Goal: Task Accomplishment & Management: Use online tool/utility

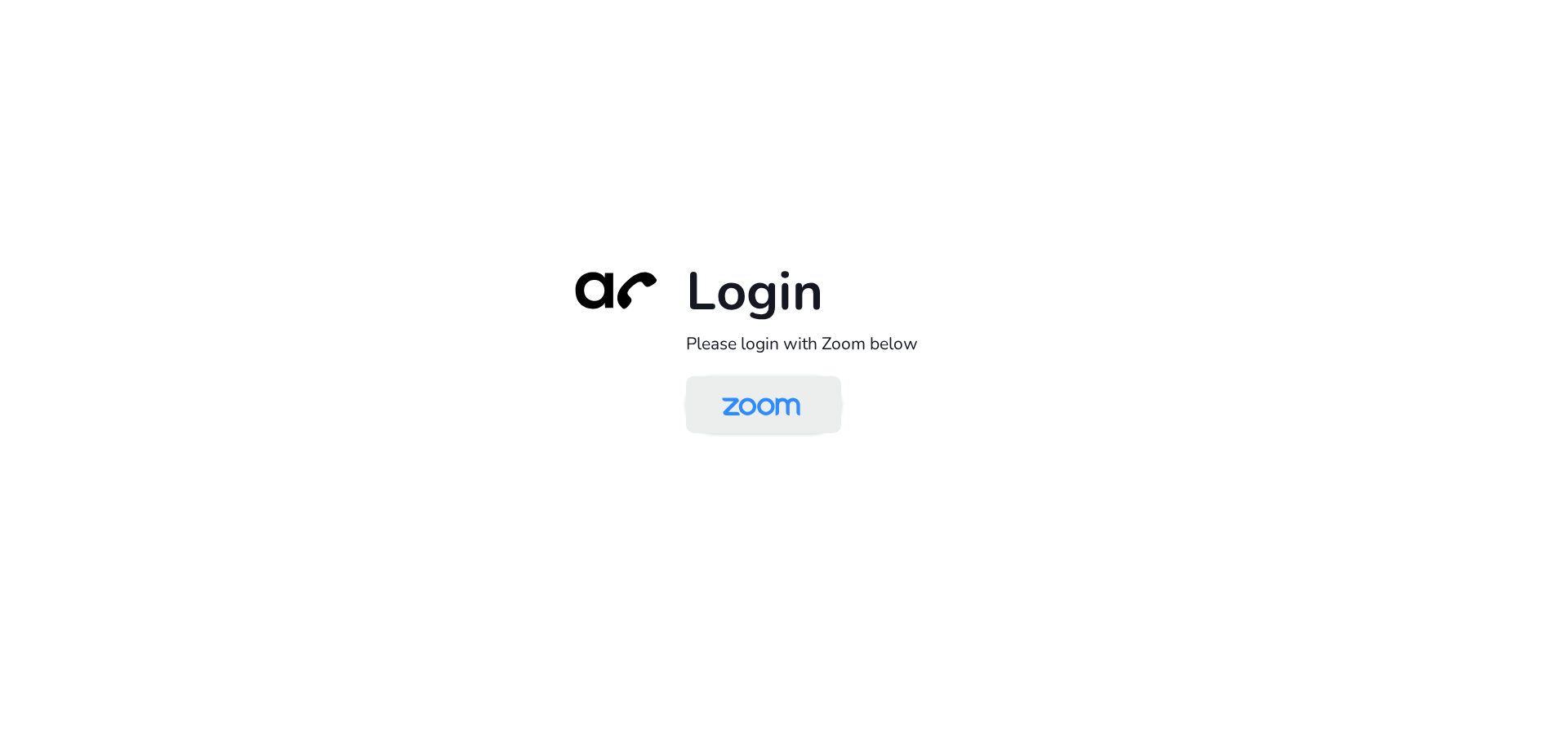
click at [775, 414] on img at bounding box center [761, 406] width 113 height 53
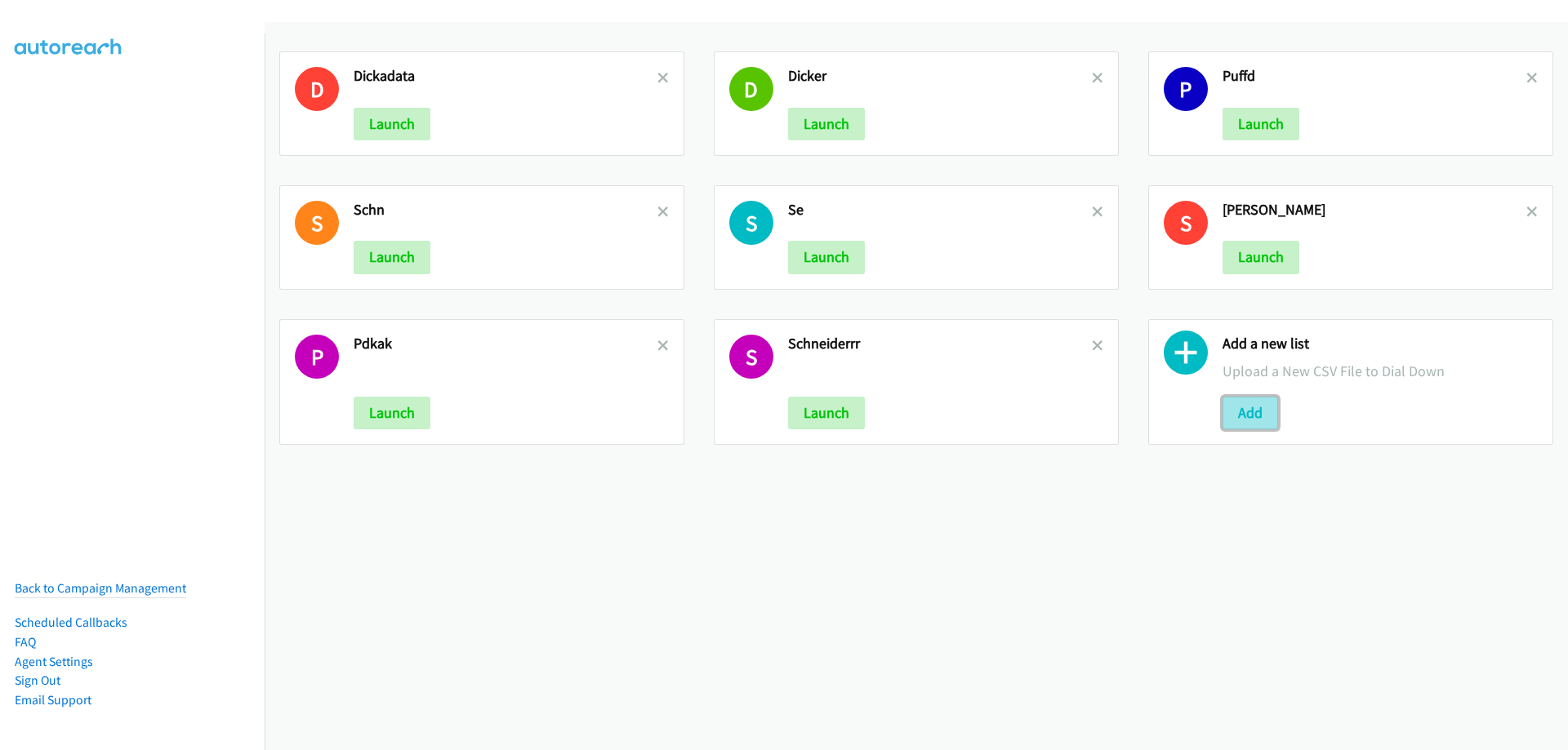
click at [1243, 416] on button "Add" at bounding box center [1251, 413] width 56 height 32
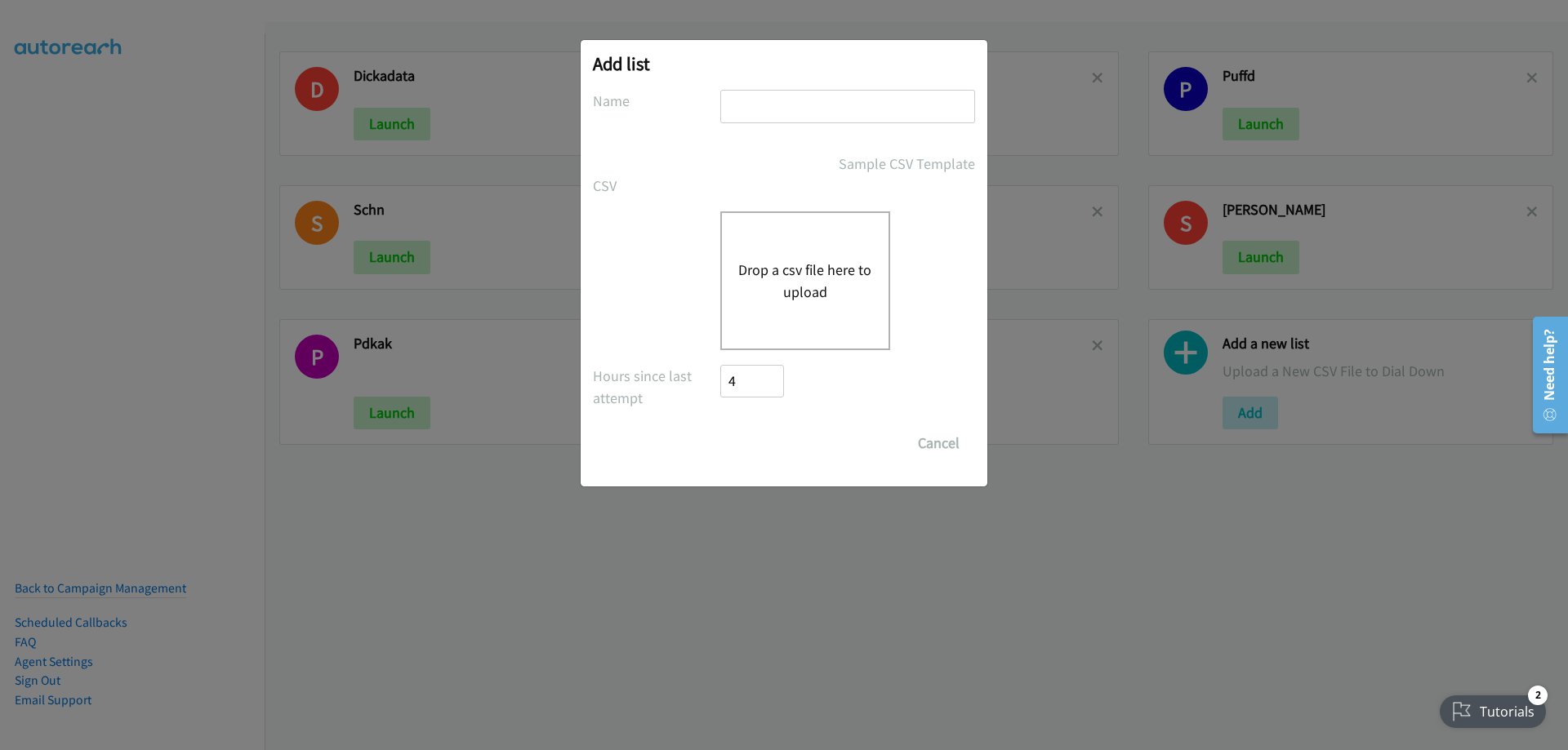
click at [808, 271] on button "Drop a csv file here to upload" at bounding box center [805, 280] width 134 height 44
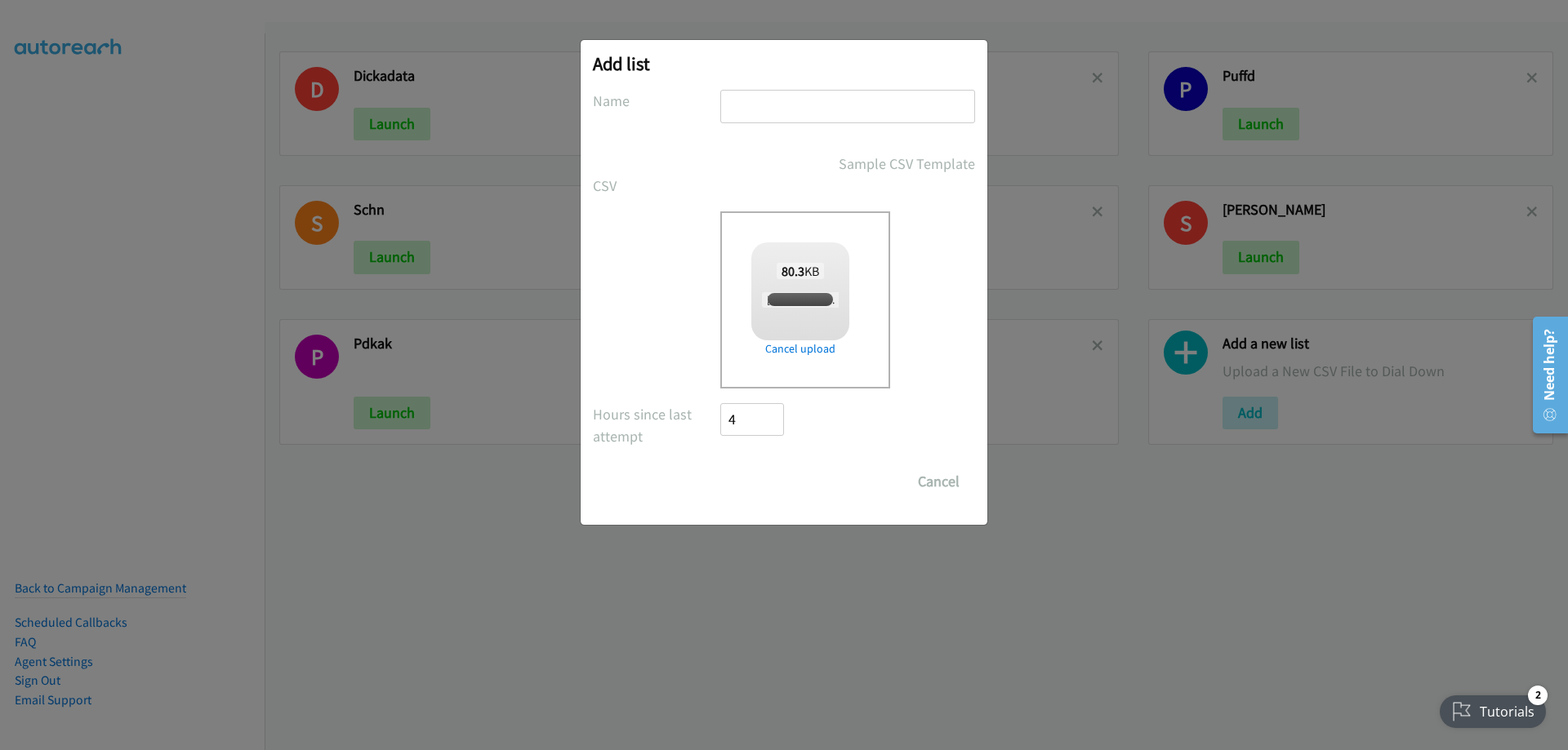
checkbox input "true"
click at [825, 124] on div at bounding box center [847, 114] width 255 height 48
click at [769, 130] on div at bounding box center [847, 114] width 255 height 48
click at [868, 130] on div at bounding box center [847, 114] width 255 height 48
click at [758, 142] on form "No phone fields were returned for that Report or List View Please upload a csv …" at bounding box center [784, 293] width 382 height 408
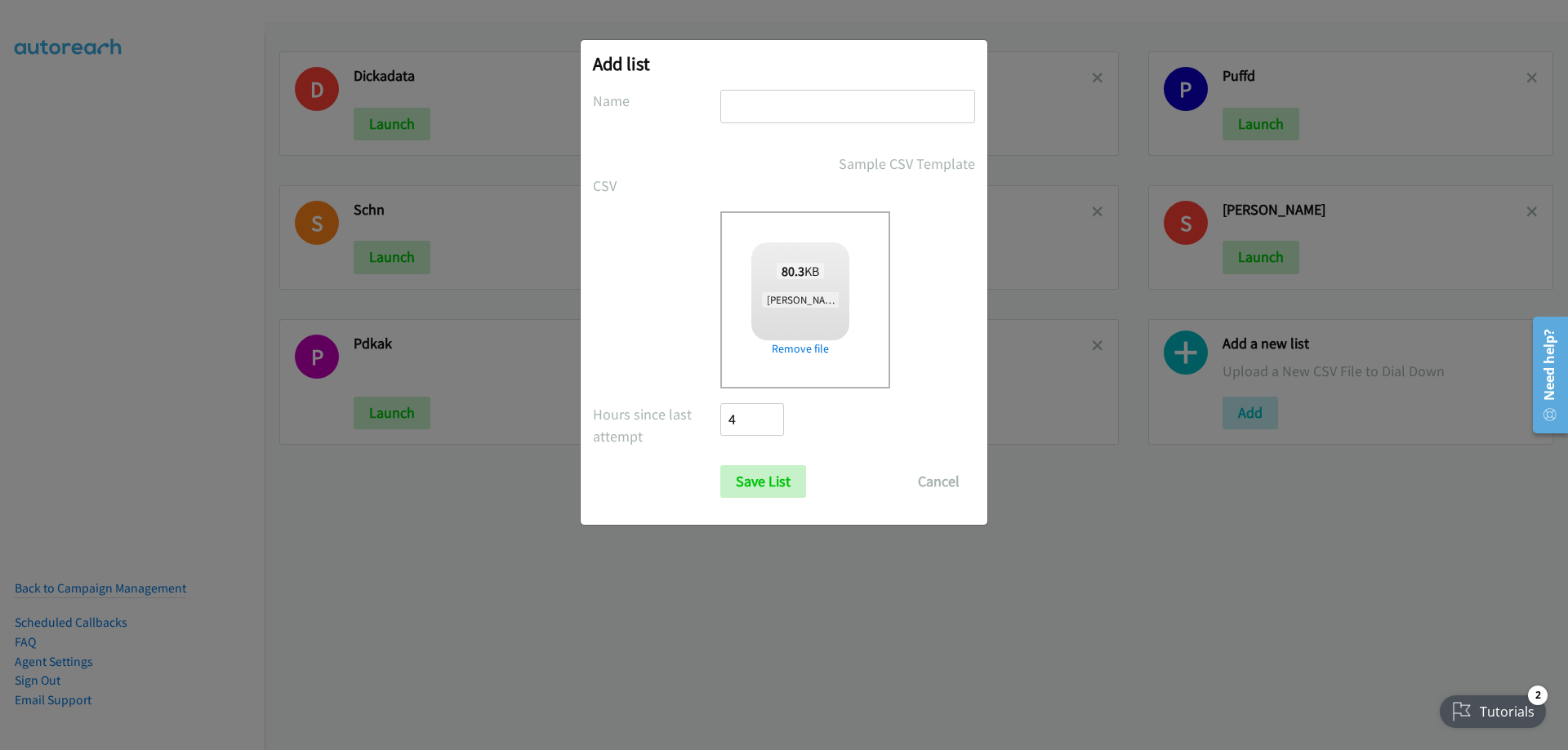
click at [785, 138] on form "No phone fields were returned for that Report or List View Please upload a csv …" at bounding box center [784, 293] width 382 height 408
click at [823, 104] on input "text" at bounding box center [847, 106] width 255 height 33
type input "[PERSON_NAME] E"
drag, startPoint x: 748, startPoint y: 487, endPoint x: 749, endPoint y: 512, distance: 25.0
click at [750, 485] on input "Save List" at bounding box center [763, 481] width 86 height 32
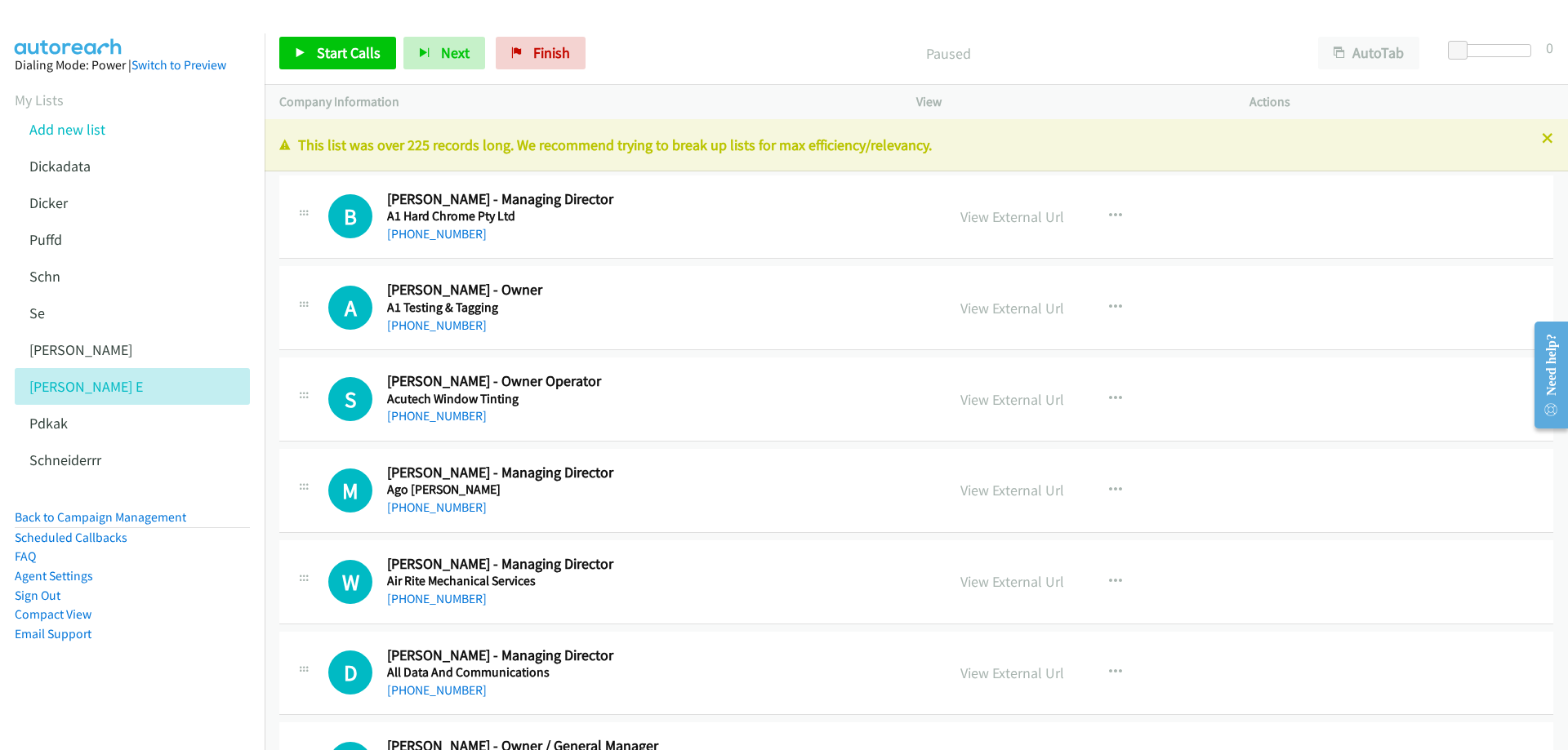
drag, startPoint x: 1536, startPoint y: 136, endPoint x: 1555, endPoint y: 122, distance: 23.6
click at [1538, 130] on div "This list was over 225 records long. We recommend trying to break up lists for …" at bounding box center [916, 145] width 1304 height 52
click at [1542, 138] on icon at bounding box center [1547, 139] width 12 height 12
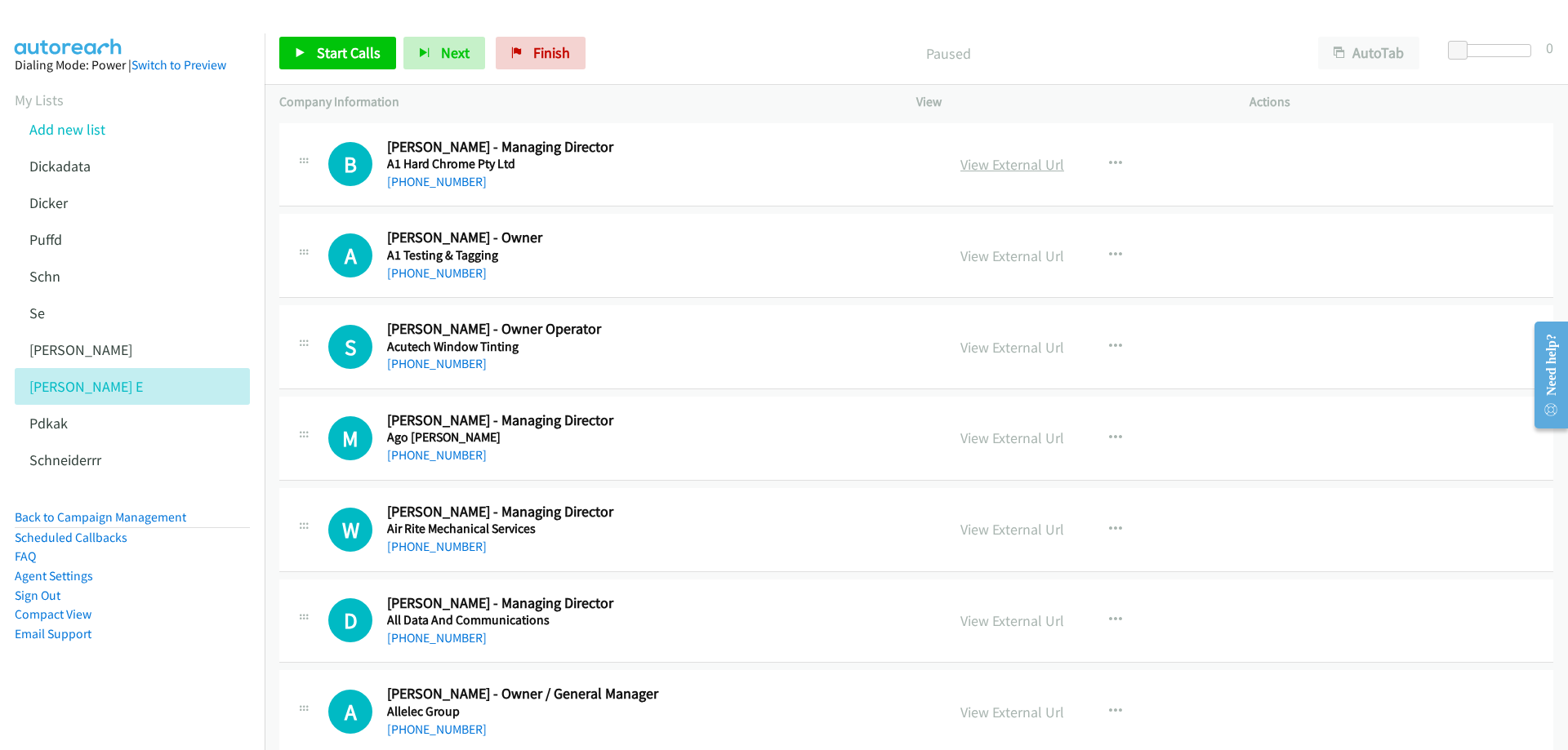
click at [1005, 161] on link "View External Url" at bounding box center [1012, 164] width 104 height 19
click at [981, 253] on link "View External Url" at bounding box center [1012, 255] width 104 height 19
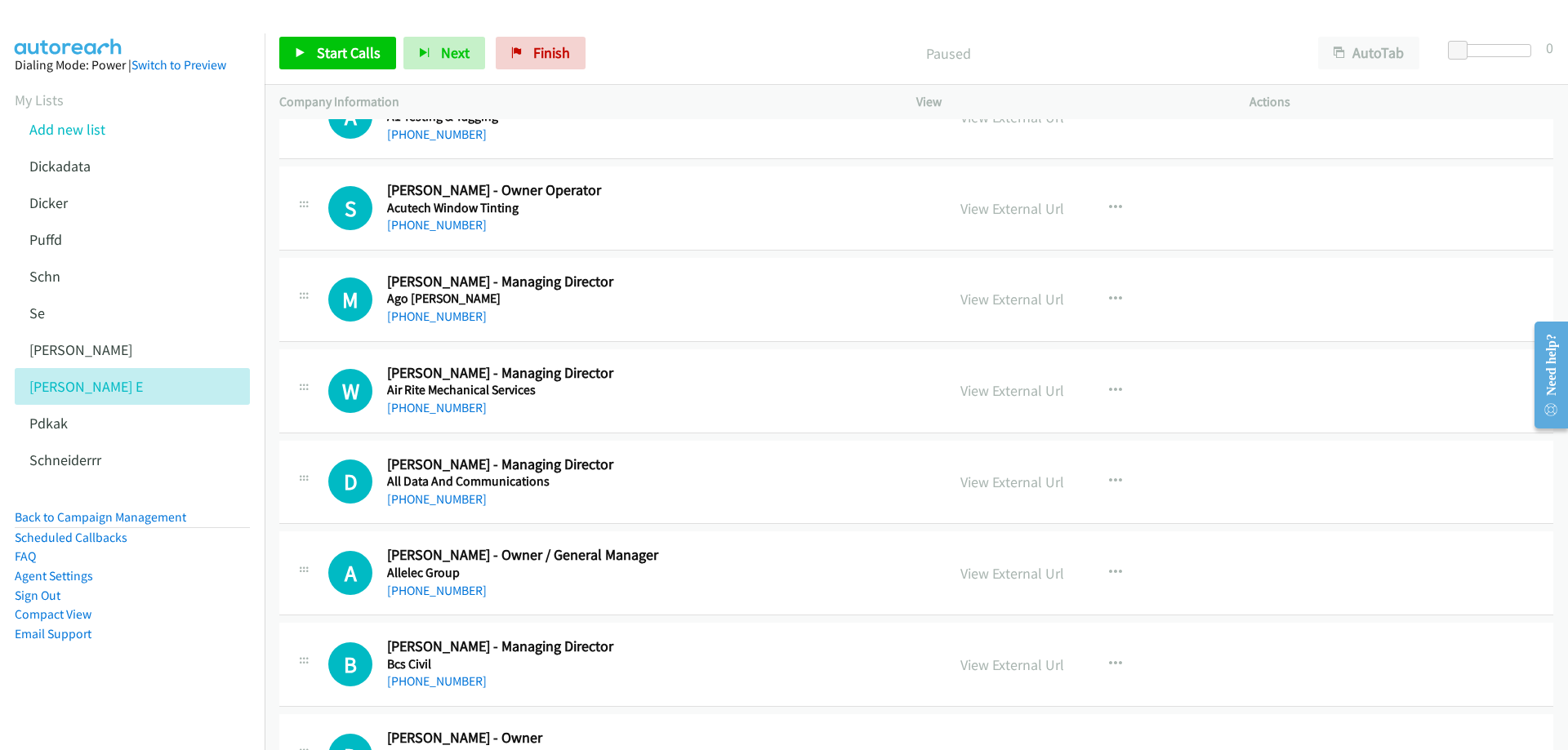
scroll to position [163, 0]
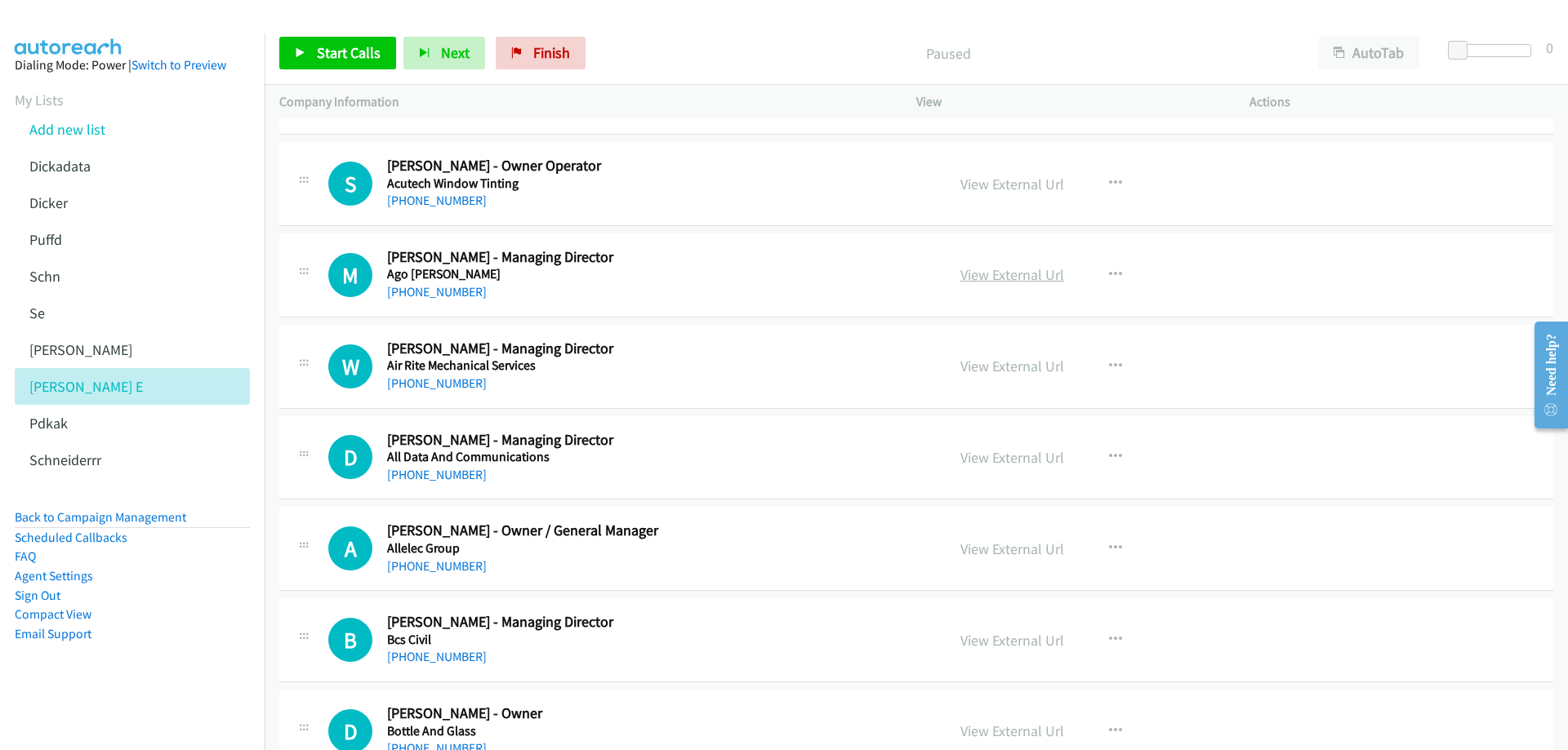
click at [992, 277] on link "View External Url" at bounding box center [1012, 274] width 104 height 19
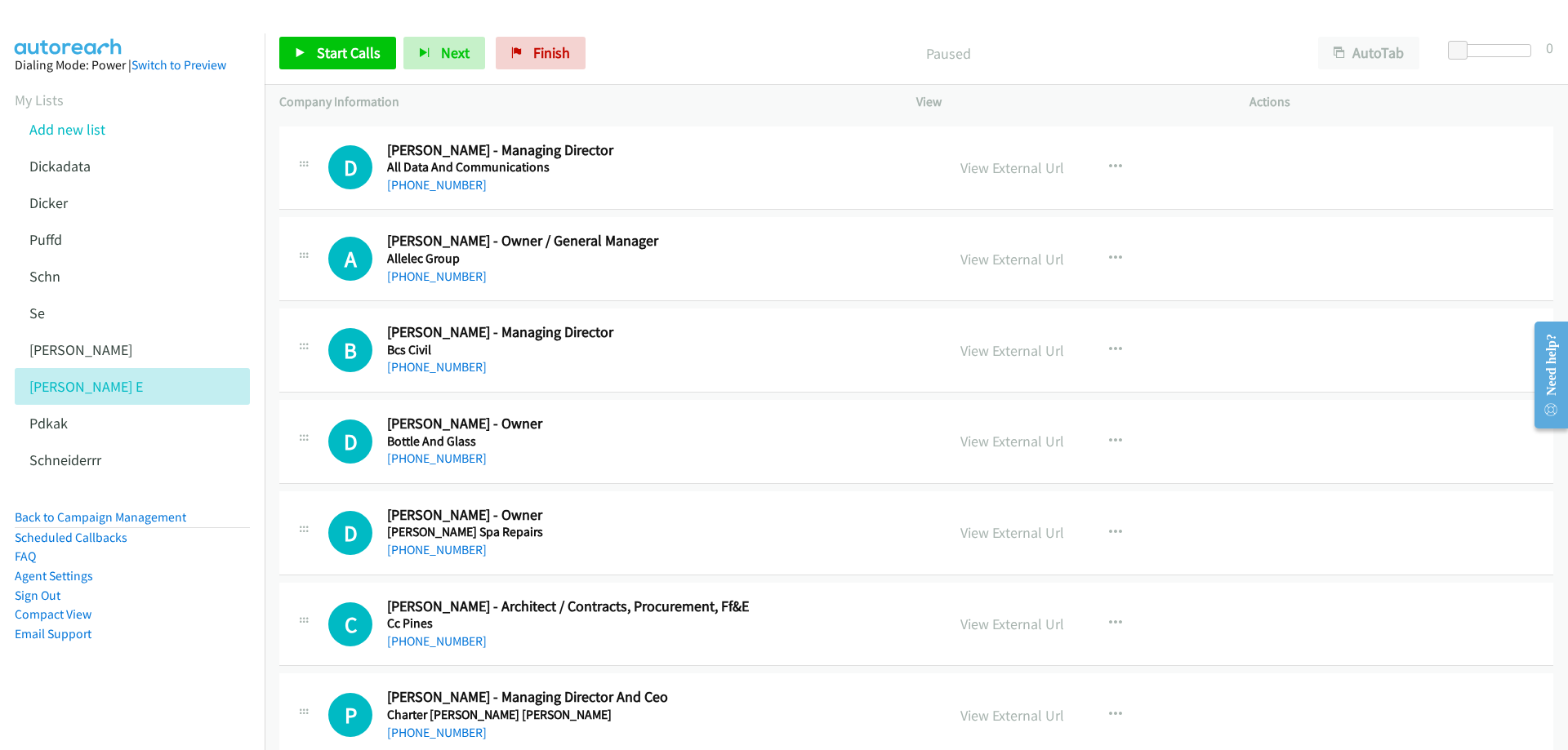
scroll to position [490, 0]
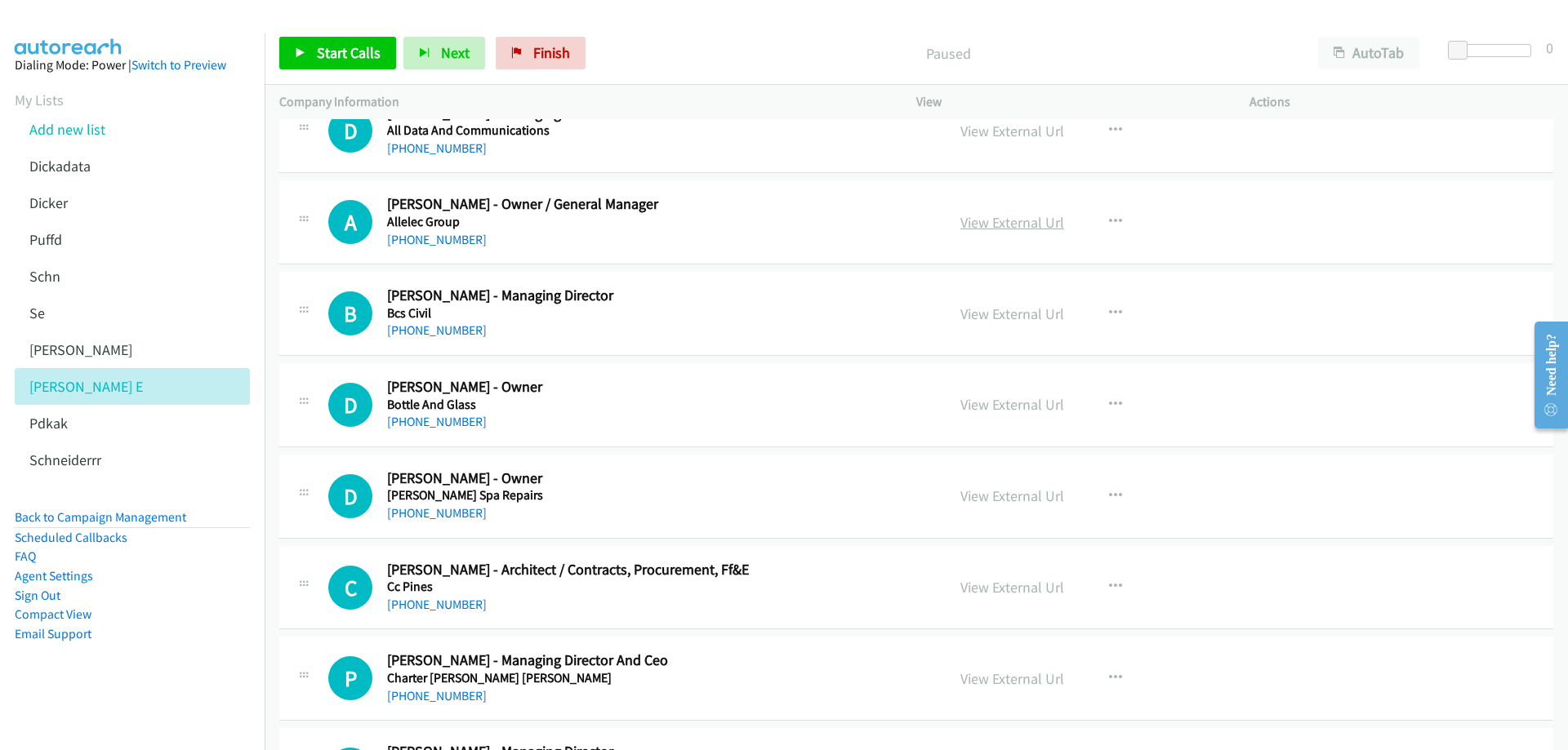
click at [995, 225] on link "View External Url" at bounding box center [1012, 222] width 104 height 19
click at [574, 329] on div "[PHONE_NUMBER]" at bounding box center [654, 331] width 535 height 20
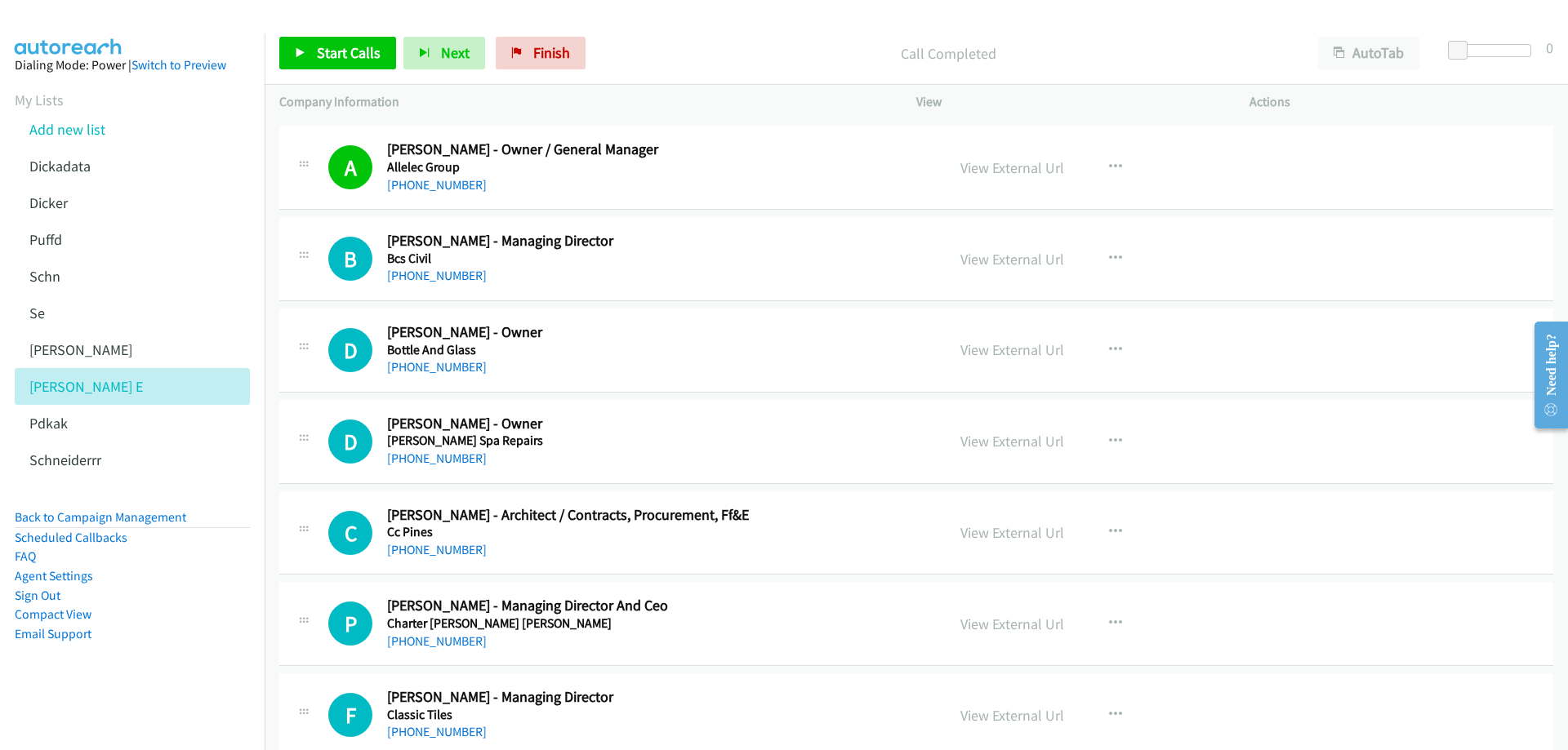
scroll to position [572, 0]
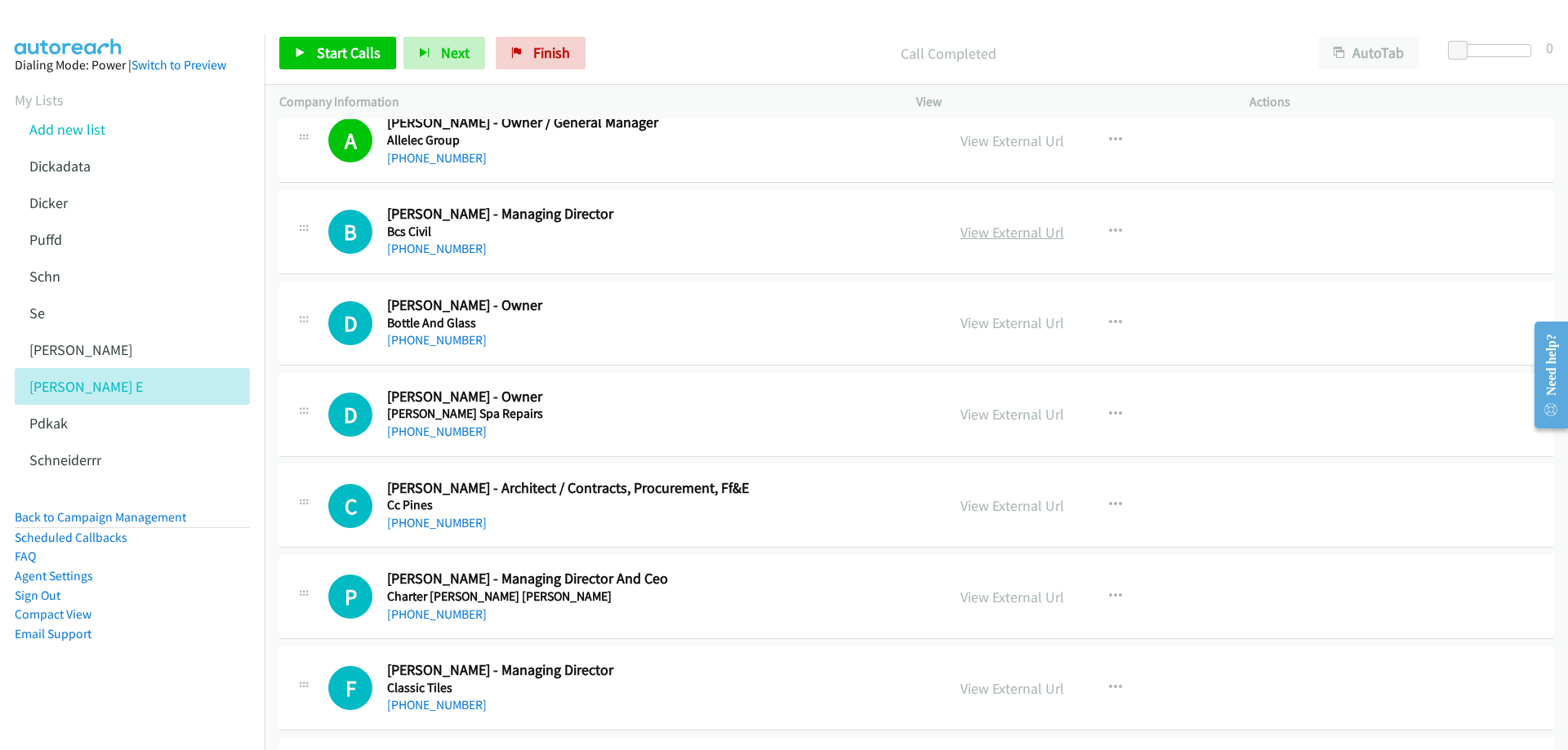
click at [997, 234] on link "View External Url" at bounding box center [1012, 232] width 104 height 19
click at [567, 328] on h5 "Bottle And Glass" at bounding box center [654, 323] width 535 height 16
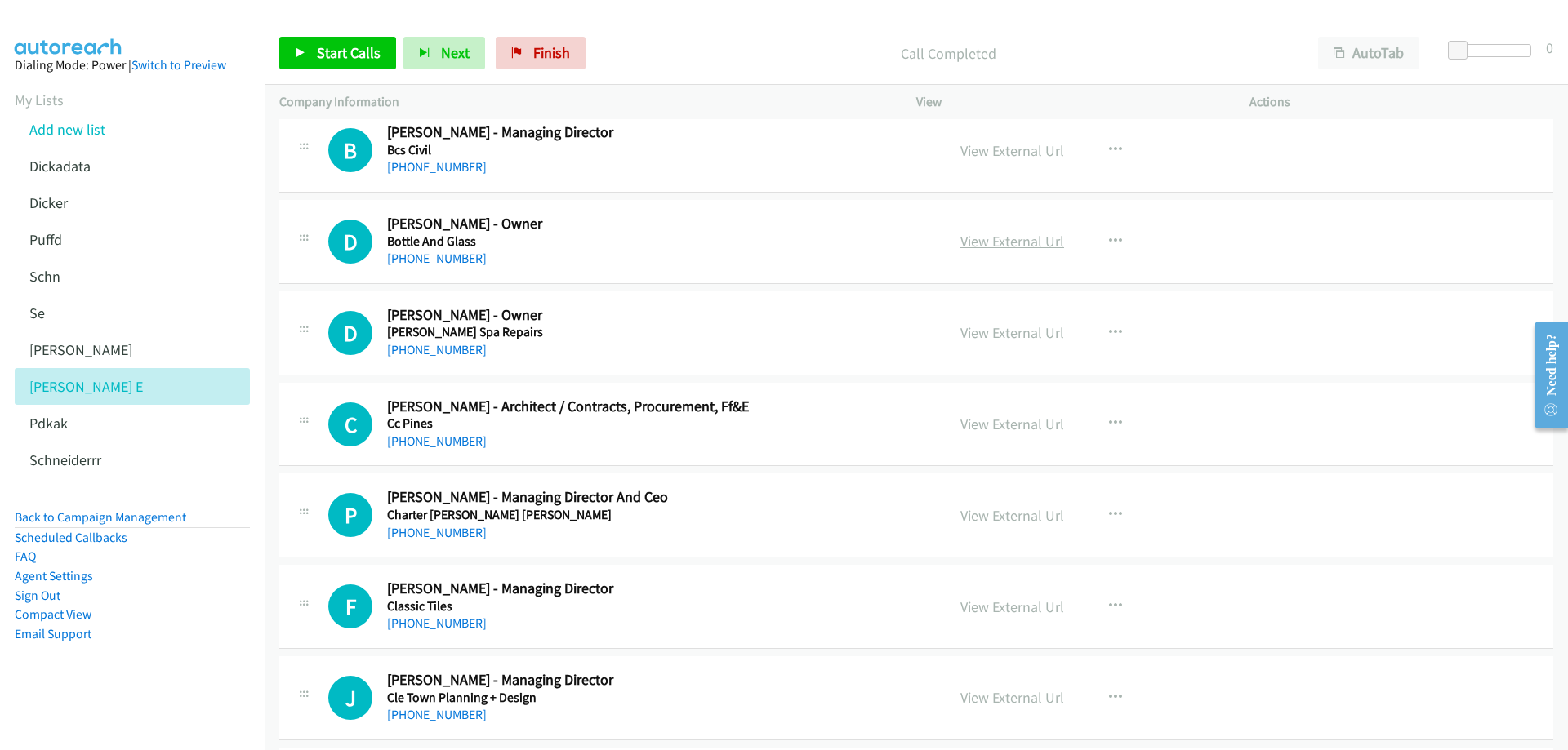
click at [1020, 243] on link "View External Url" at bounding box center [1012, 241] width 104 height 19
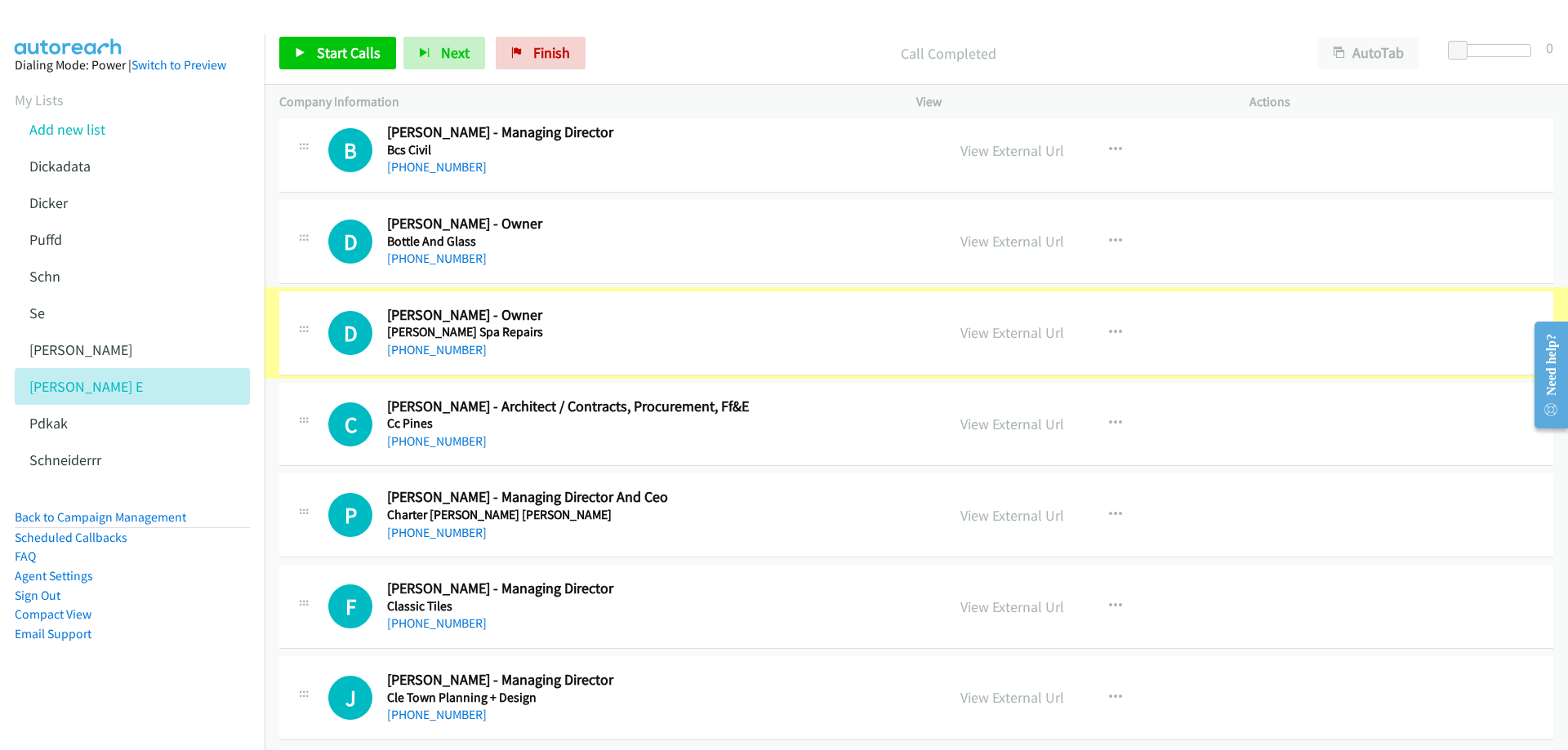
scroll to position [735, 0]
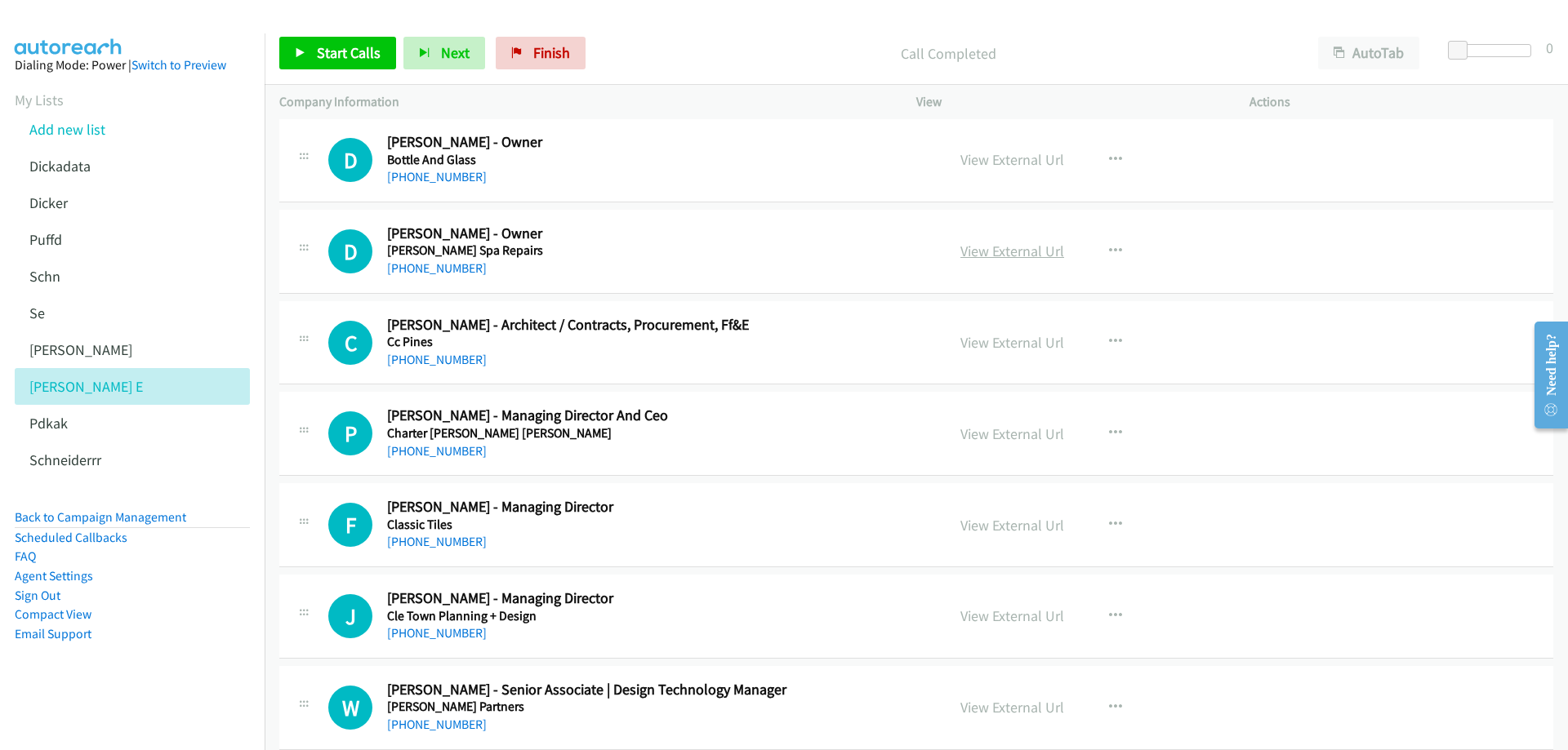
click at [1011, 250] on link "View External Url" at bounding box center [1012, 251] width 104 height 19
click at [550, 366] on div "[PHONE_NUMBER]" at bounding box center [654, 360] width 535 height 20
click at [545, 364] on div "[PHONE_NUMBER]" at bounding box center [654, 360] width 535 height 20
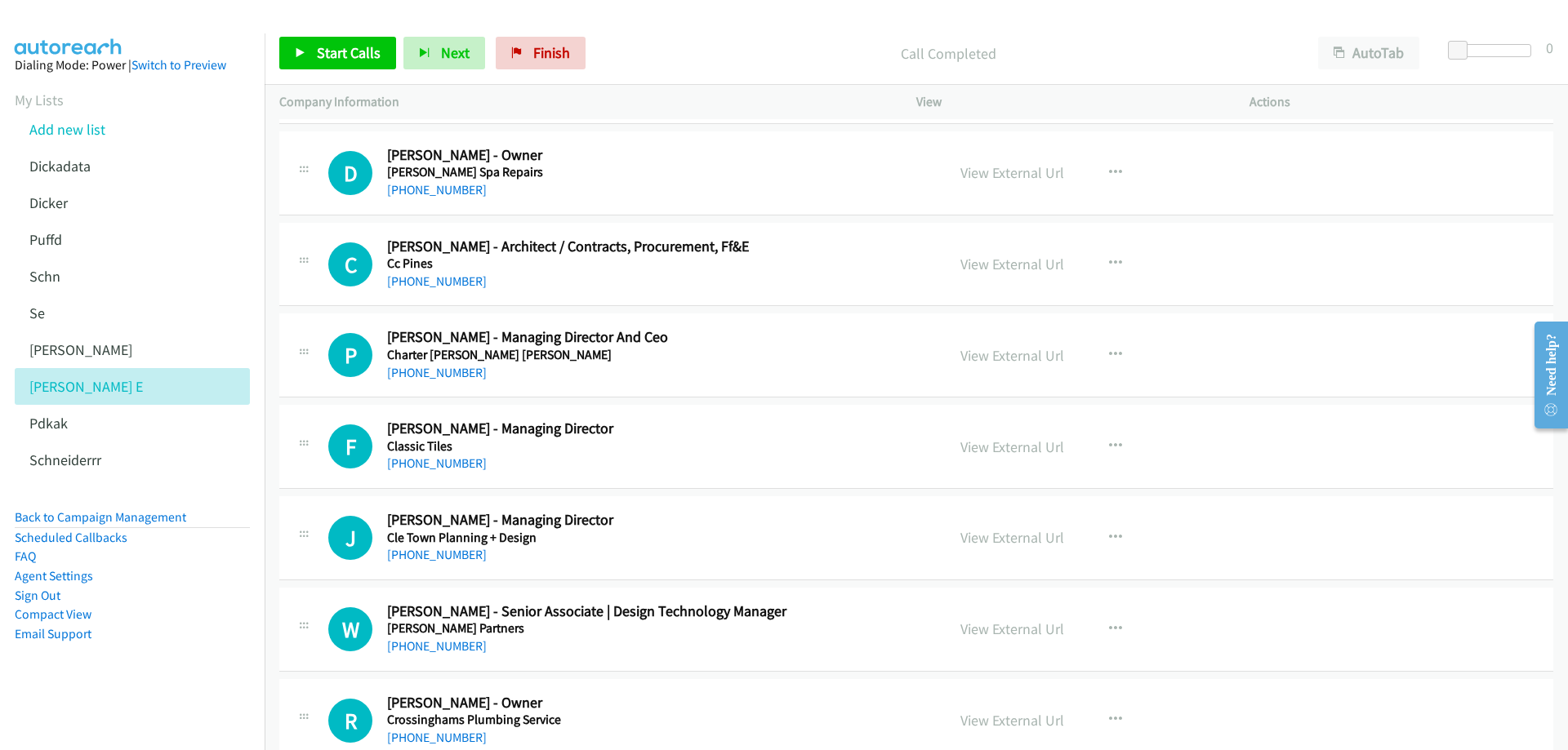
scroll to position [816, 0]
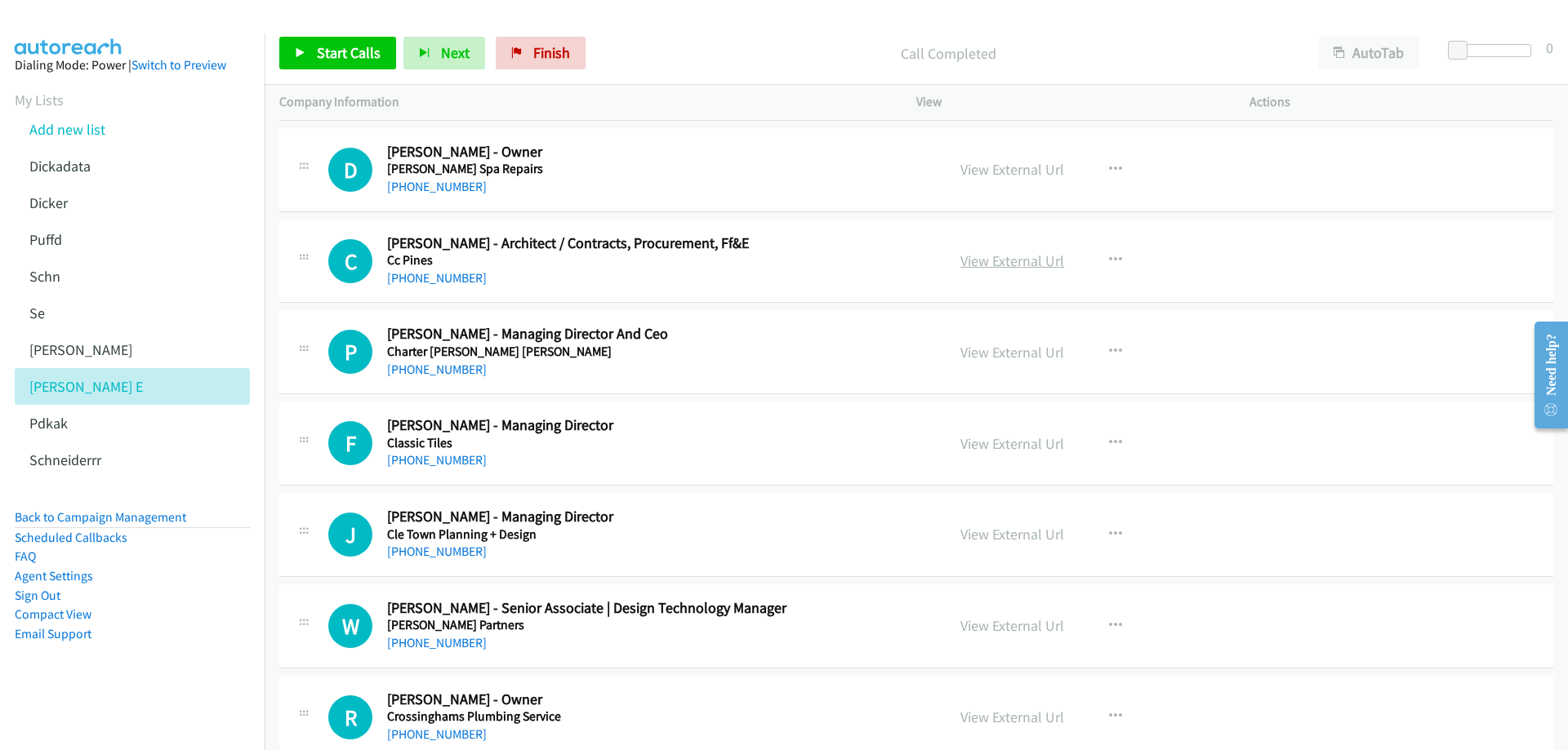
click at [1005, 263] on link "View External Url" at bounding box center [1012, 261] width 104 height 19
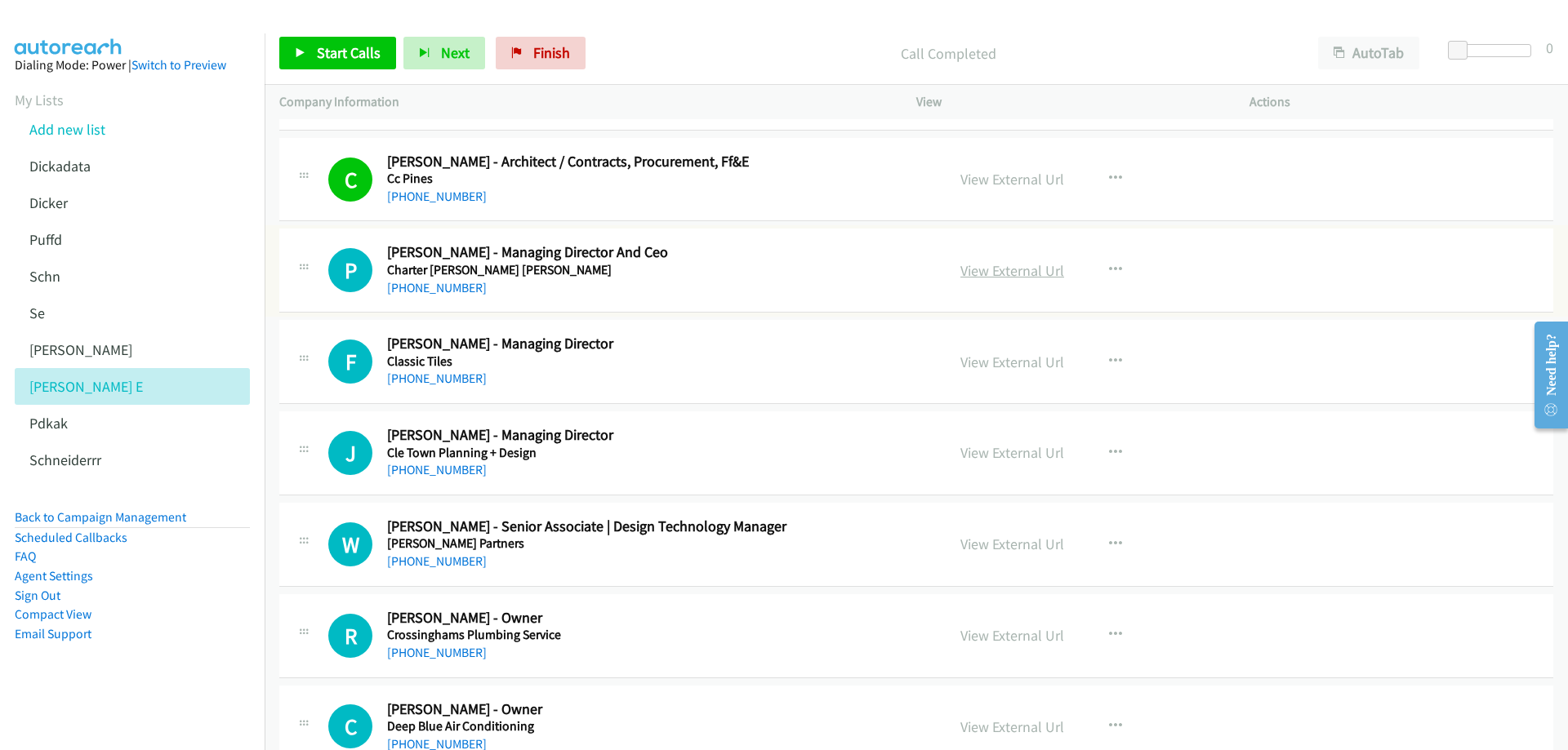
click at [1030, 273] on link "View External Url" at bounding box center [1012, 271] width 104 height 19
click at [546, 379] on div "[PHONE_NUMBER]" at bounding box center [654, 379] width 535 height 20
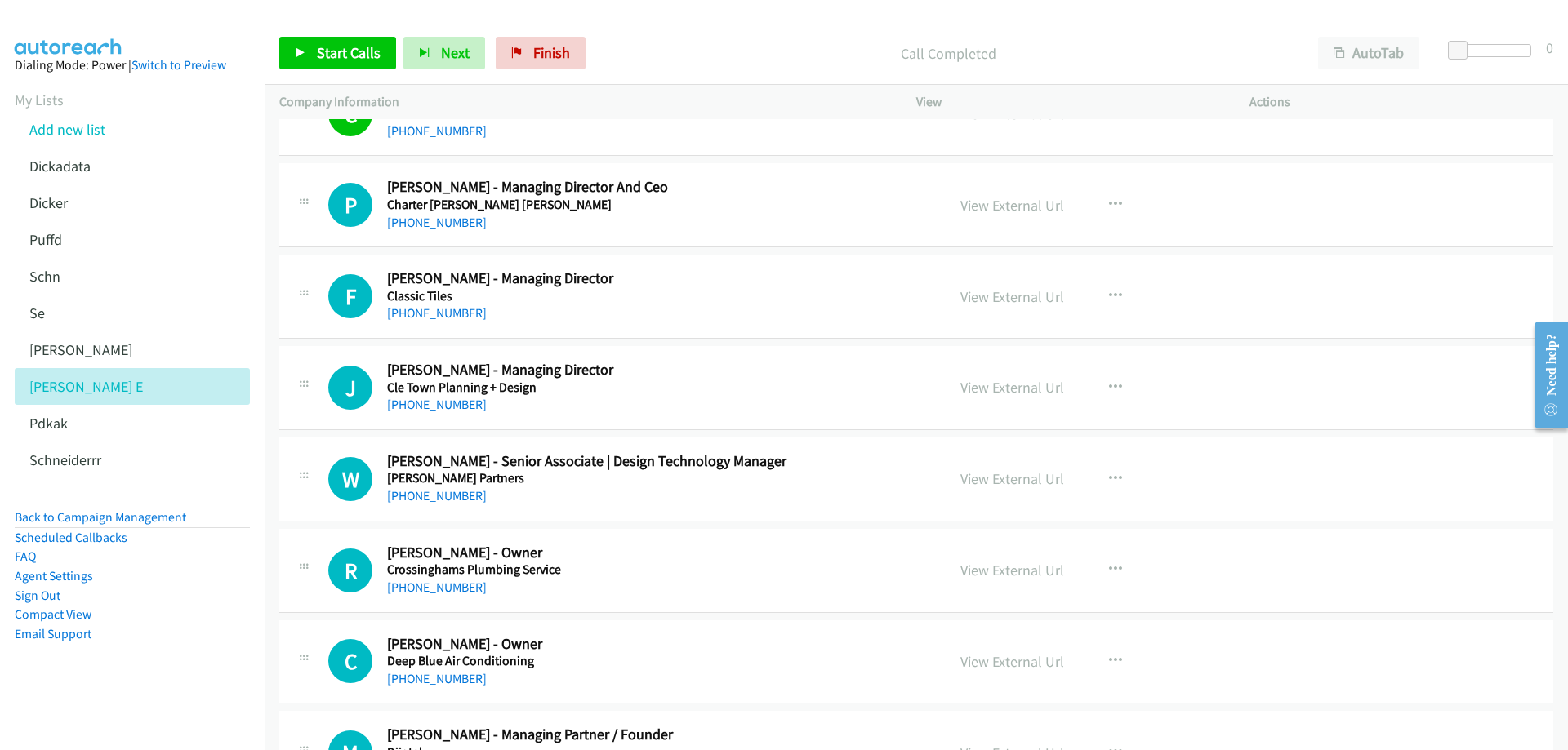
scroll to position [979, 0]
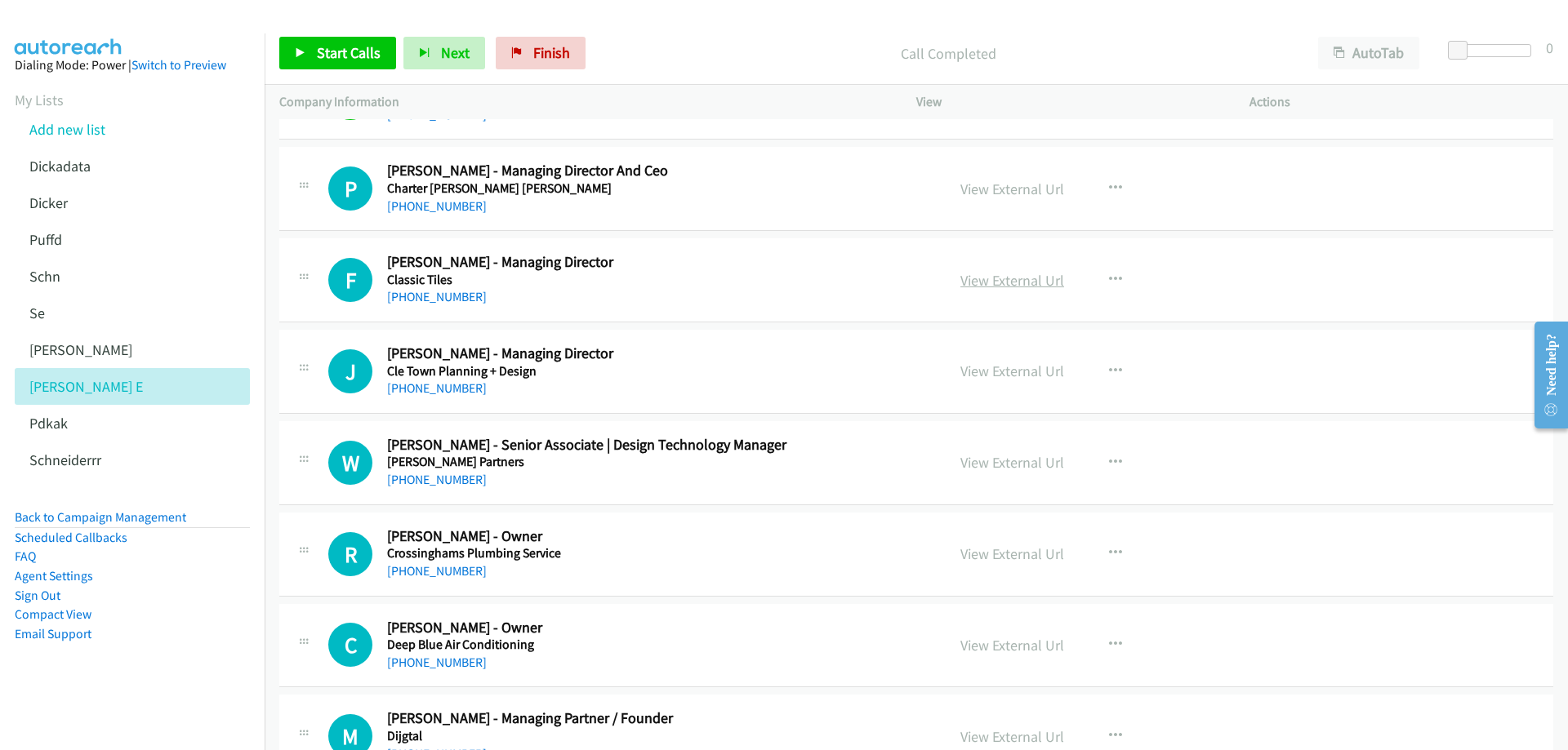
click at [995, 280] on link "View External Url" at bounding box center [1012, 280] width 104 height 19
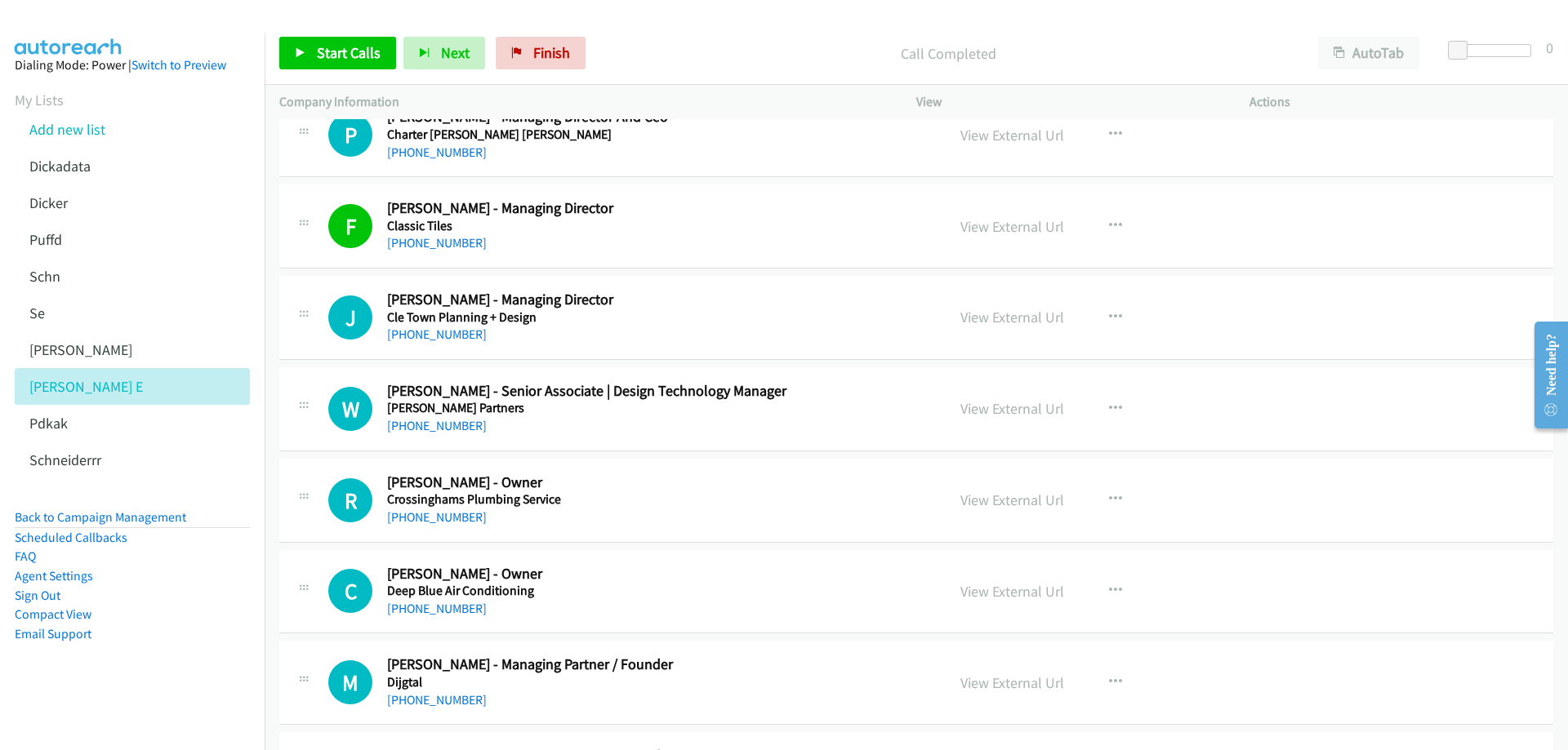
scroll to position [1061, 0]
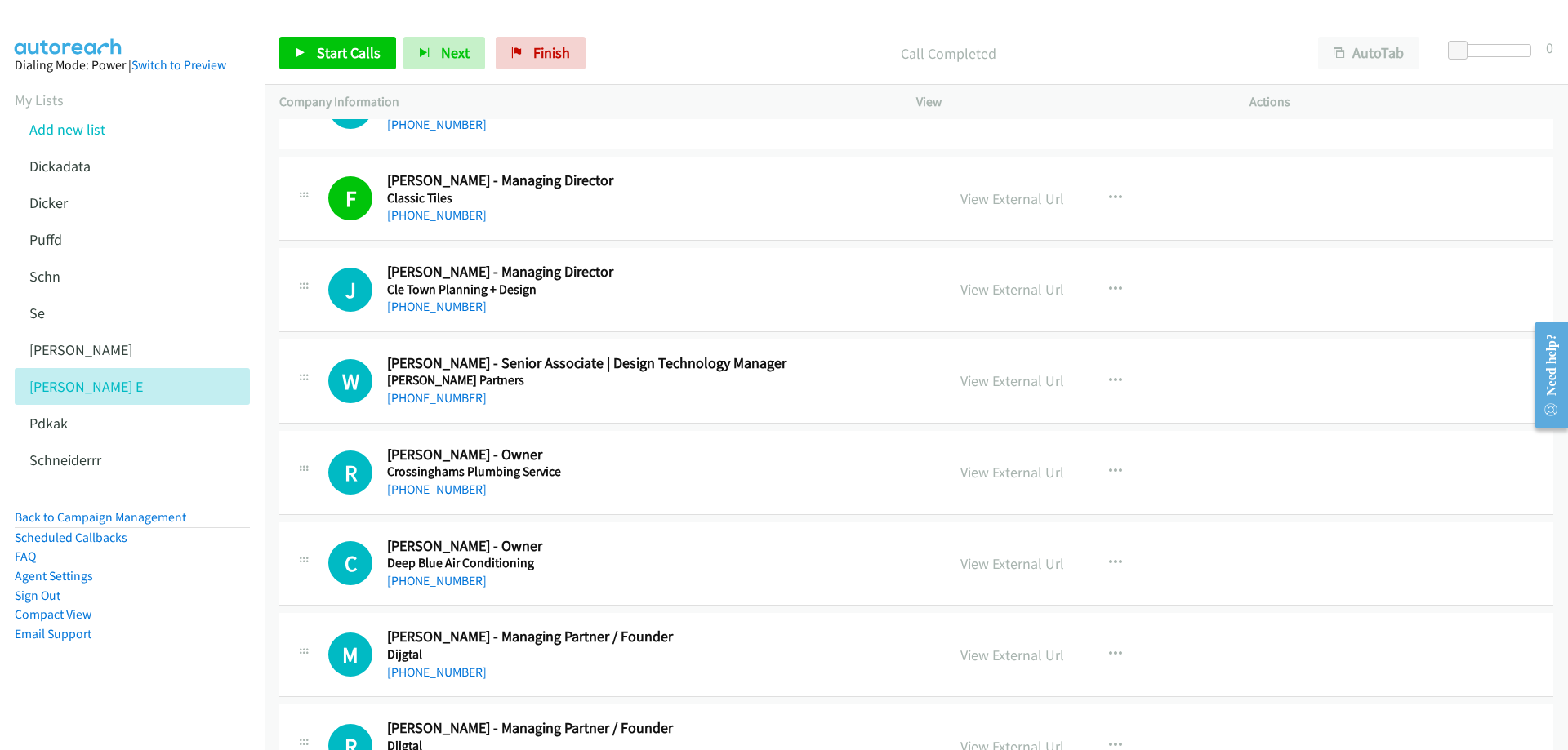
click at [628, 289] on h5 "Cle Town Planning + Design" at bounding box center [654, 289] width 535 height 16
click at [1030, 290] on link "View External Url" at bounding box center [1012, 289] width 104 height 19
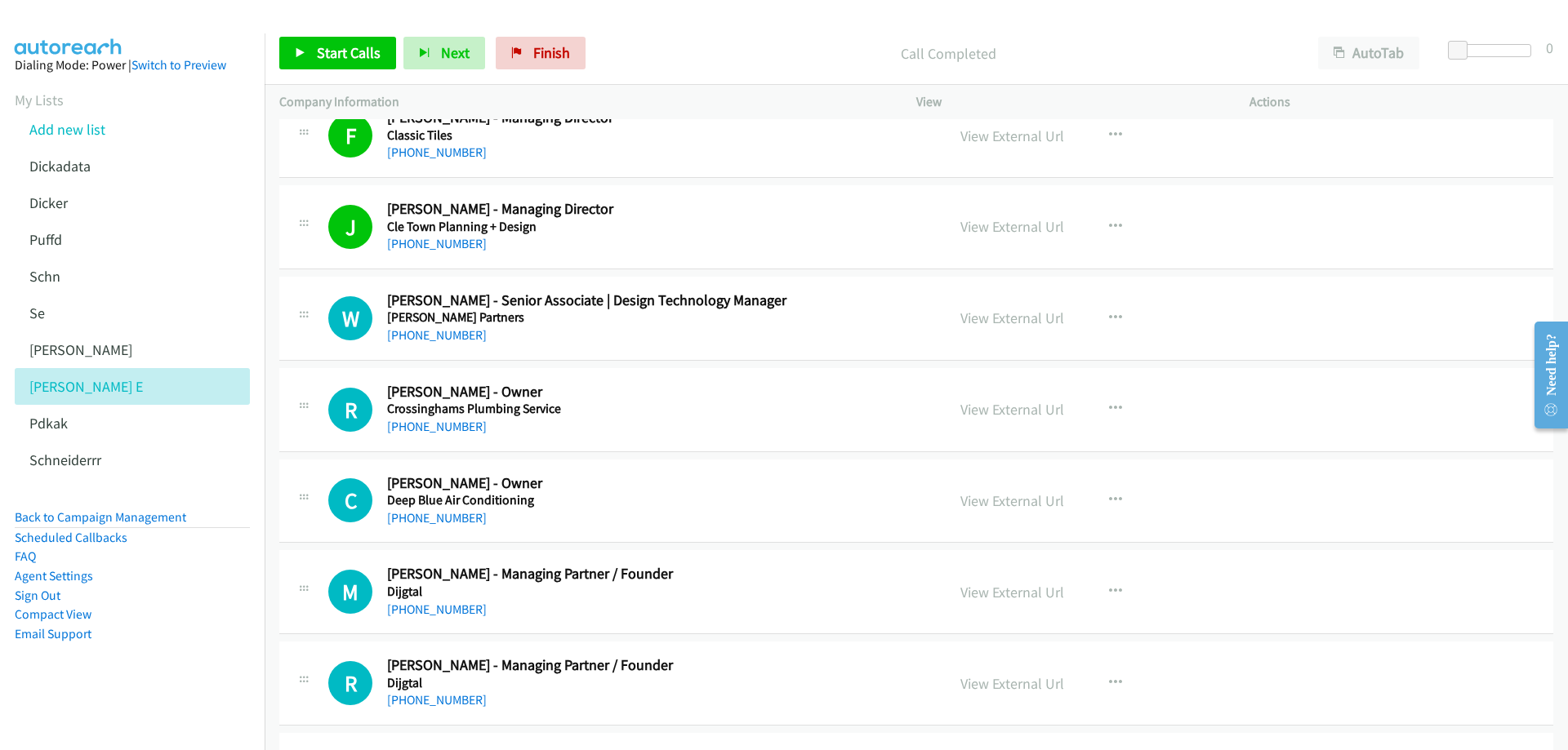
scroll to position [1142, 0]
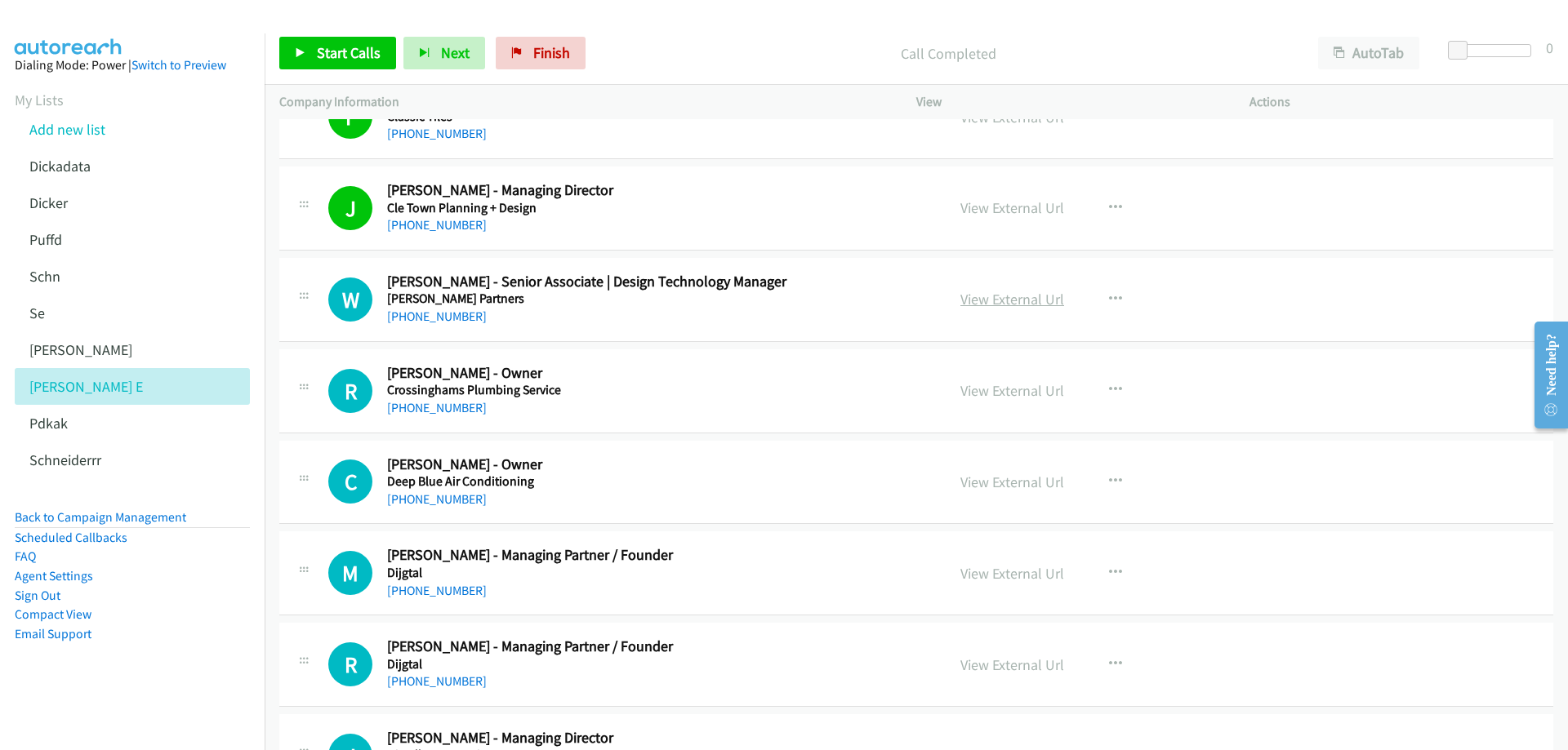
click at [992, 298] on link "View External Url" at bounding box center [1012, 298] width 104 height 19
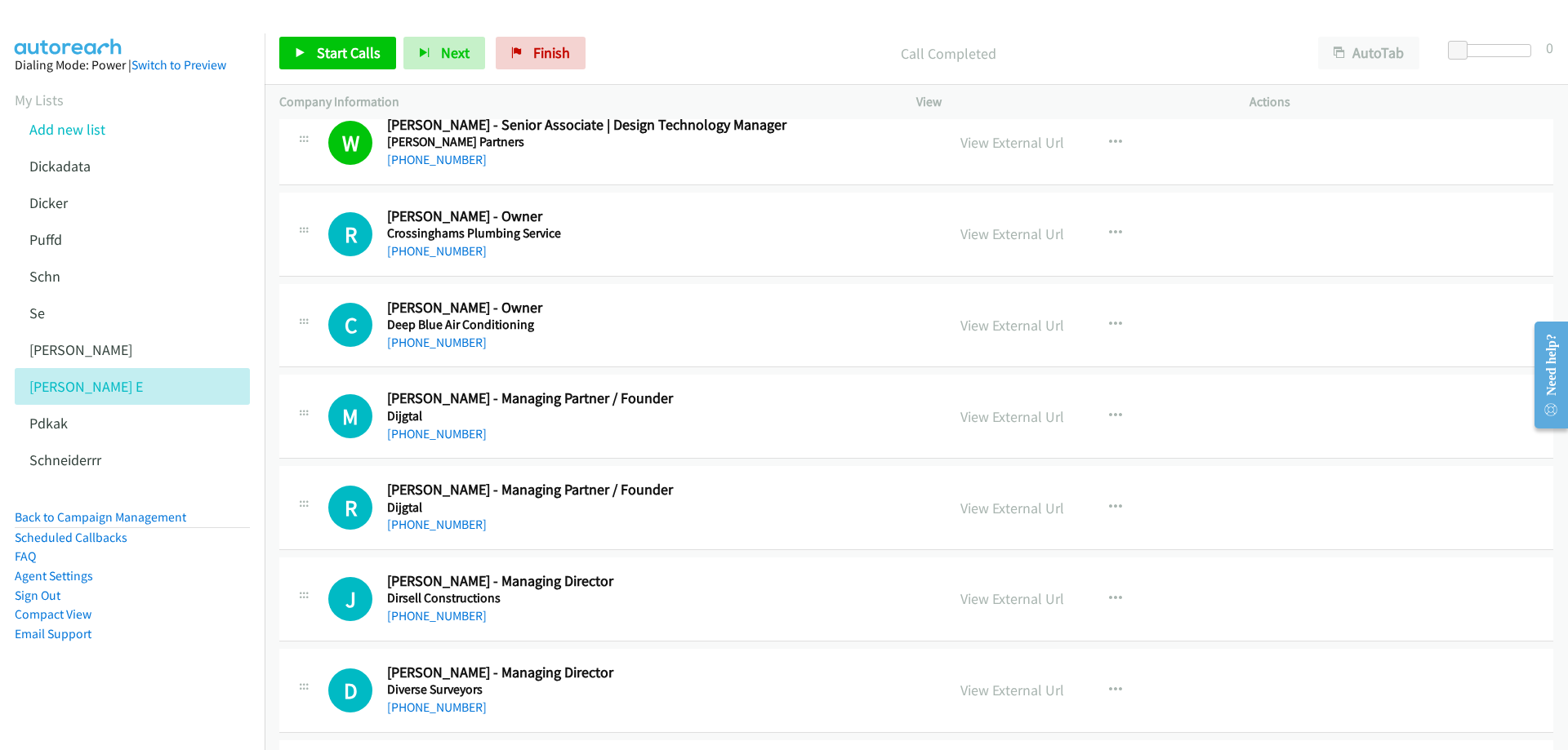
scroll to position [1306, 0]
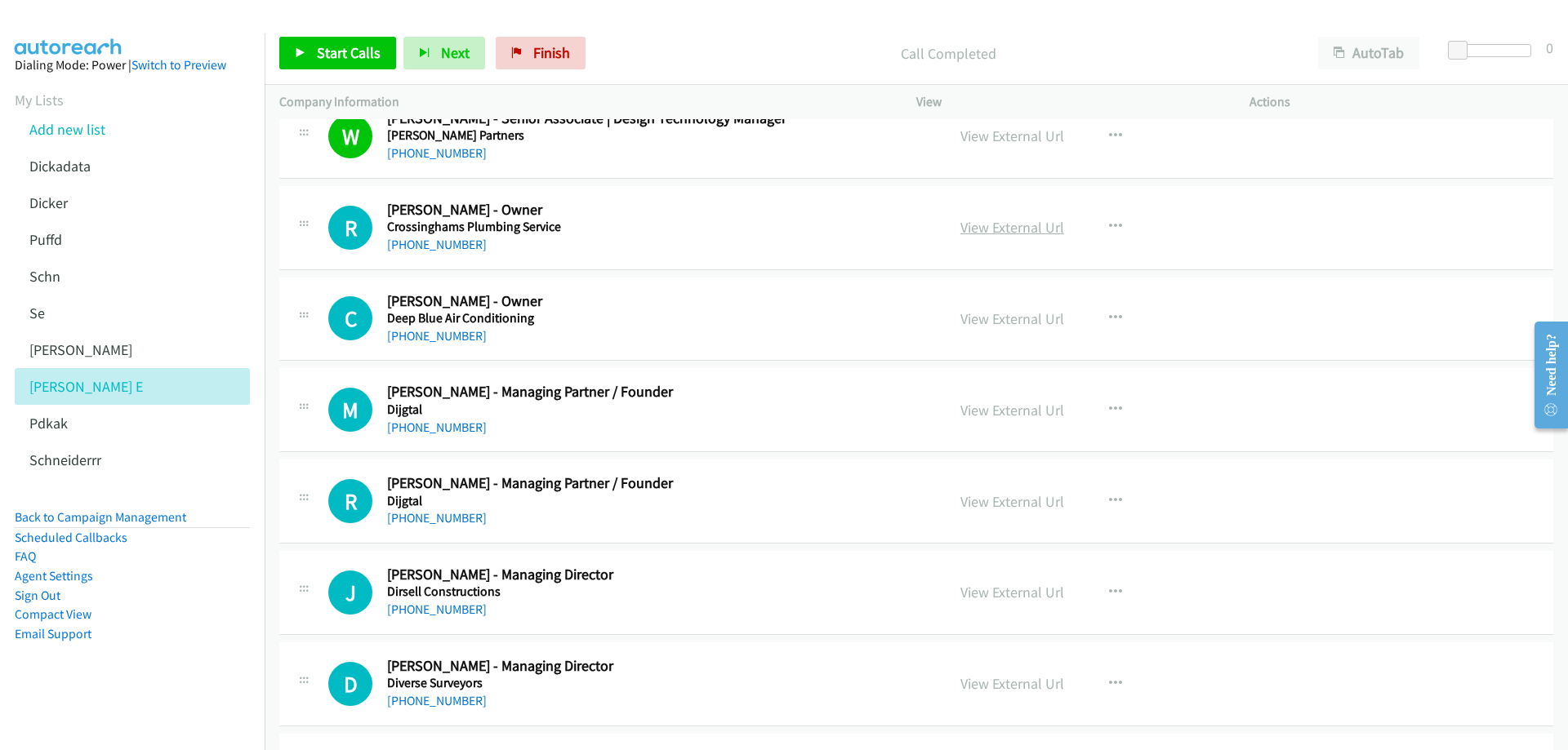
click at [1000, 225] on link "View External Url" at bounding box center [1012, 227] width 104 height 19
click at [621, 329] on div "[PHONE_NUMBER]" at bounding box center [654, 336] width 535 height 20
click at [598, 426] on div "[PHONE_NUMBER]" at bounding box center [654, 427] width 535 height 20
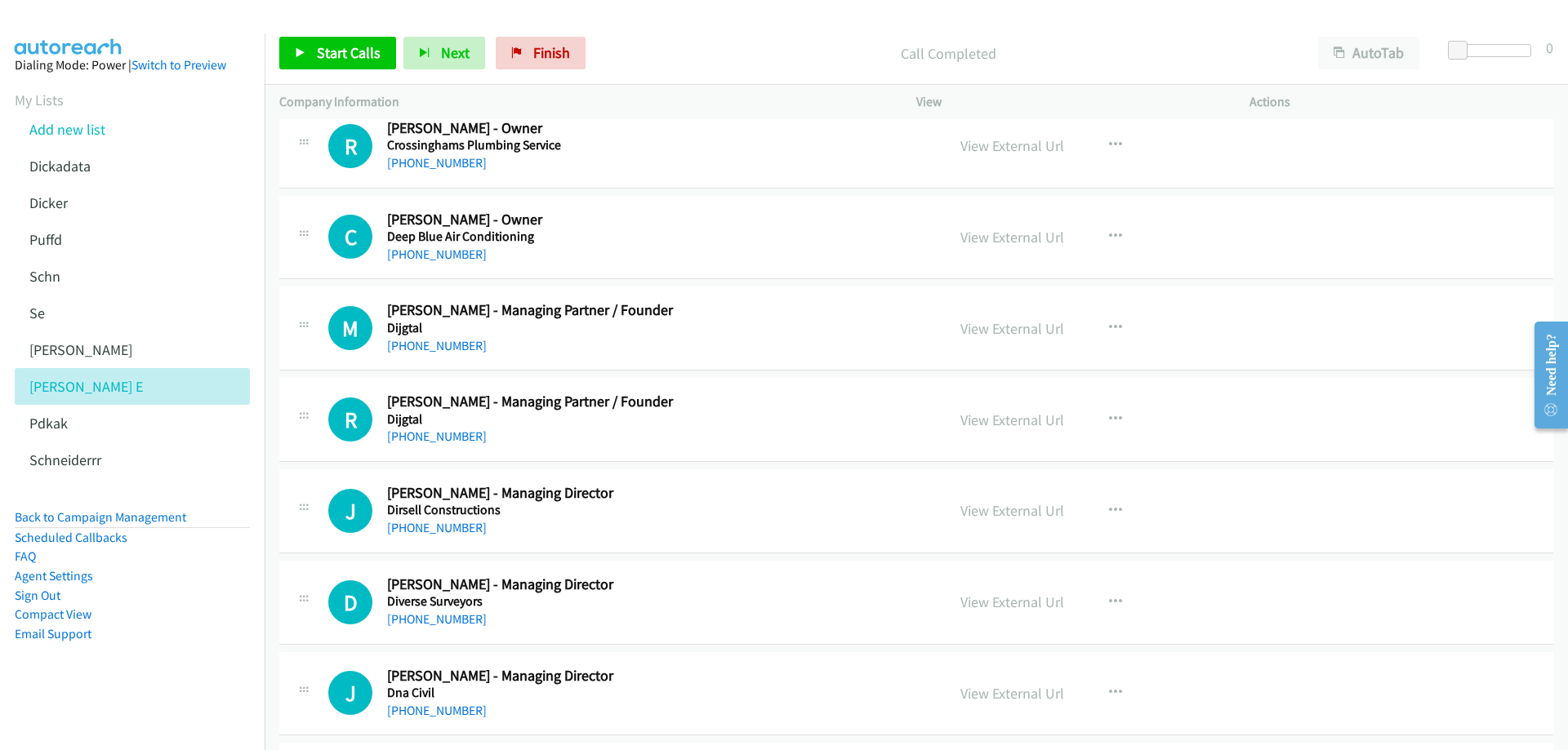
click at [609, 429] on div "[PHONE_NUMBER]" at bounding box center [654, 436] width 535 height 20
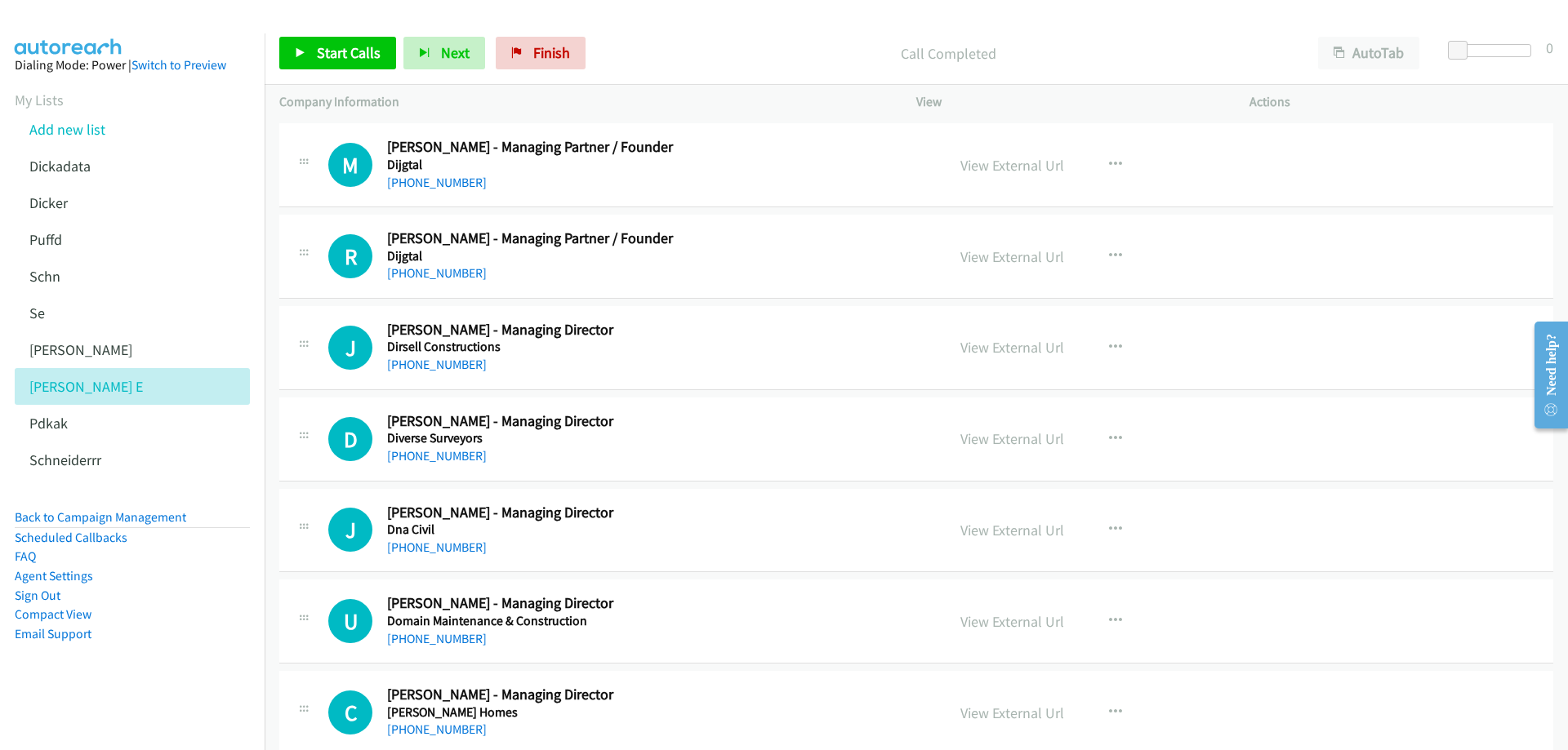
scroll to position [1633, 0]
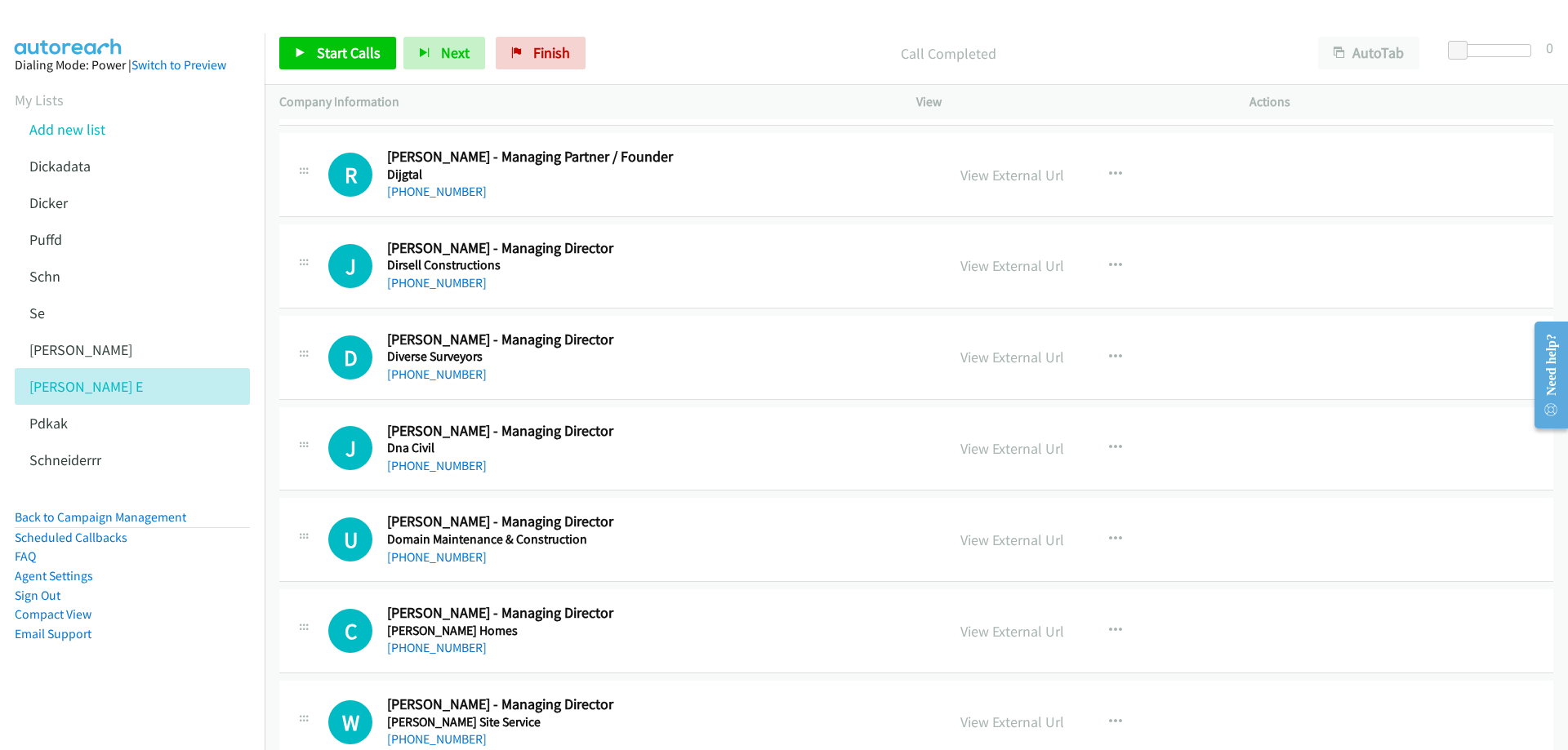
click at [557, 273] on div "[PHONE_NUMBER]" at bounding box center [654, 283] width 535 height 20
click at [994, 269] on link "View External Url" at bounding box center [1012, 265] width 104 height 19
click at [627, 273] on div "[PHONE_NUMBER]" at bounding box center [654, 283] width 535 height 20
click at [633, 363] on h5 "Diverse Surveyors" at bounding box center [654, 357] width 535 height 16
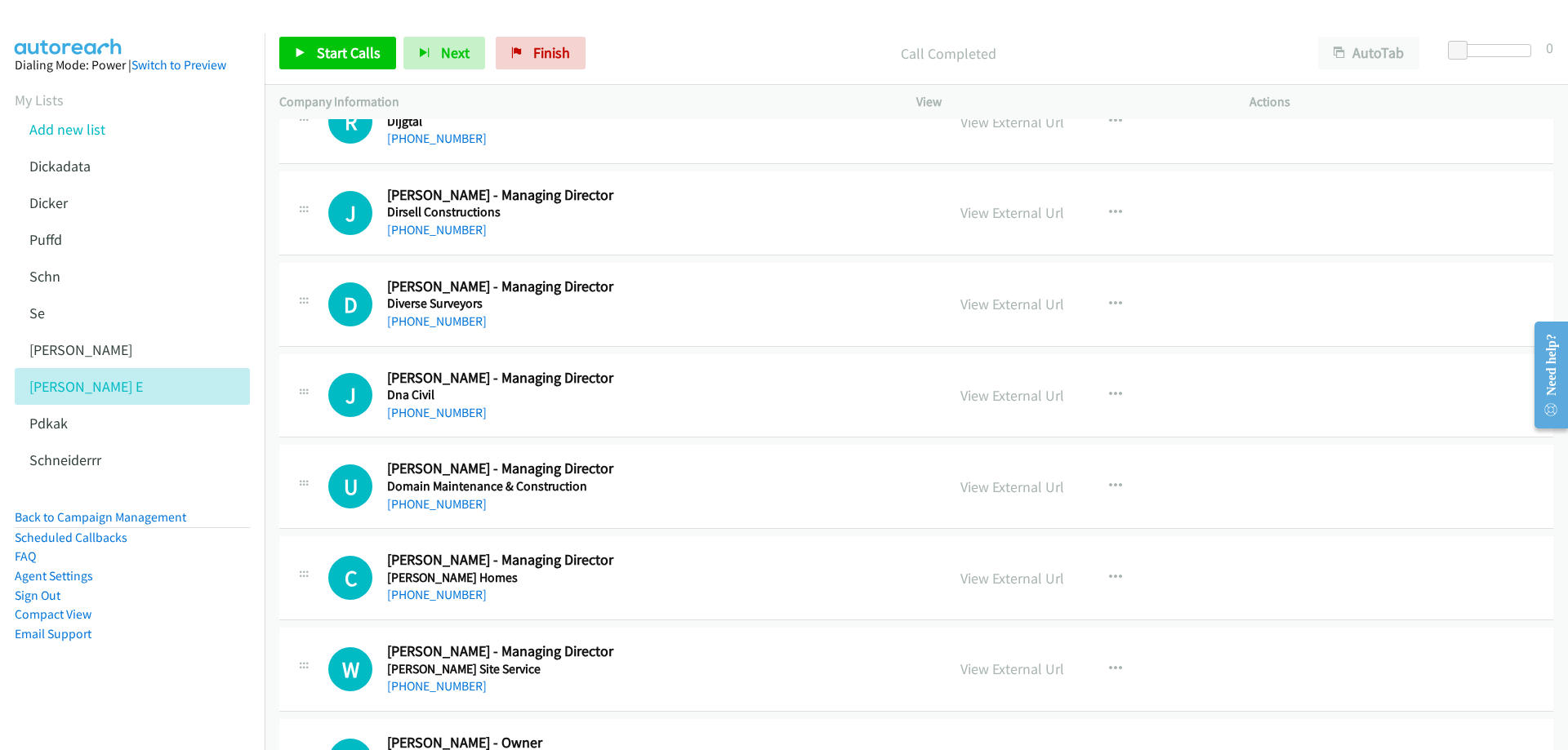
scroll to position [1714, 0]
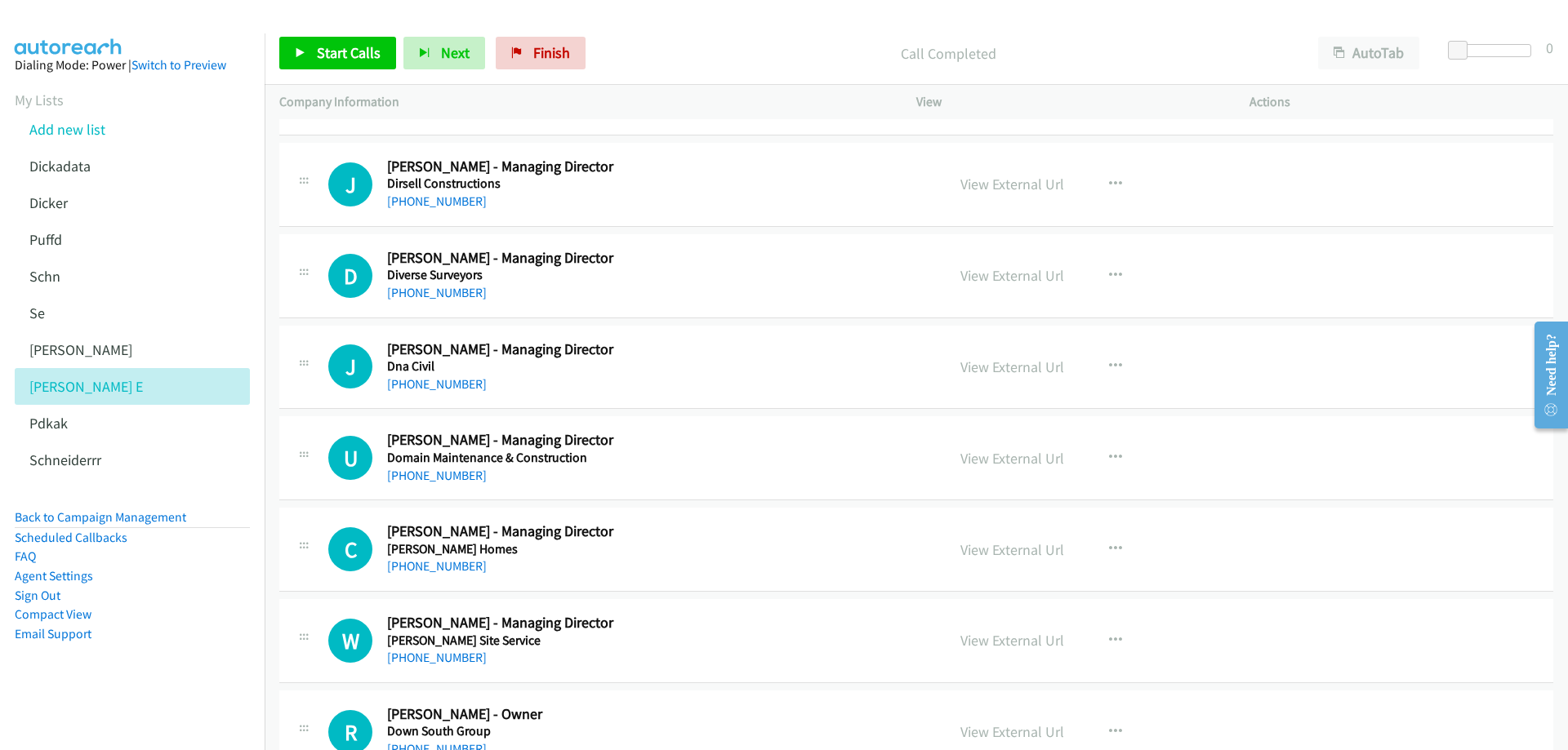
click at [679, 293] on div "[PHONE_NUMBER]" at bounding box center [654, 293] width 535 height 20
click at [1031, 276] on link "View External Url" at bounding box center [1012, 275] width 104 height 19
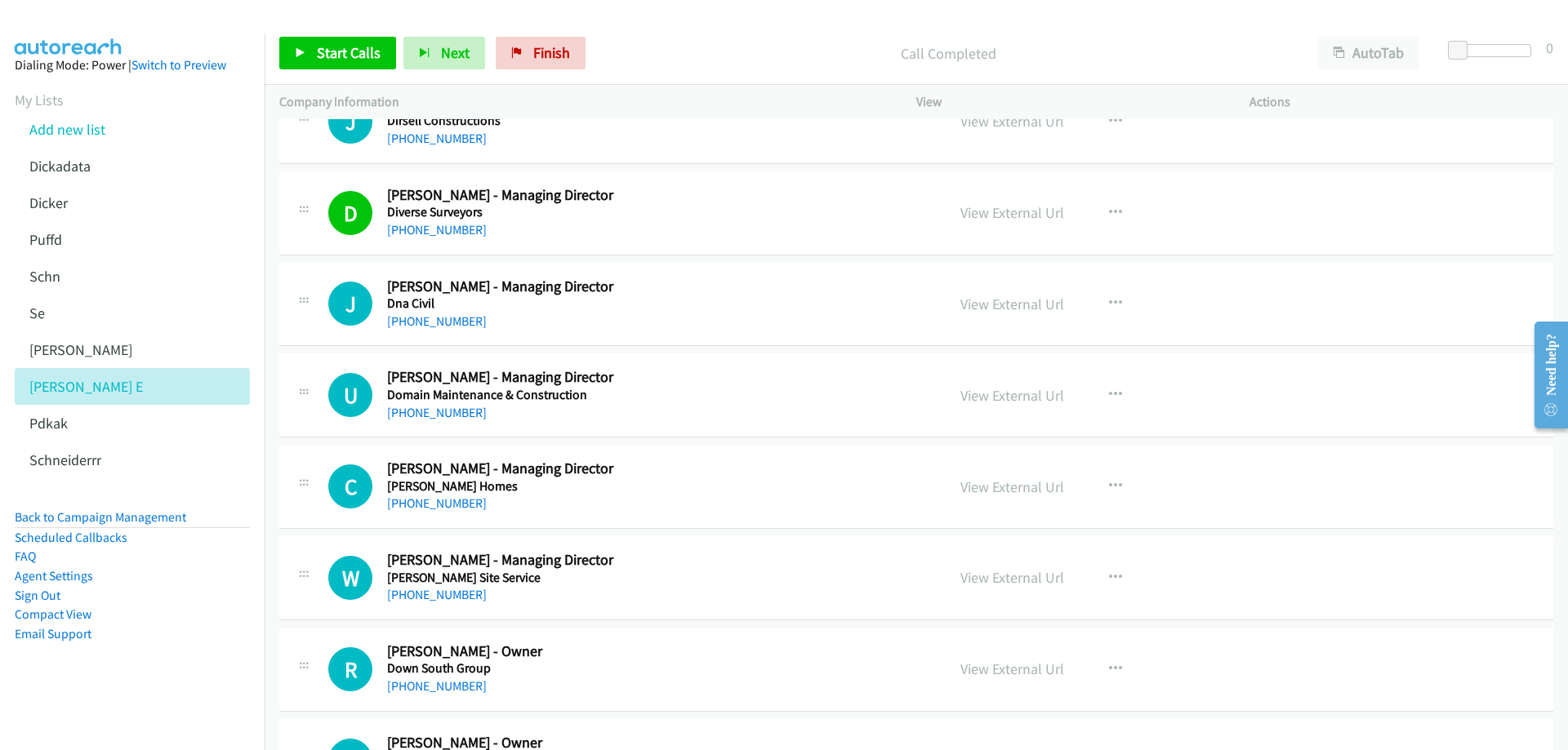
scroll to position [1796, 0]
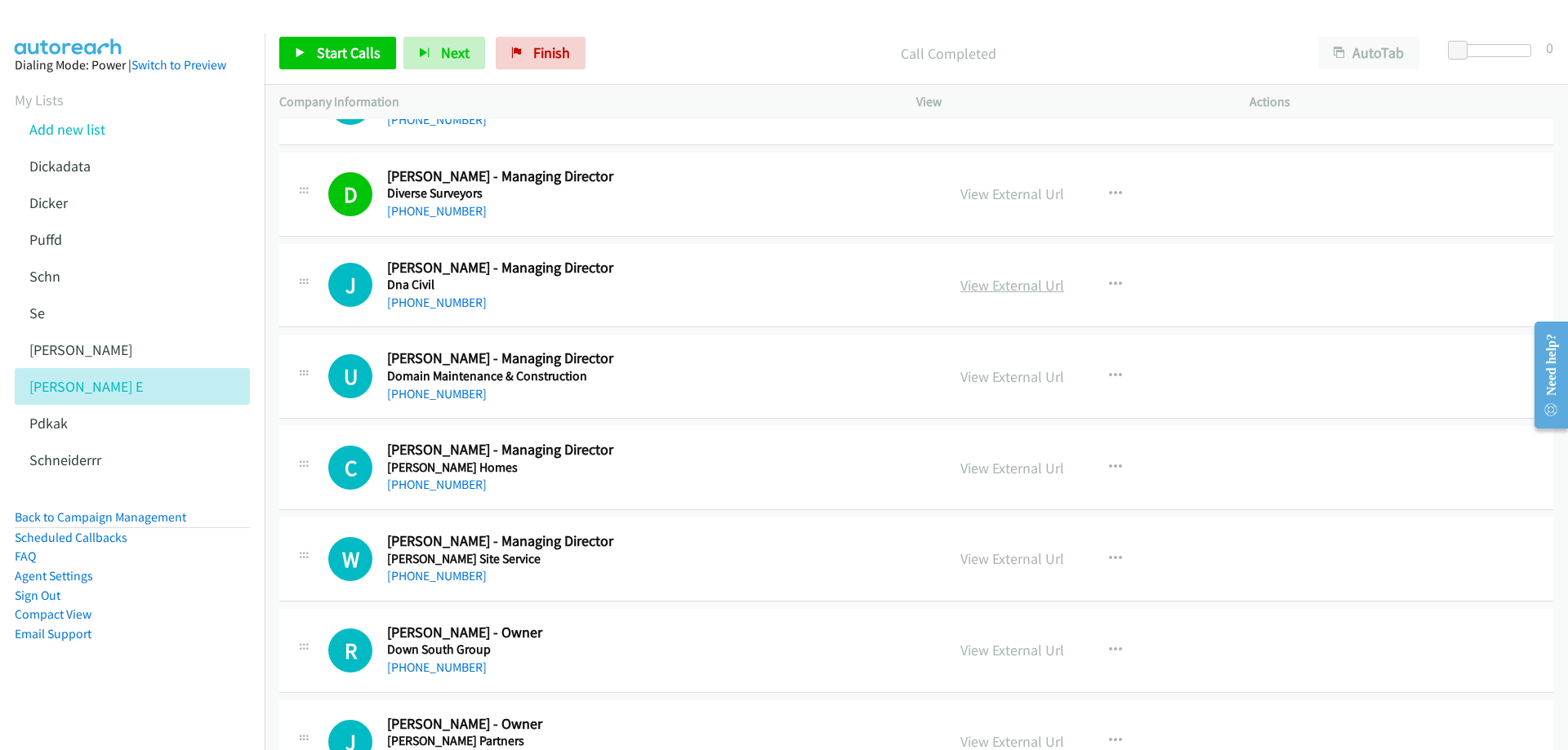
click at [1026, 284] on link "View External Url" at bounding box center [1012, 285] width 104 height 19
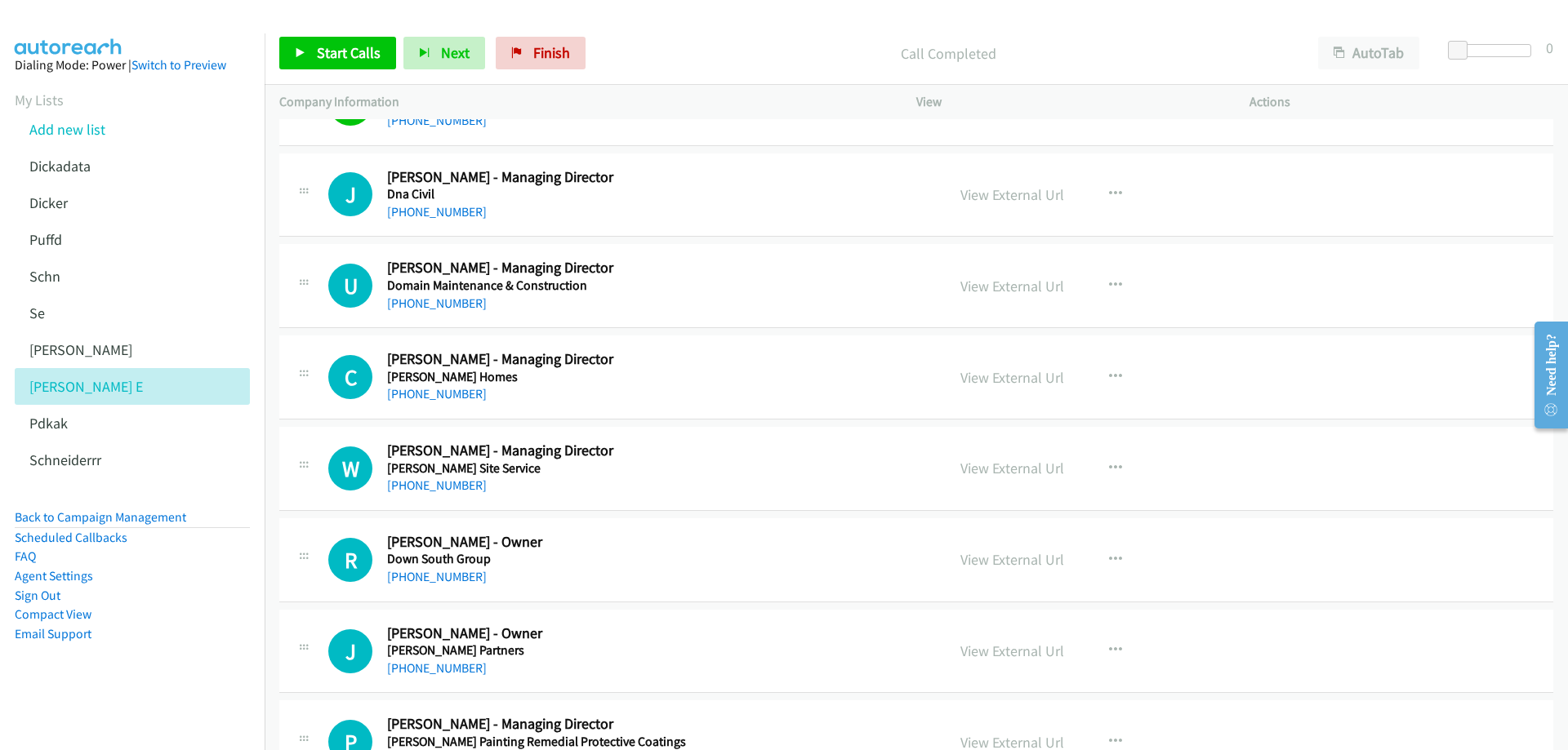
scroll to position [1959, 0]
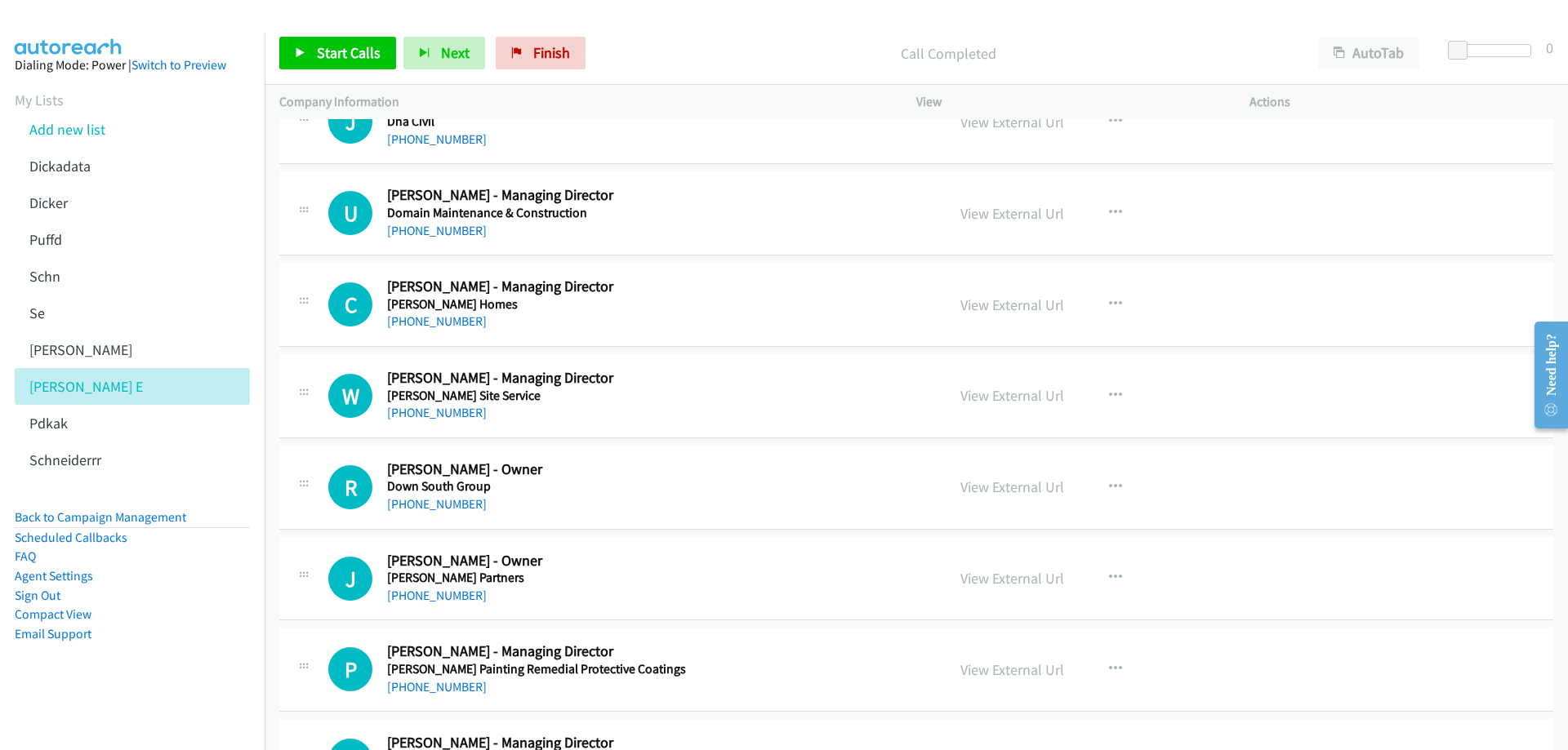
click at [673, 230] on div "[PHONE_NUMBER]" at bounding box center [654, 231] width 535 height 20
click at [986, 210] on link "View External Url" at bounding box center [1012, 213] width 104 height 19
click at [644, 310] on h5 "[PERSON_NAME] Homes" at bounding box center [654, 305] width 535 height 16
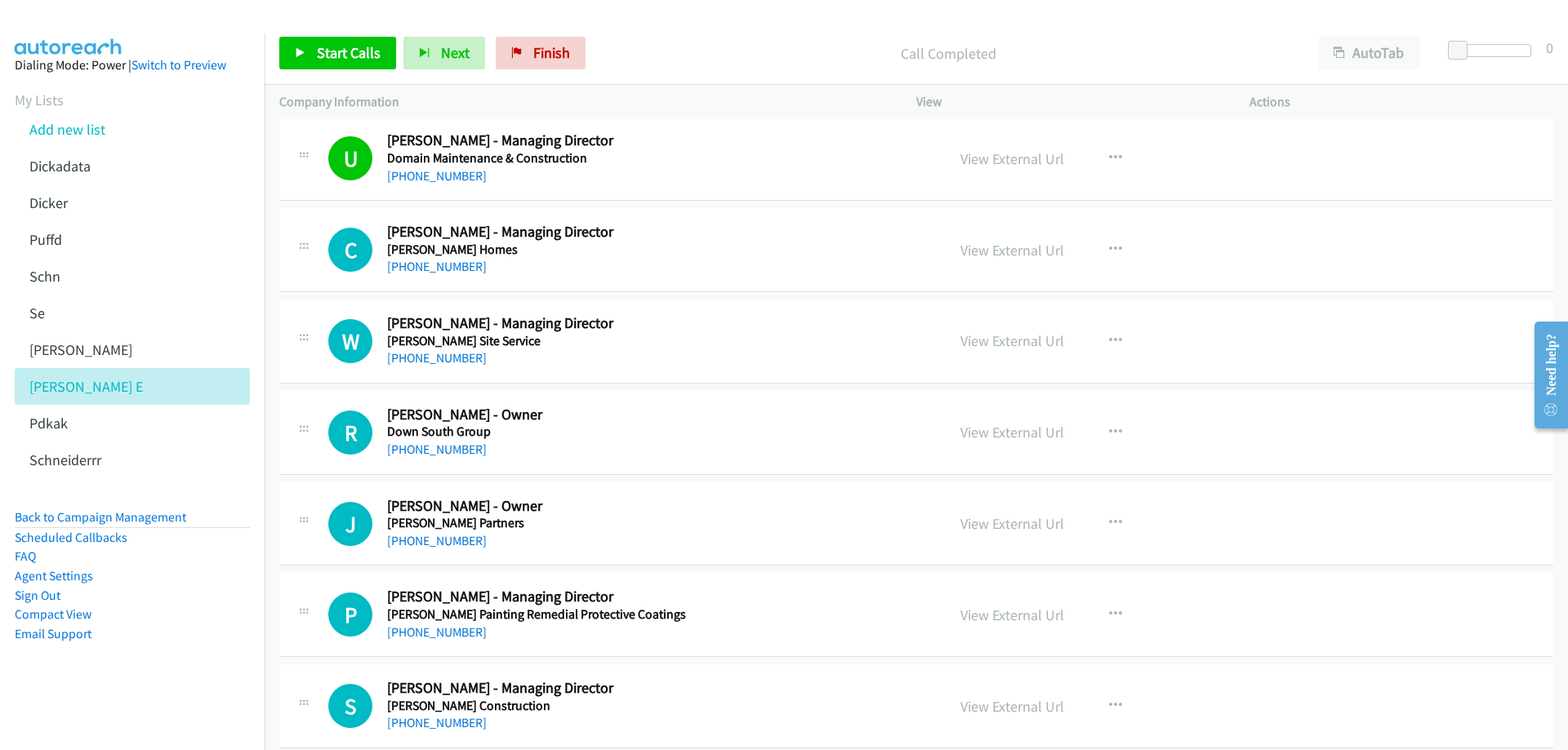
scroll to position [2040, 0]
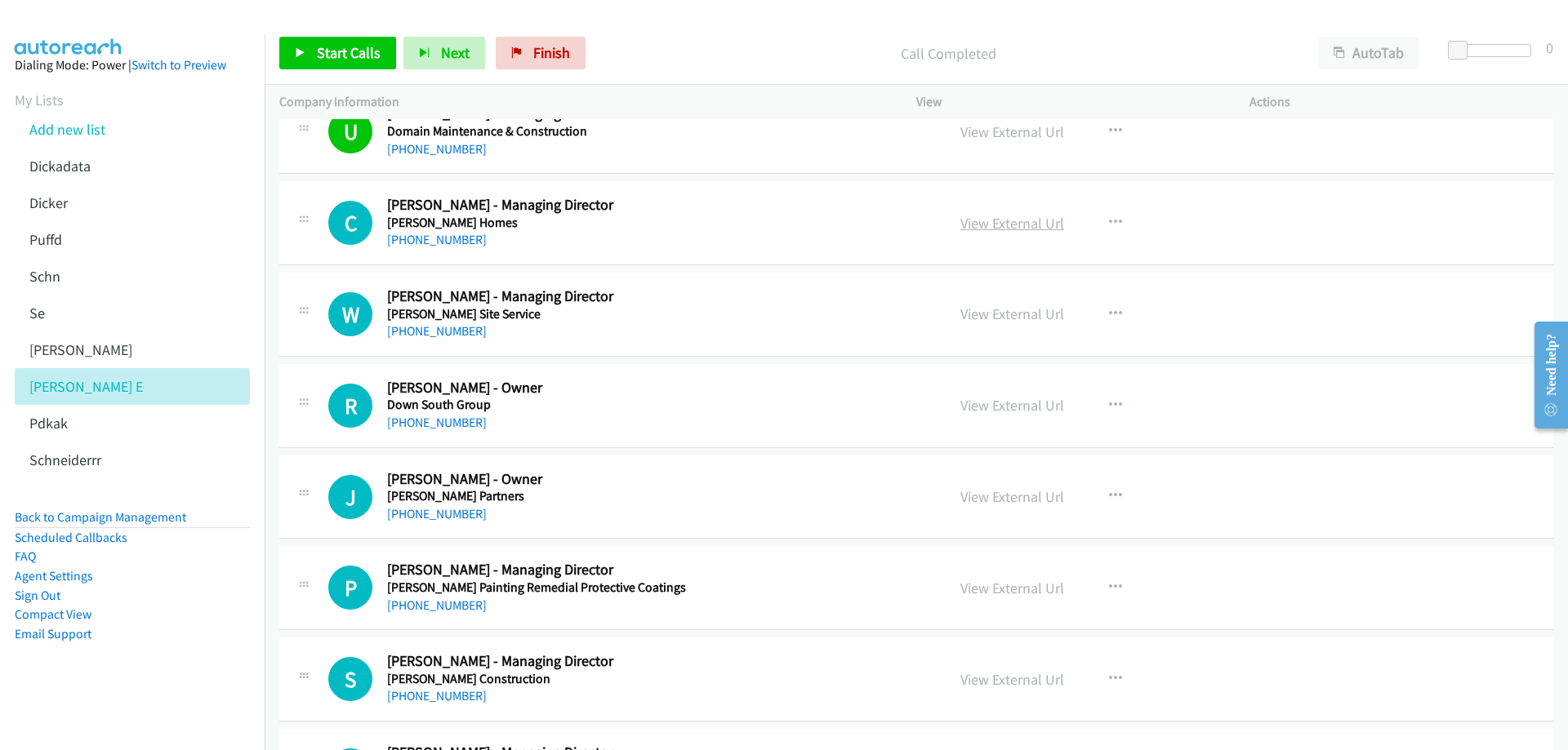
click at [979, 224] on link "View External Url" at bounding box center [1012, 223] width 104 height 19
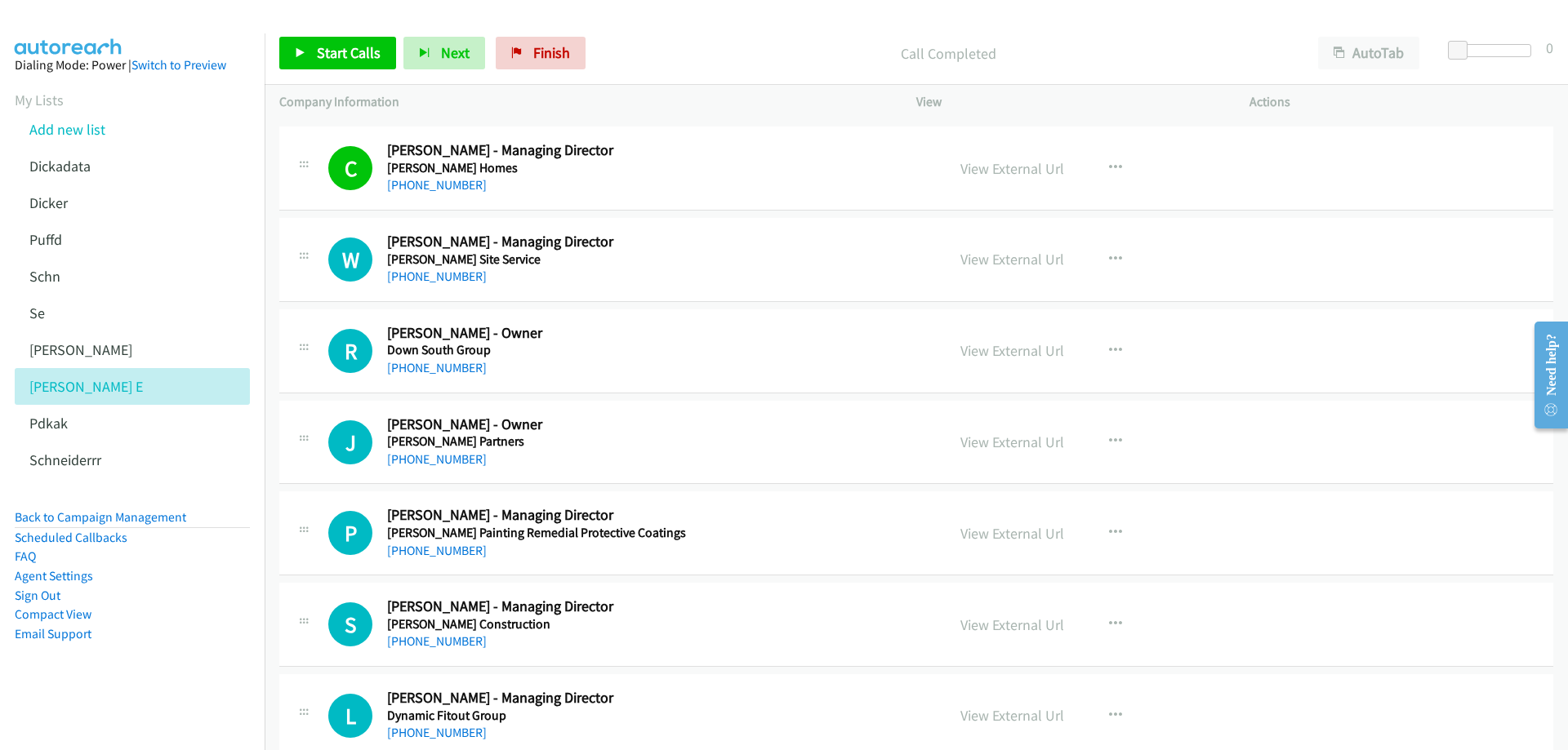
scroll to position [2123, 0]
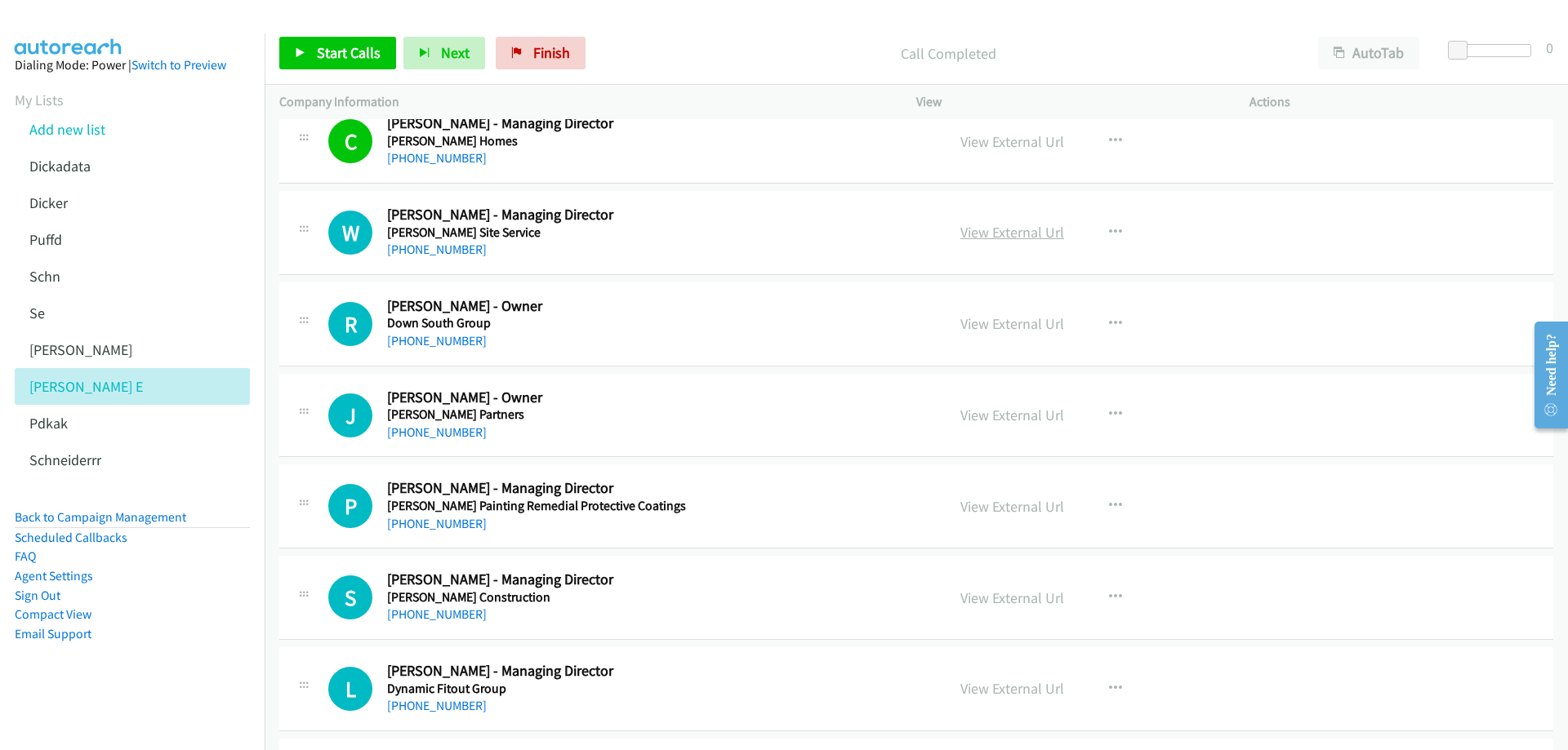
click at [1012, 228] on link "View External Url" at bounding box center [1012, 232] width 104 height 19
click at [563, 336] on div "[PHONE_NUMBER]" at bounding box center [654, 341] width 535 height 20
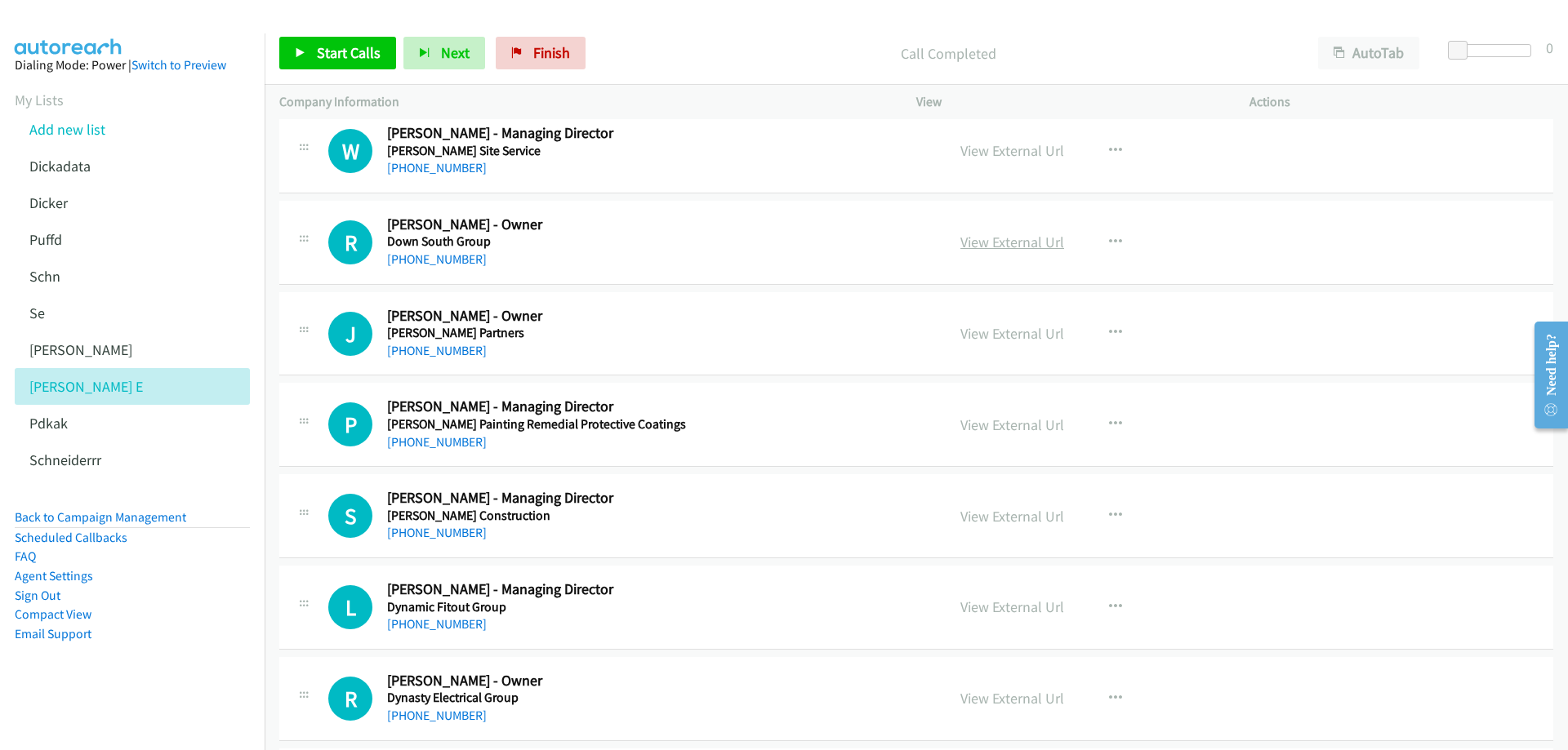
click at [1015, 246] on link "View External Url" at bounding box center [1012, 242] width 104 height 19
click at [608, 344] on div "[PHONE_NUMBER]" at bounding box center [654, 351] width 535 height 20
click at [1033, 334] on link "View External Url" at bounding box center [1012, 333] width 104 height 19
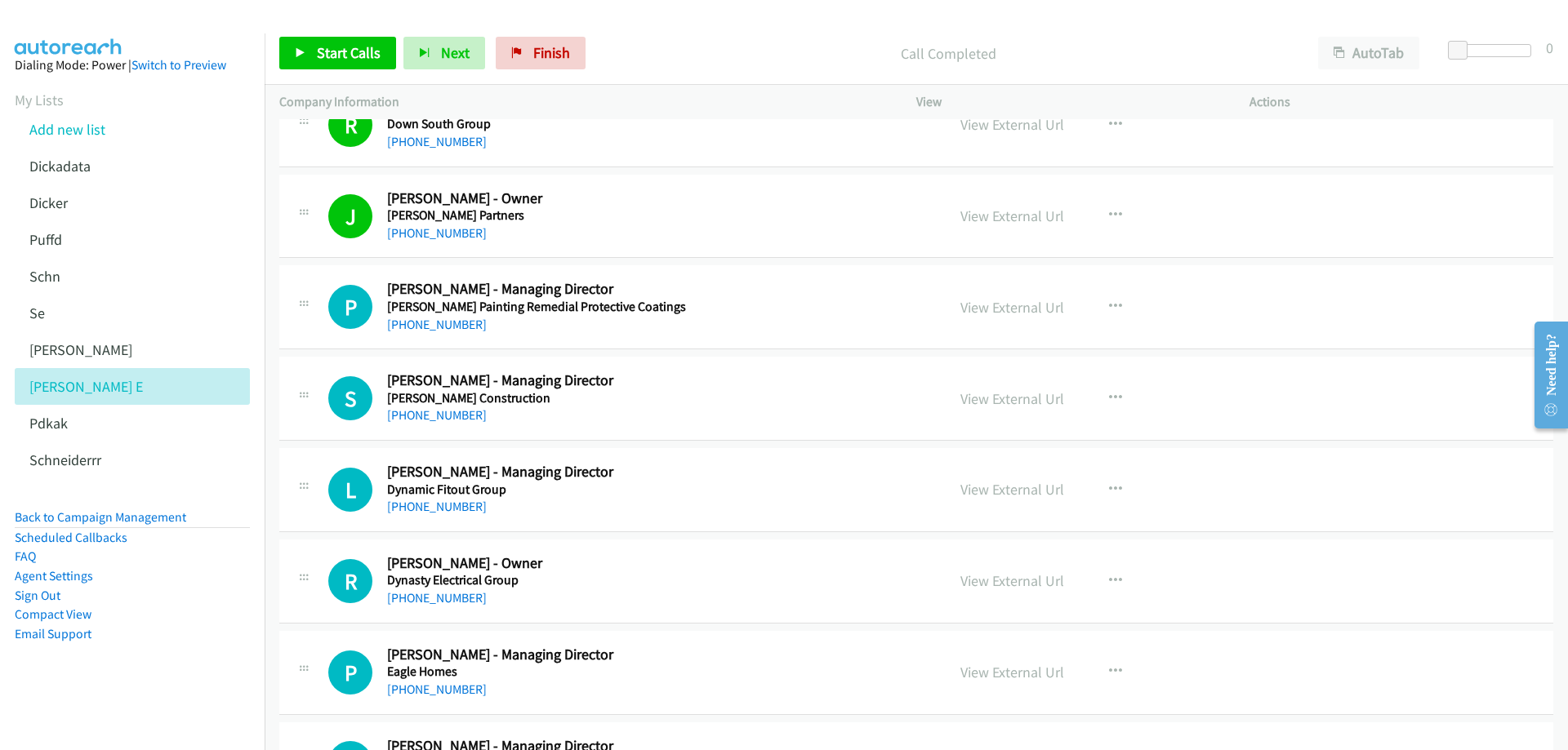
scroll to position [2367, 0]
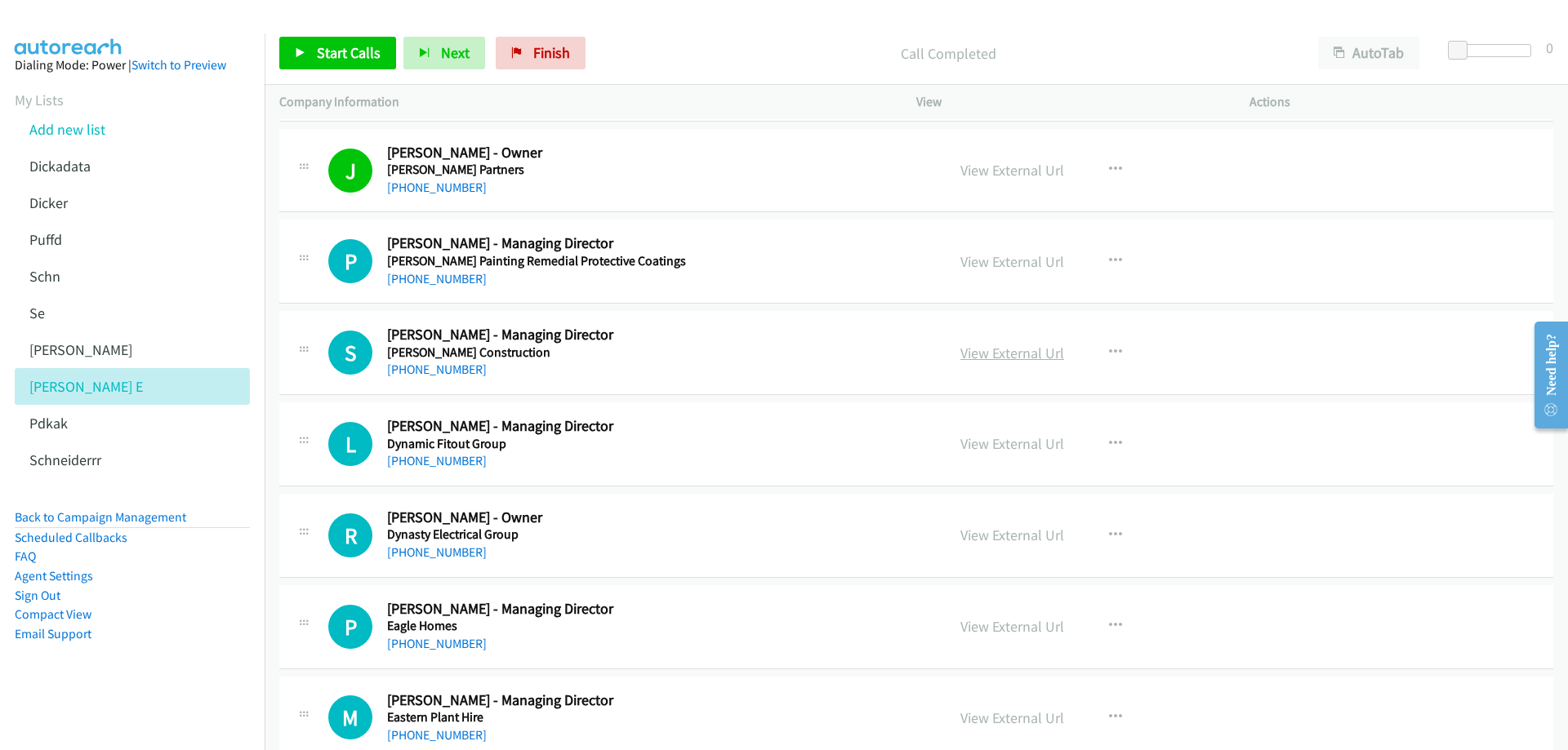
click at [1055, 353] on link "View External Url" at bounding box center [1012, 353] width 104 height 19
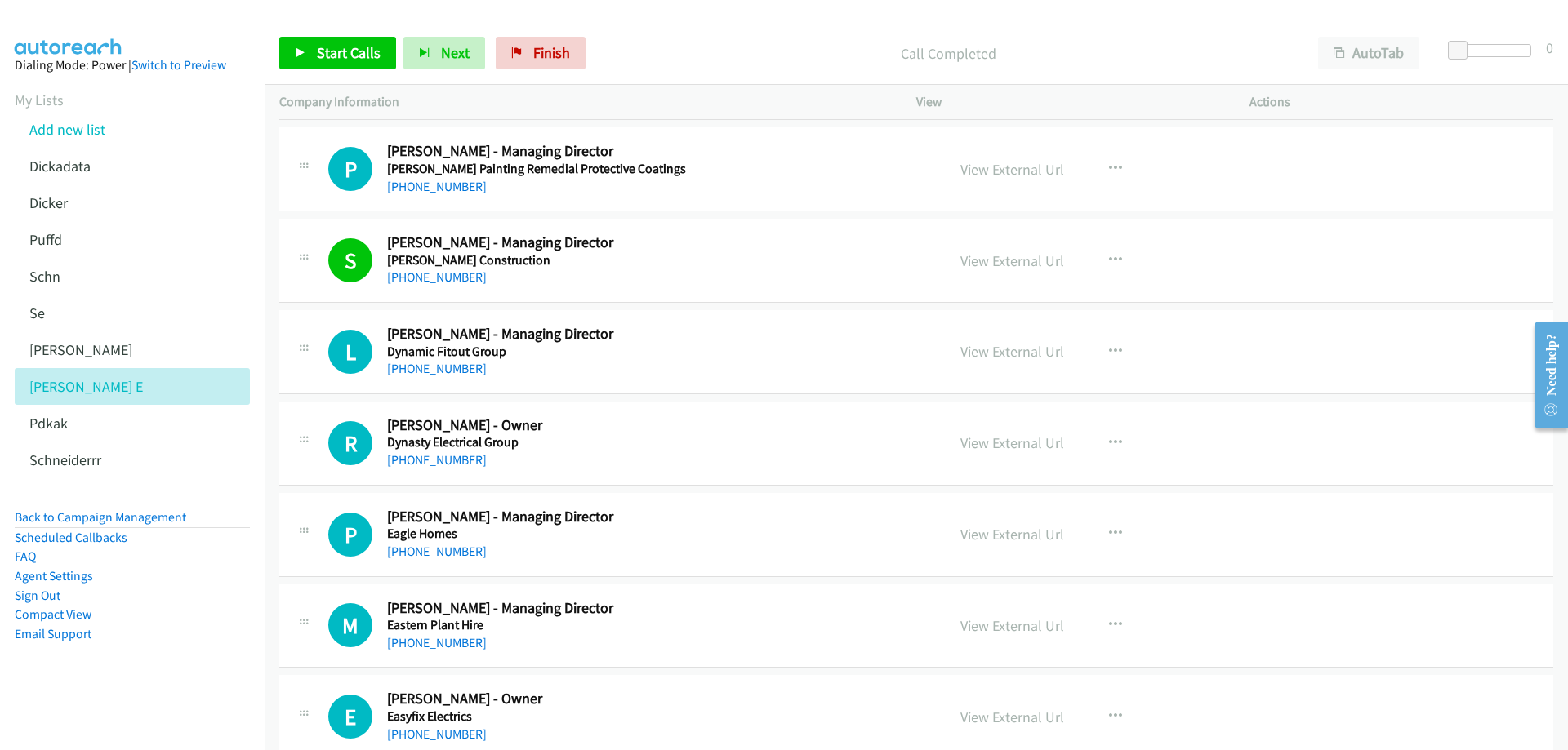
scroll to position [2530, 0]
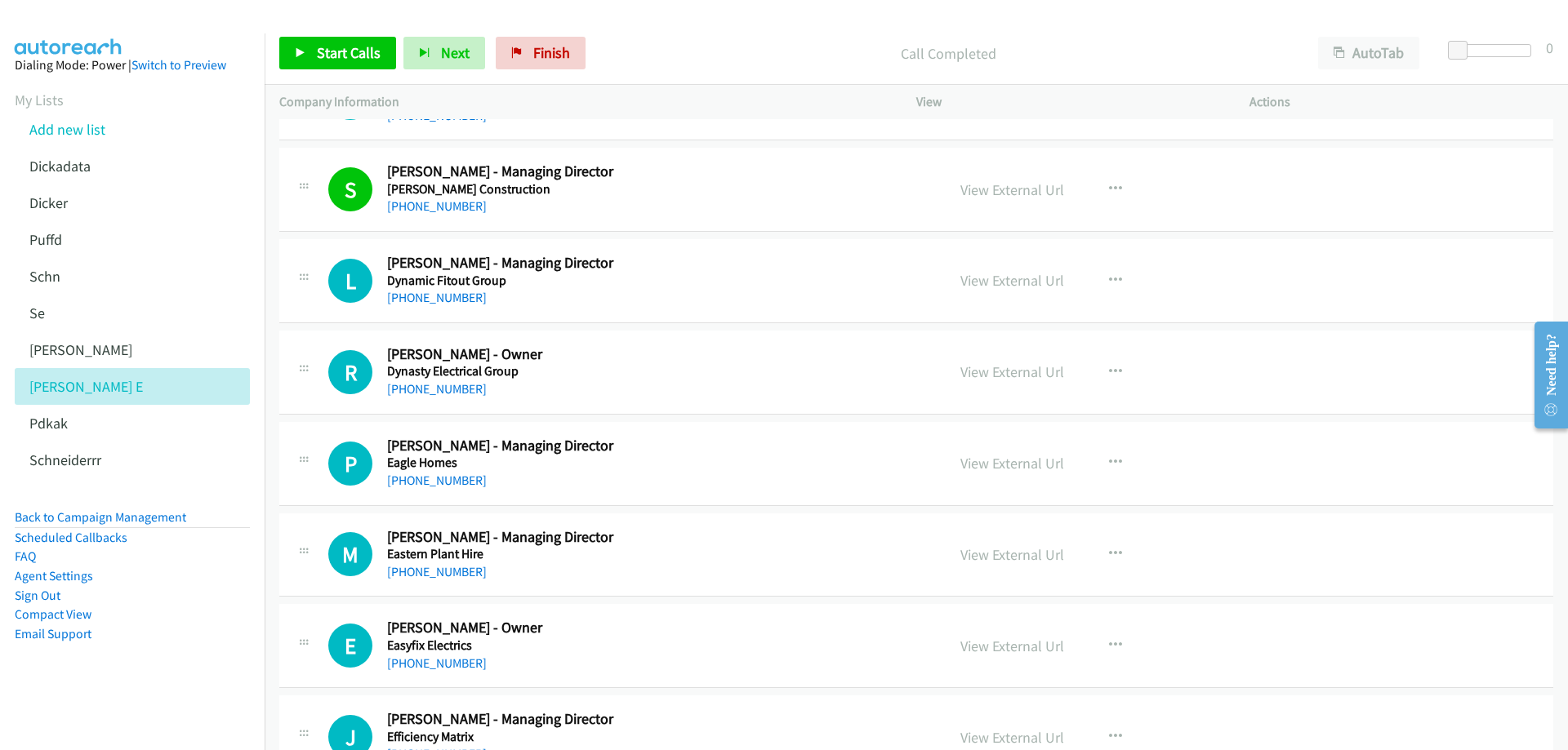
drag, startPoint x: 1043, startPoint y: 280, endPoint x: 1035, endPoint y: 290, distance: 12.8
click at [998, 284] on link "View External Url" at bounding box center [1012, 280] width 104 height 19
click at [577, 369] on h5 "Dynasty Electrical Group" at bounding box center [654, 371] width 535 height 16
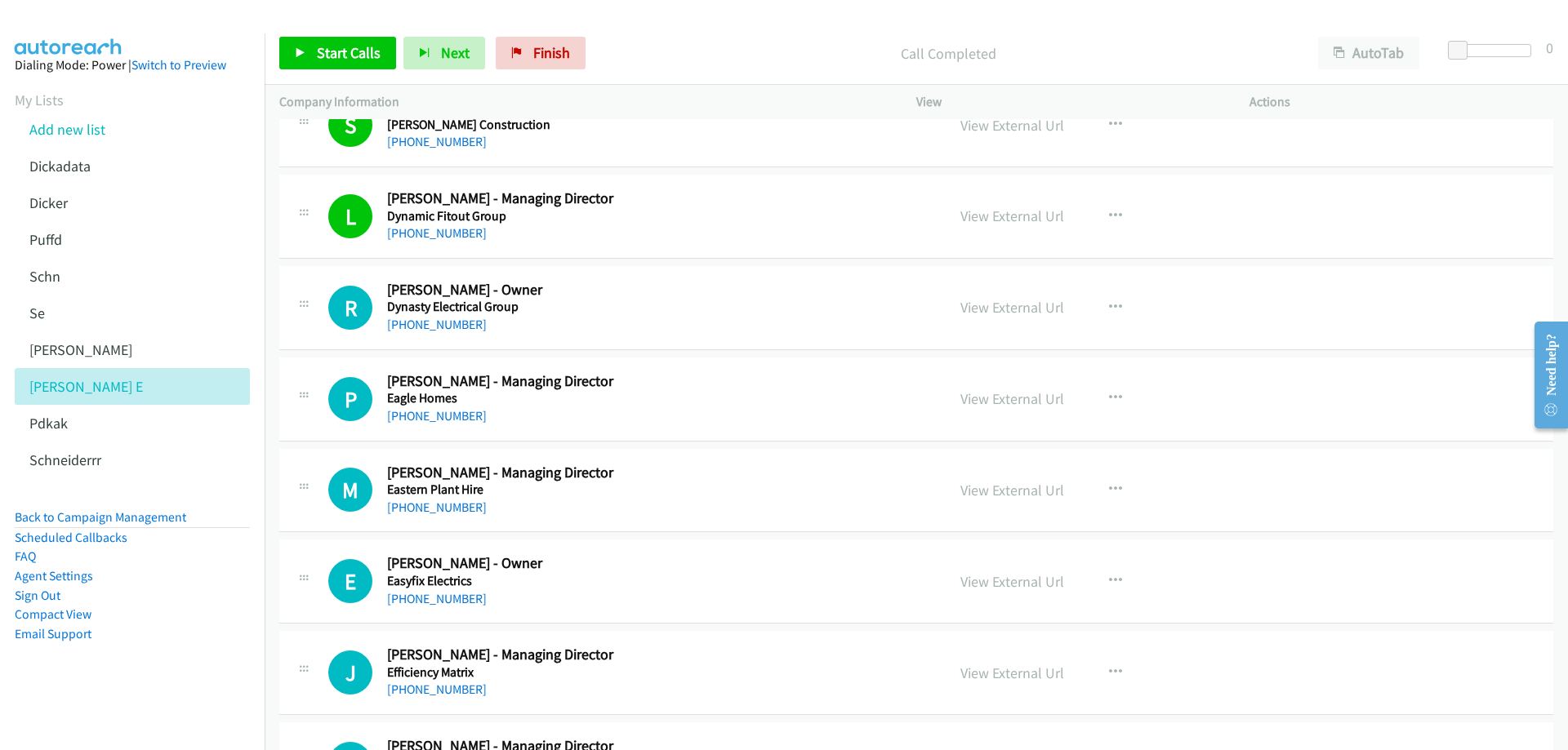
scroll to position [2612, 0]
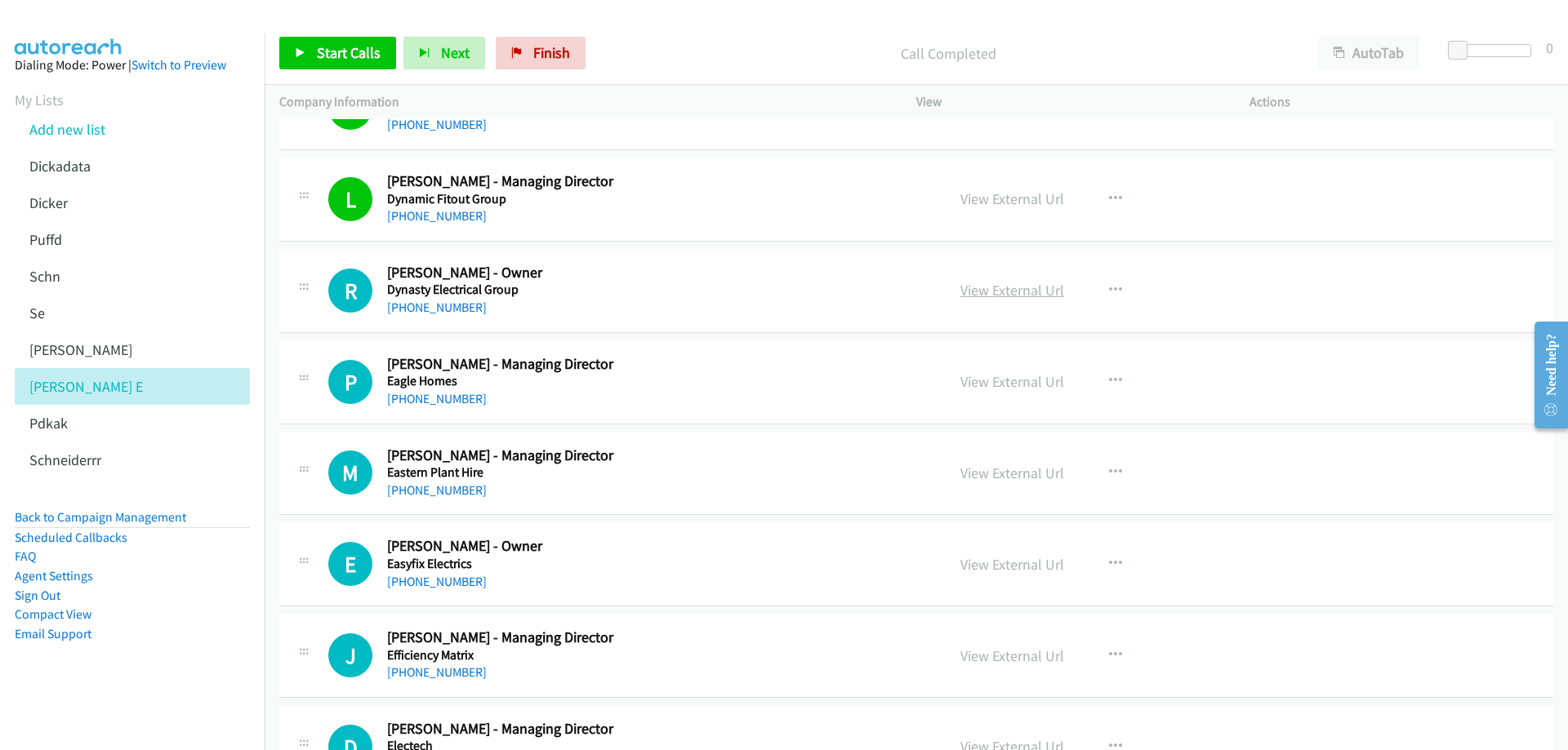
click at [1025, 287] on link "View External Url" at bounding box center [1012, 289] width 104 height 19
click at [622, 374] on h5 "Eagle Homes" at bounding box center [654, 381] width 535 height 16
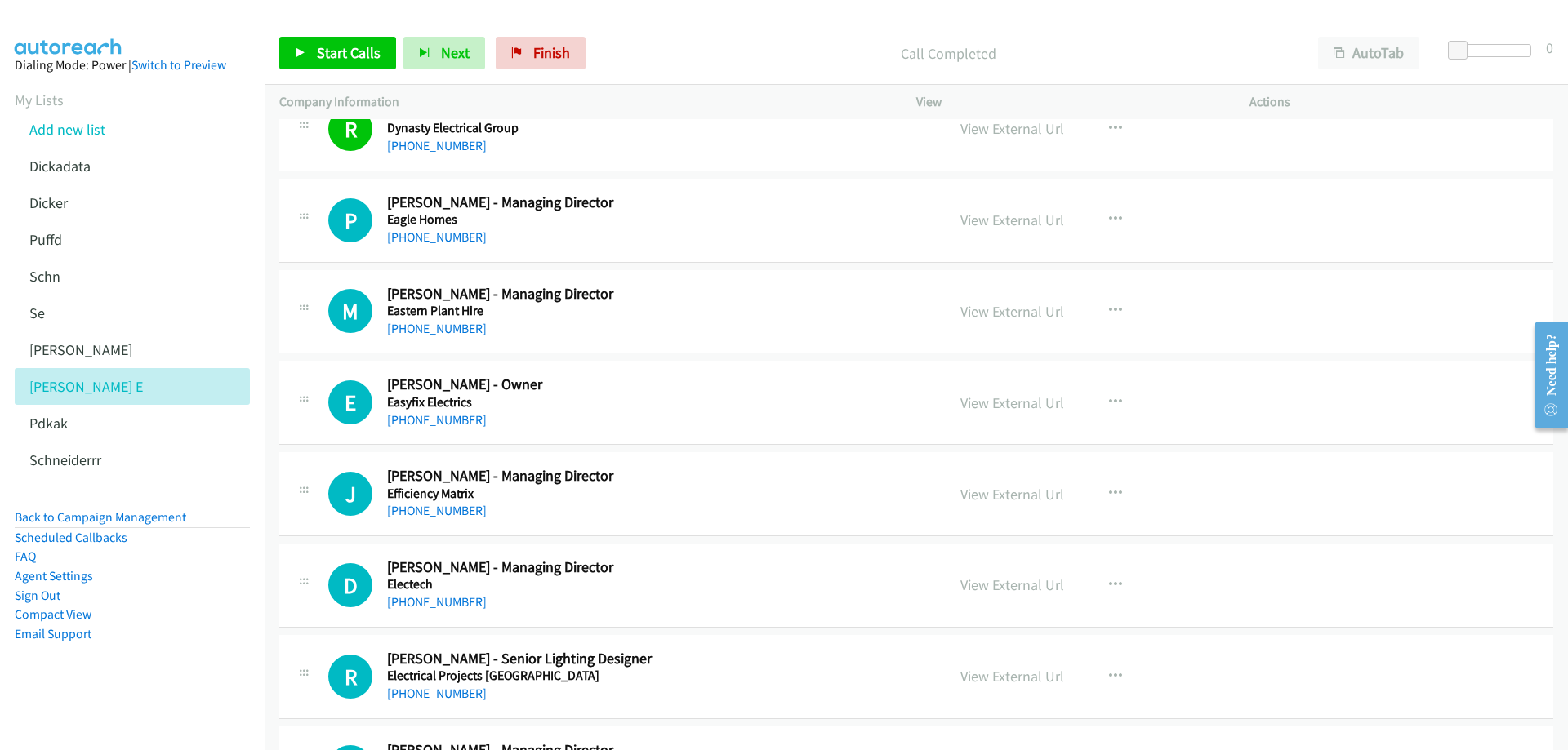
scroll to position [2775, 0]
click at [992, 225] on link "View External Url" at bounding box center [1012, 218] width 104 height 19
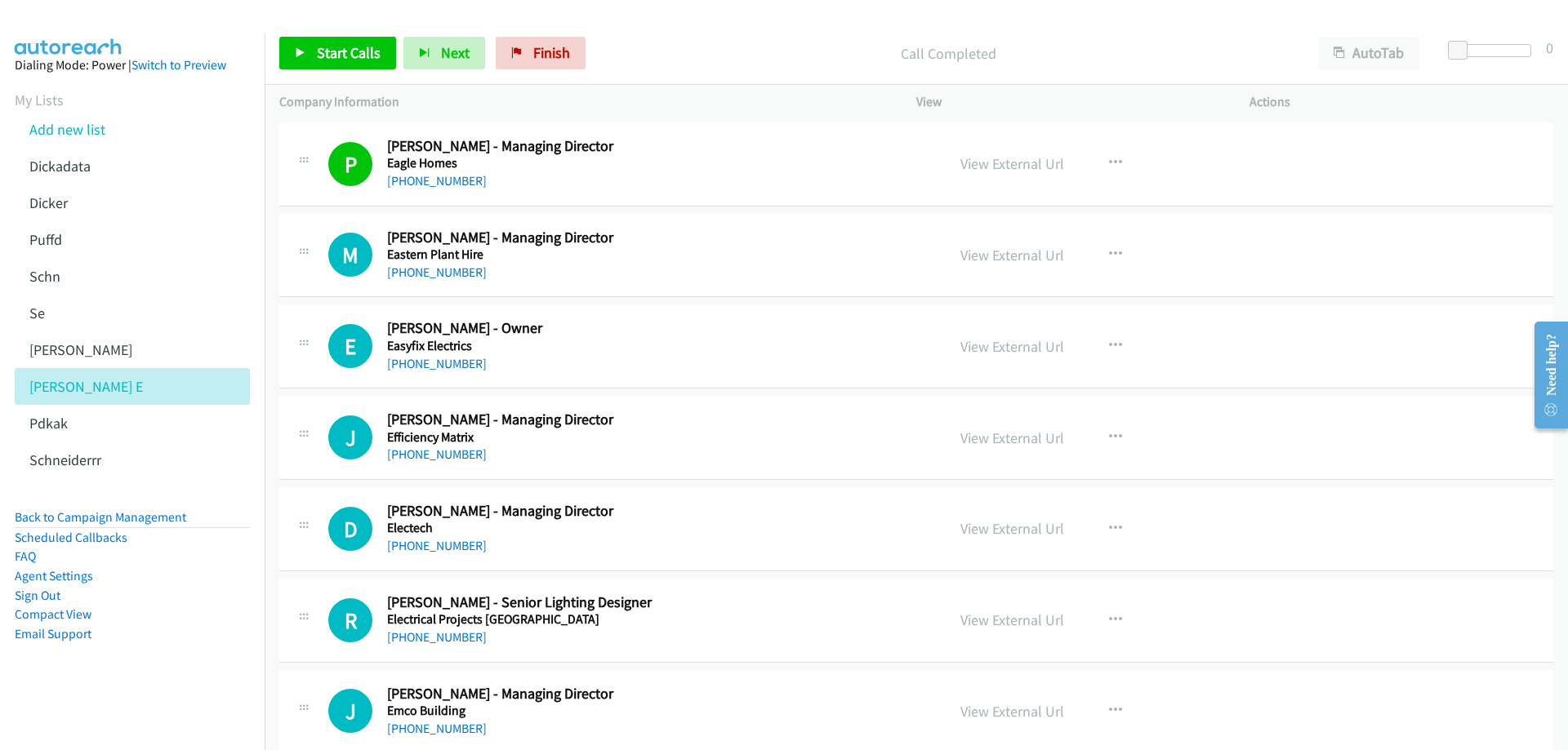
scroll to position [2857, 0]
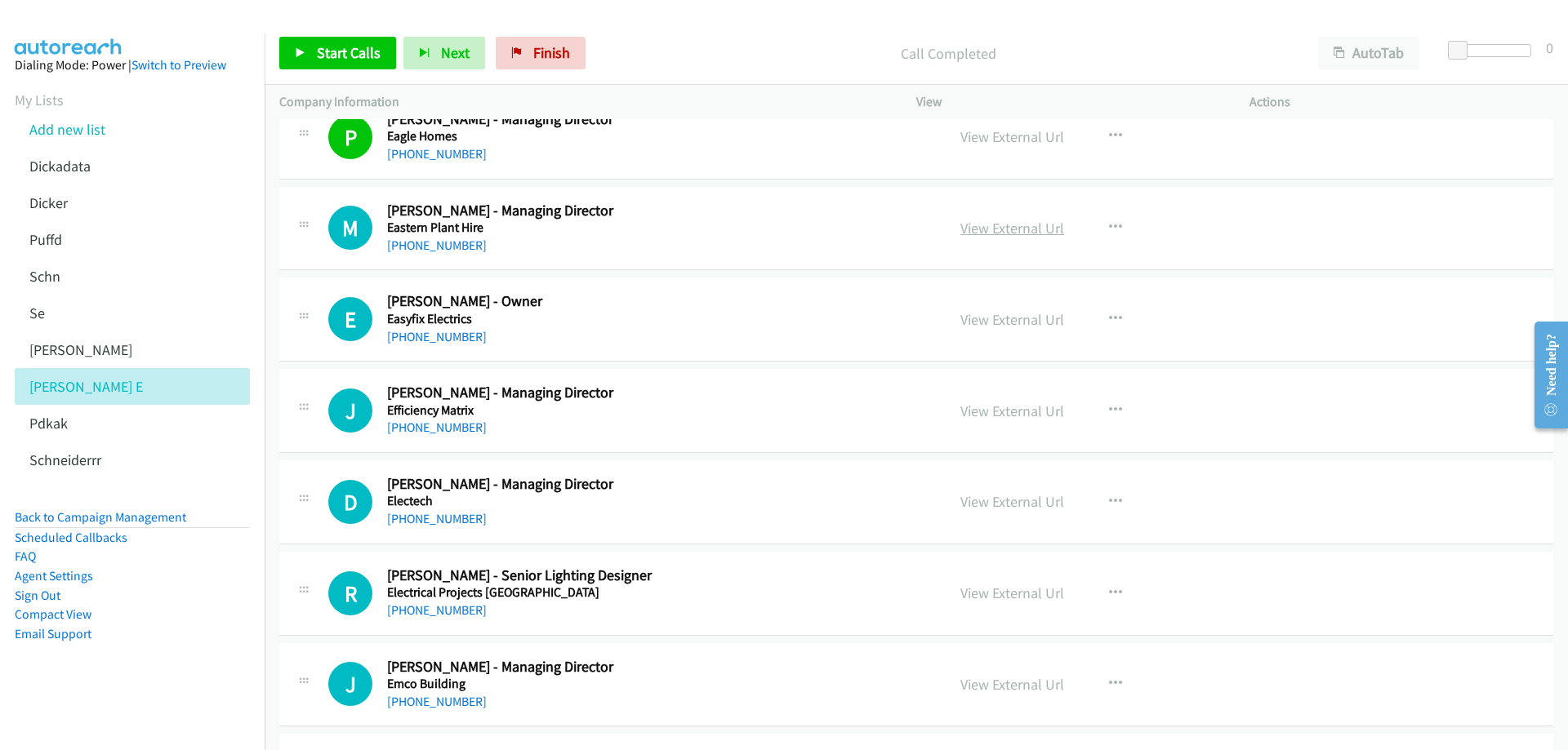
click at [999, 232] on link "View External Url" at bounding box center [1012, 228] width 104 height 19
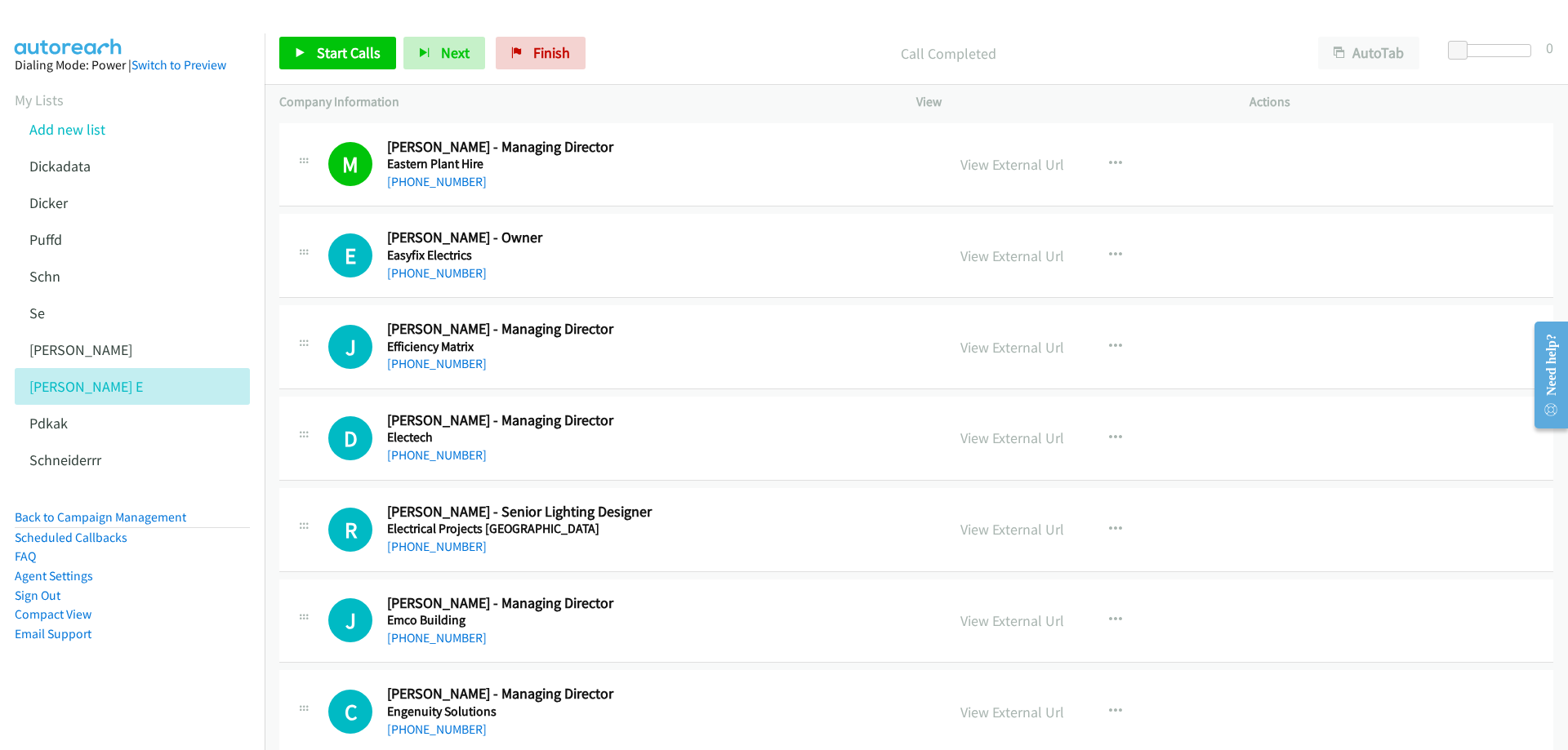
scroll to position [2939, 0]
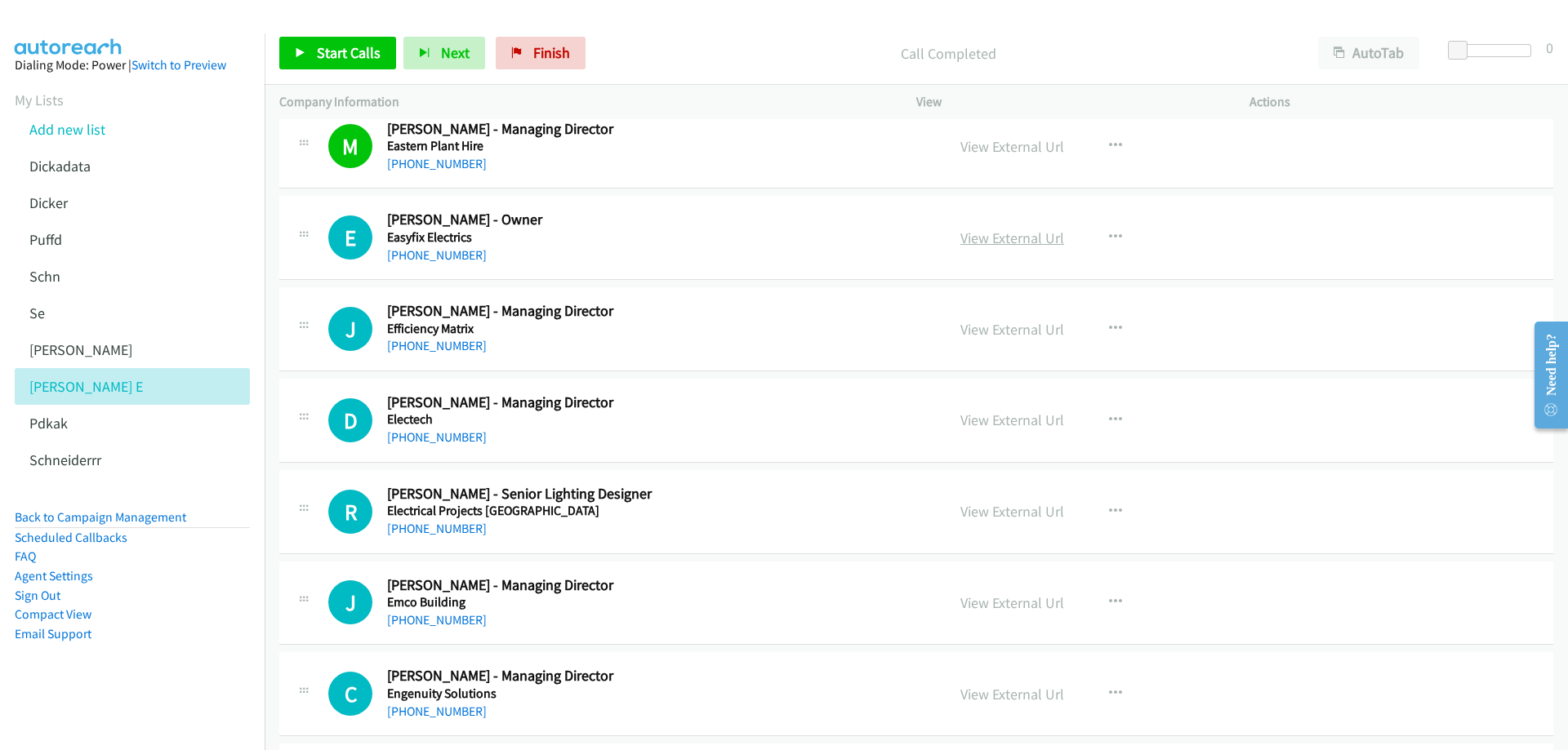
drag, startPoint x: 567, startPoint y: 243, endPoint x: 1053, endPoint y: 233, distance: 486.1
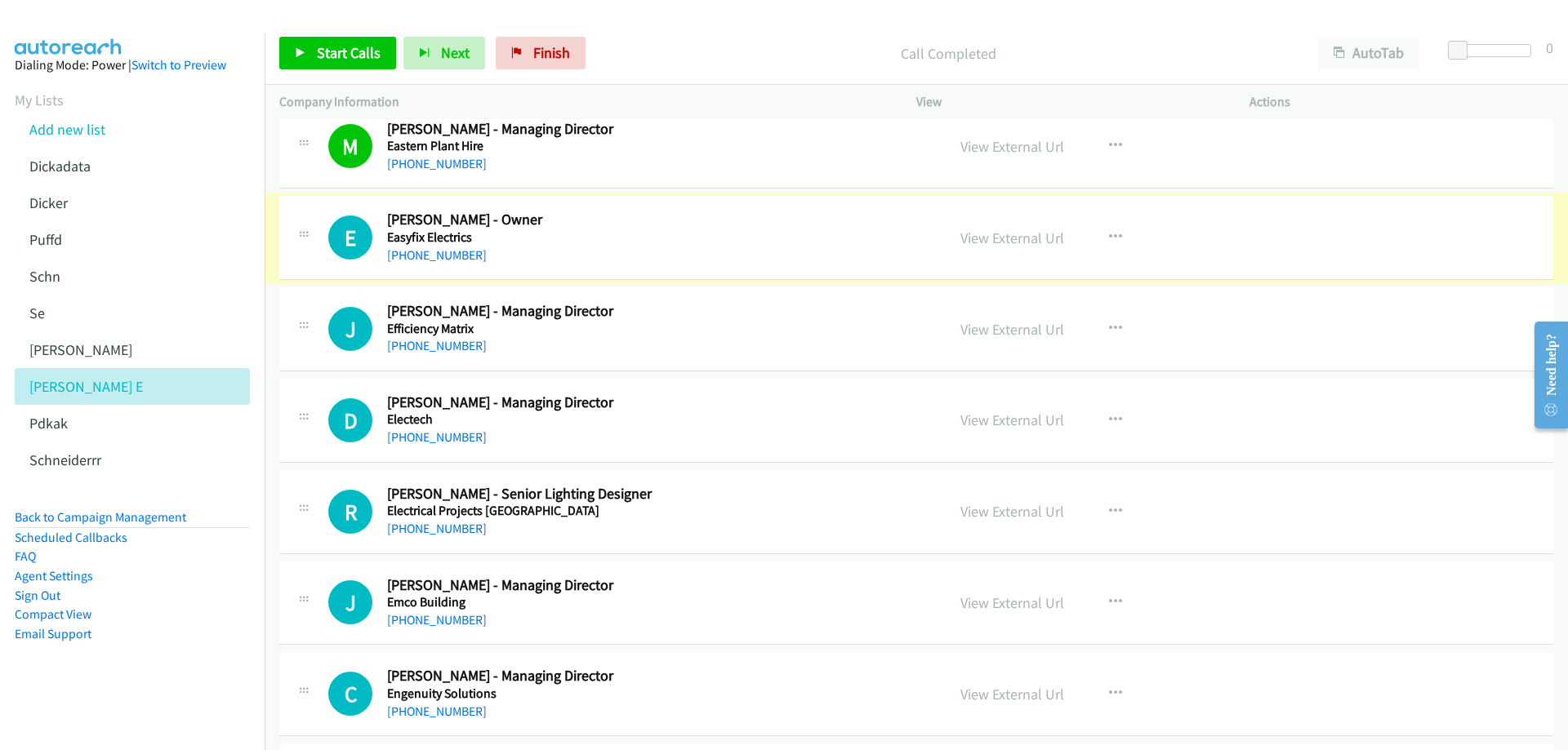
click at [1053, 233] on link "View External Url" at bounding box center [1012, 237] width 104 height 19
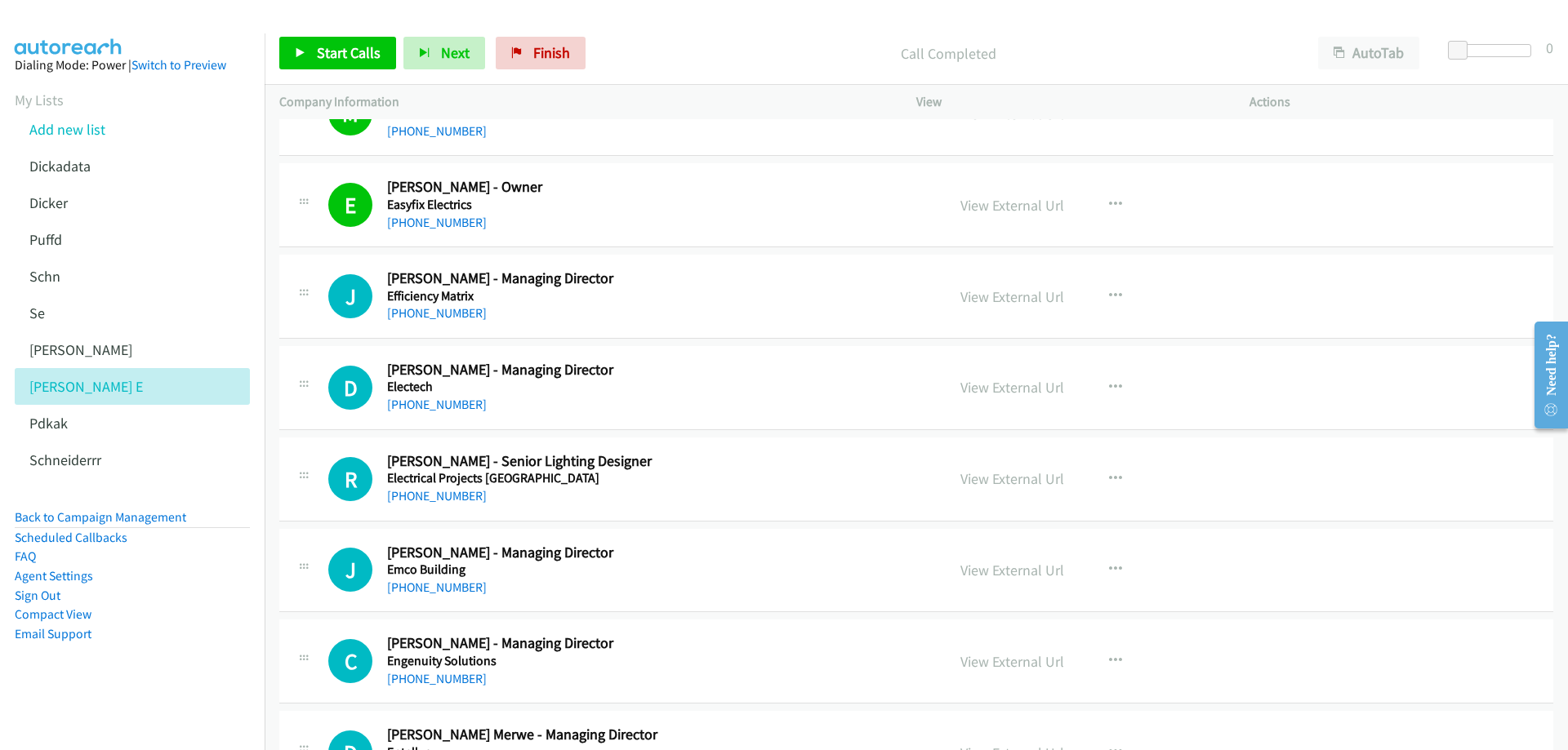
scroll to position [3021, 0]
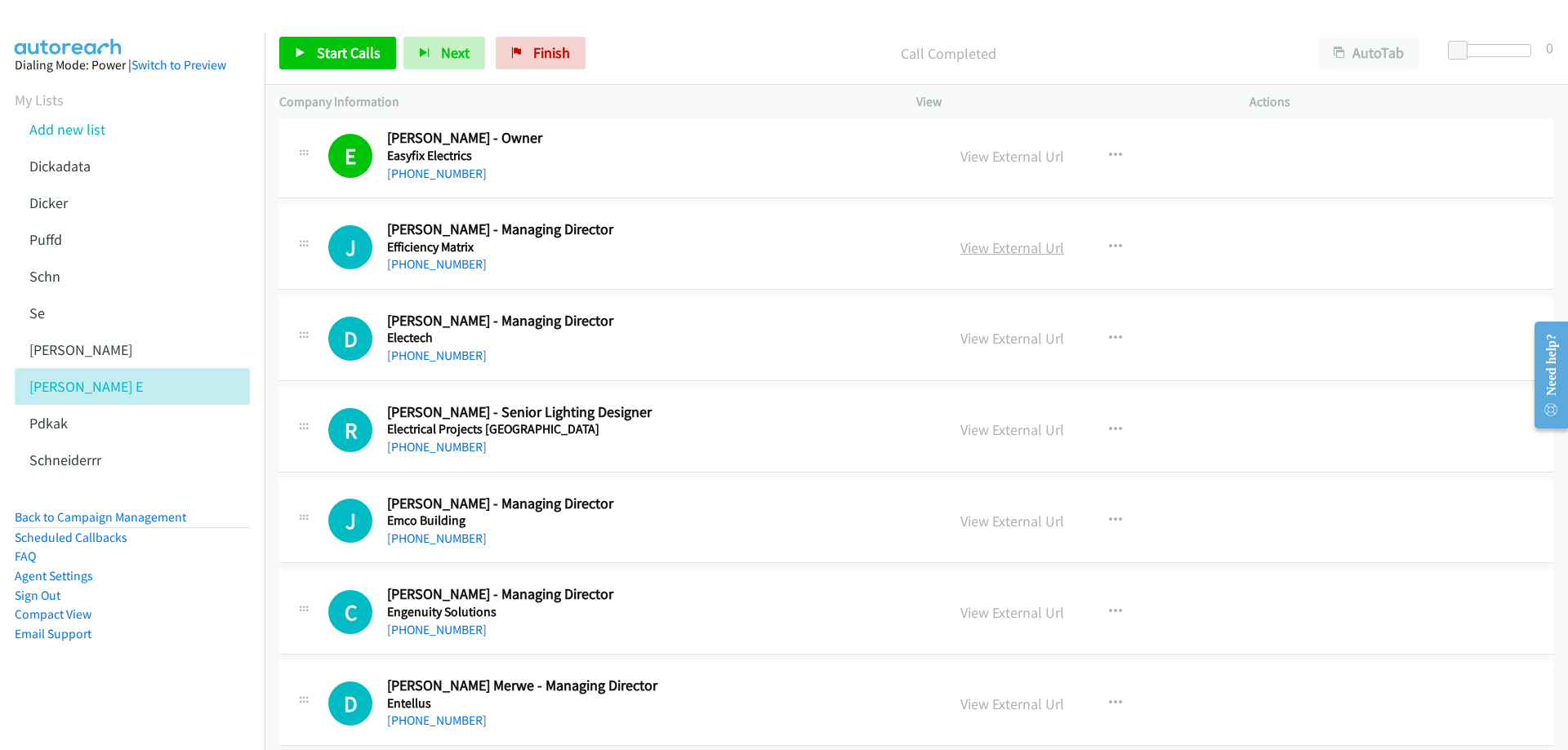
click at [995, 251] on link "View External Url" at bounding box center [1012, 247] width 104 height 19
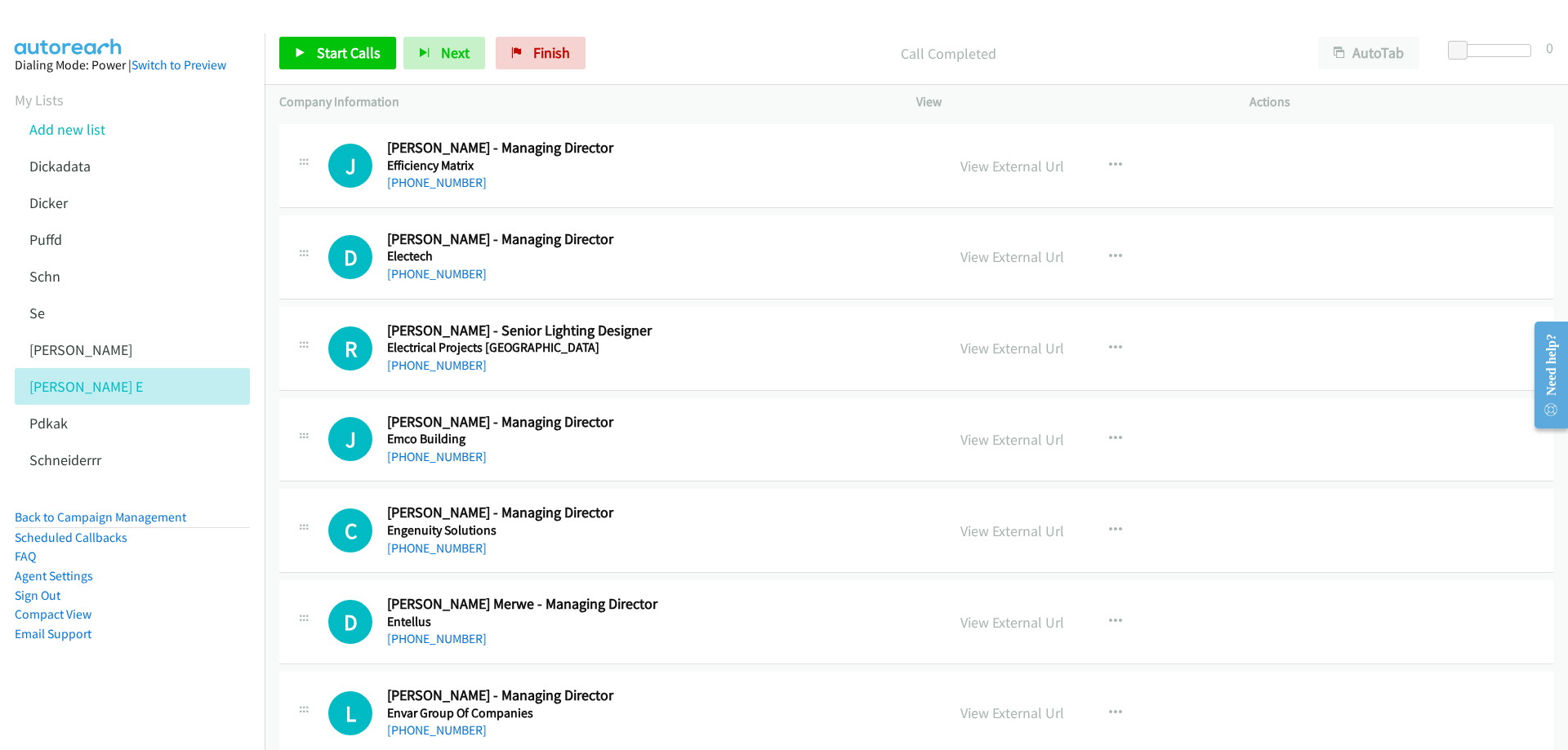
click at [560, 269] on div "[PHONE_NUMBER]" at bounding box center [654, 274] width 535 height 20
click at [453, 272] on link "[PHONE_NUMBER]" at bounding box center [437, 273] width 100 height 15
click at [1012, 252] on link "View External Url" at bounding box center [1012, 256] width 104 height 19
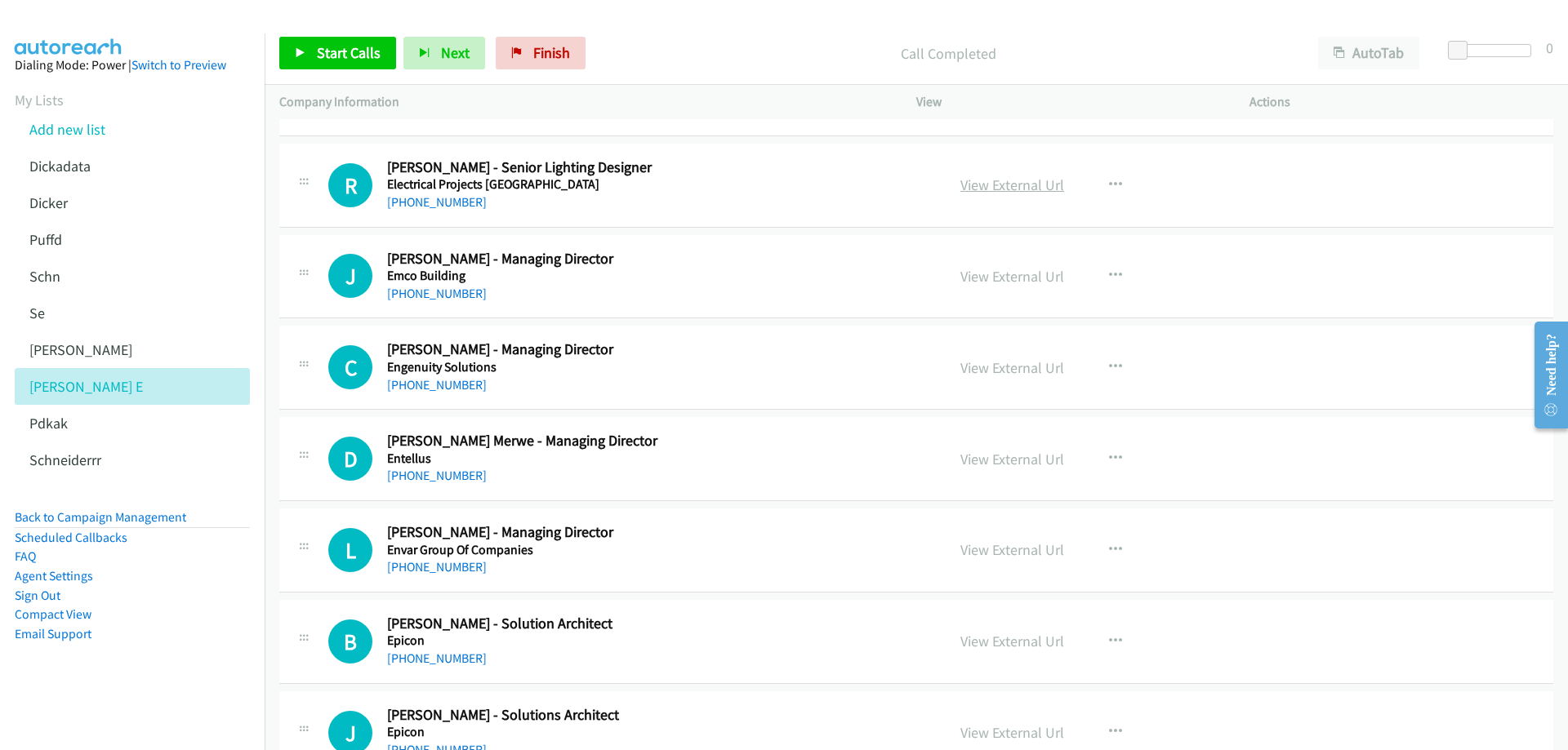
click at [1007, 185] on link "View External Url" at bounding box center [1012, 185] width 104 height 19
click at [601, 280] on h5 "Emco Building" at bounding box center [654, 276] width 535 height 16
click at [1025, 275] on link "View External Url" at bounding box center [1012, 276] width 104 height 19
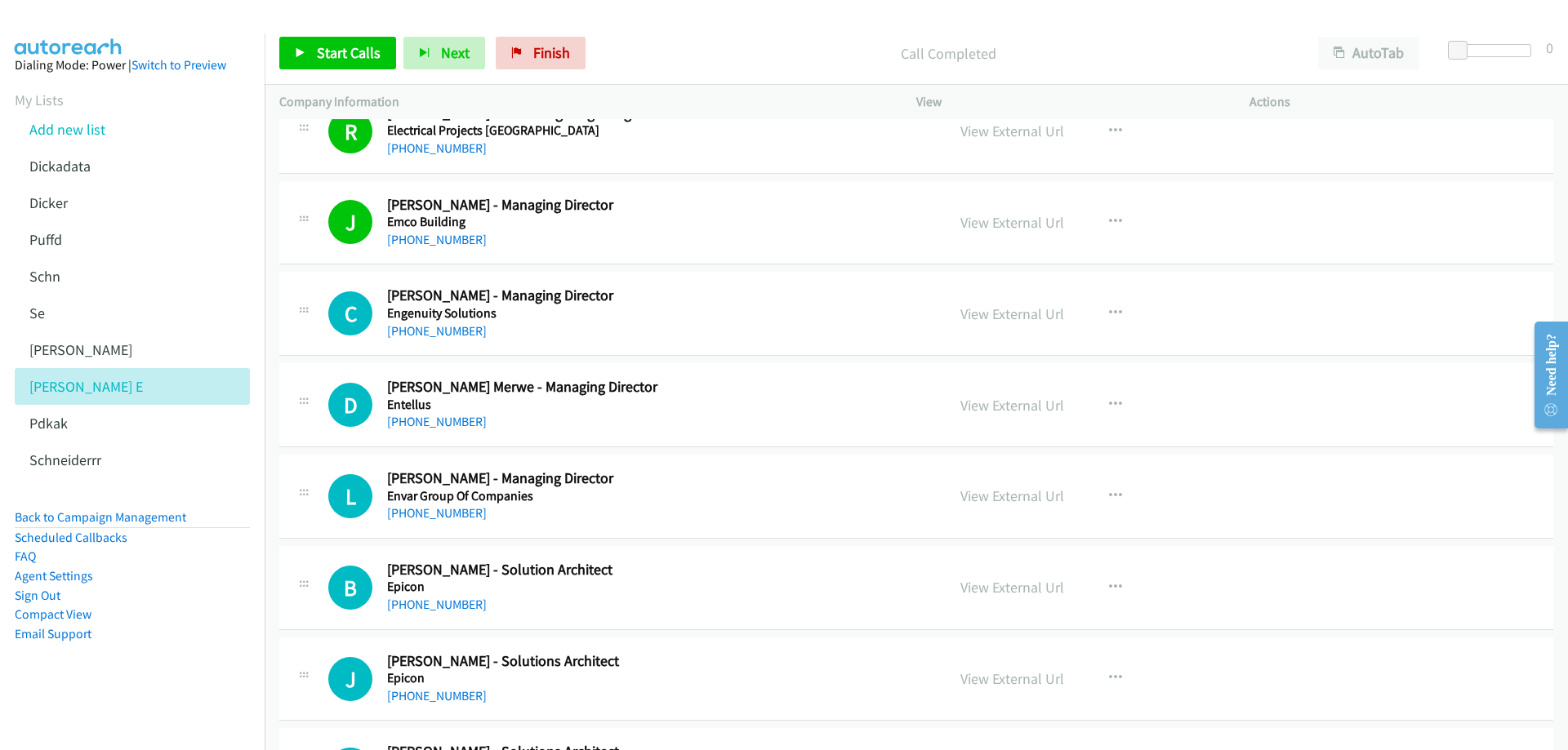
scroll to position [3347, 0]
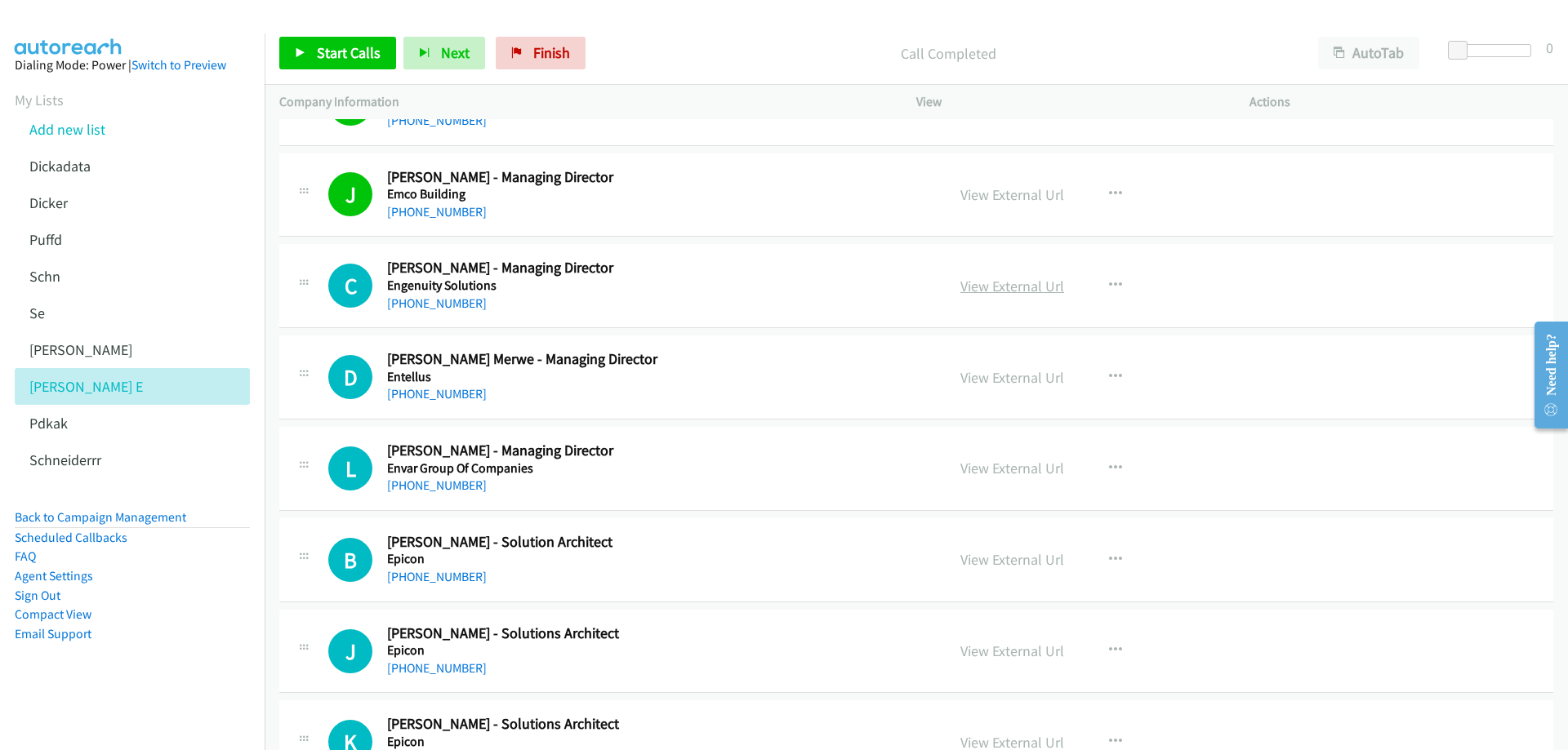
click at [982, 284] on link "View External Url" at bounding box center [1012, 286] width 104 height 19
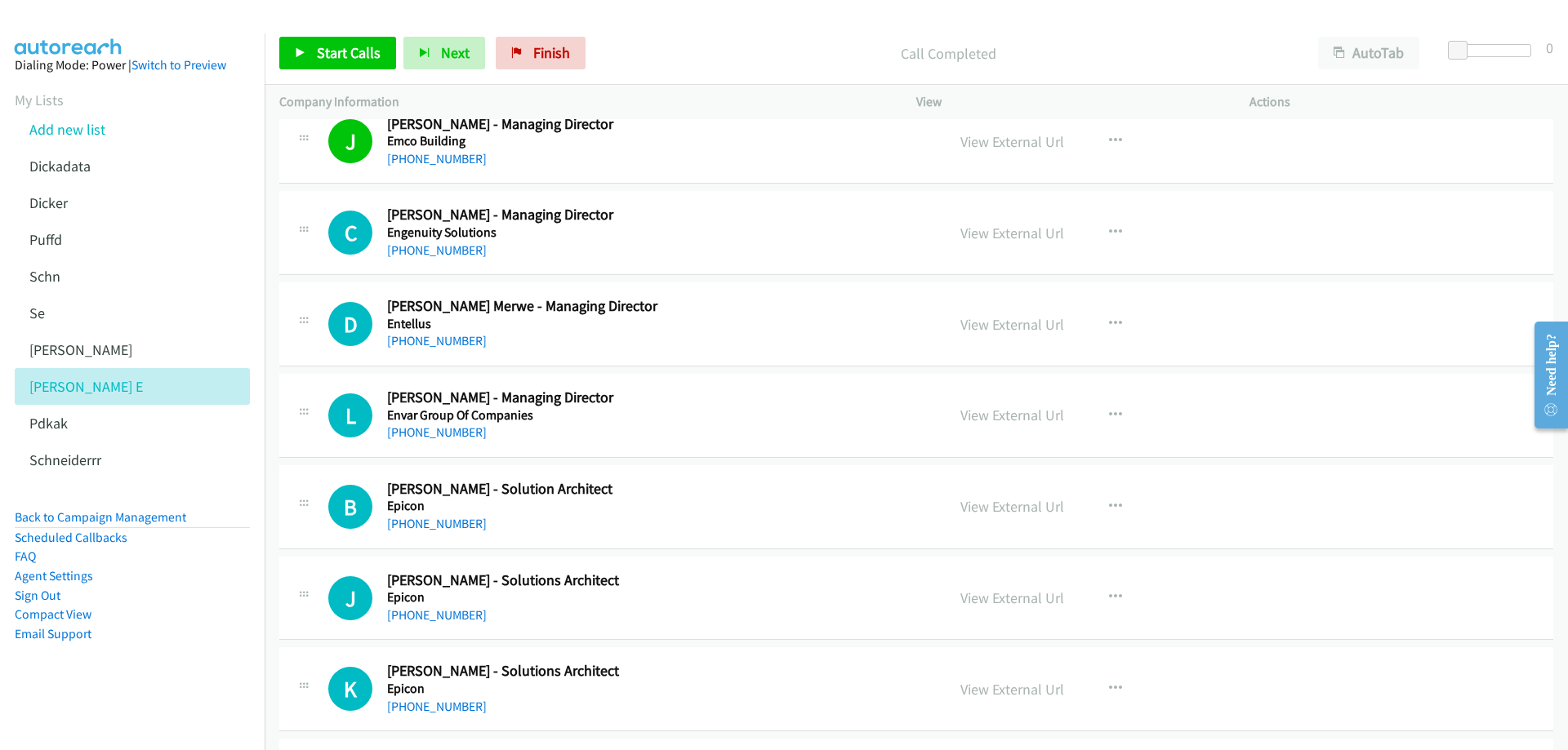
scroll to position [3428, 0]
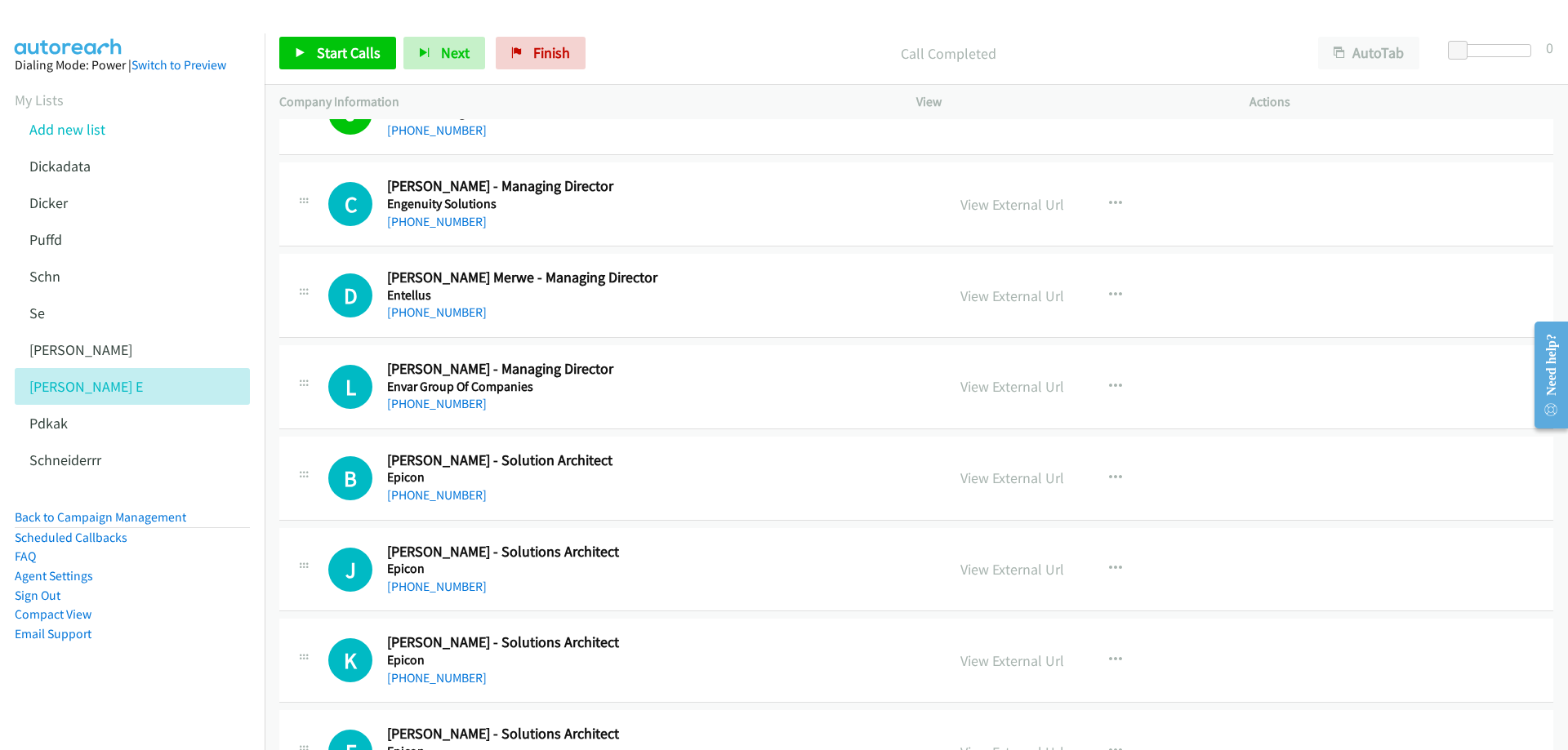
click at [585, 215] on div "[PHONE_NUMBER]" at bounding box center [654, 222] width 535 height 20
click at [992, 295] on link "View External Url" at bounding box center [1012, 296] width 104 height 19
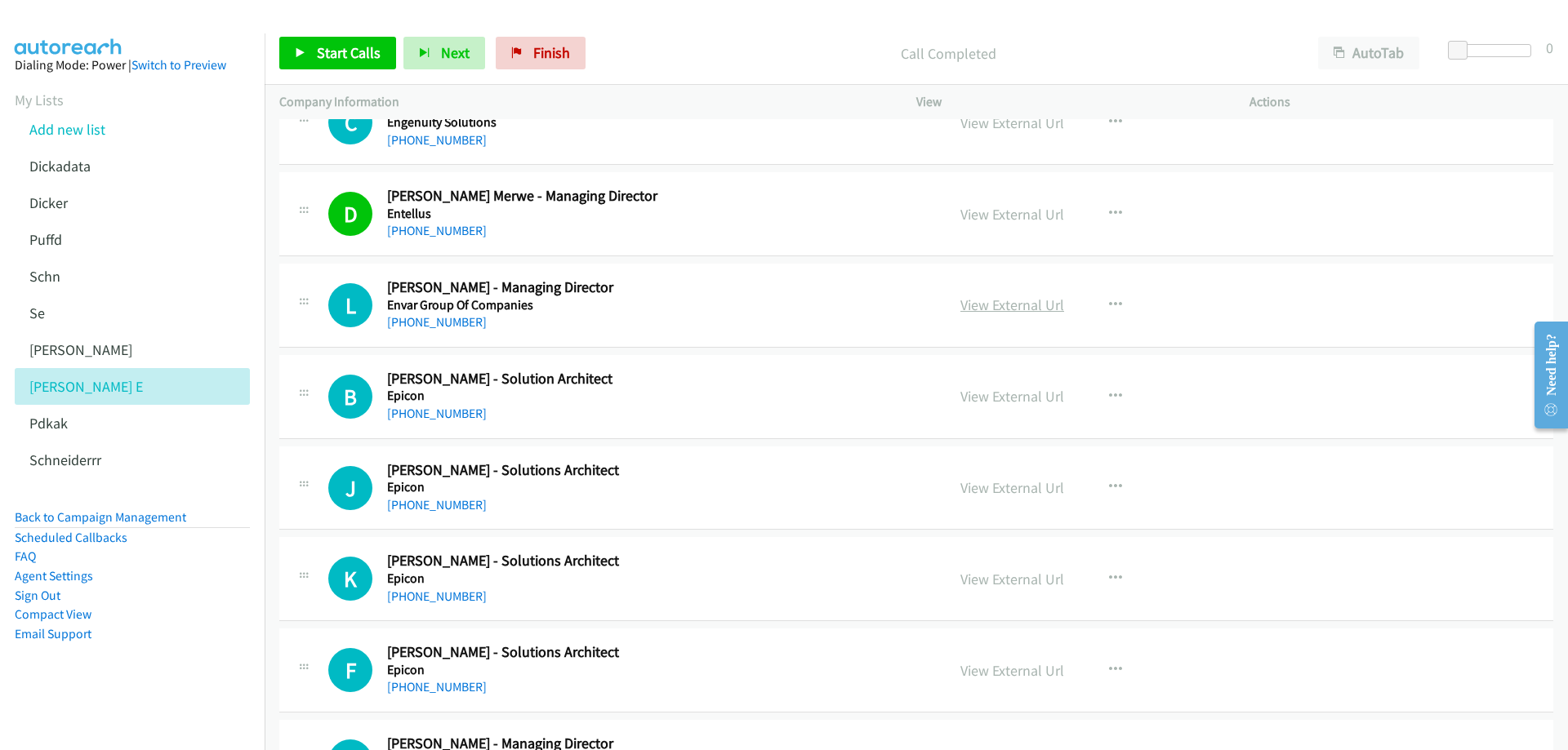
click at [987, 308] on link "View External Url" at bounding box center [1012, 305] width 104 height 19
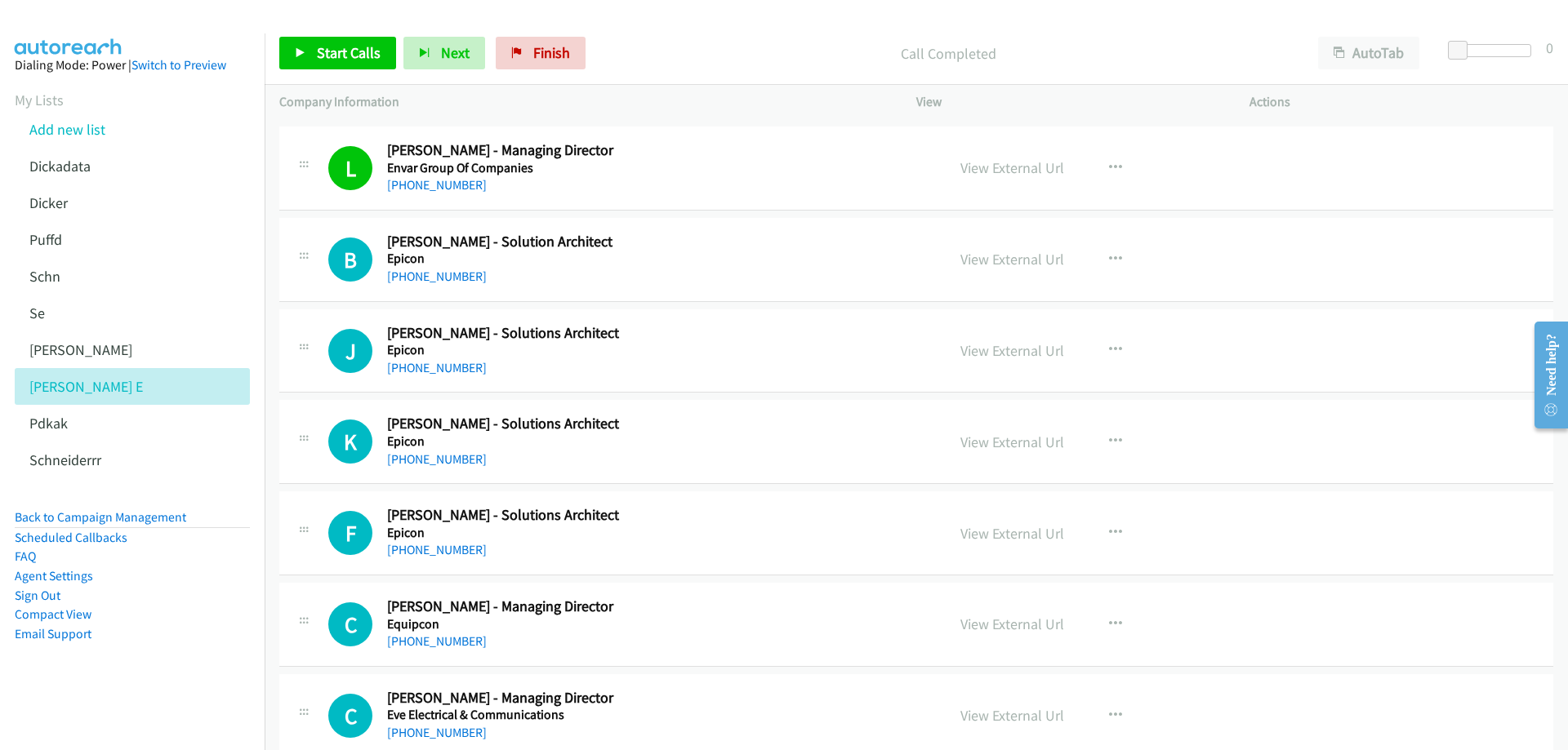
scroll to position [3673, 0]
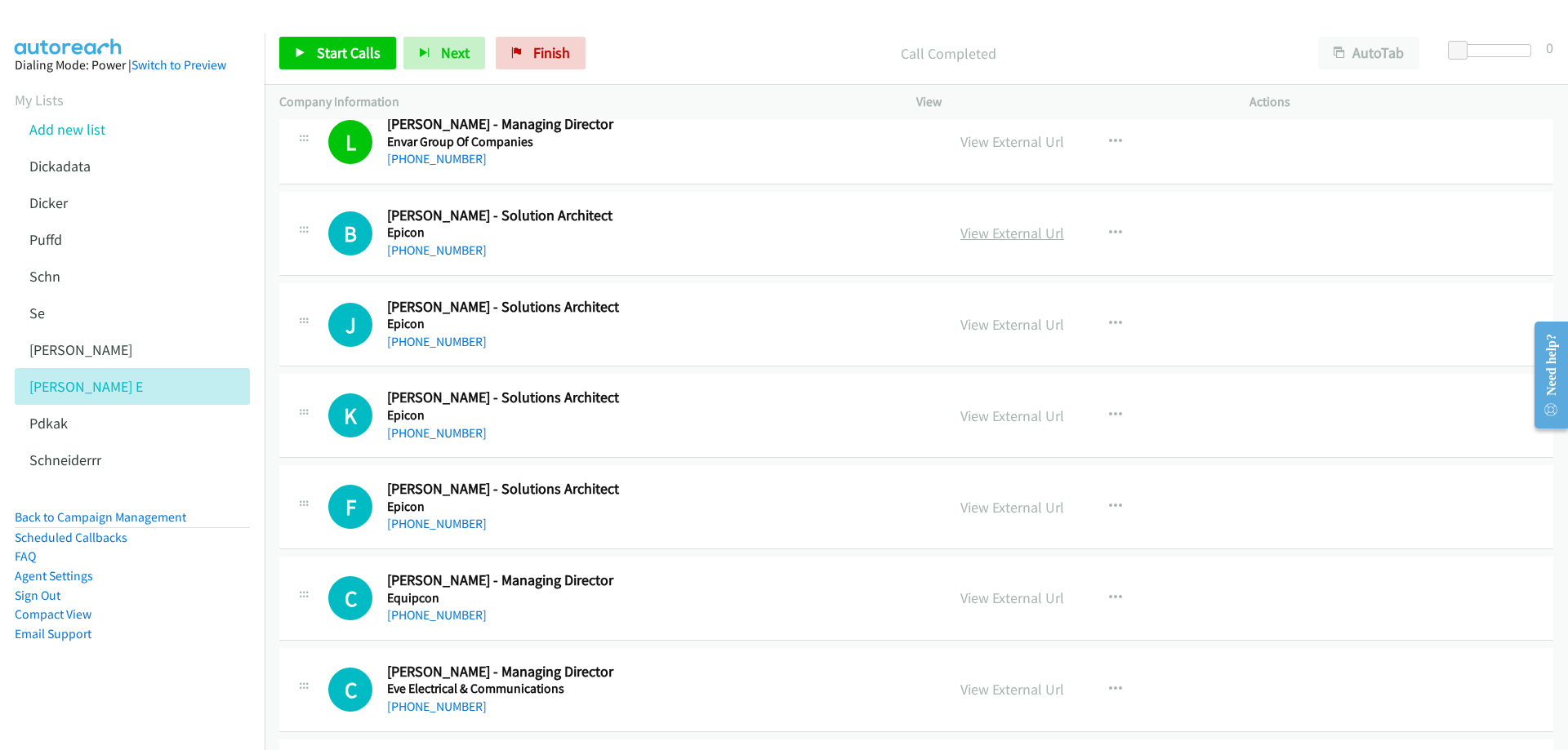
click at [992, 236] on link "View External Url" at bounding box center [1012, 233] width 104 height 19
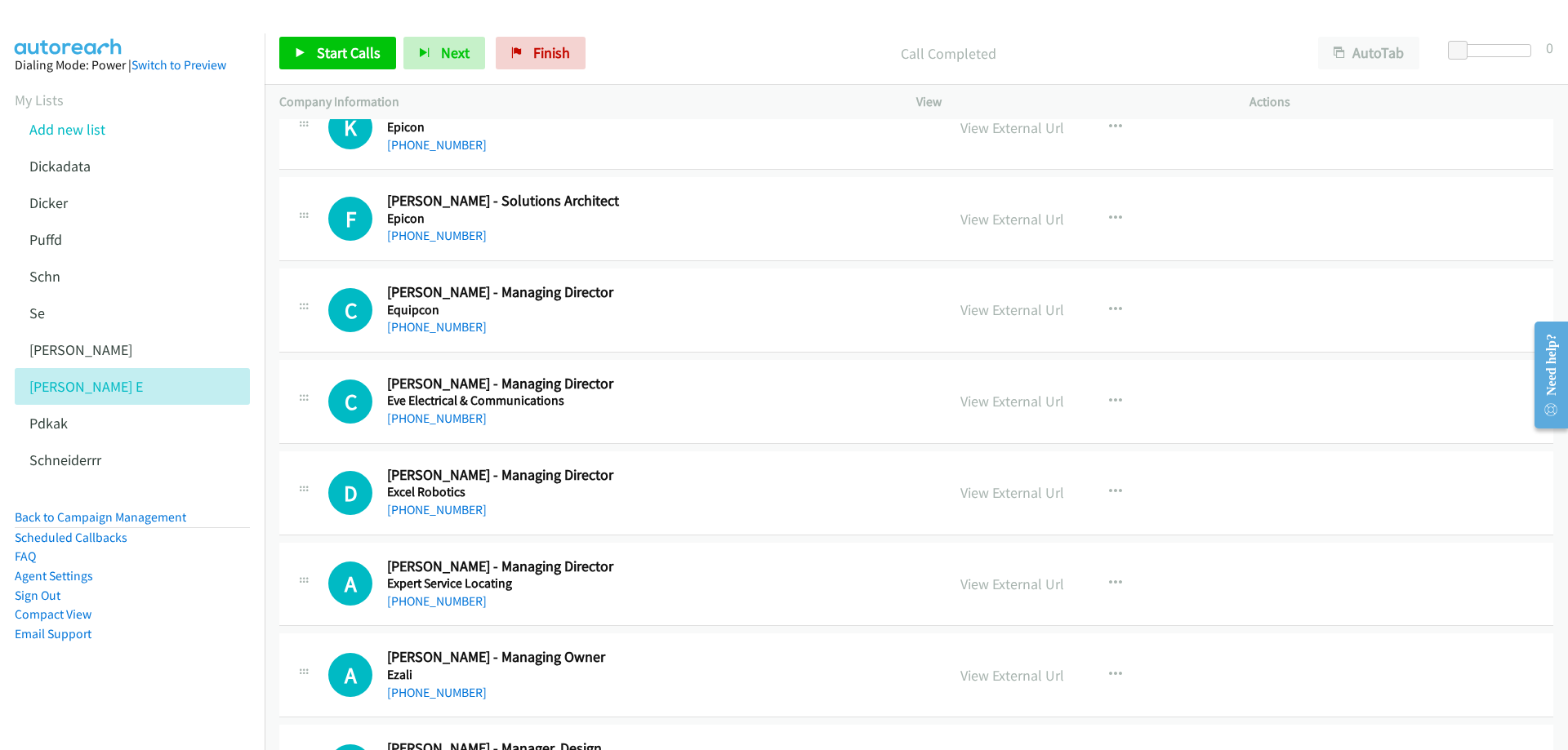
scroll to position [4000, 0]
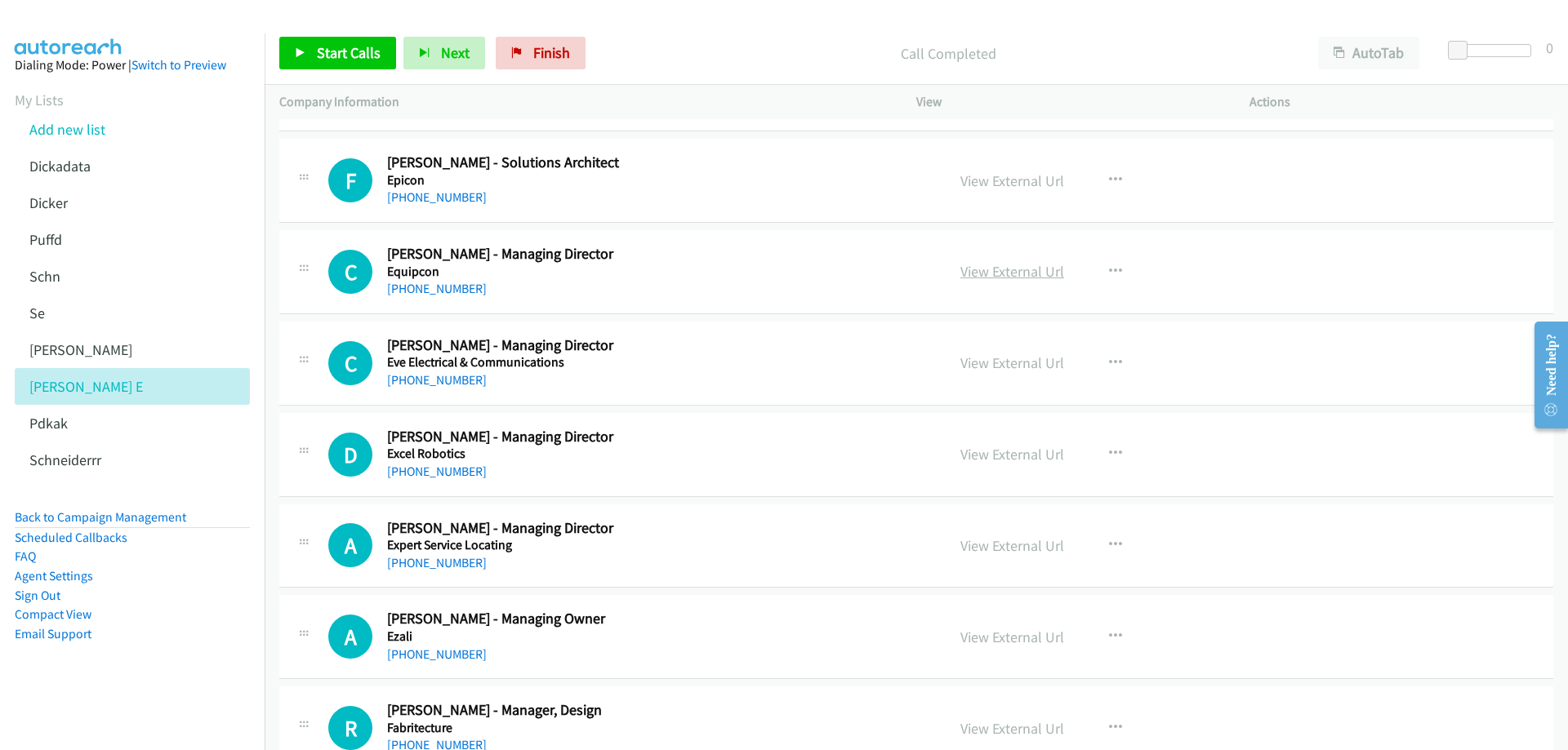
click at [1002, 270] on link "View External Url" at bounding box center [1012, 271] width 104 height 19
click at [654, 362] on h5 "Eve Electrical & Communications" at bounding box center [654, 362] width 535 height 16
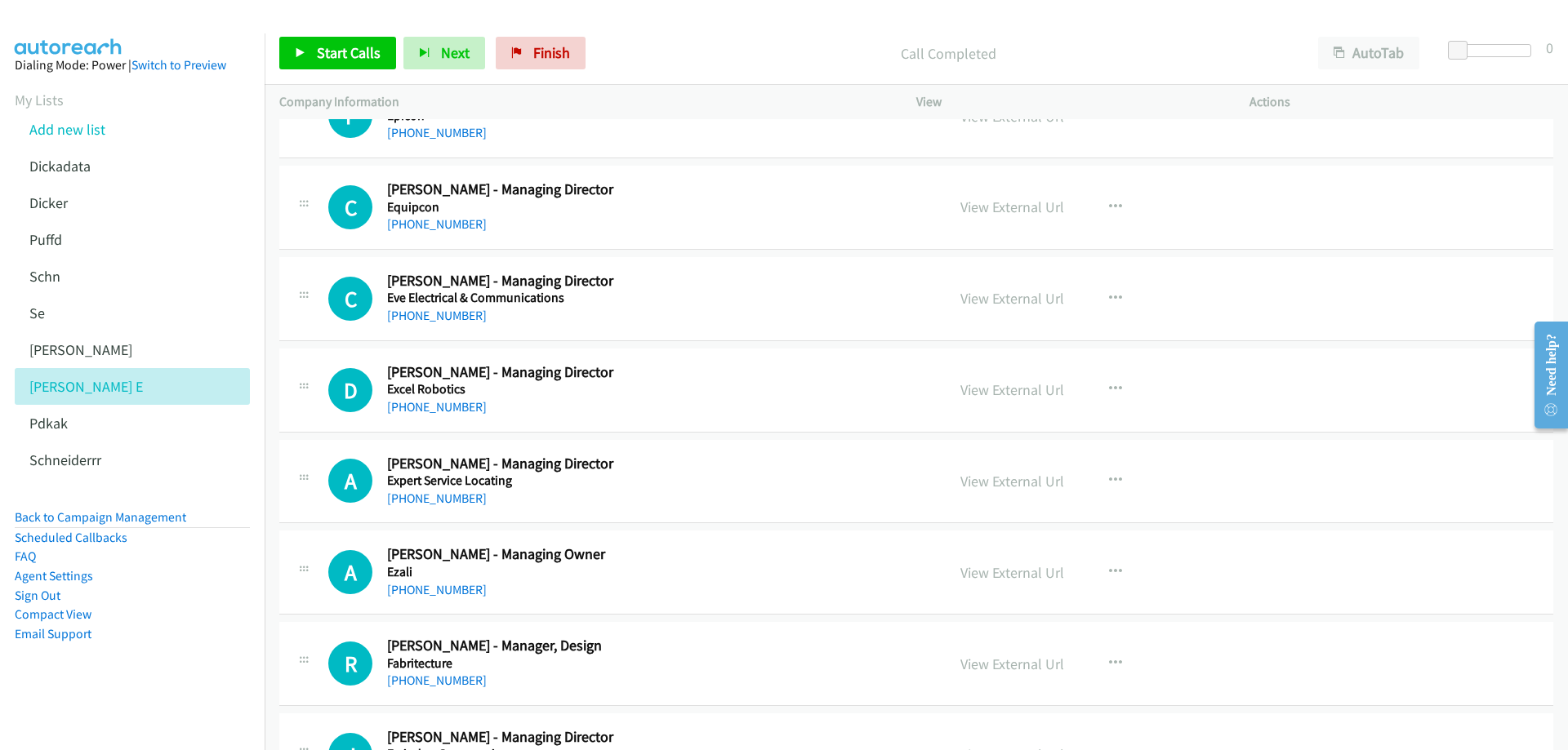
scroll to position [4082, 0]
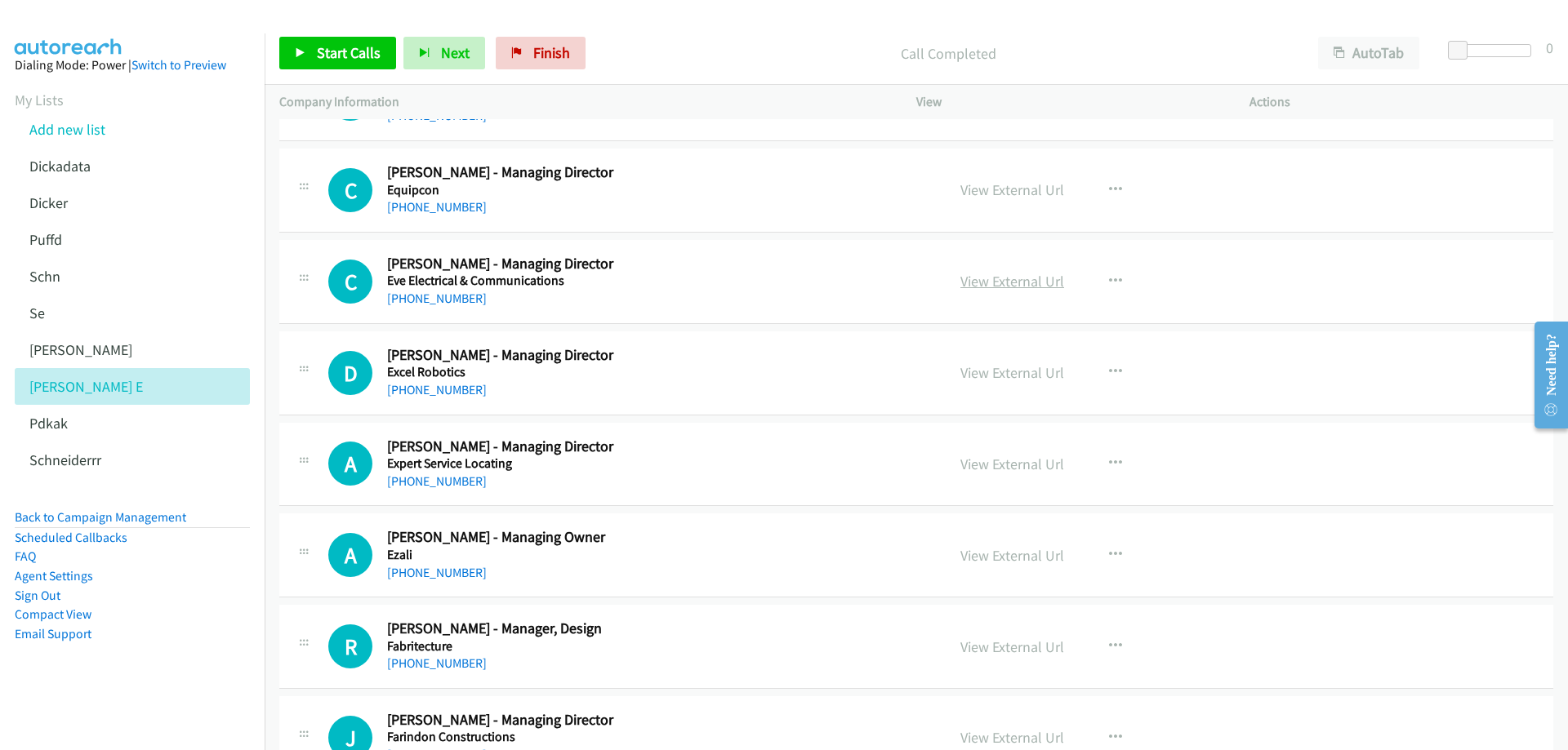
click at [1001, 280] on link "View External Url" at bounding box center [1012, 280] width 104 height 19
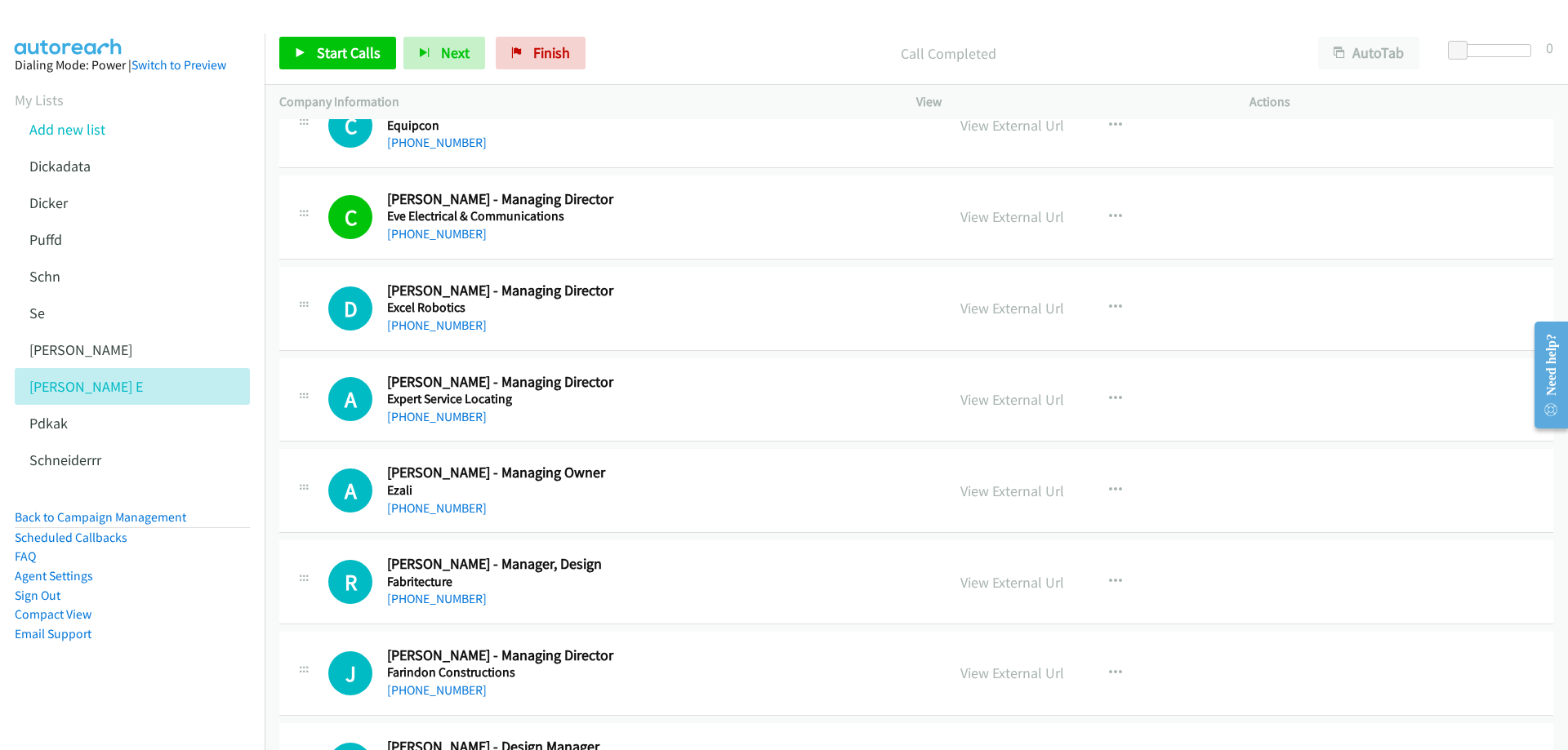
scroll to position [4163, 0]
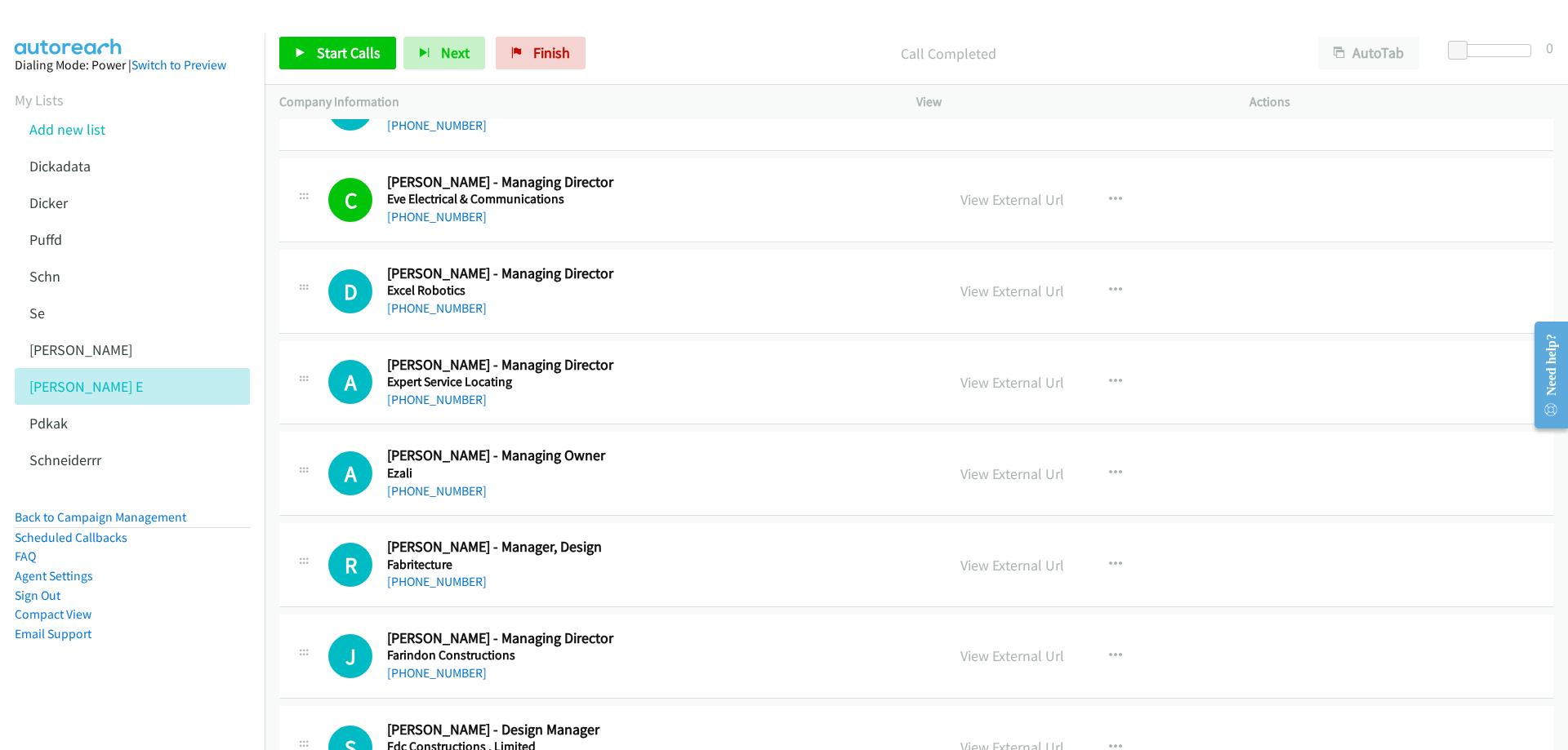
click at [522, 305] on div "[PHONE_NUMBER]" at bounding box center [654, 308] width 535 height 20
click at [1002, 295] on link "View External Url" at bounding box center [1012, 290] width 104 height 19
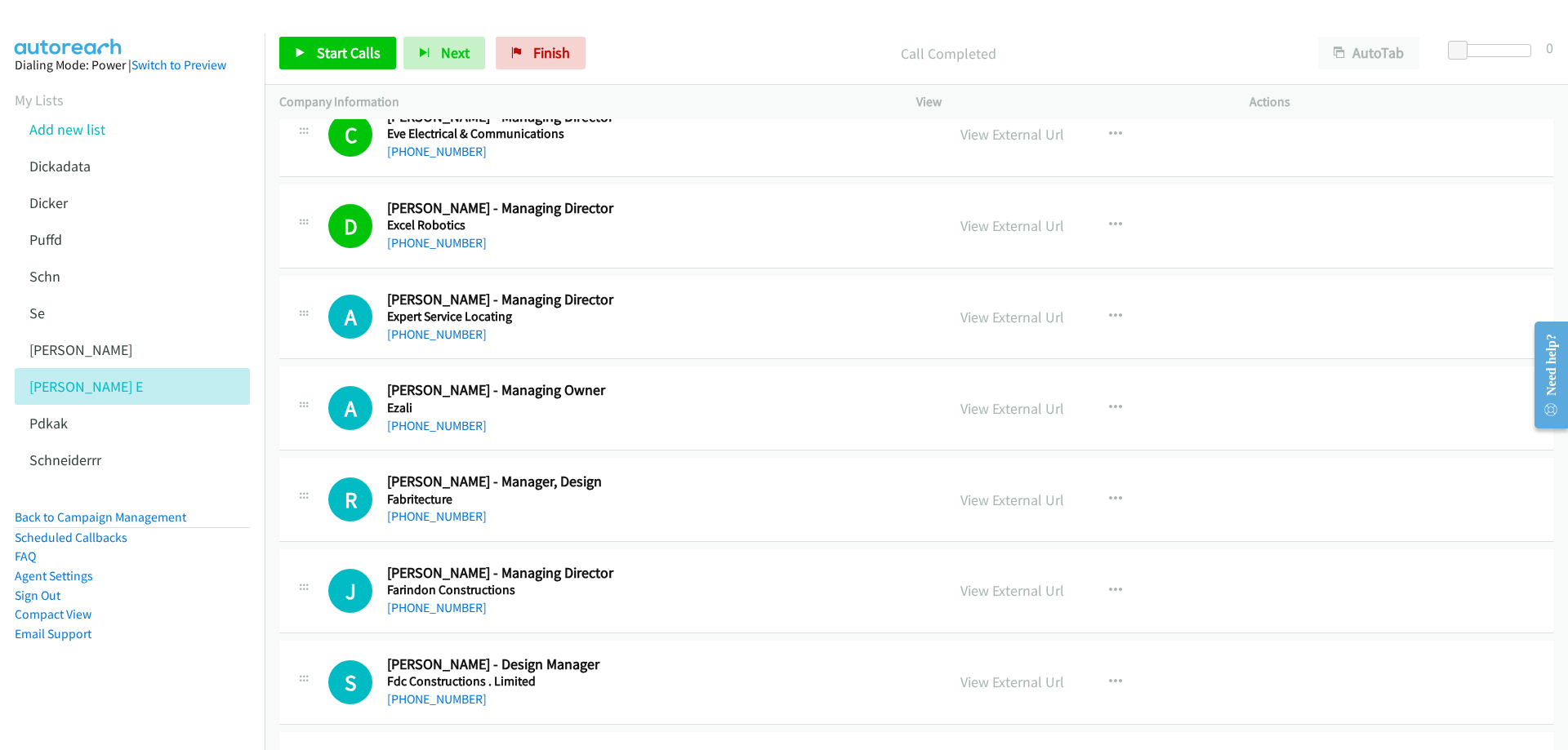
scroll to position [4245, 0]
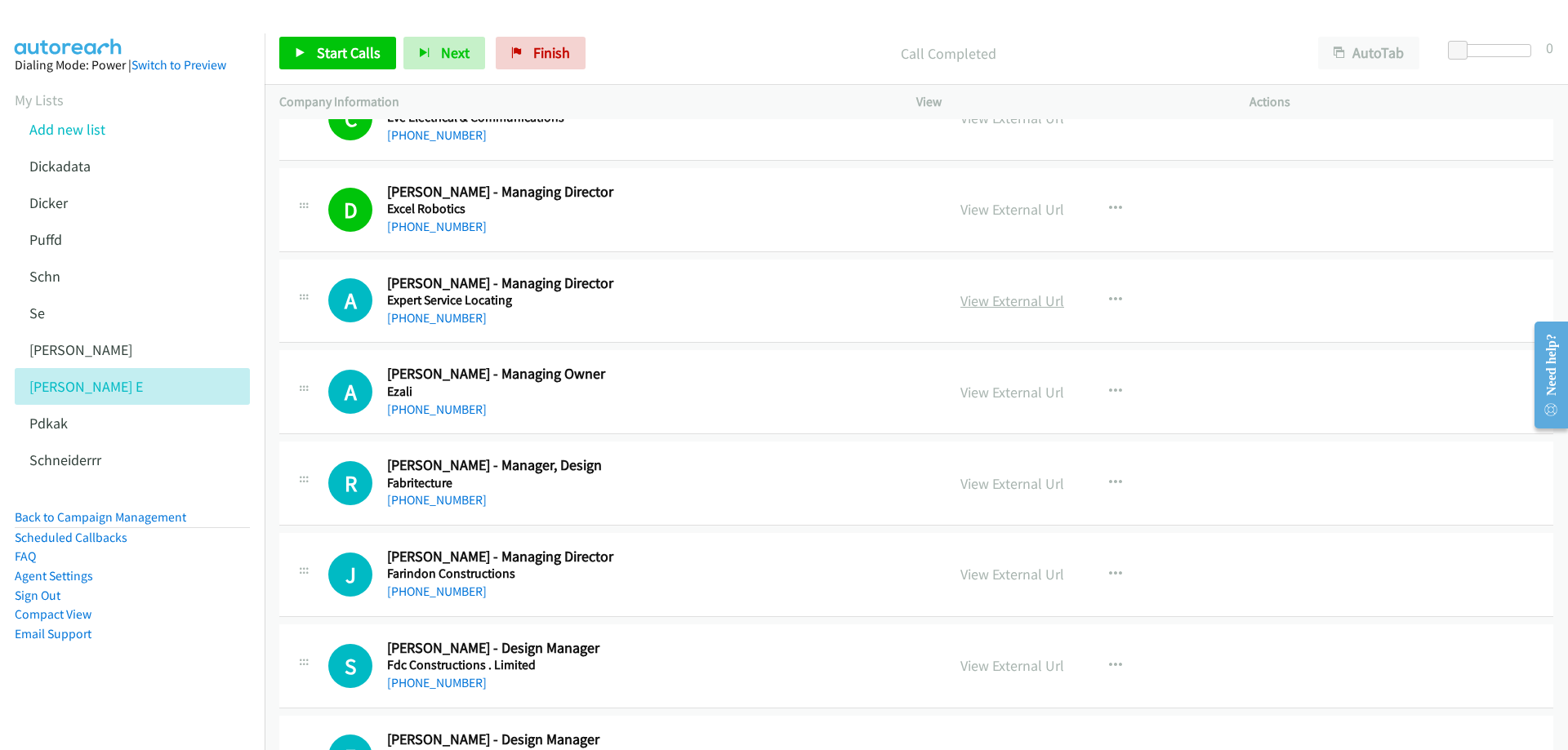
click at [1048, 297] on link "View External Url" at bounding box center [1012, 300] width 104 height 19
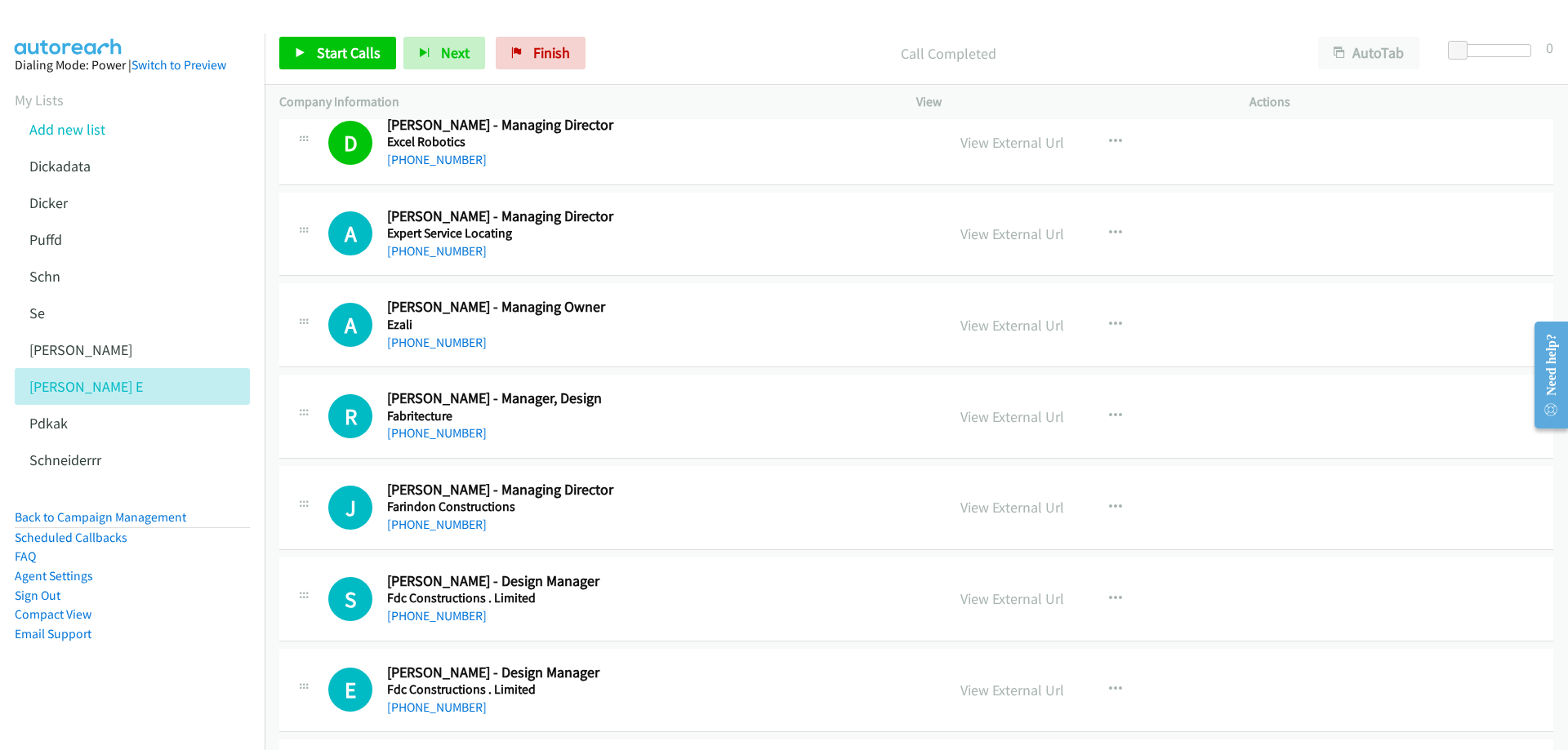
scroll to position [4326, 0]
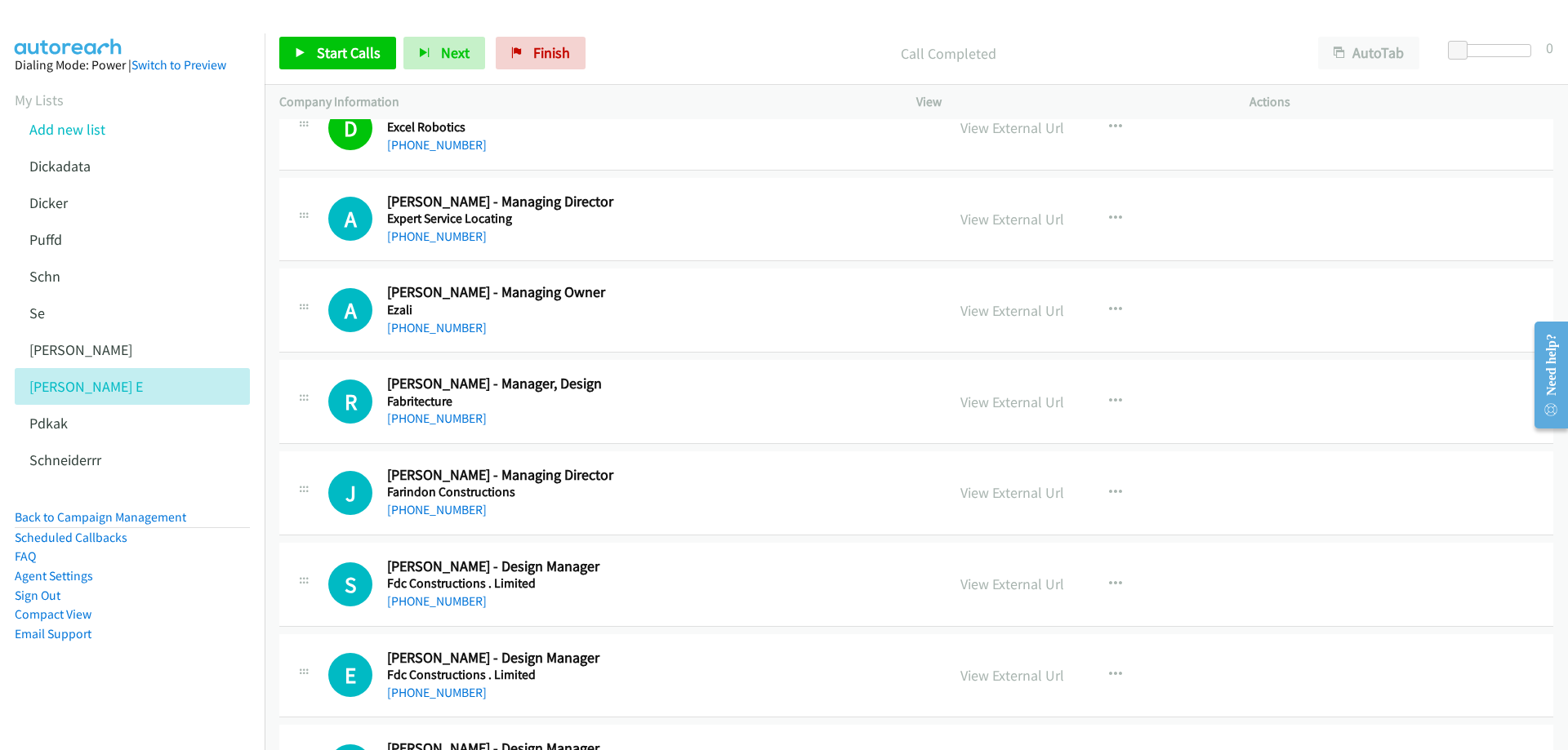
click at [546, 233] on div "[PHONE_NUMBER]" at bounding box center [654, 237] width 535 height 20
click at [549, 322] on div "[PHONE_NUMBER]" at bounding box center [654, 328] width 535 height 20
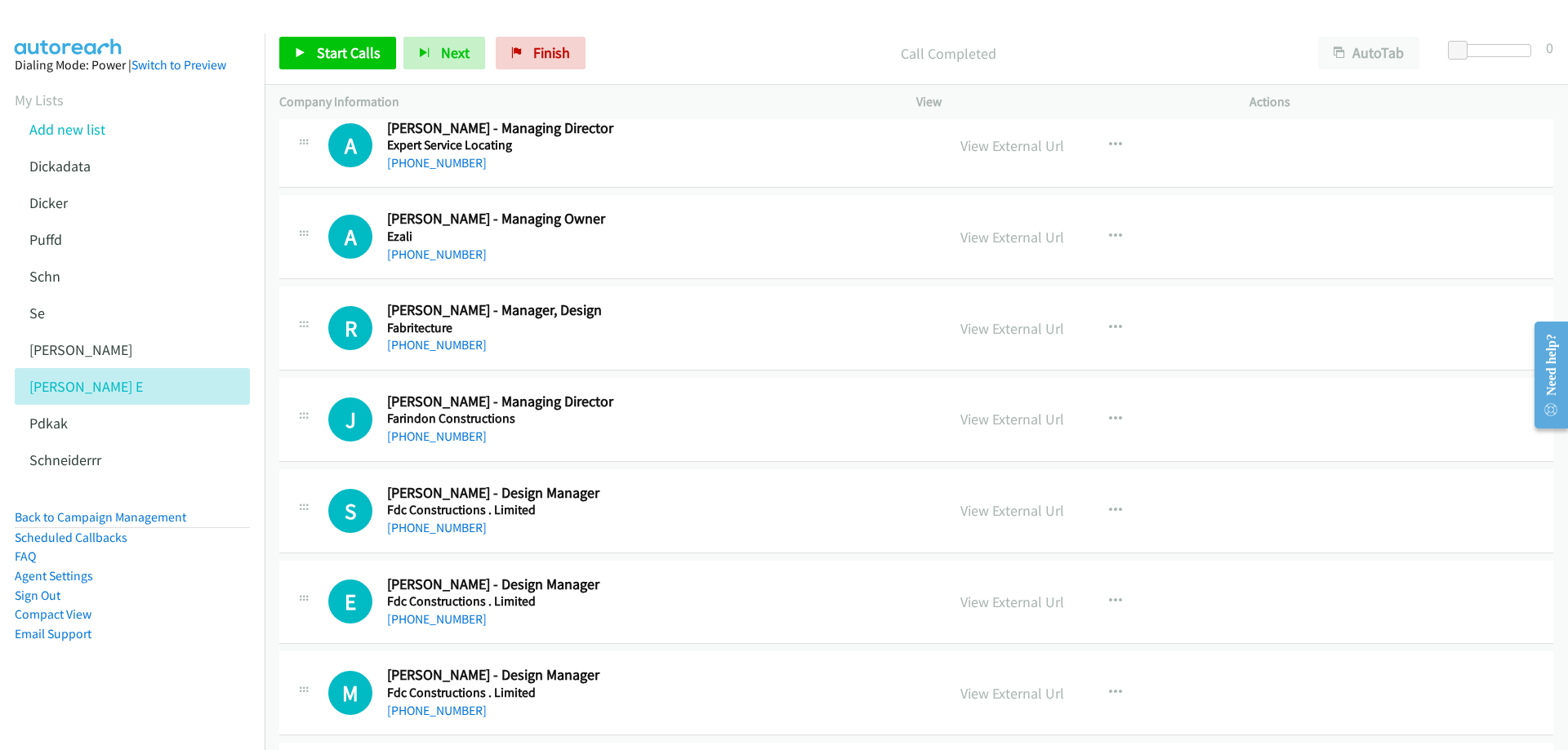
scroll to position [4408, 0]
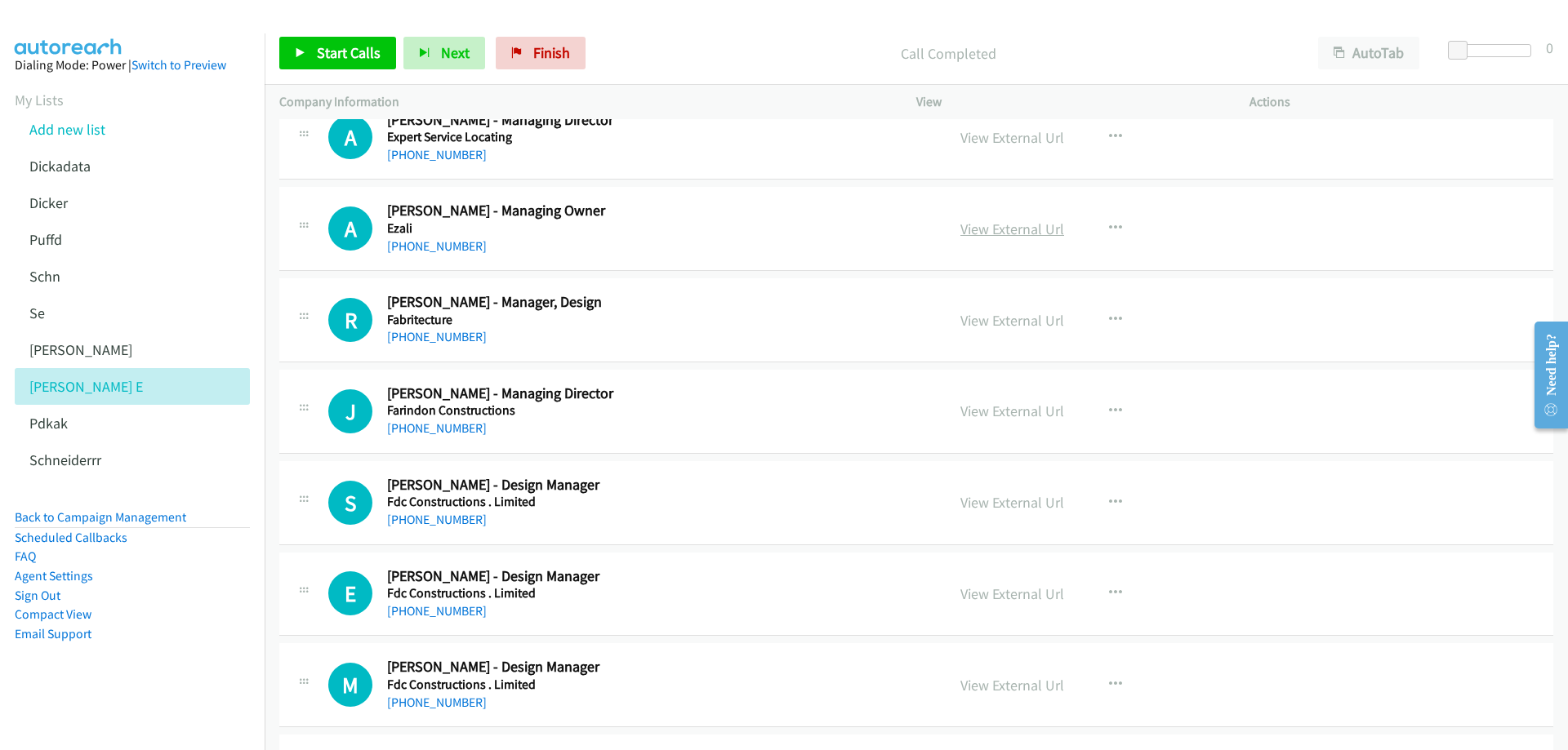
click at [1007, 231] on link "View External Url" at bounding box center [1012, 228] width 104 height 19
drag, startPoint x: 535, startPoint y: 341, endPoint x: 537, endPoint y: 303, distance: 38.1
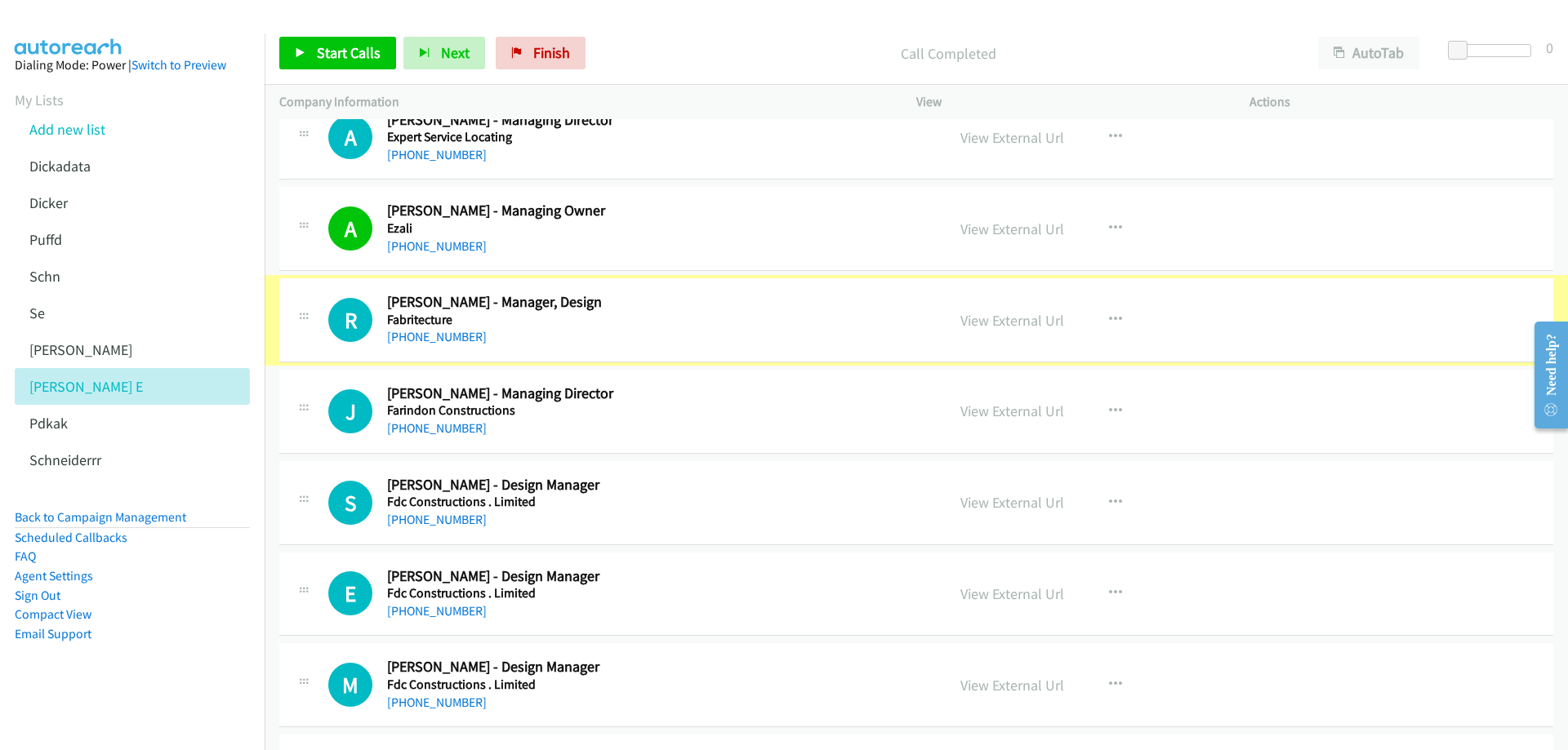
scroll to position [4489, 0]
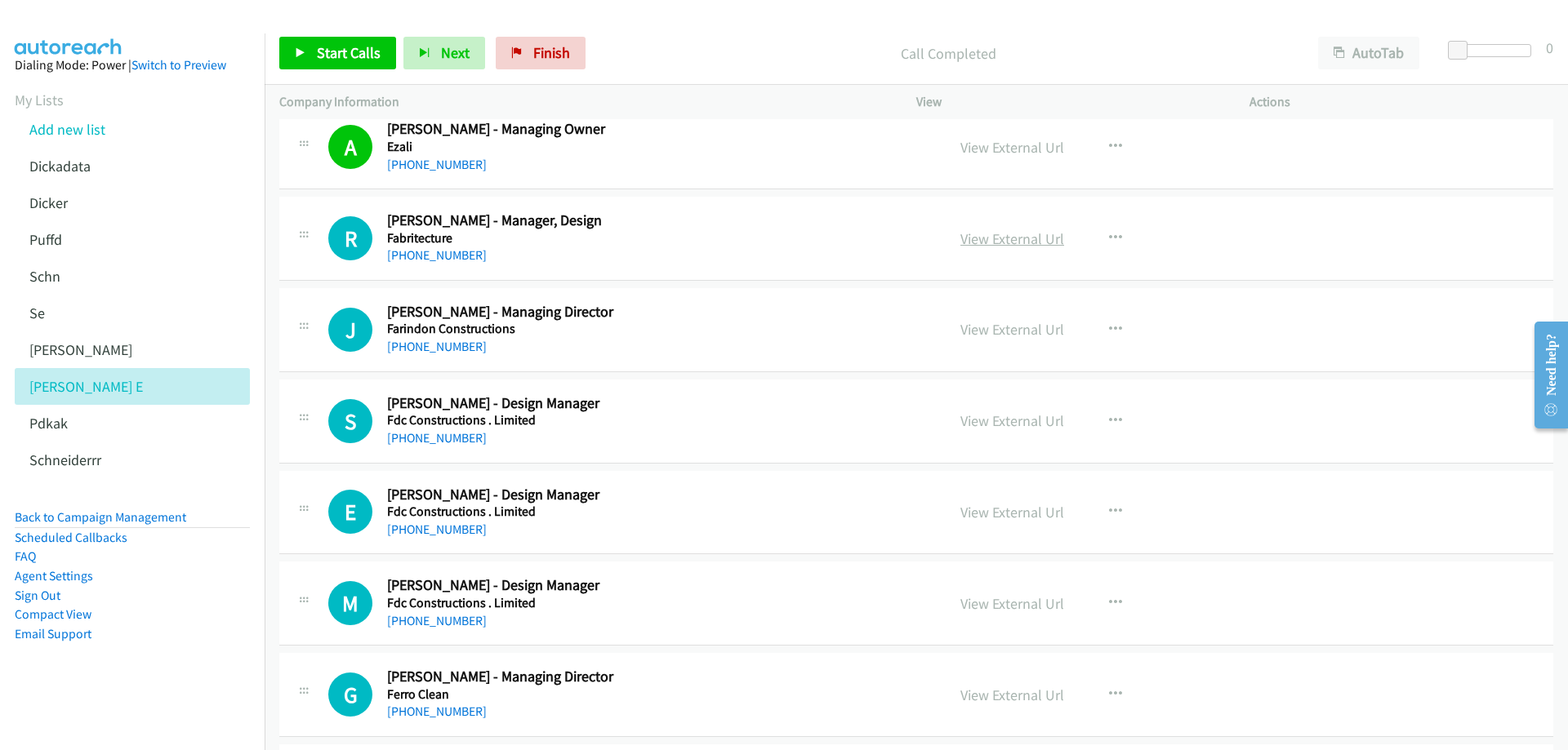
click at [988, 239] on link "View External Url" at bounding box center [1012, 238] width 104 height 19
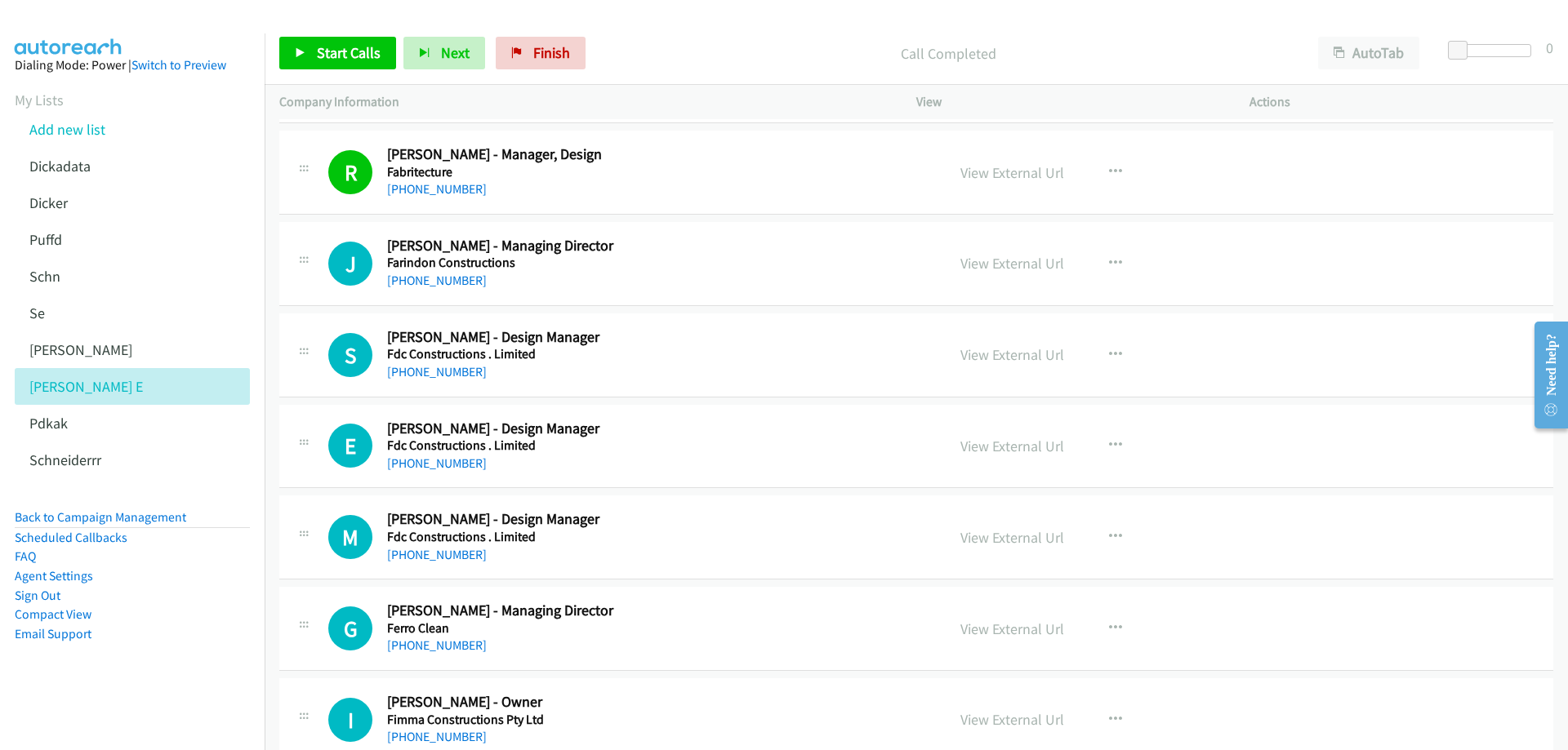
scroll to position [4572, 0]
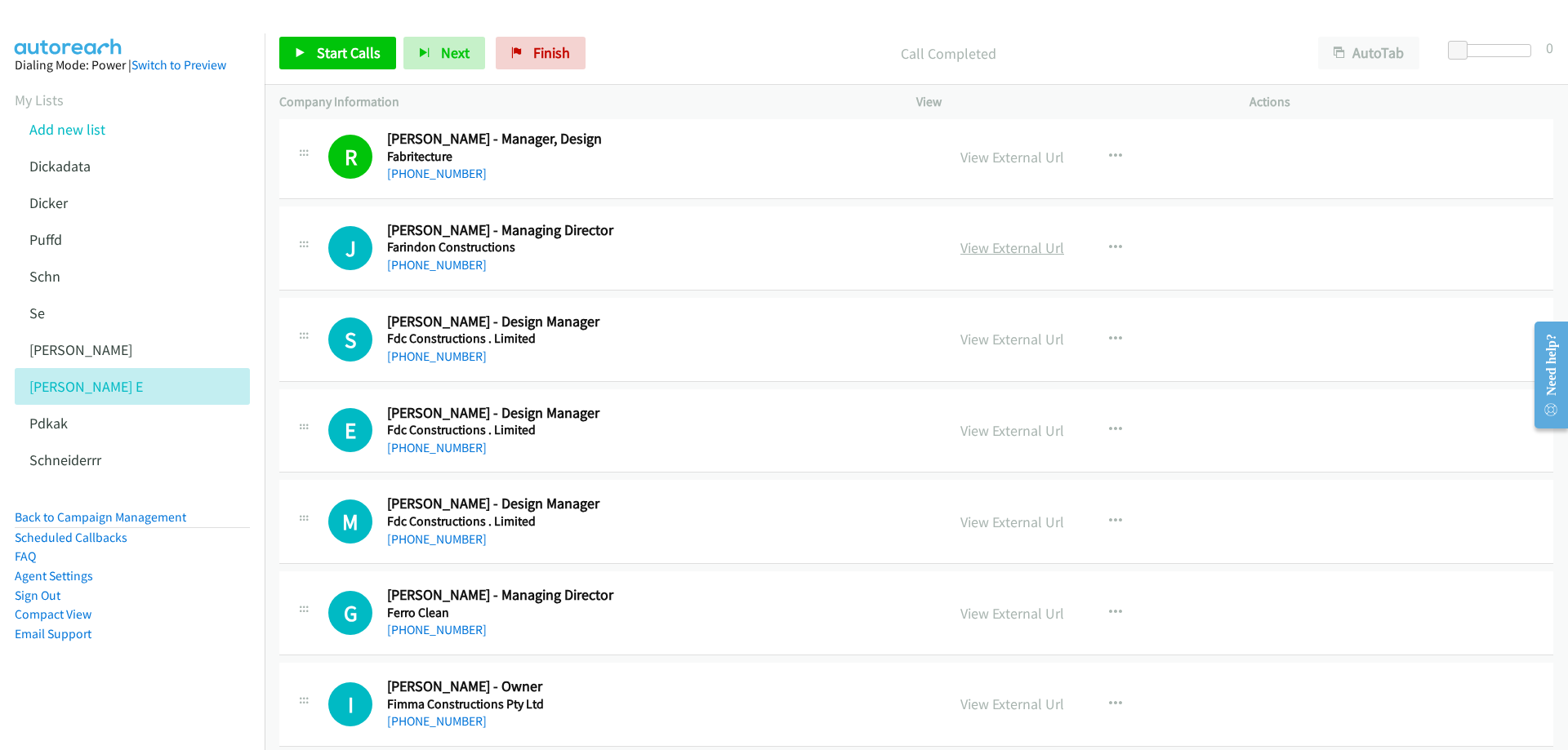
click at [1011, 252] on link "View External Url" at bounding box center [1012, 247] width 104 height 19
click at [439, 266] on link "[PHONE_NUMBER]" at bounding box center [437, 264] width 100 height 15
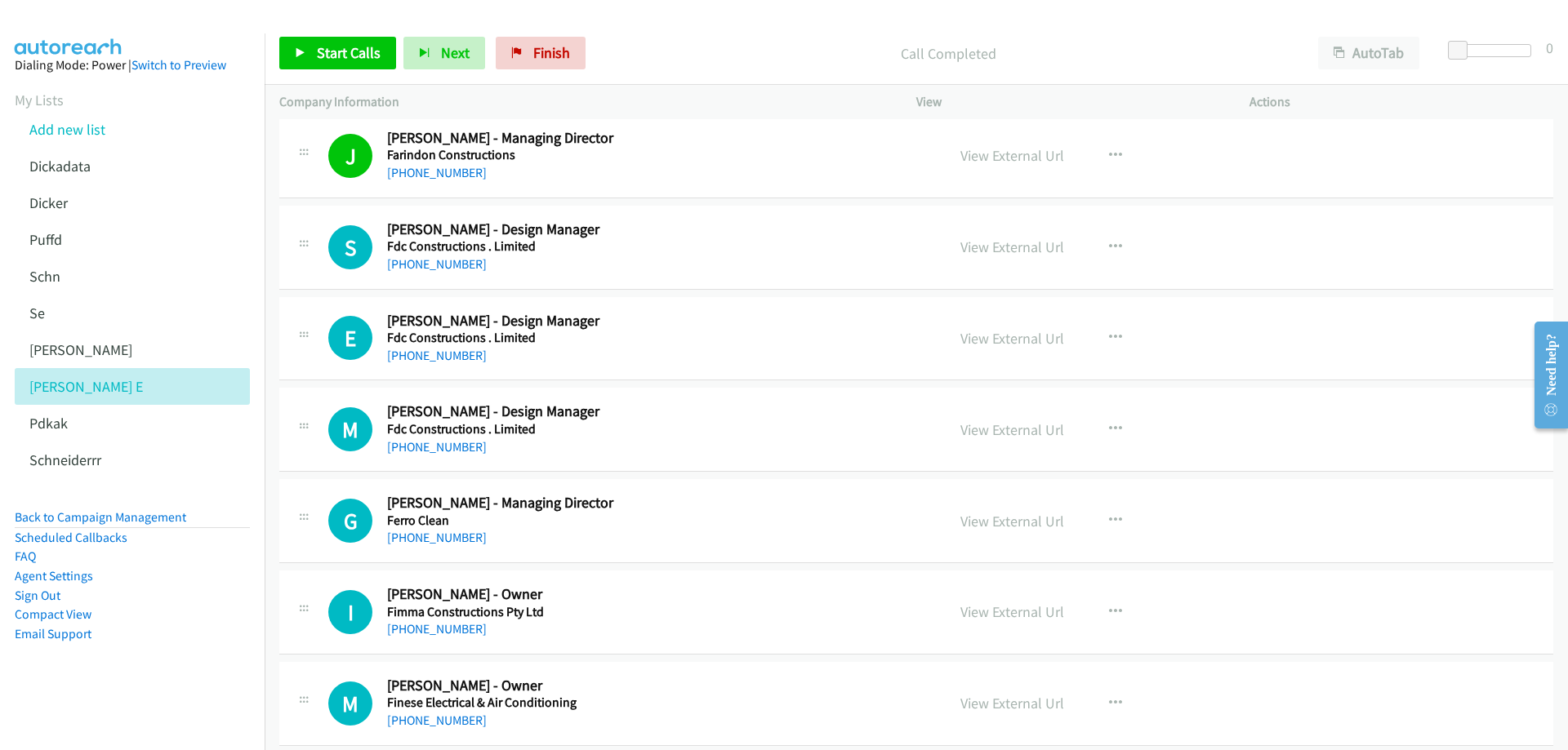
scroll to position [4653, 0]
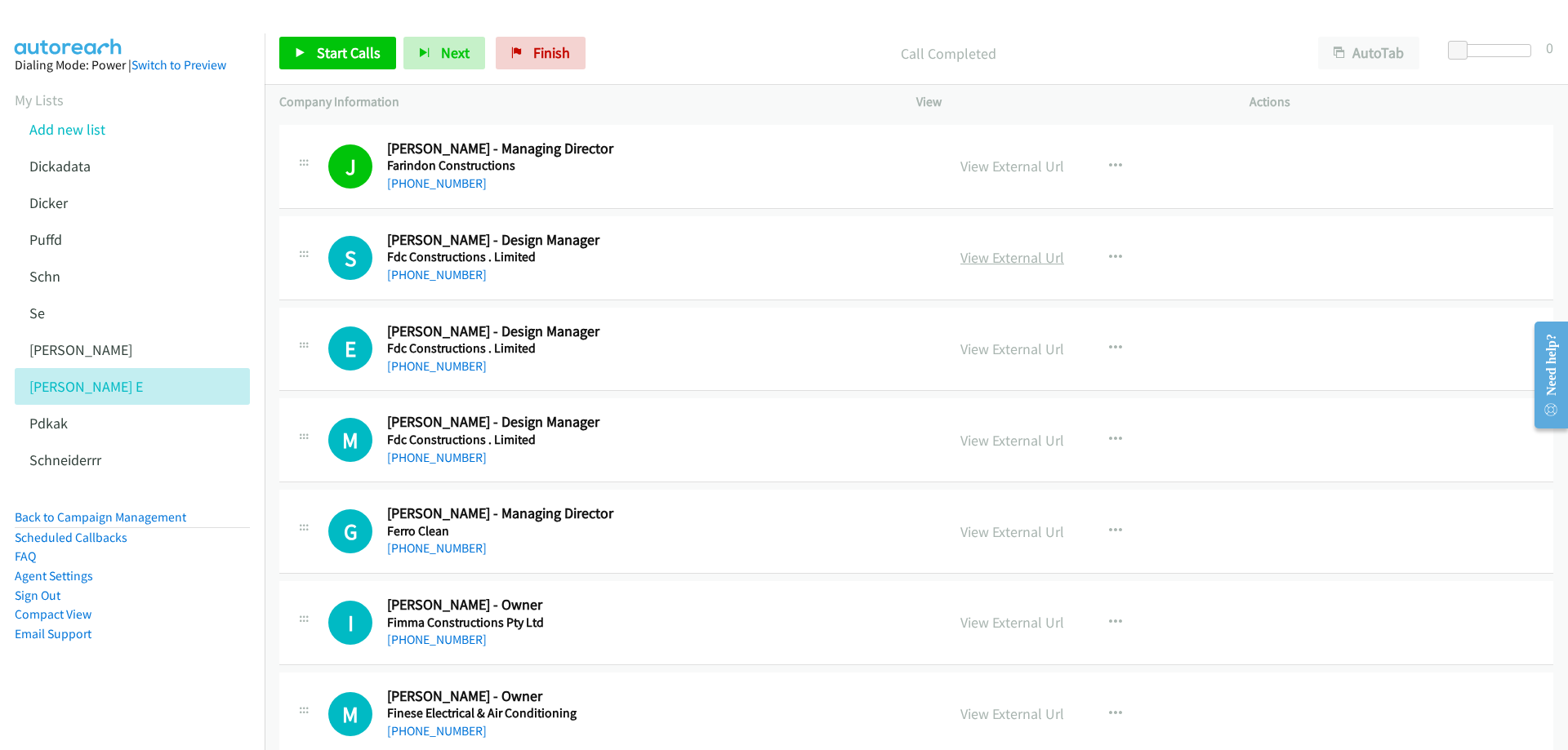
click at [1035, 254] on link "View External Url" at bounding box center [1012, 257] width 104 height 19
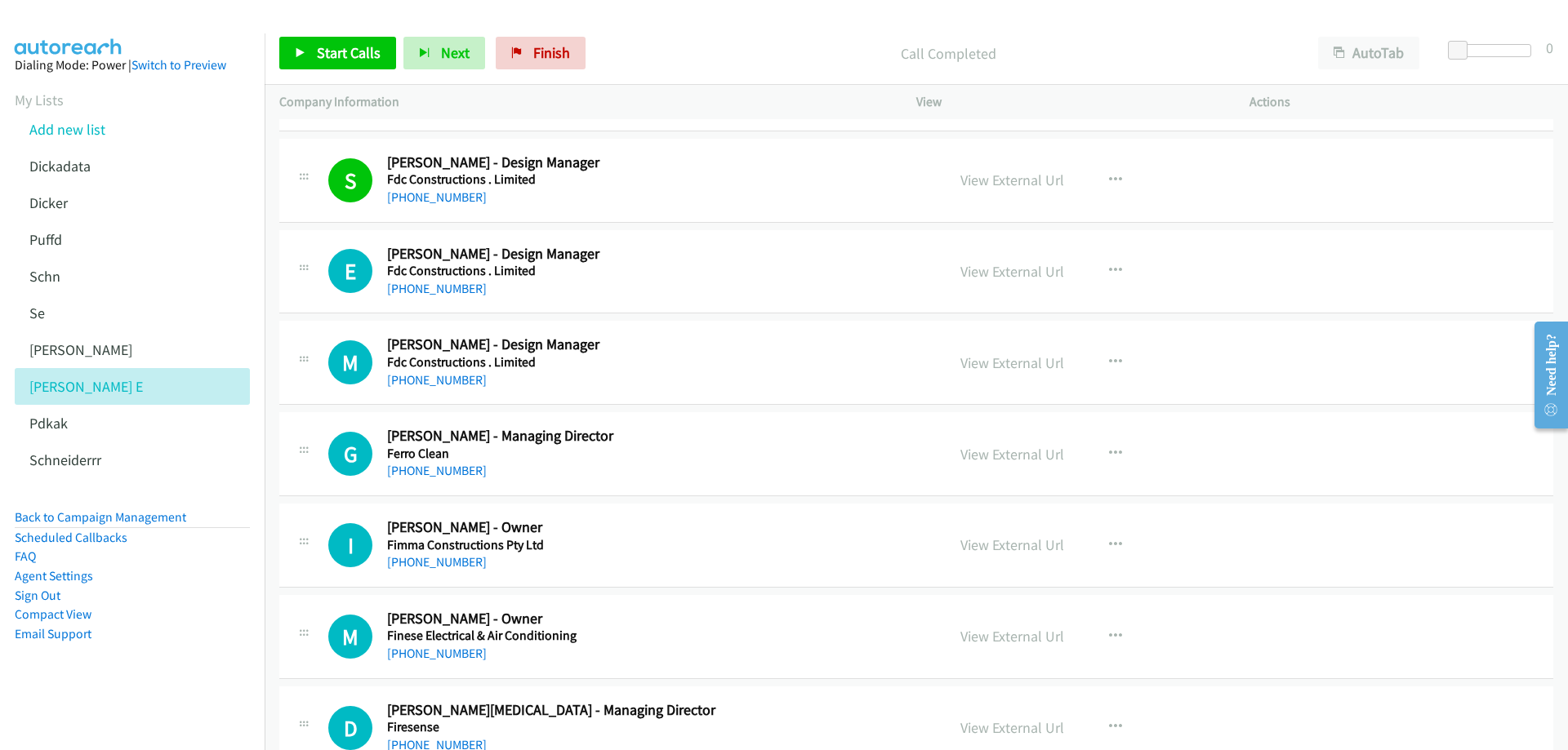
scroll to position [4735, 0]
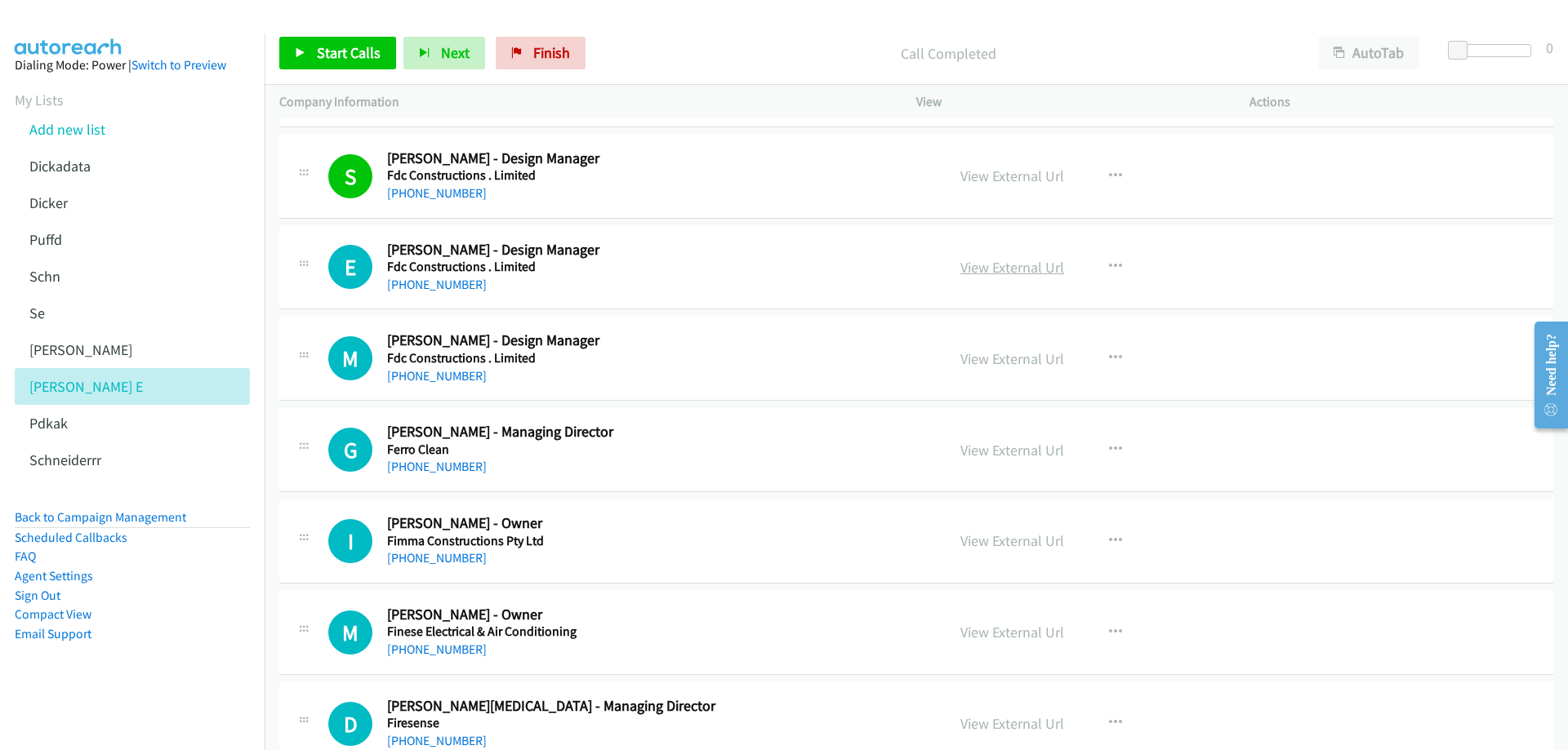
click at [1002, 271] on link "View External Url" at bounding box center [1012, 267] width 104 height 19
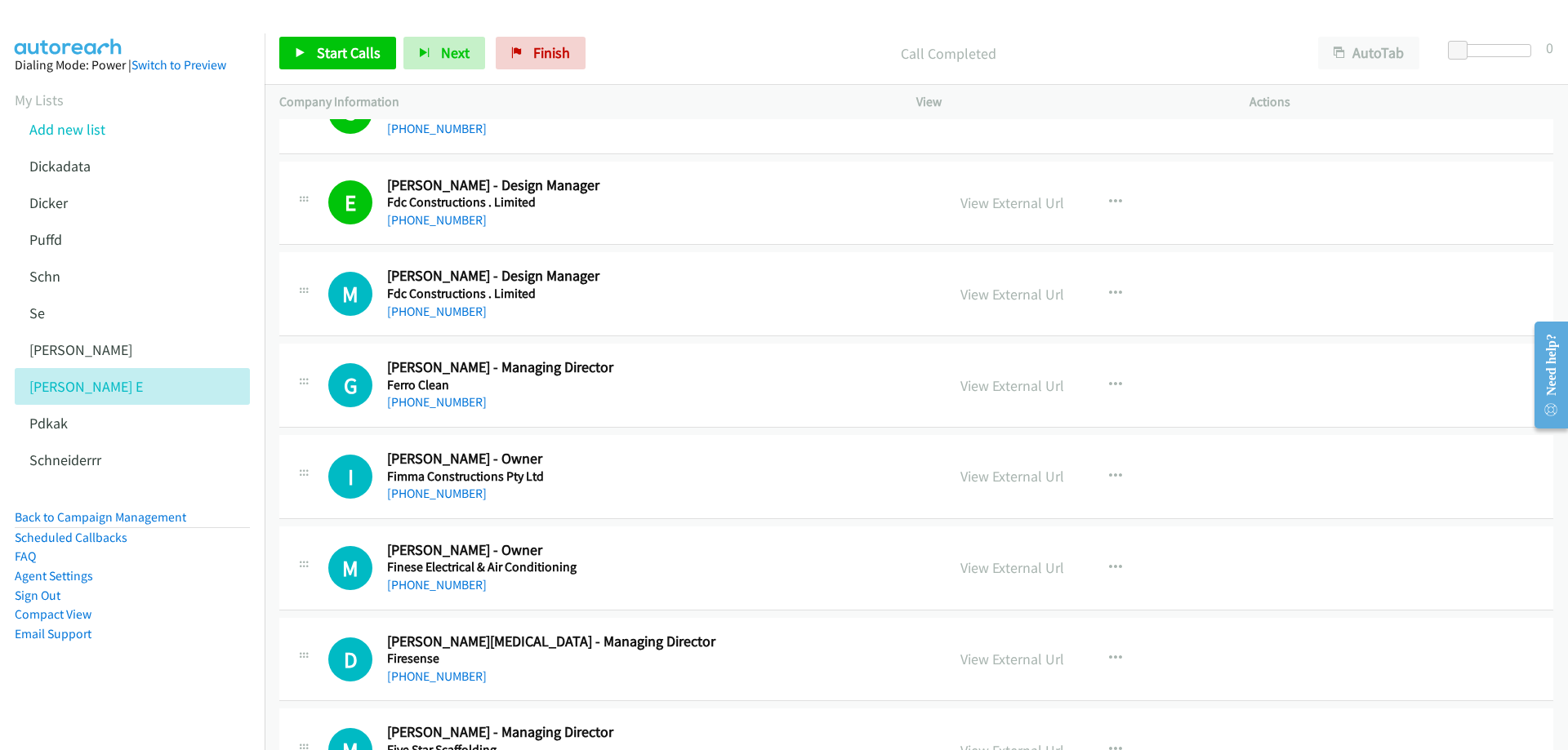
scroll to position [4816, 0]
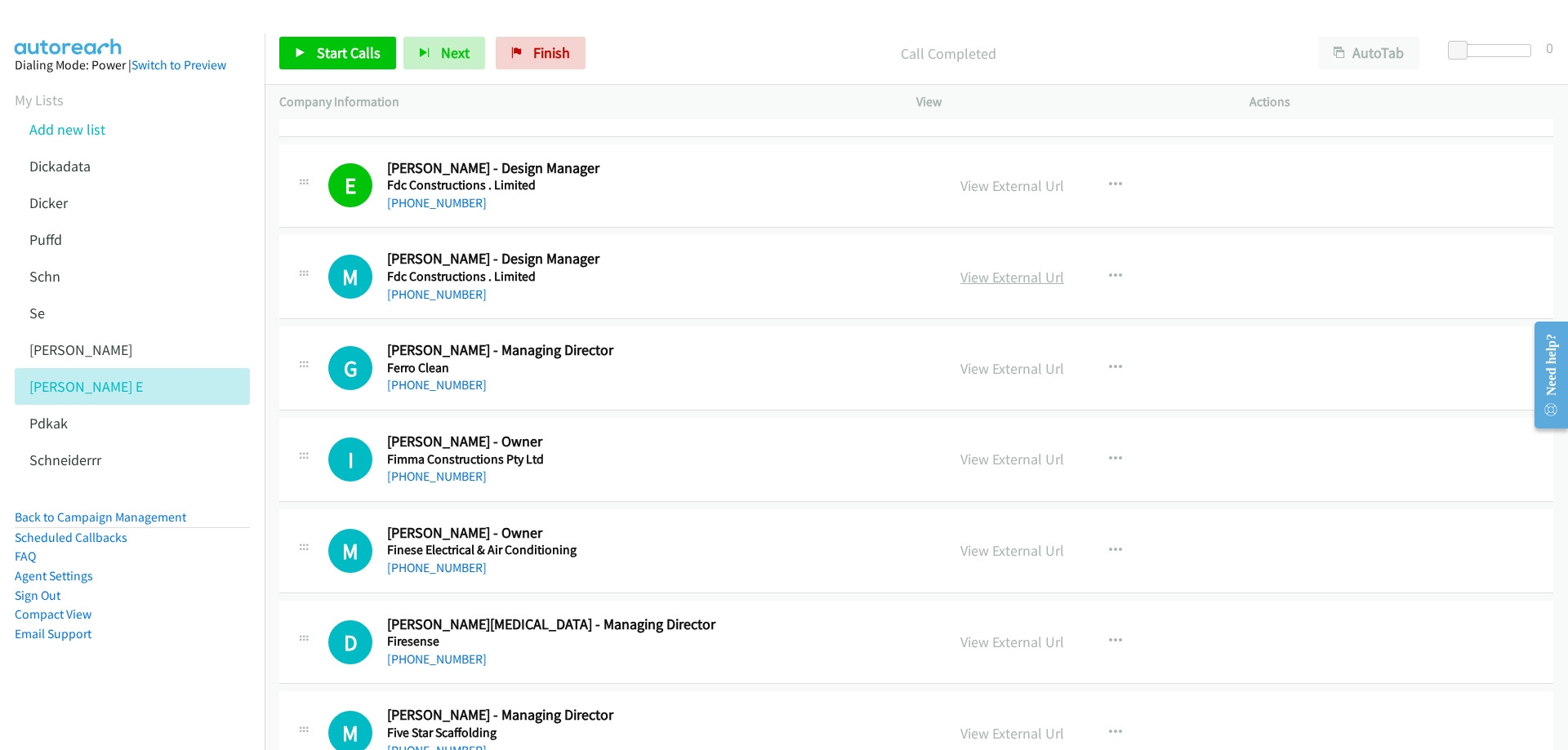
click at [975, 273] on link "View External Url" at bounding box center [1012, 277] width 104 height 19
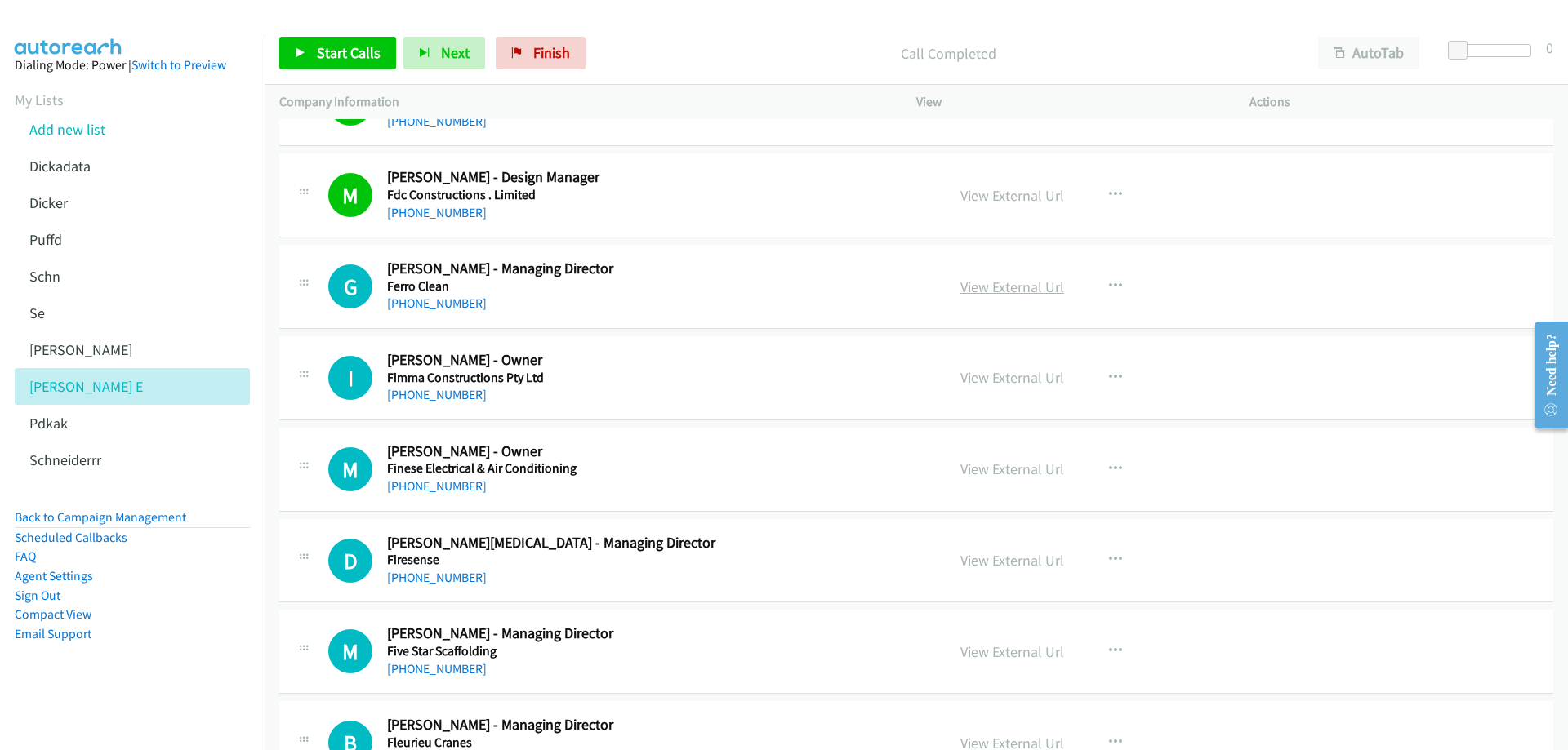
click at [976, 289] on link "View External Url" at bounding box center [1012, 287] width 104 height 19
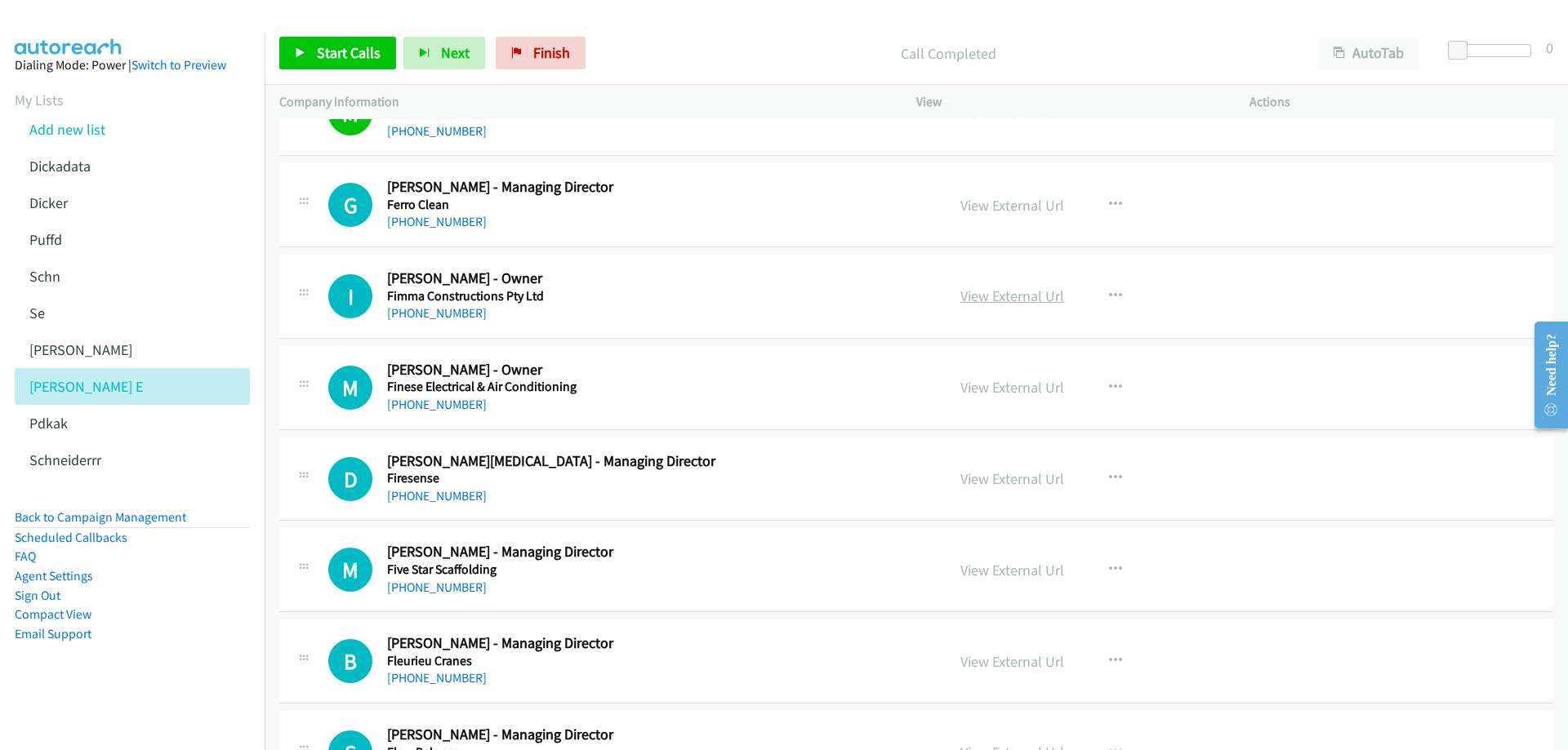
click at [979, 296] on link "View External Url" at bounding box center [1012, 296] width 104 height 19
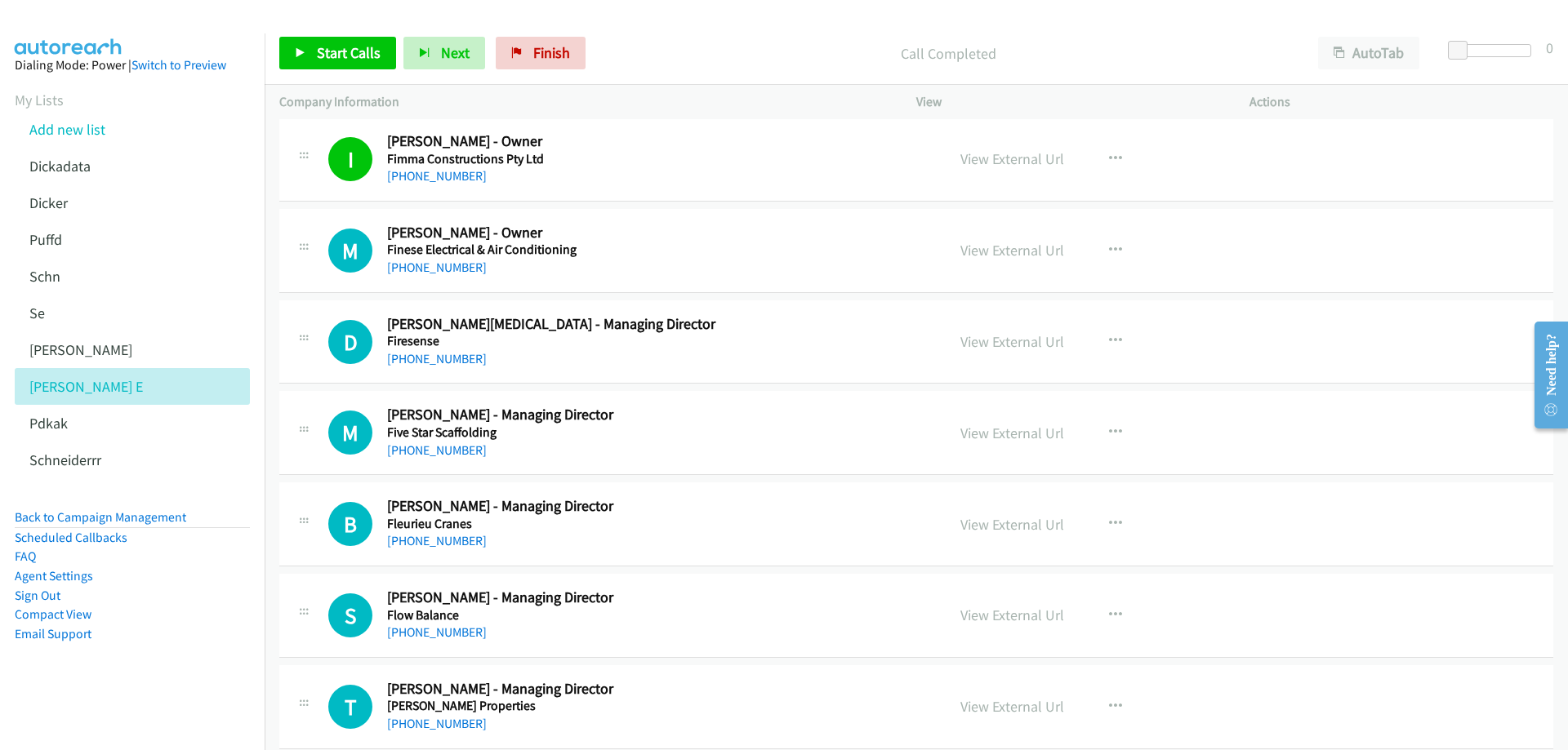
scroll to position [5142, 0]
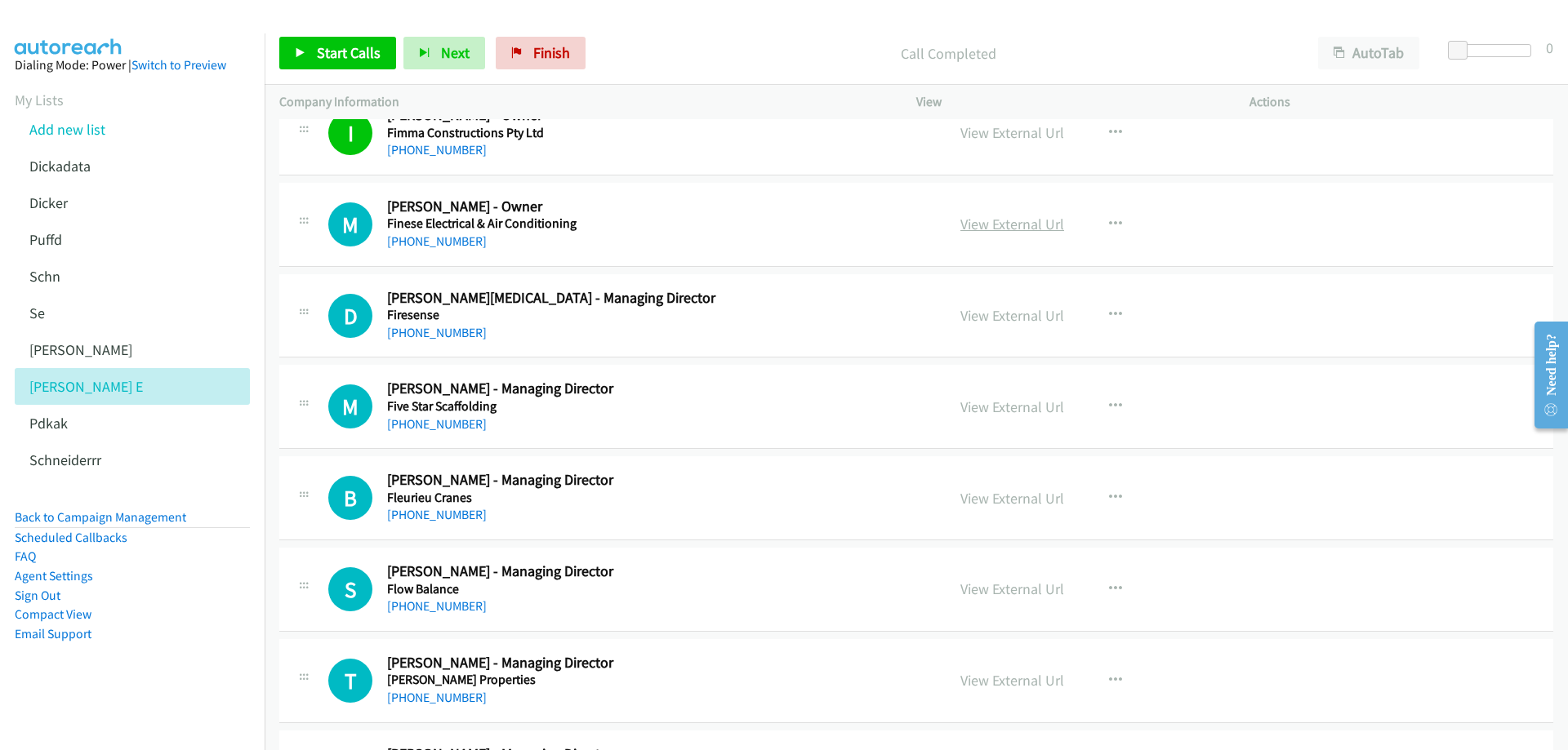
click at [996, 225] on link "View External Url" at bounding box center [1012, 224] width 104 height 19
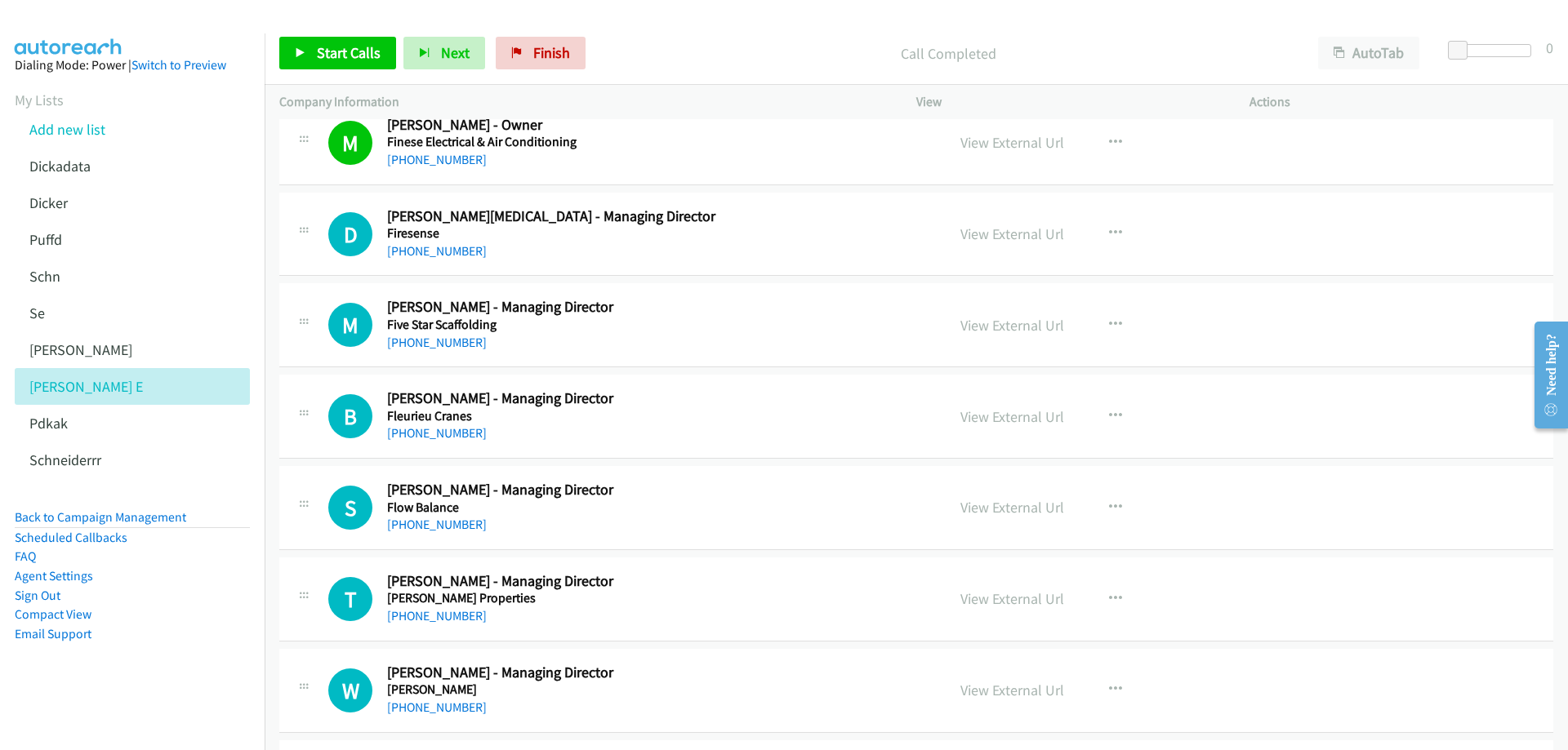
scroll to position [5306, 0]
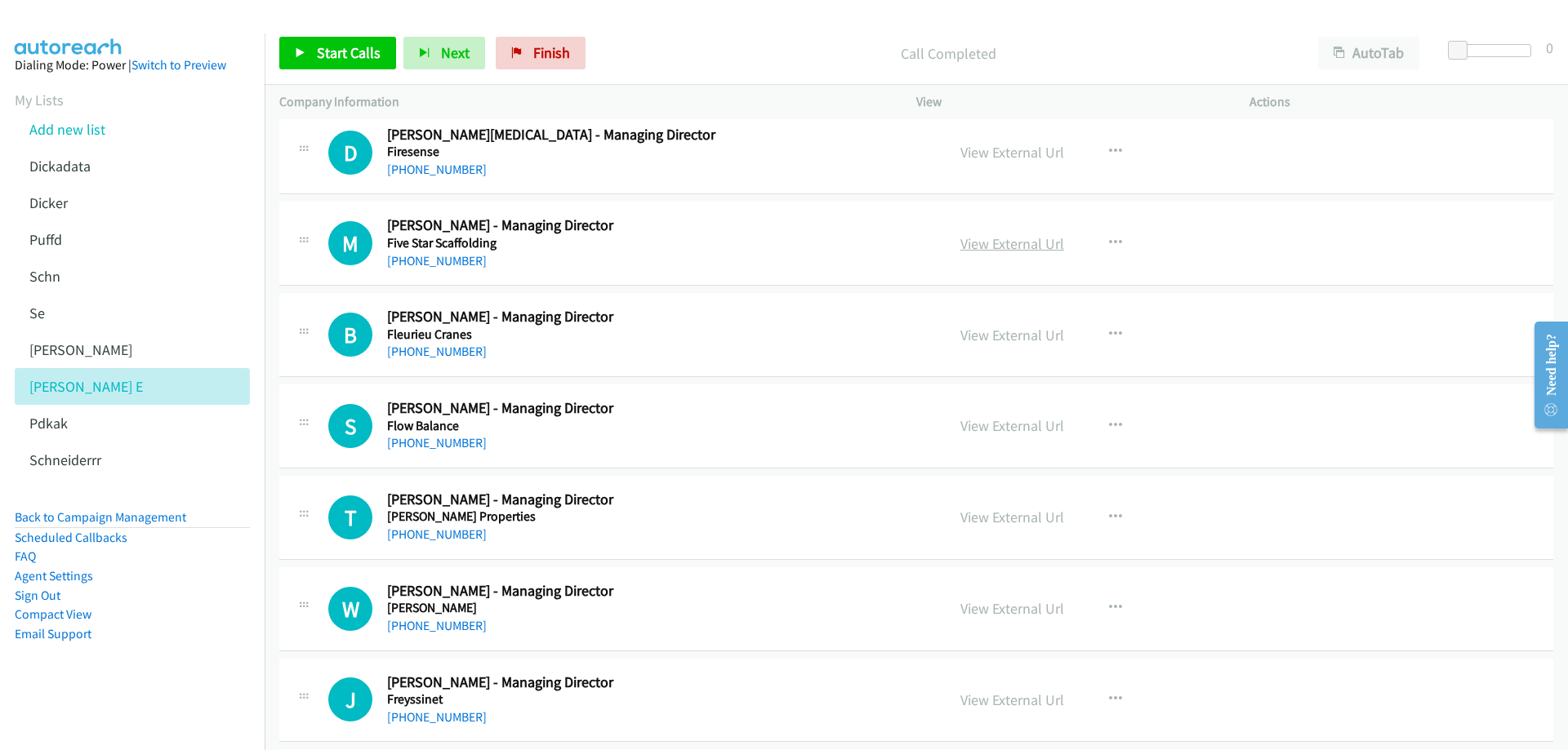
click at [1004, 239] on link "View External Url" at bounding box center [1012, 243] width 104 height 19
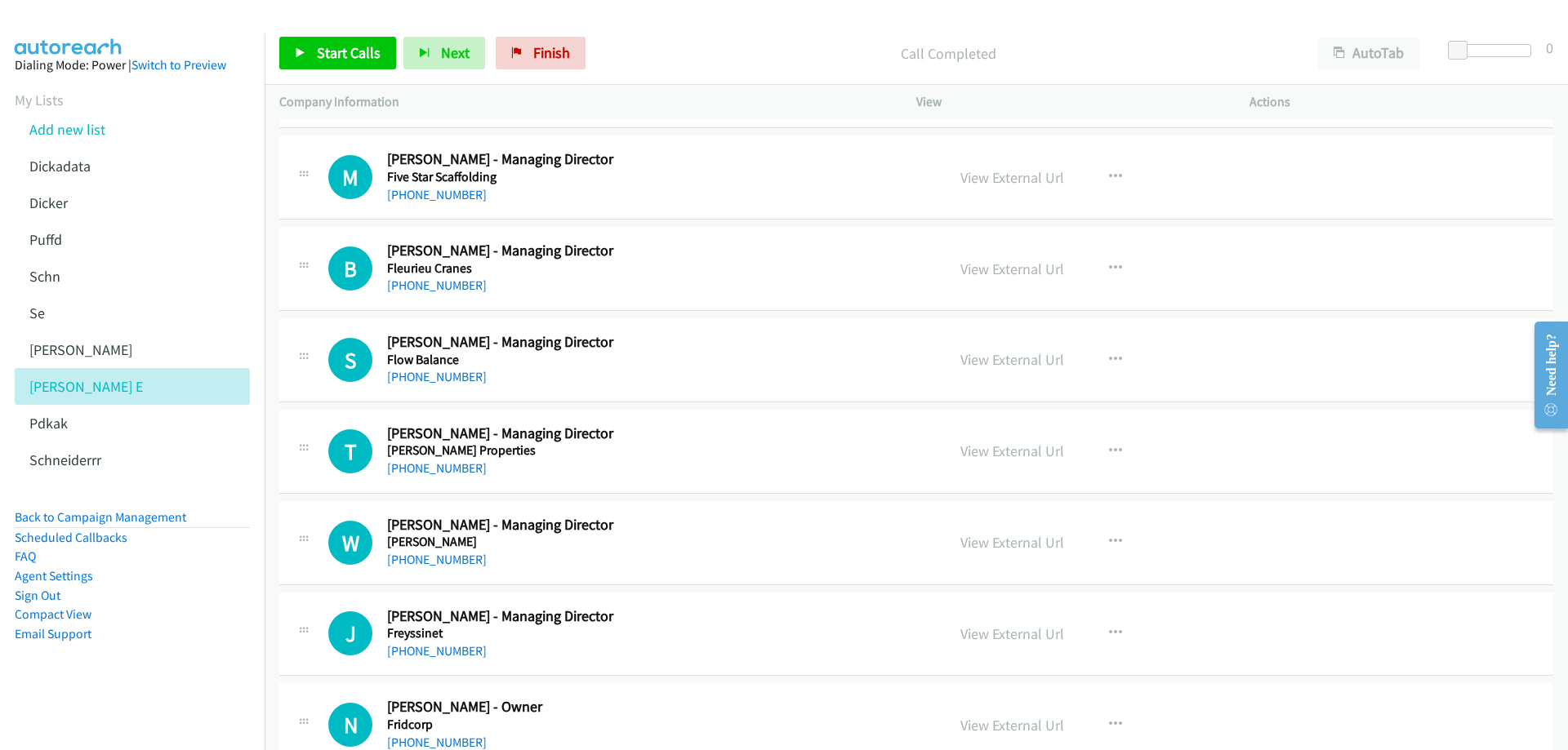
scroll to position [5388, 0]
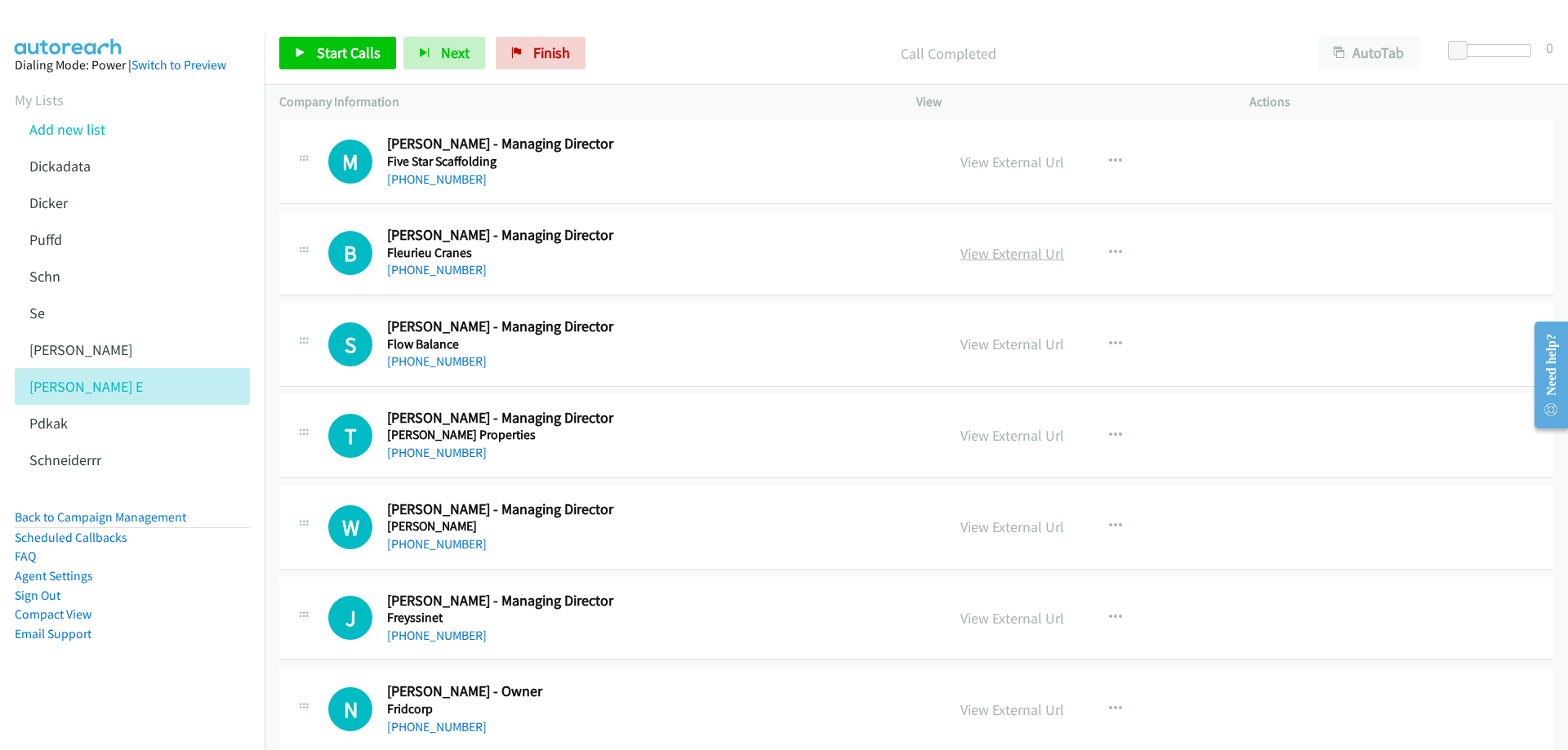
click at [995, 255] on link "View External Url" at bounding box center [1012, 253] width 104 height 19
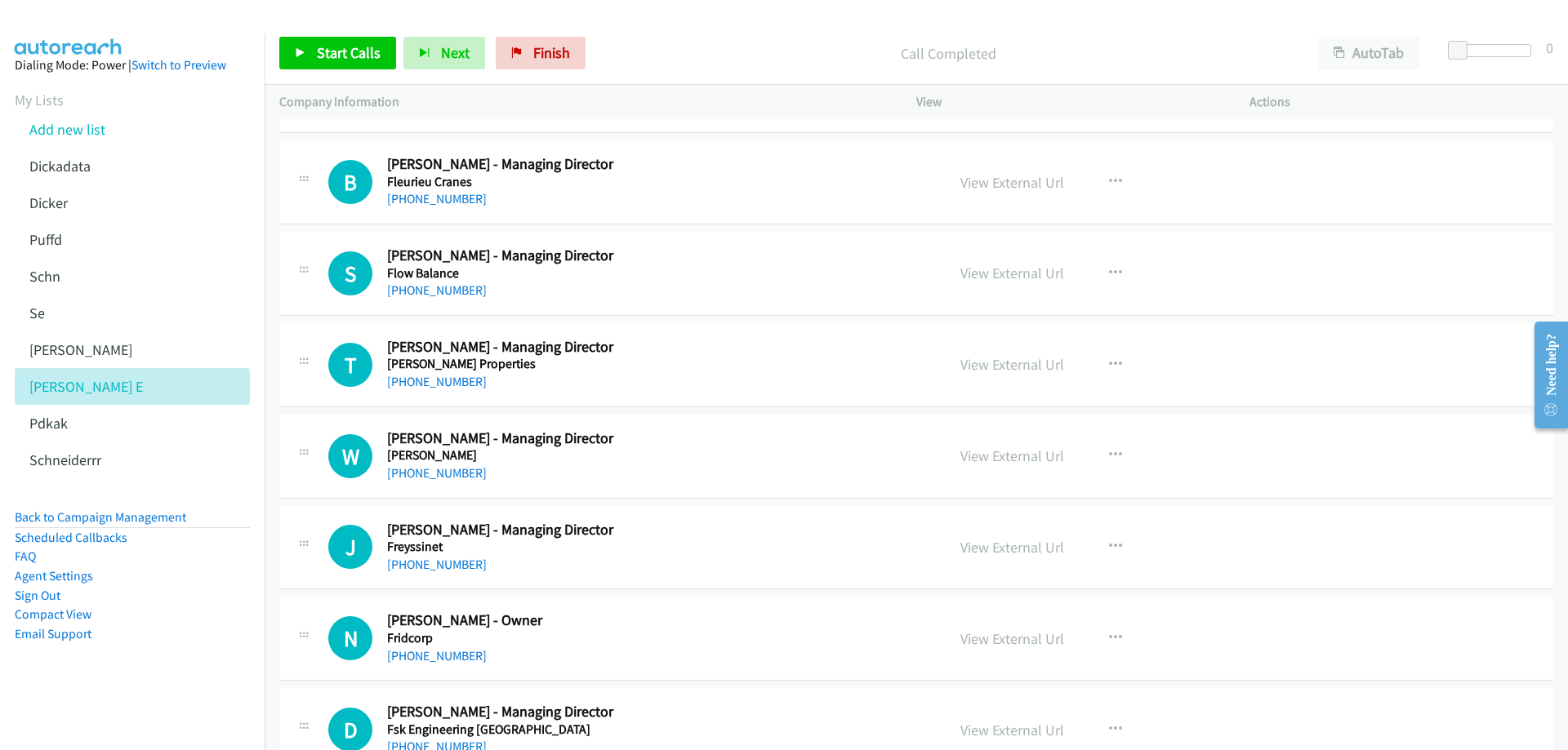
scroll to position [5470, 0]
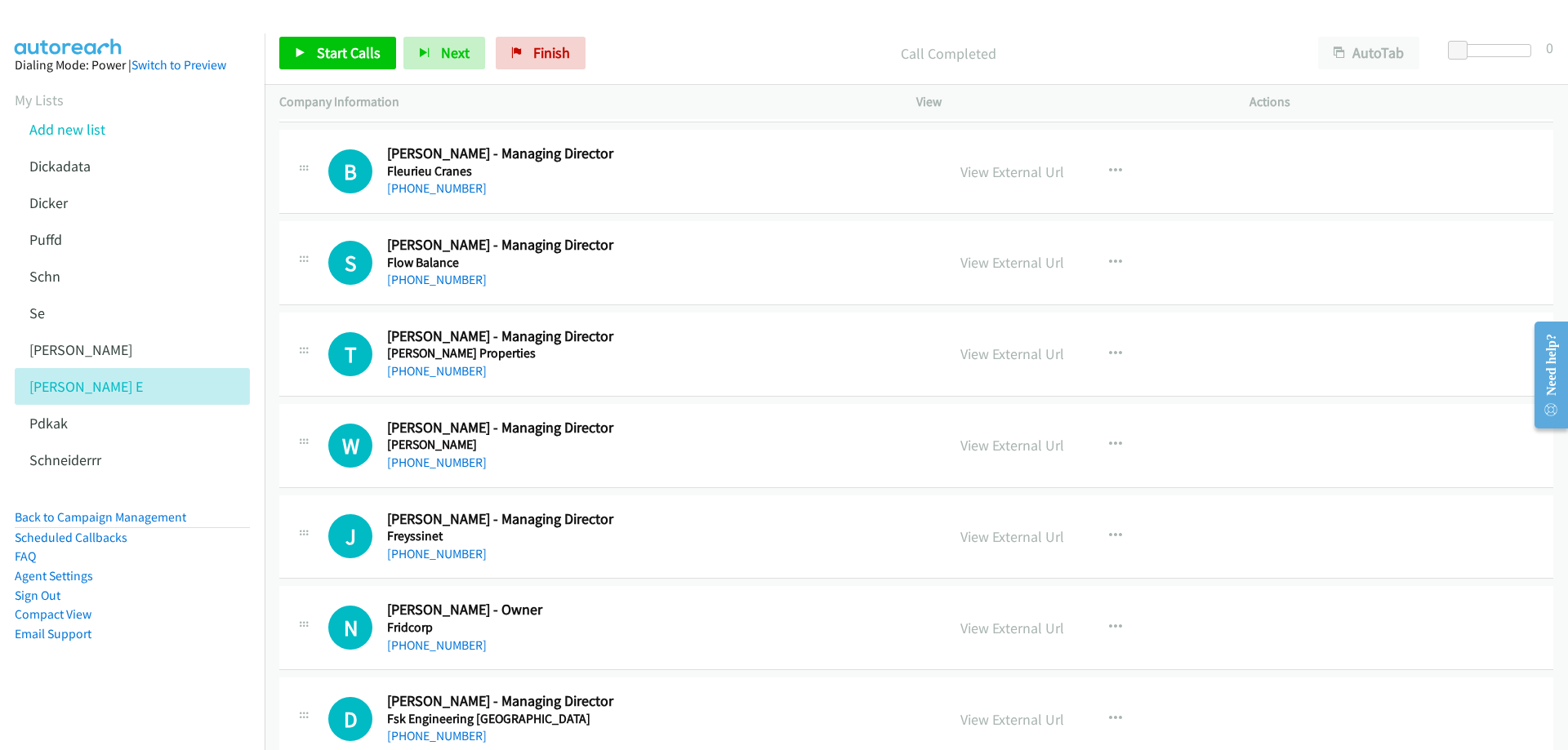
click at [647, 274] on div "[PHONE_NUMBER]" at bounding box center [654, 280] width 535 height 20
drag, startPoint x: 986, startPoint y: 263, endPoint x: 643, endPoint y: 257, distance: 343.1
click at [1017, 265] on link "View External Url" at bounding box center [1012, 262] width 104 height 19
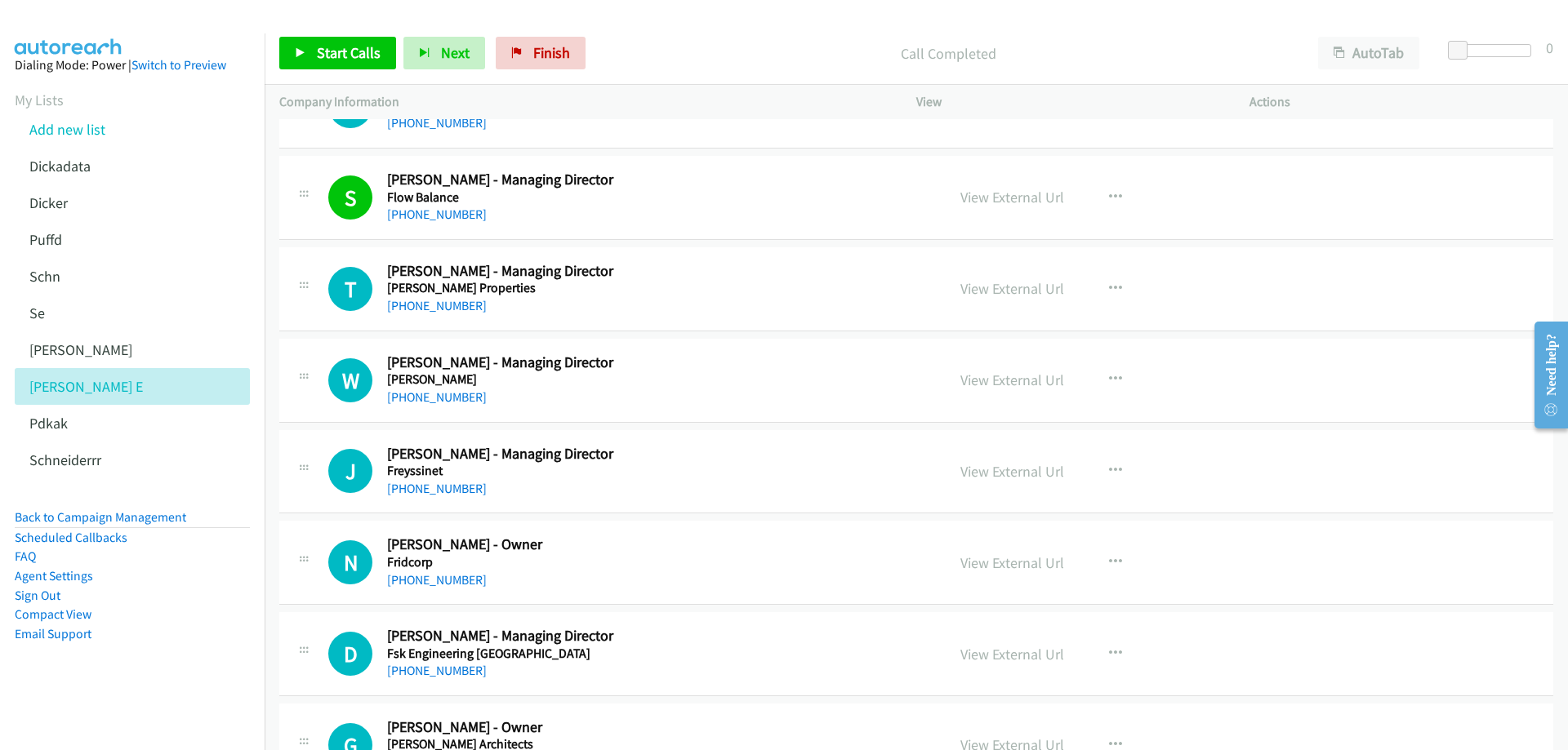
scroll to position [5551, 0]
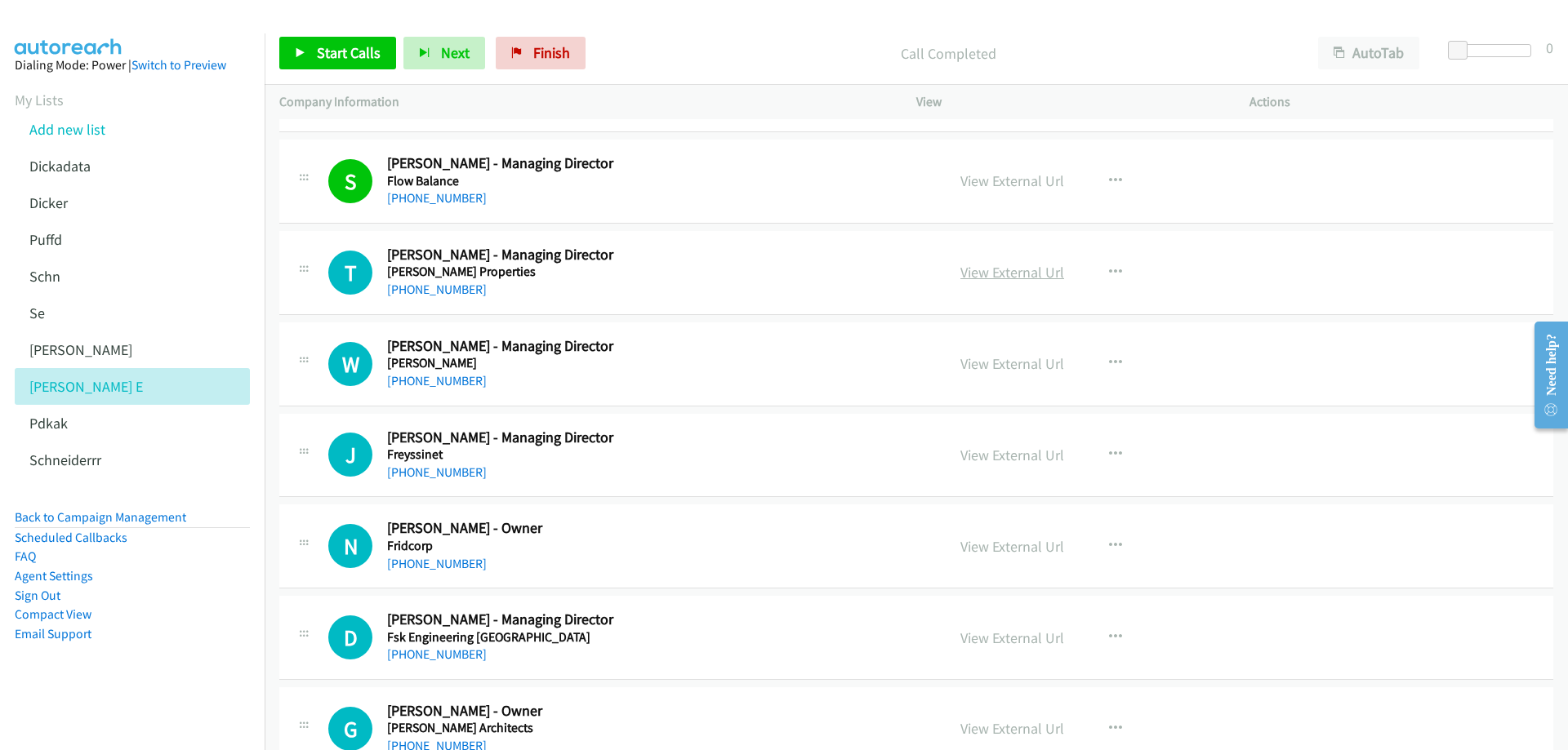
click at [1014, 275] on link "View External Url" at bounding box center [1012, 272] width 104 height 19
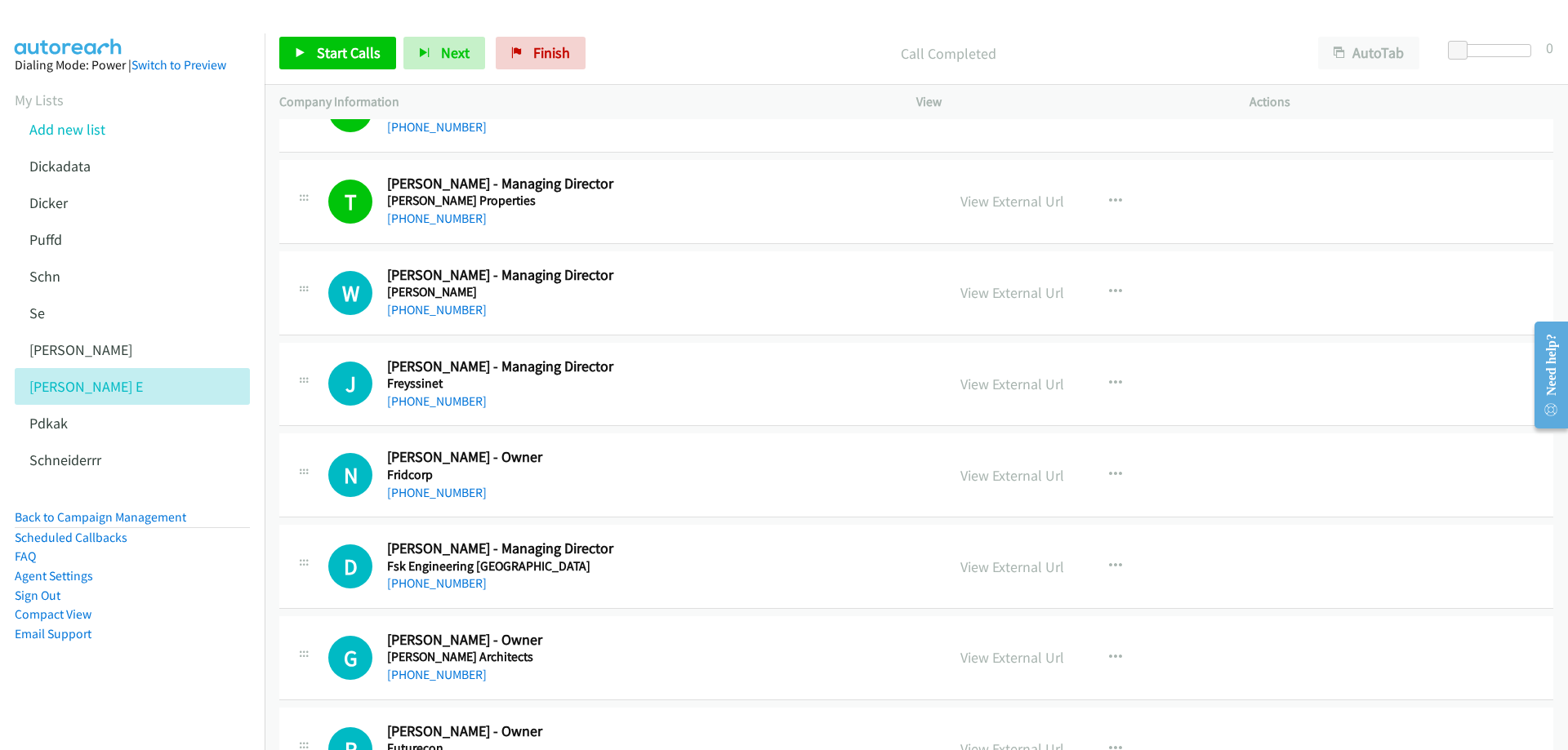
scroll to position [5633, 0]
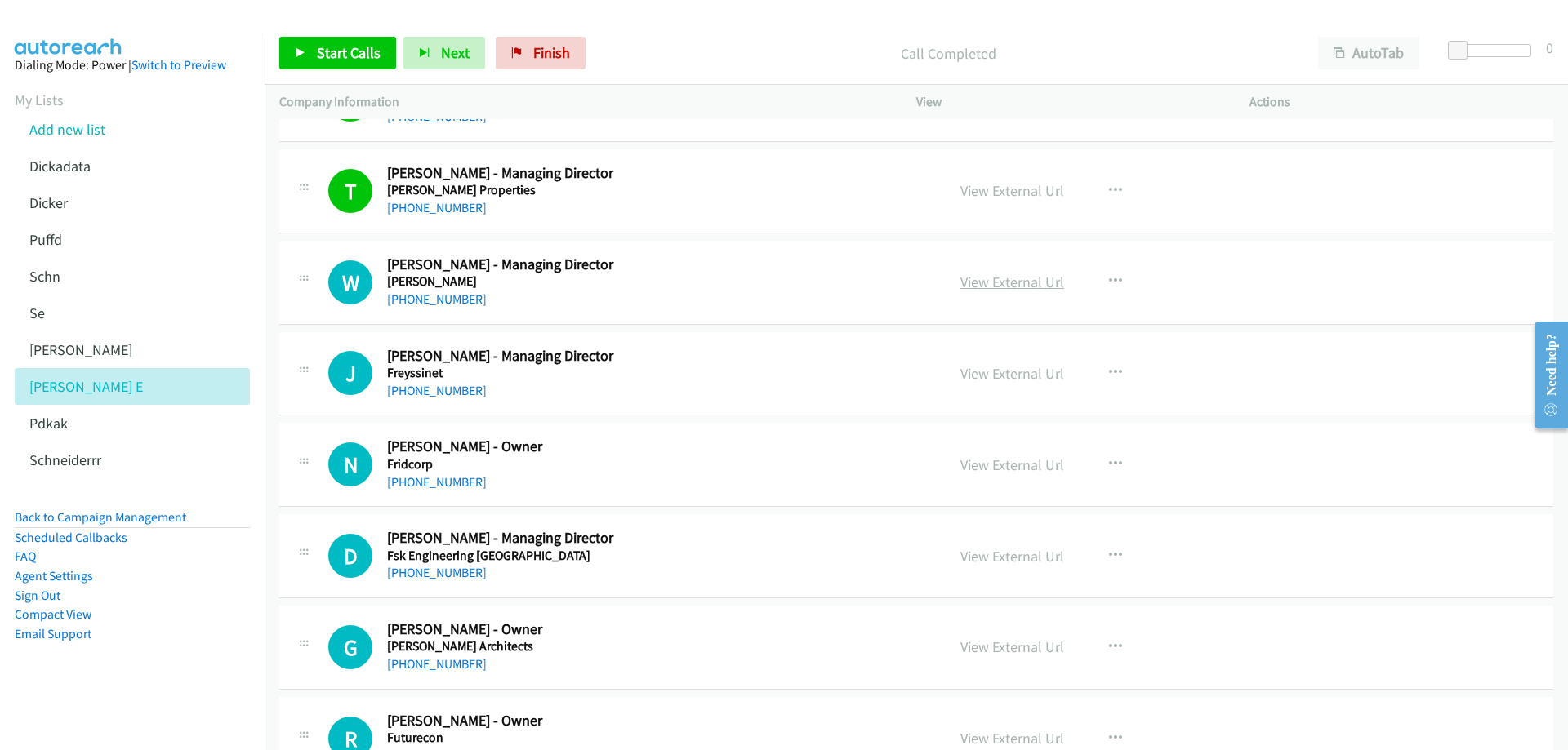
click at [1014, 281] on link "View External Url" at bounding box center [1012, 281] width 104 height 19
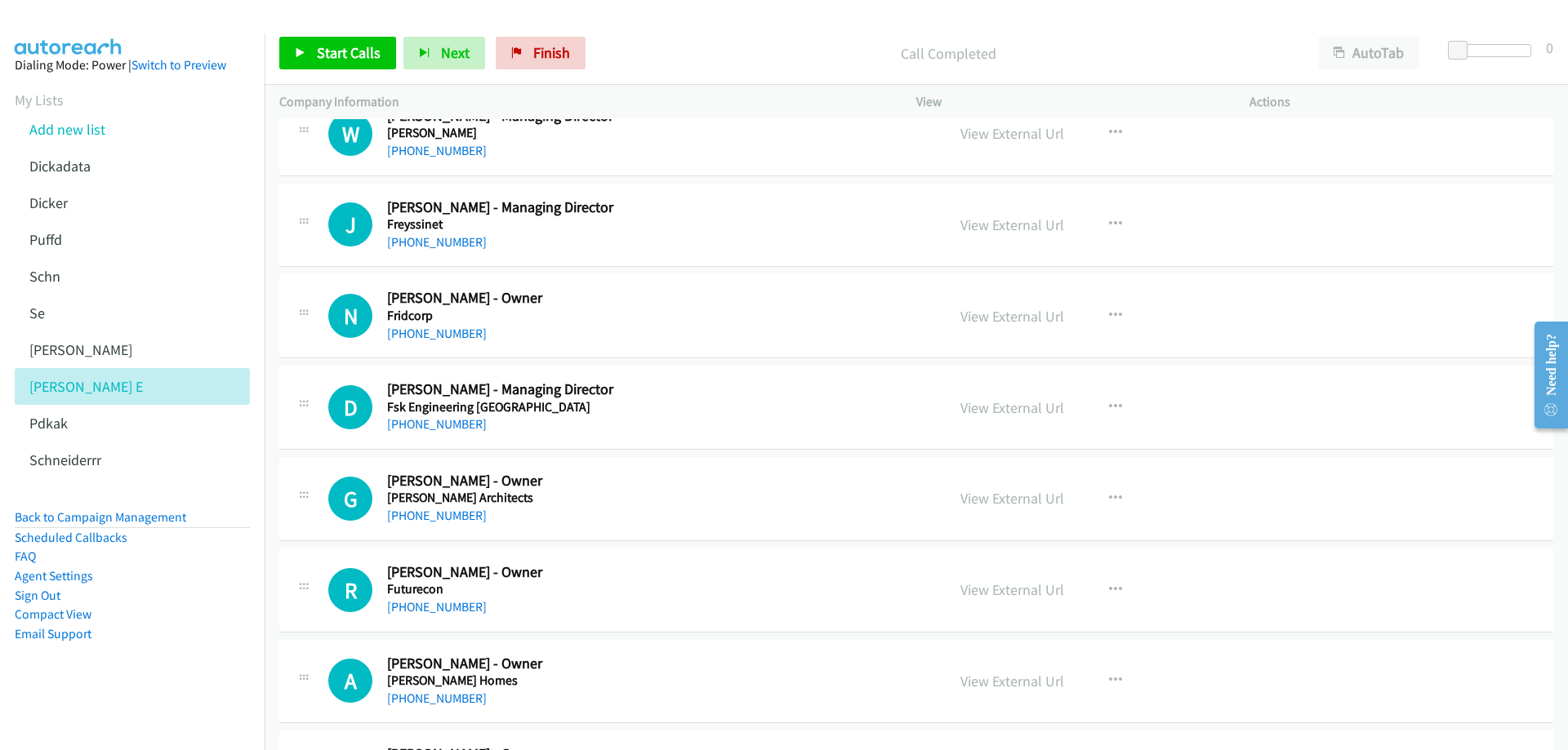
scroll to position [5796, 0]
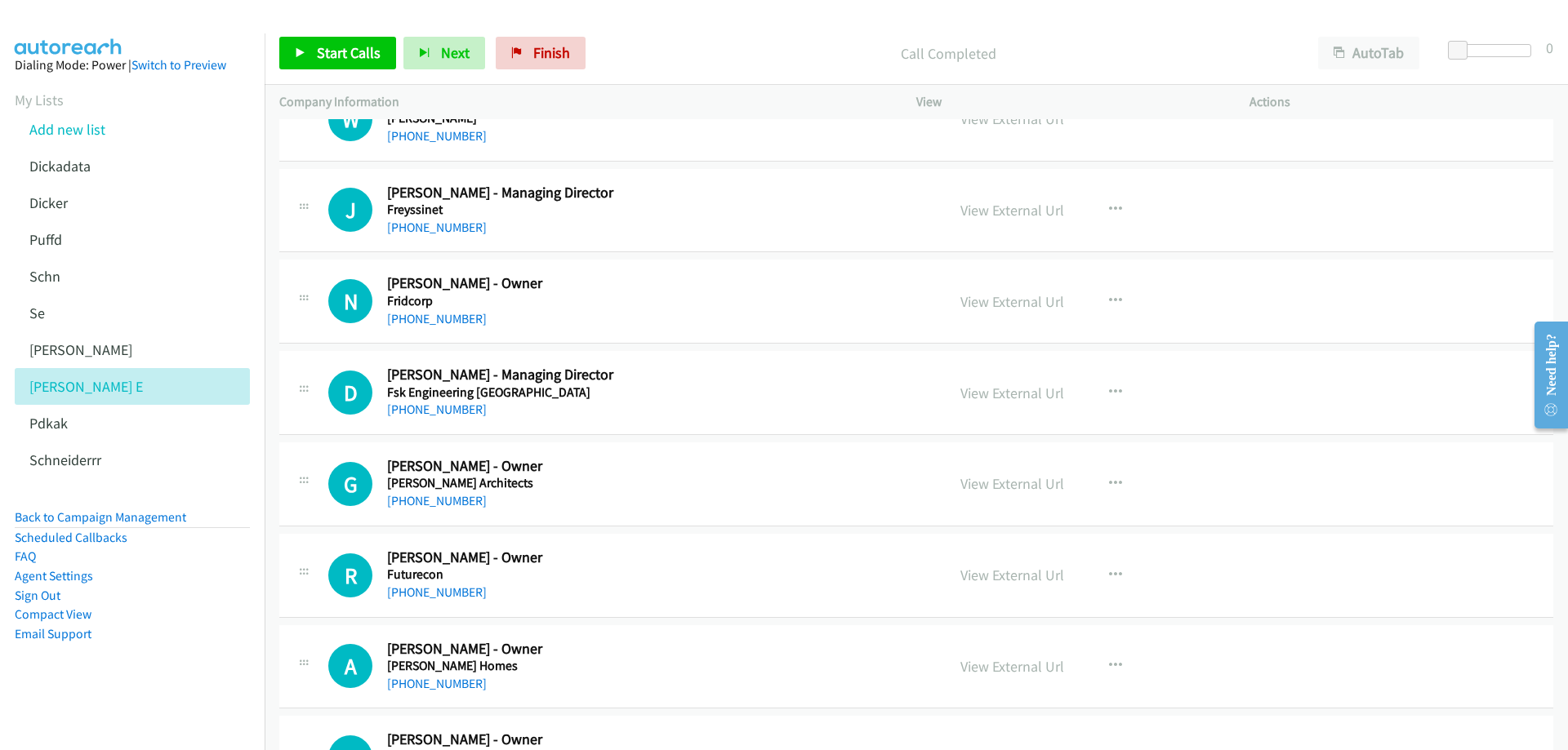
click at [635, 225] on div "[PHONE_NUMBER]" at bounding box center [654, 228] width 535 height 20
click at [1033, 212] on link "View External Url" at bounding box center [1012, 210] width 104 height 19
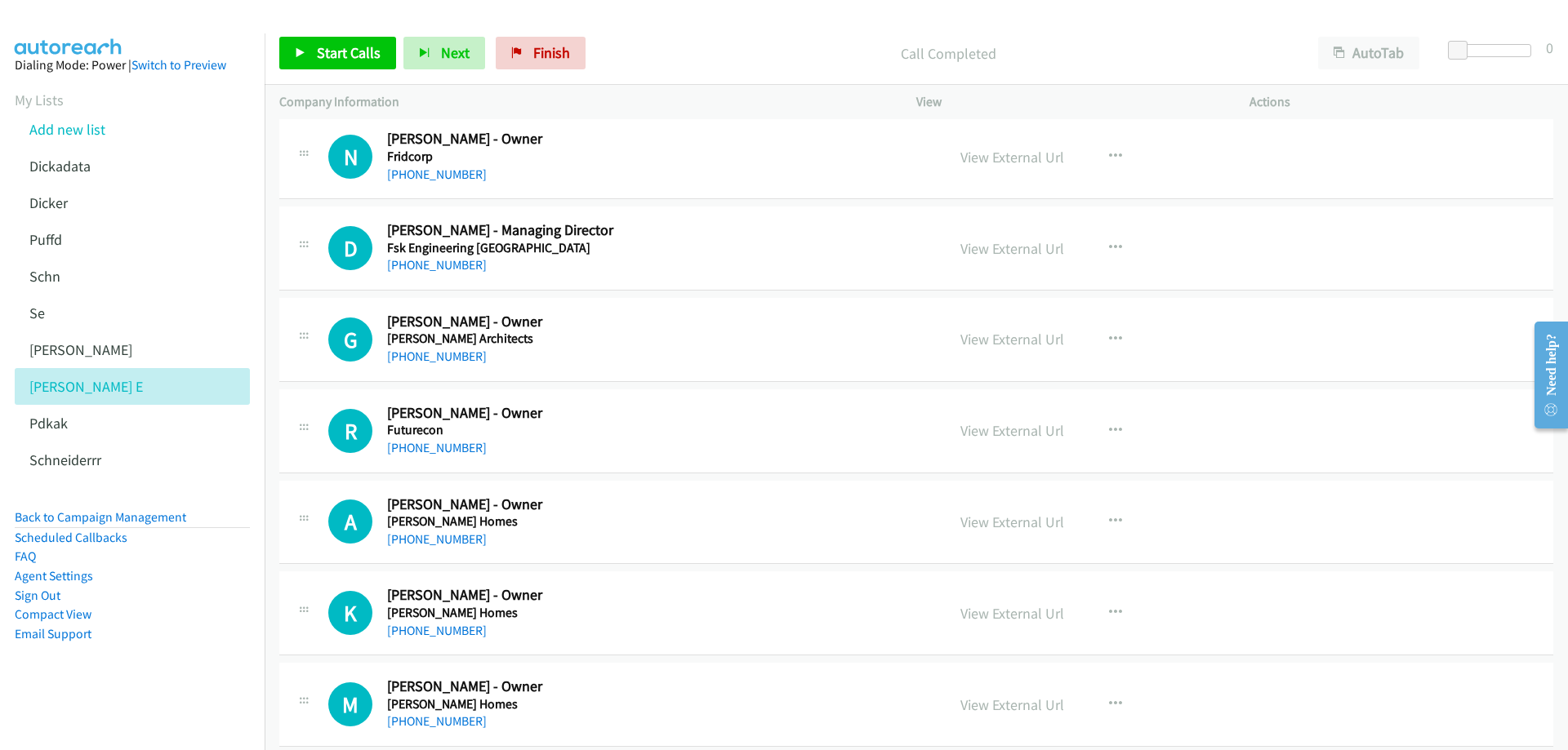
scroll to position [5959, 0]
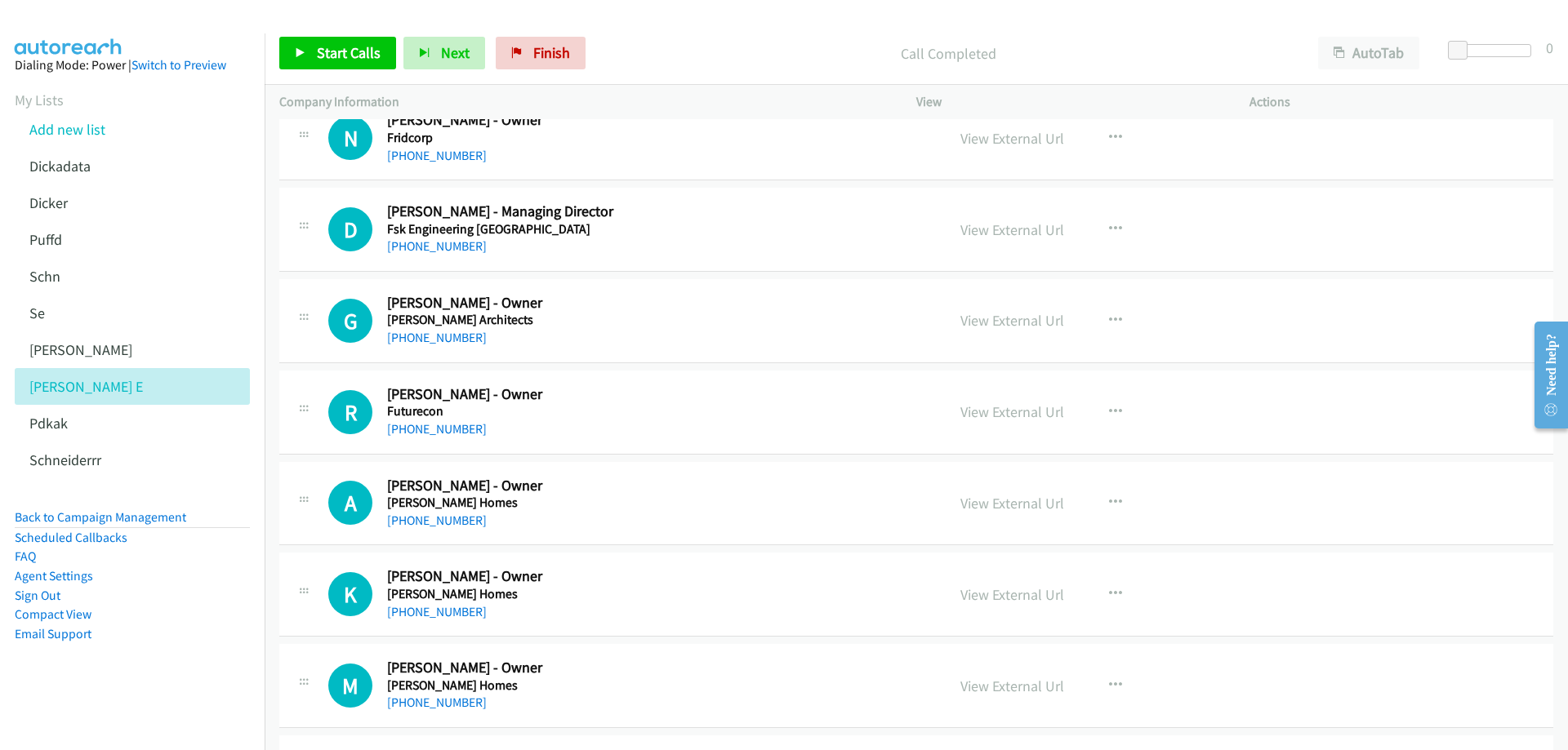
click at [1003, 320] on link "View External Url" at bounding box center [1012, 320] width 104 height 19
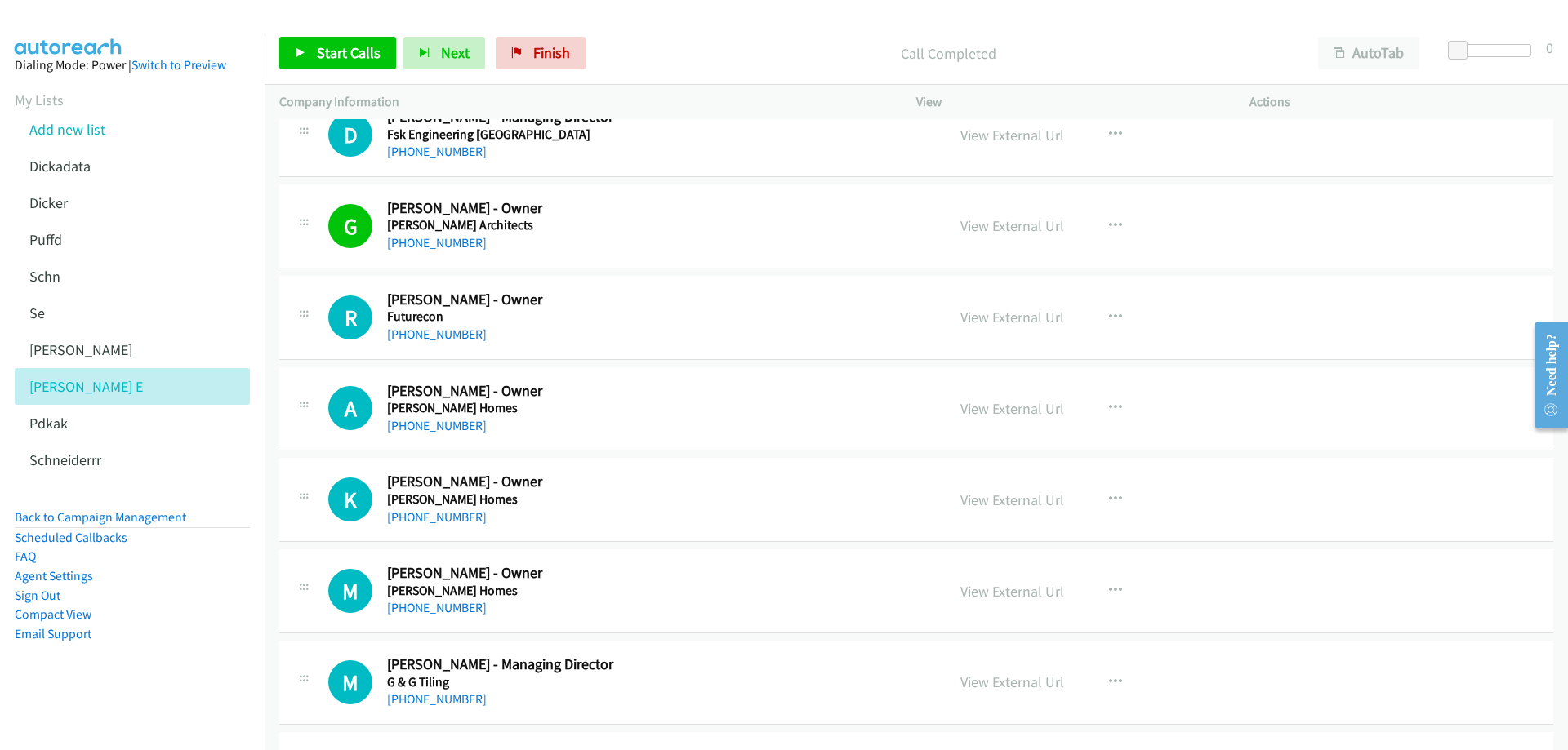
scroll to position [6122, 0]
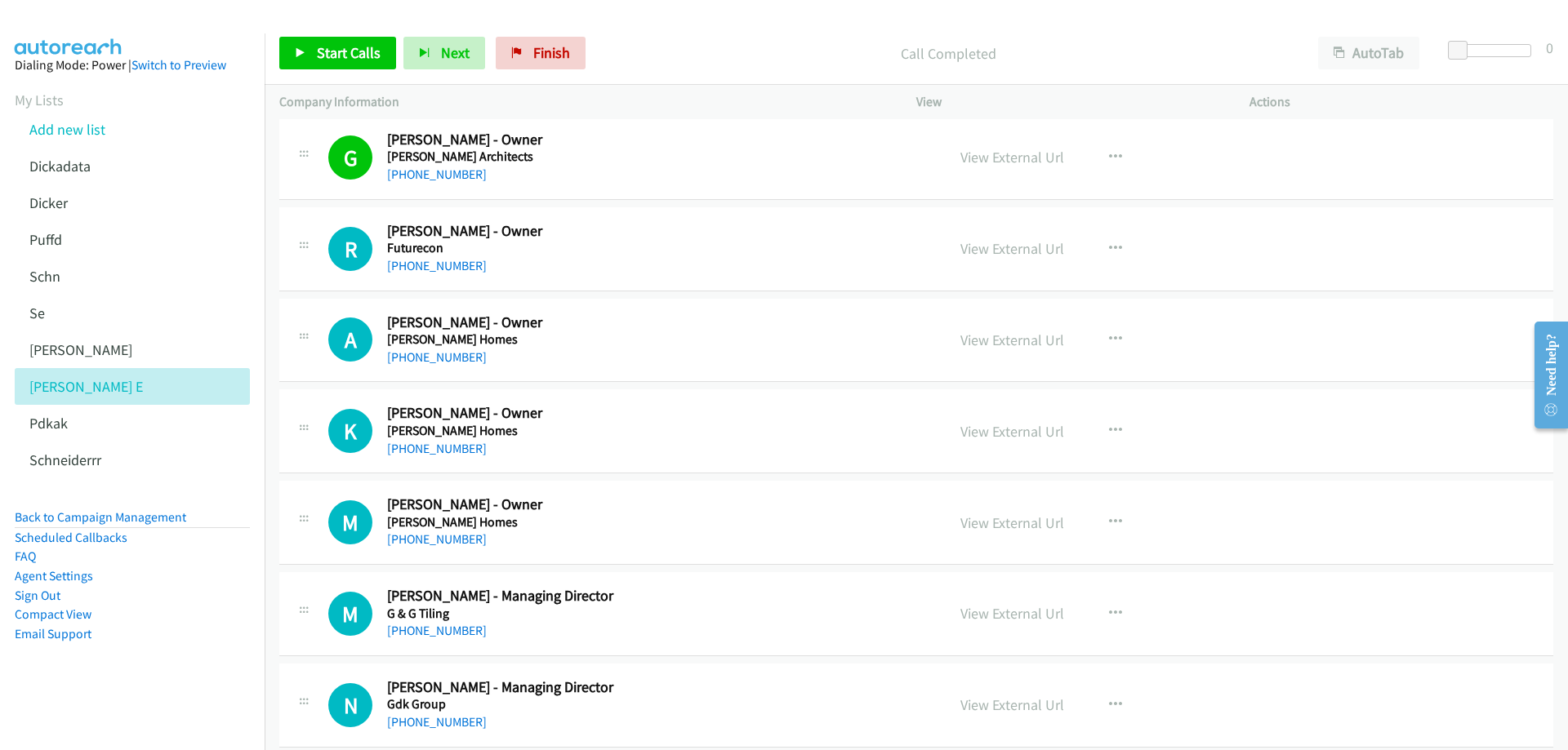
click at [570, 256] on div "[PHONE_NUMBER]" at bounding box center [654, 266] width 535 height 20
click at [1025, 248] on link "View External Url" at bounding box center [1012, 248] width 104 height 19
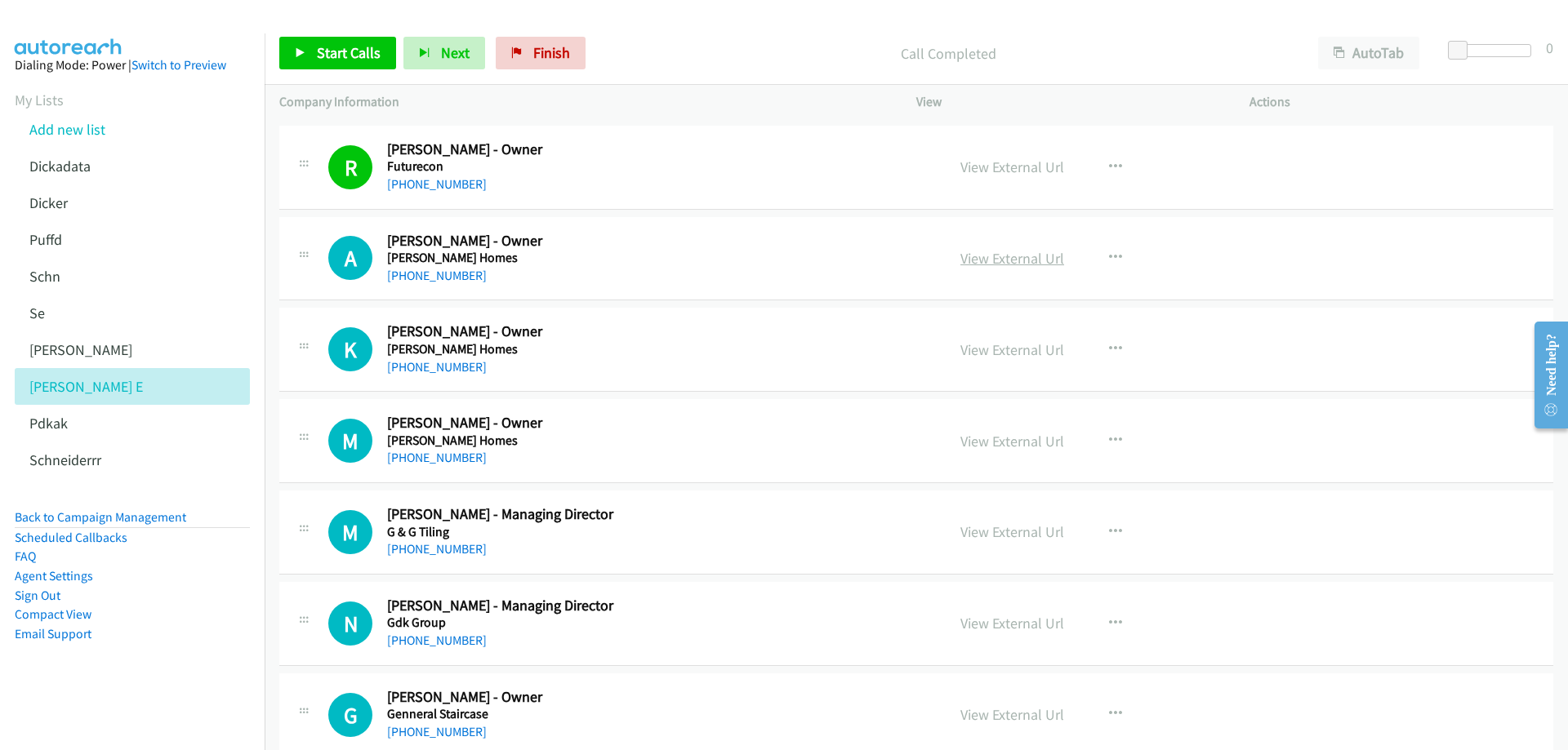
click at [1035, 257] on link "View External Url" at bounding box center [1012, 258] width 104 height 19
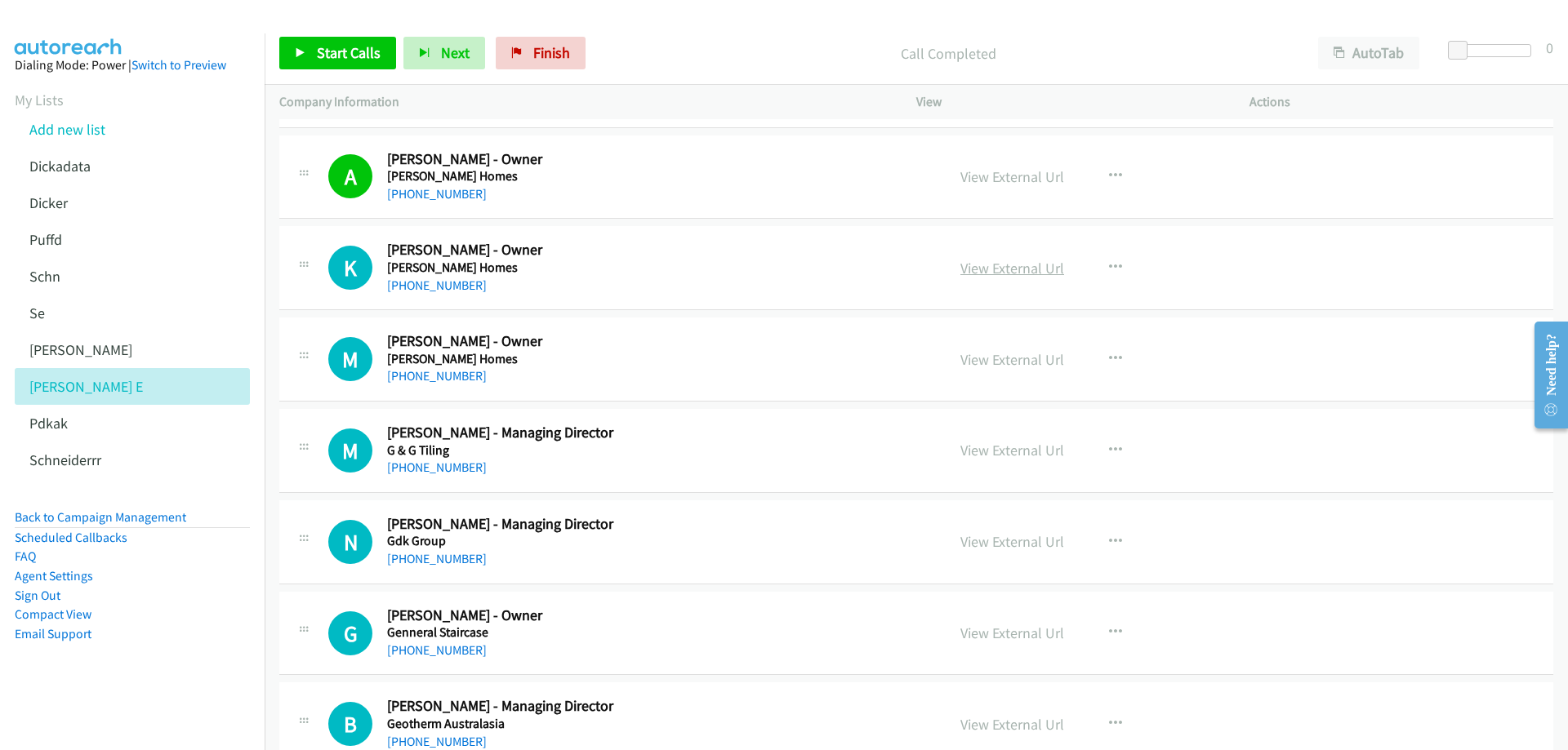
click at [1013, 271] on link "View External Url" at bounding box center [1012, 268] width 104 height 19
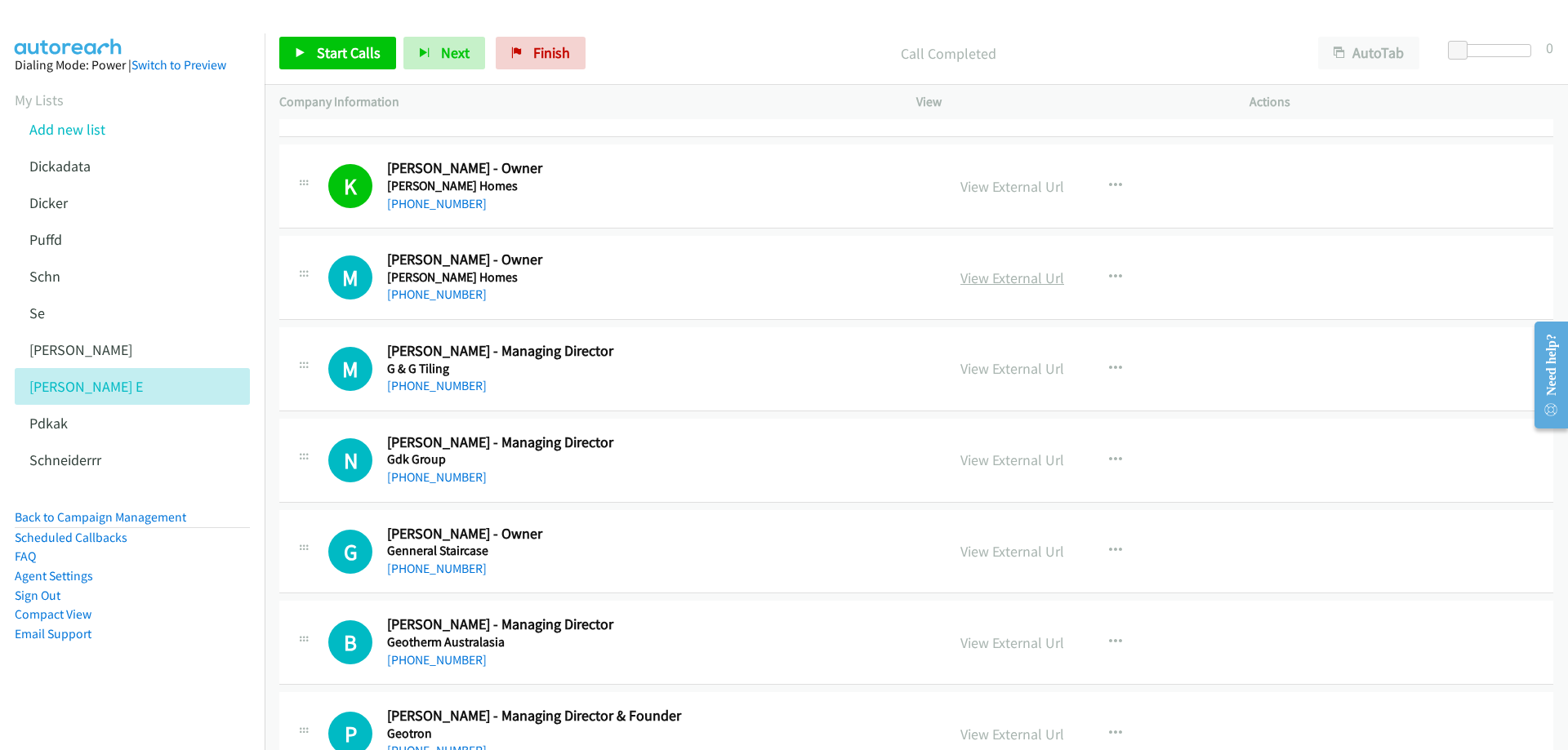
click at [1009, 274] on link "View External Url" at bounding box center [1012, 278] width 104 height 19
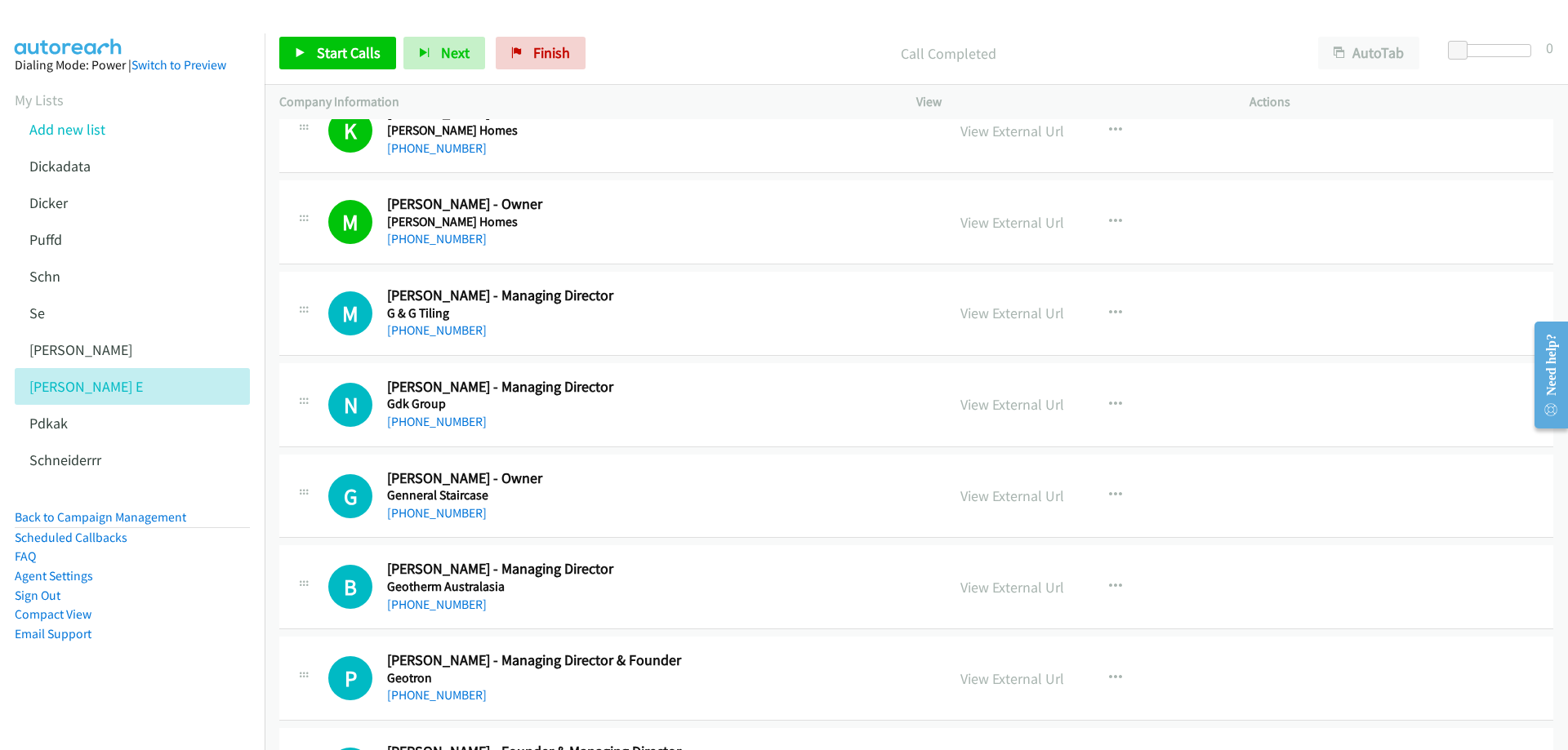
scroll to position [6449, 0]
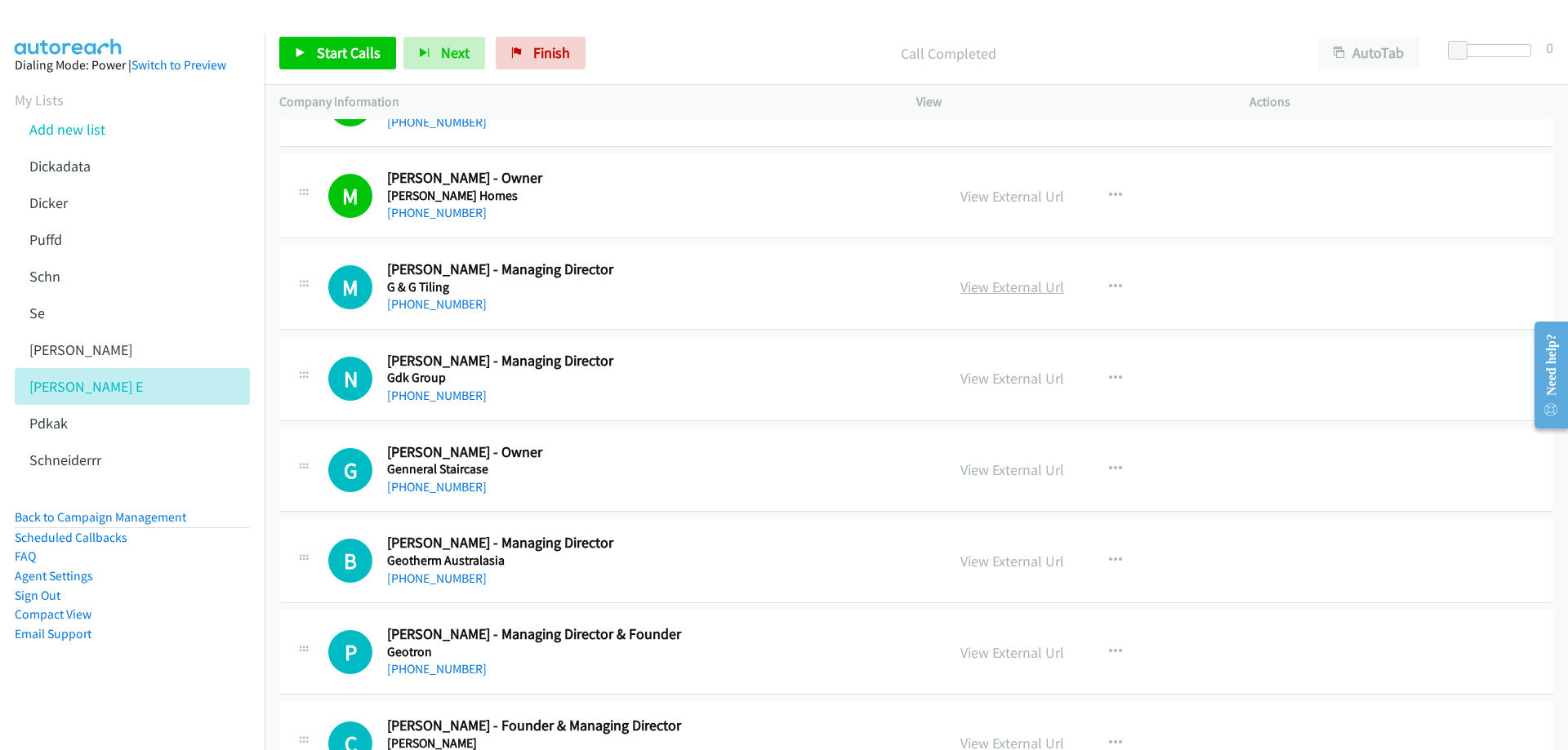
click at [986, 286] on link "View External Url" at bounding box center [1012, 287] width 104 height 19
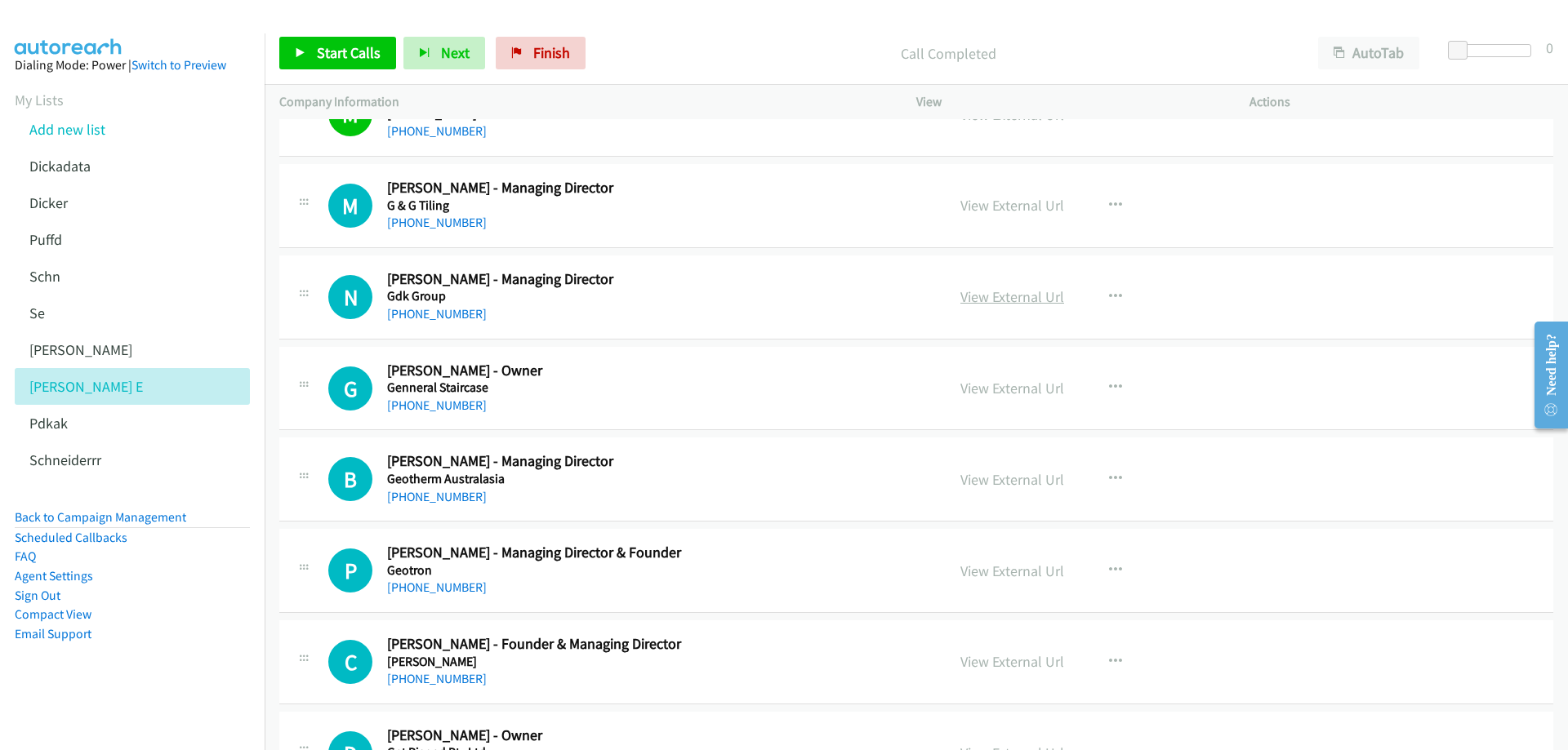
click at [1014, 301] on link "View External Url" at bounding box center [1012, 297] width 104 height 19
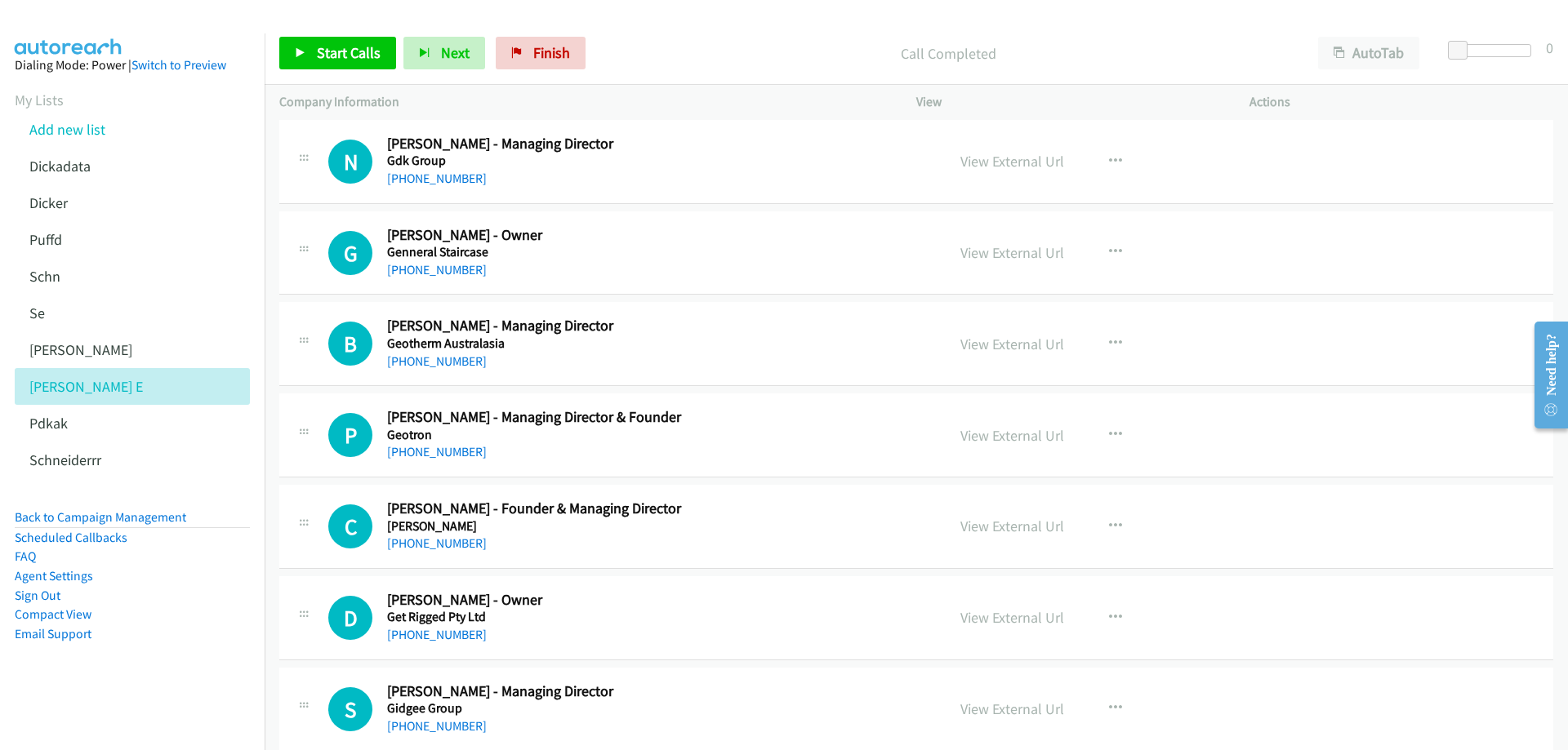
scroll to position [6694, 0]
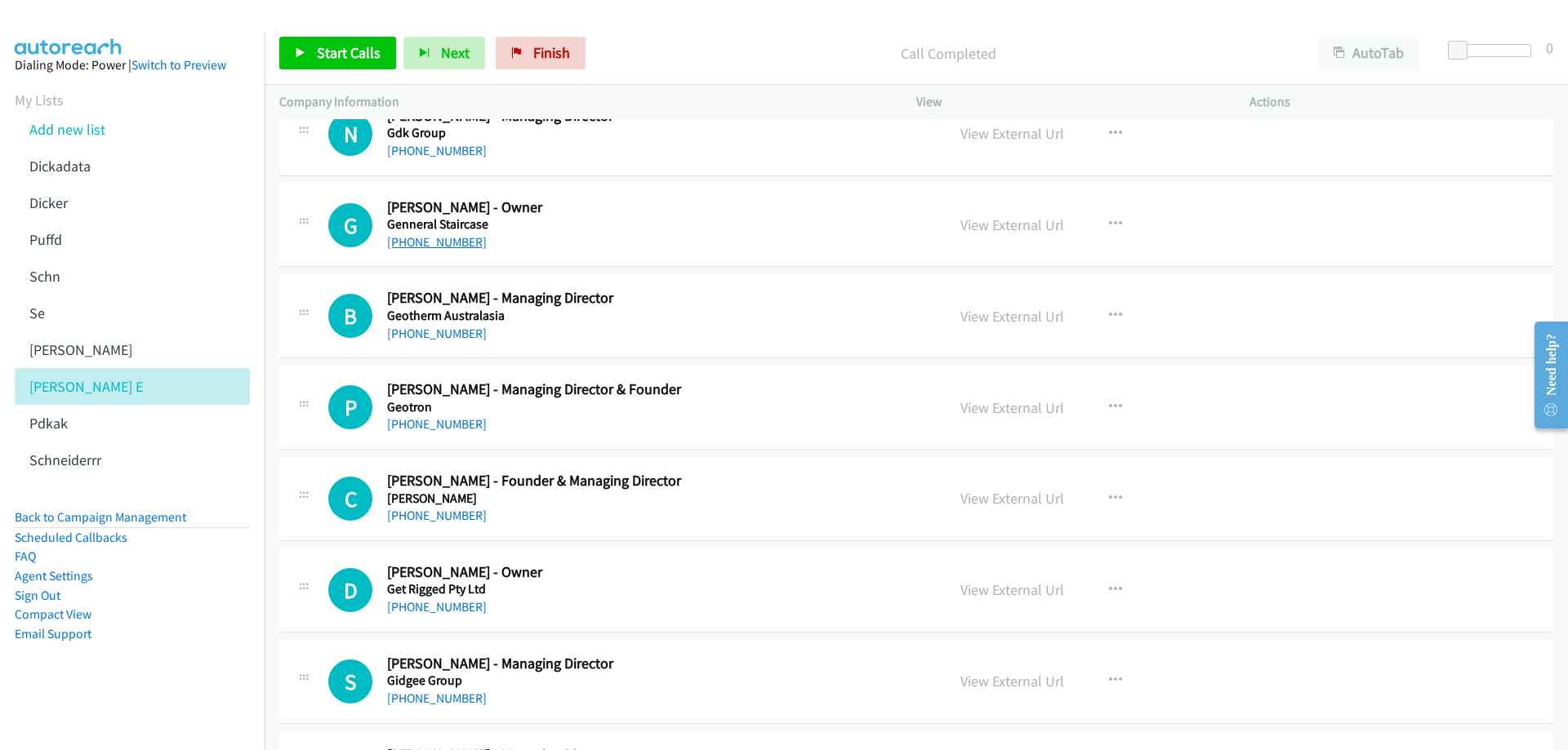
click at [446, 245] on link "[PHONE_NUMBER]" at bounding box center [437, 241] width 100 height 15
click at [1018, 220] on link "View External Url" at bounding box center [1012, 225] width 104 height 19
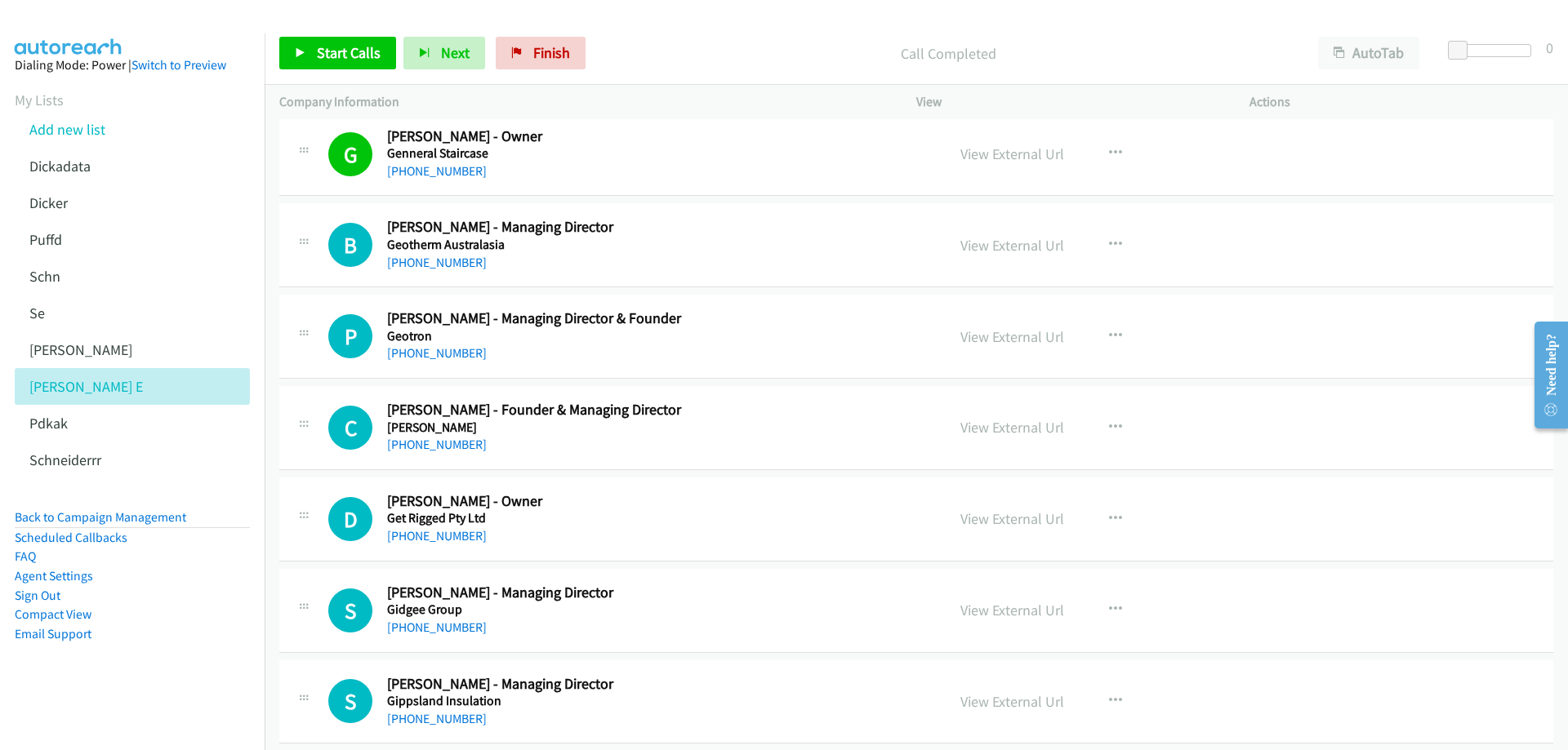
scroll to position [6857, 0]
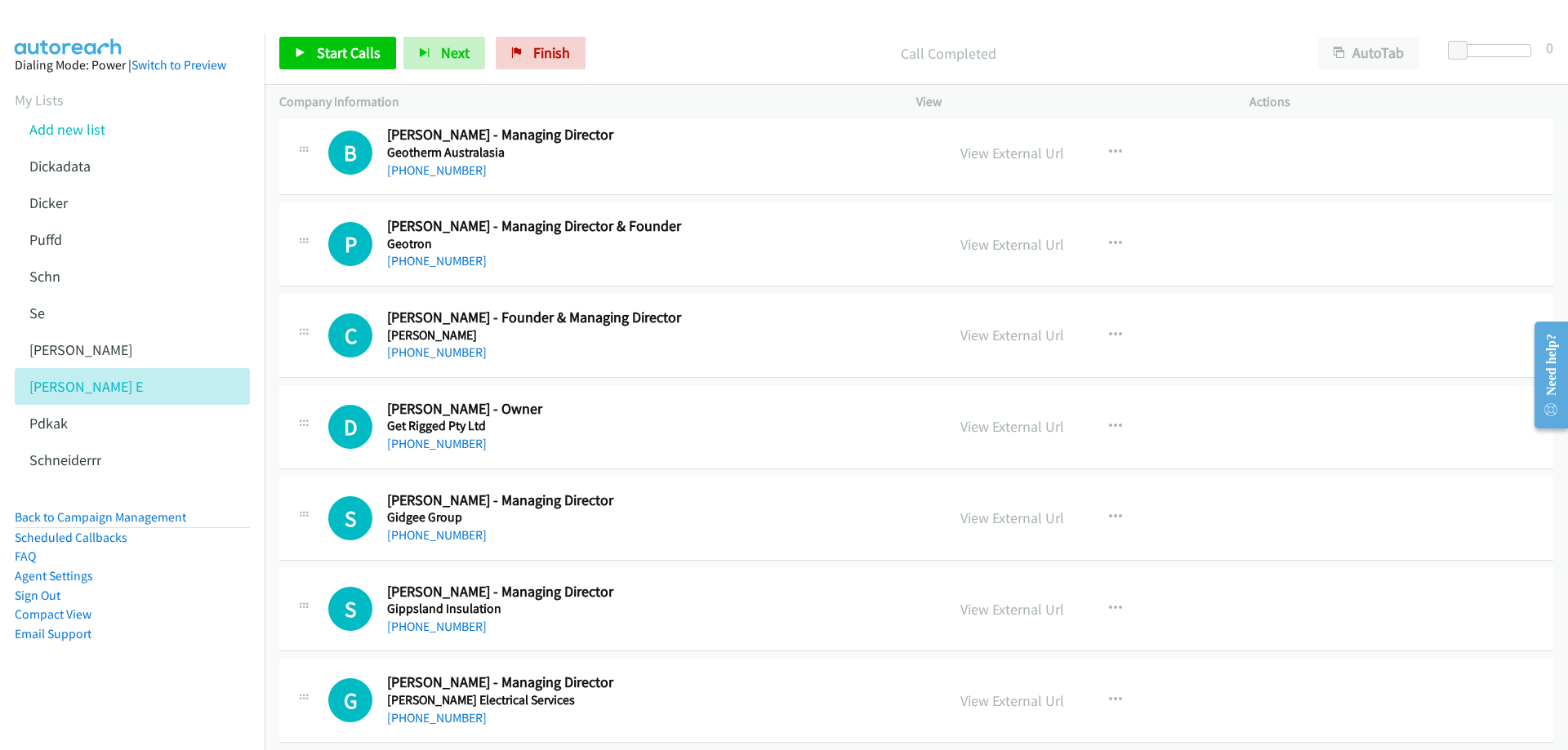
click at [574, 151] on h5 "Geotherm Australasia" at bounding box center [654, 152] width 535 height 16
click at [977, 150] on link "View External Url" at bounding box center [1012, 152] width 104 height 19
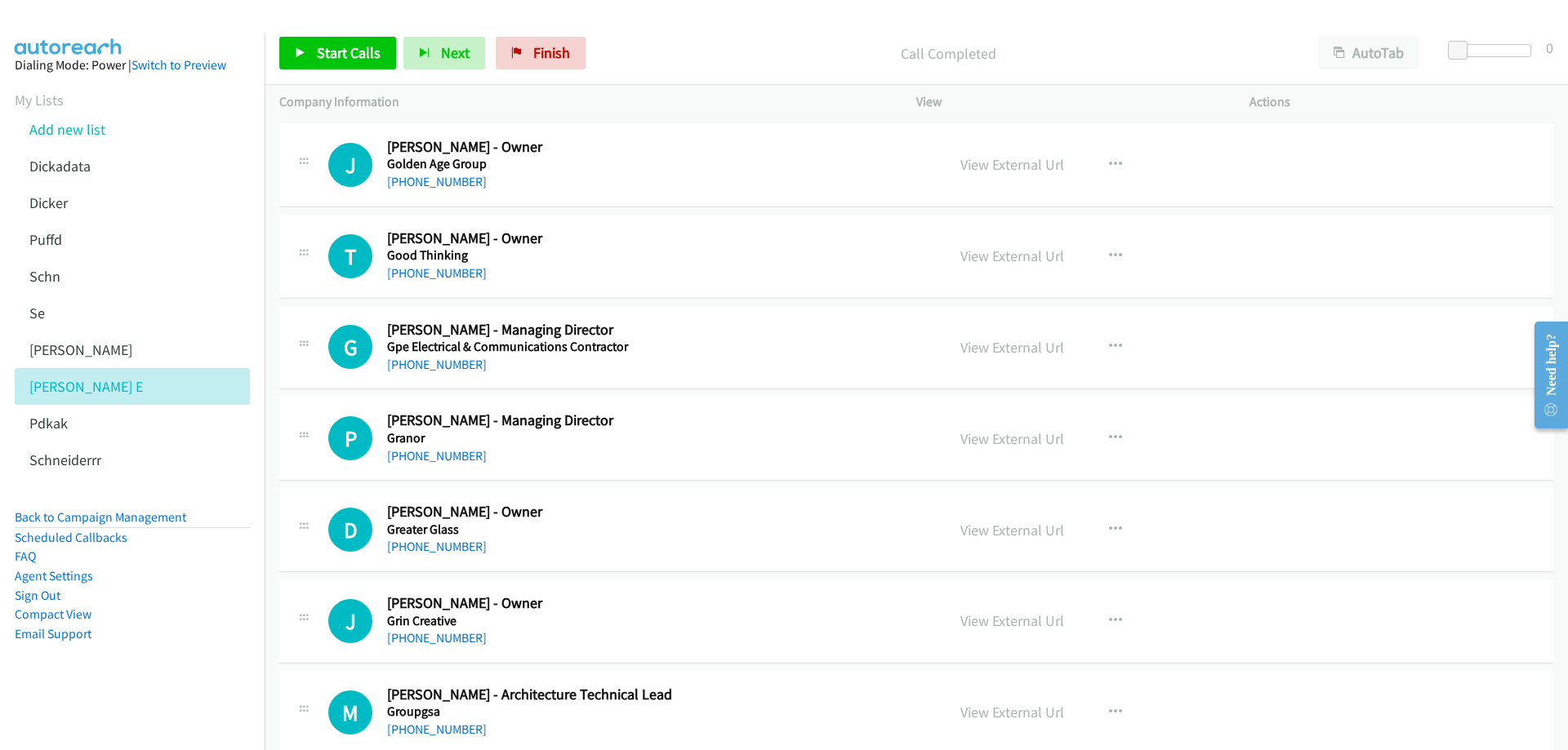
scroll to position [7591, 0]
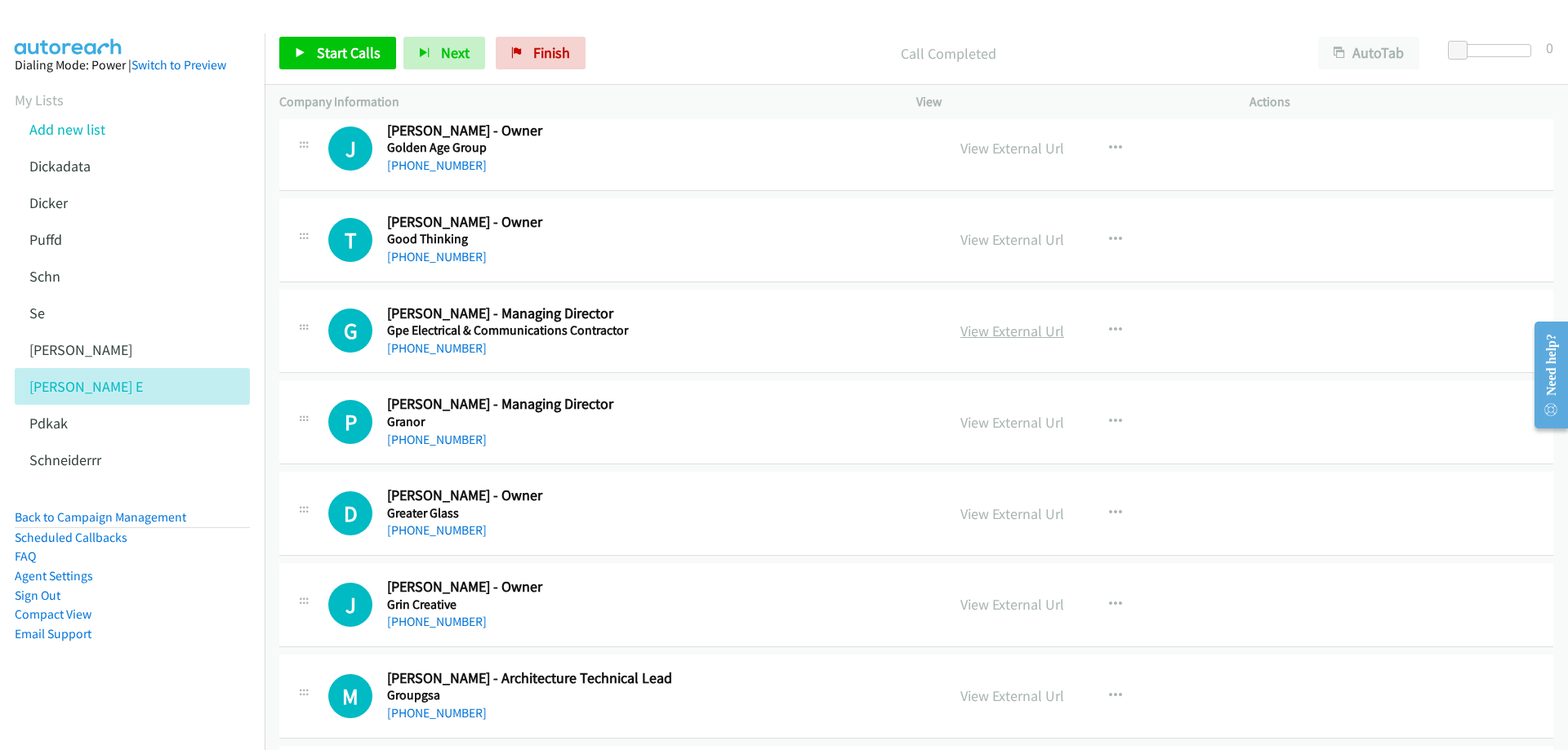
click at [993, 325] on link "View External Url" at bounding box center [1012, 331] width 104 height 19
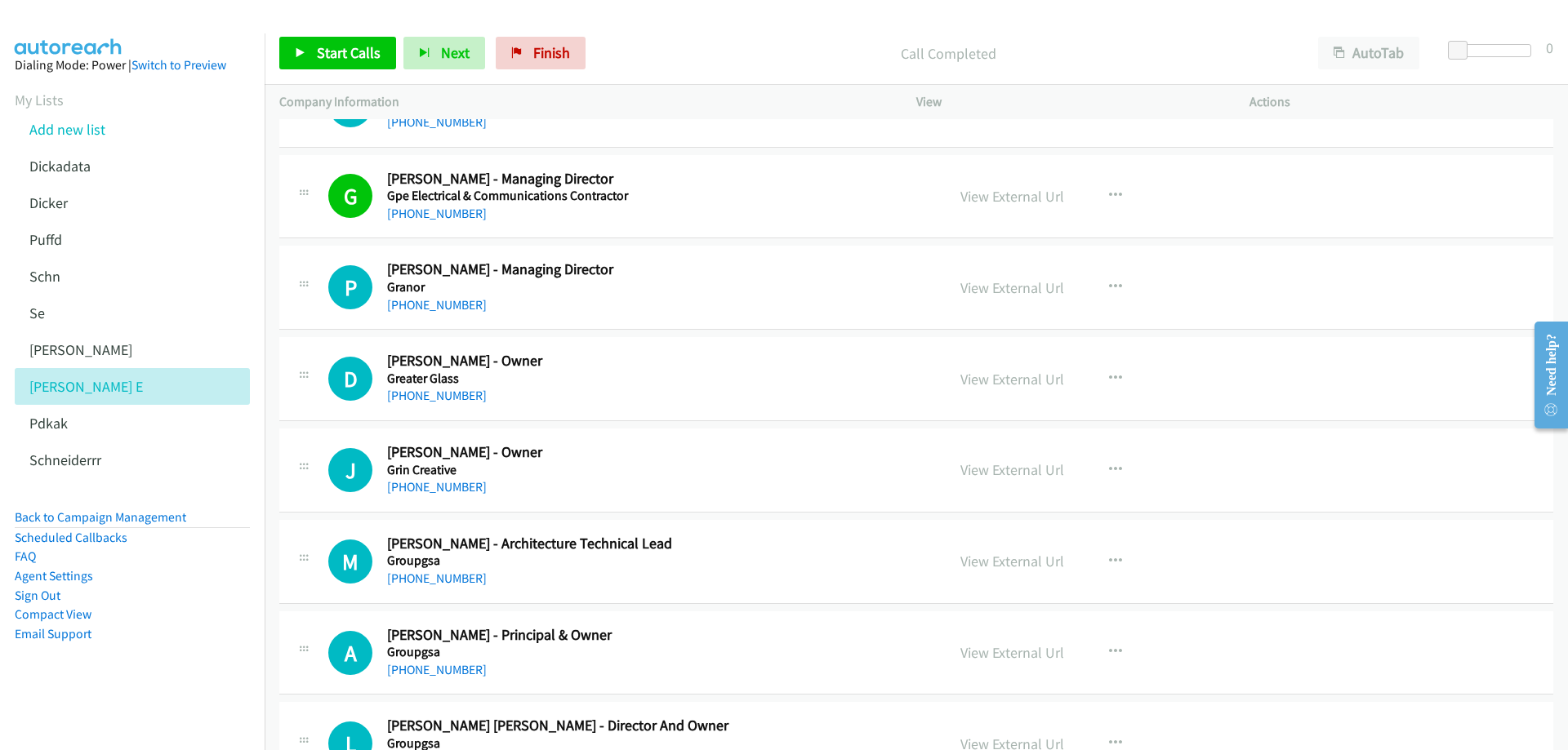
scroll to position [7754, 0]
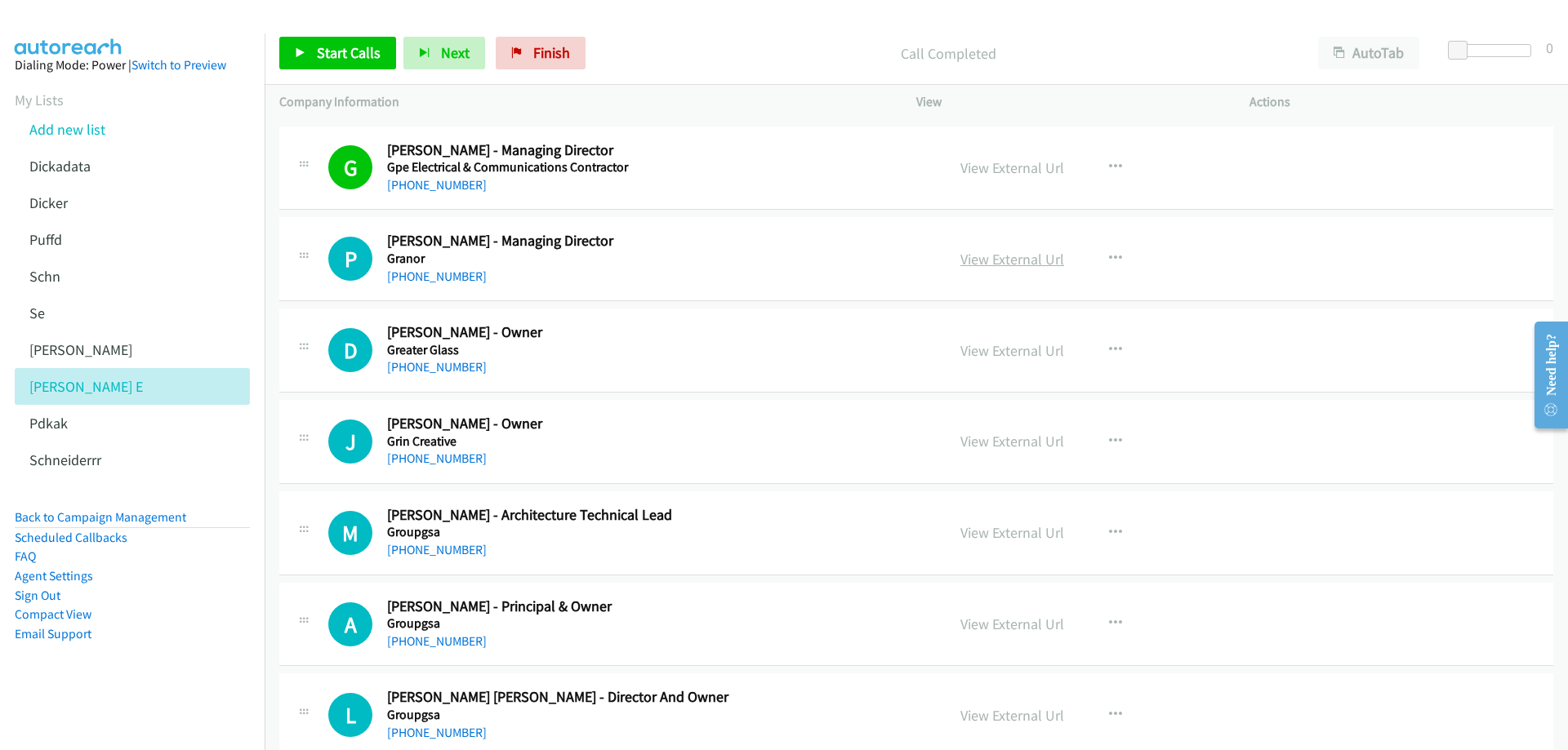
click at [974, 257] on link "View External Url" at bounding box center [1012, 259] width 104 height 19
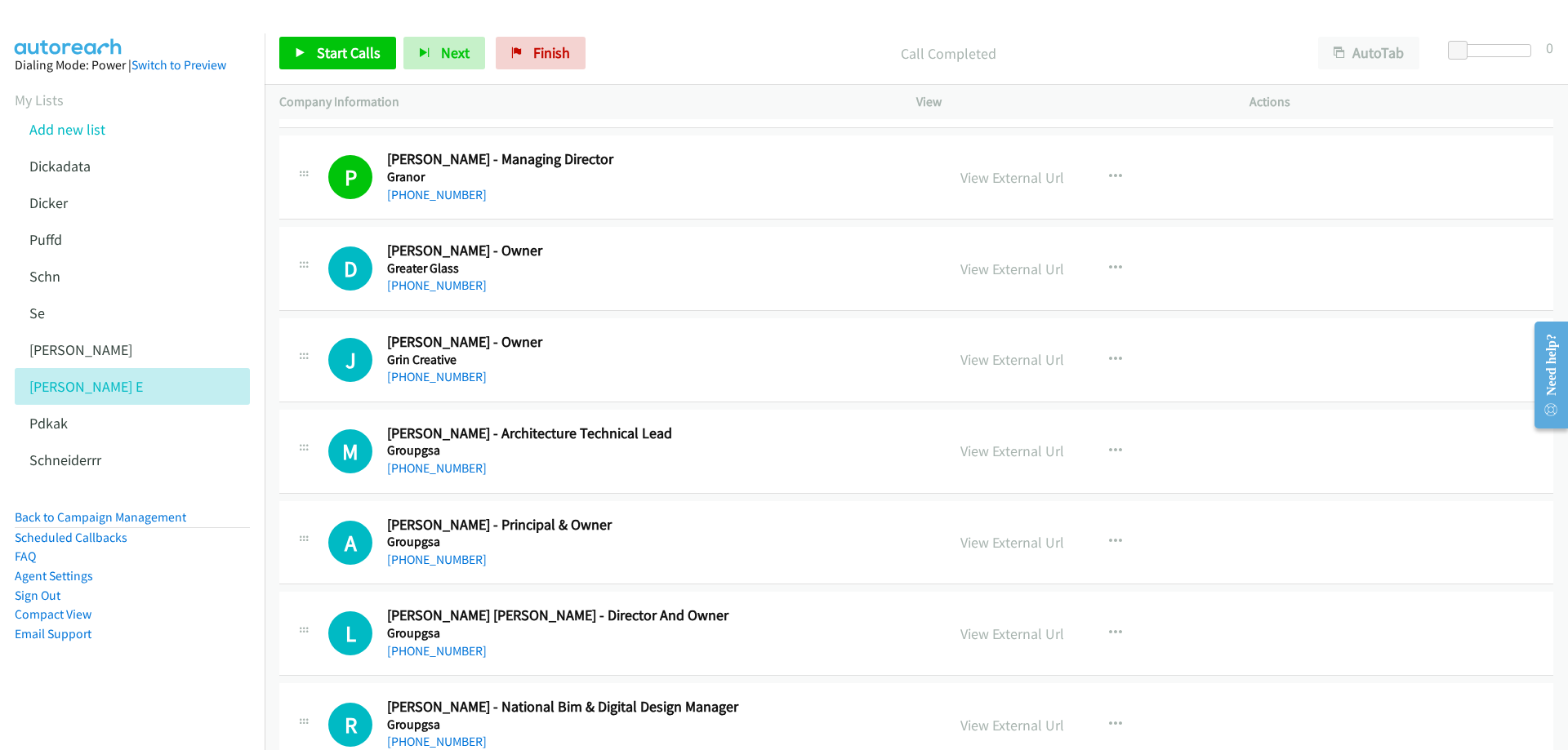
scroll to position [7918, 0]
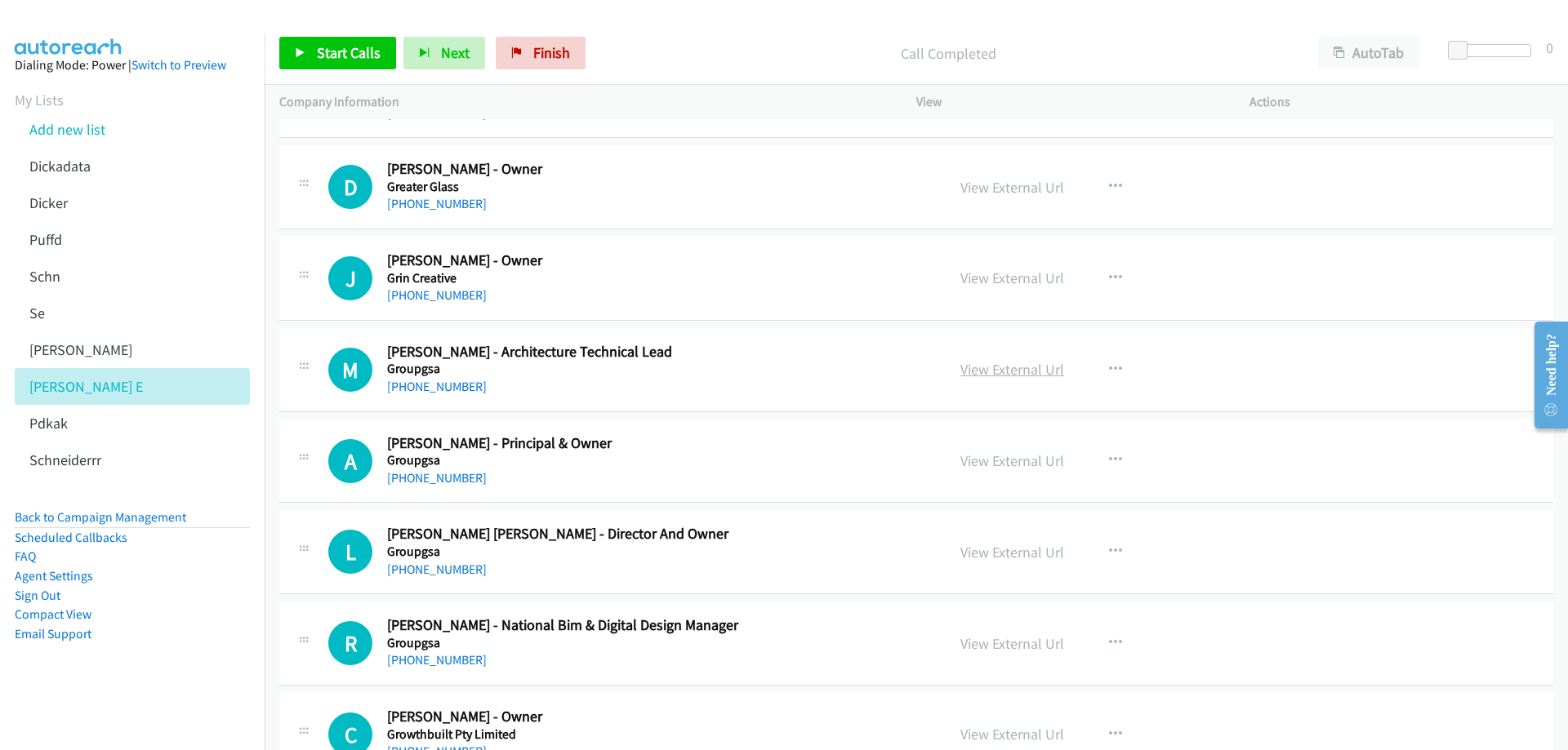
click at [1019, 367] on link "View External Url" at bounding box center [1012, 369] width 104 height 19
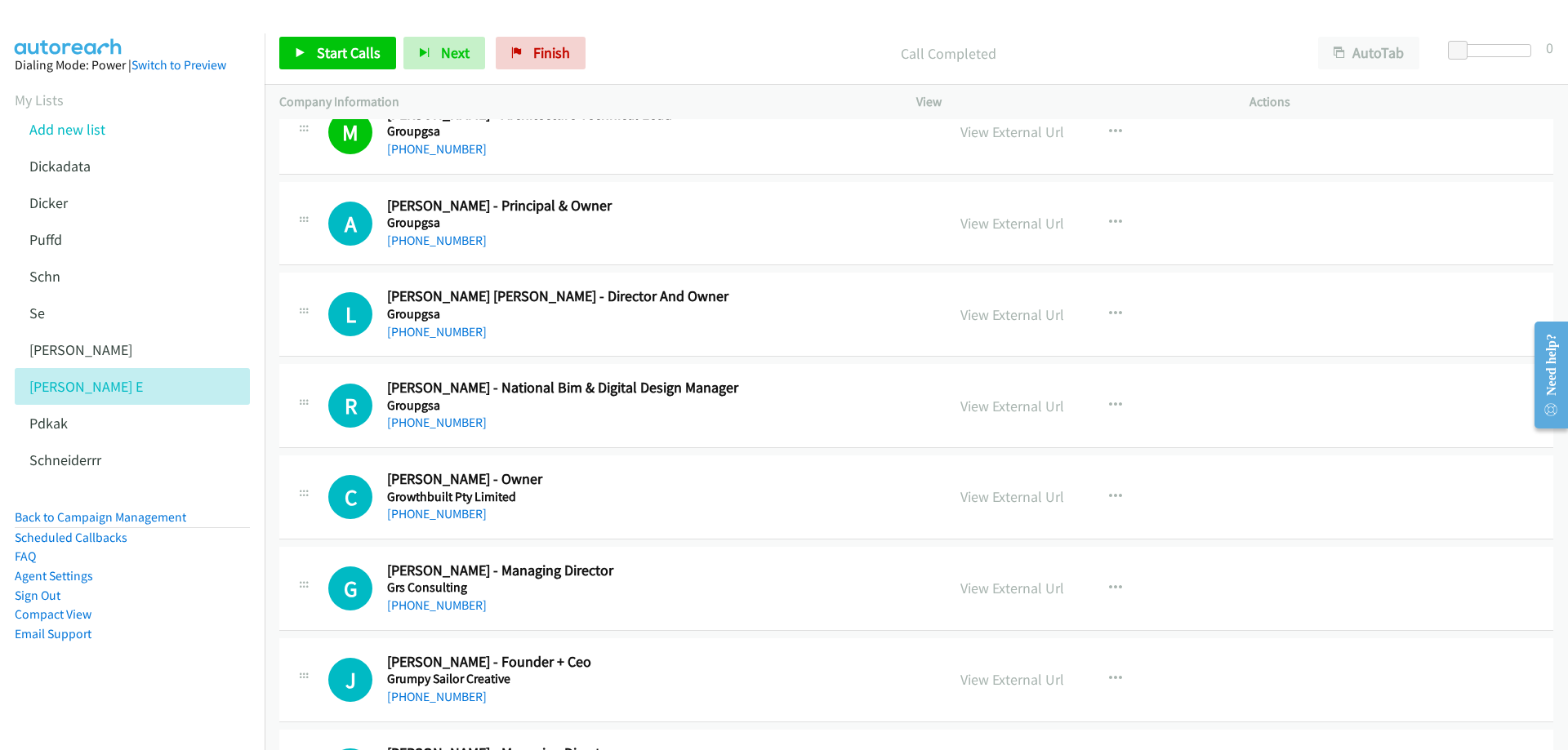
scroll to position [8163, 0]
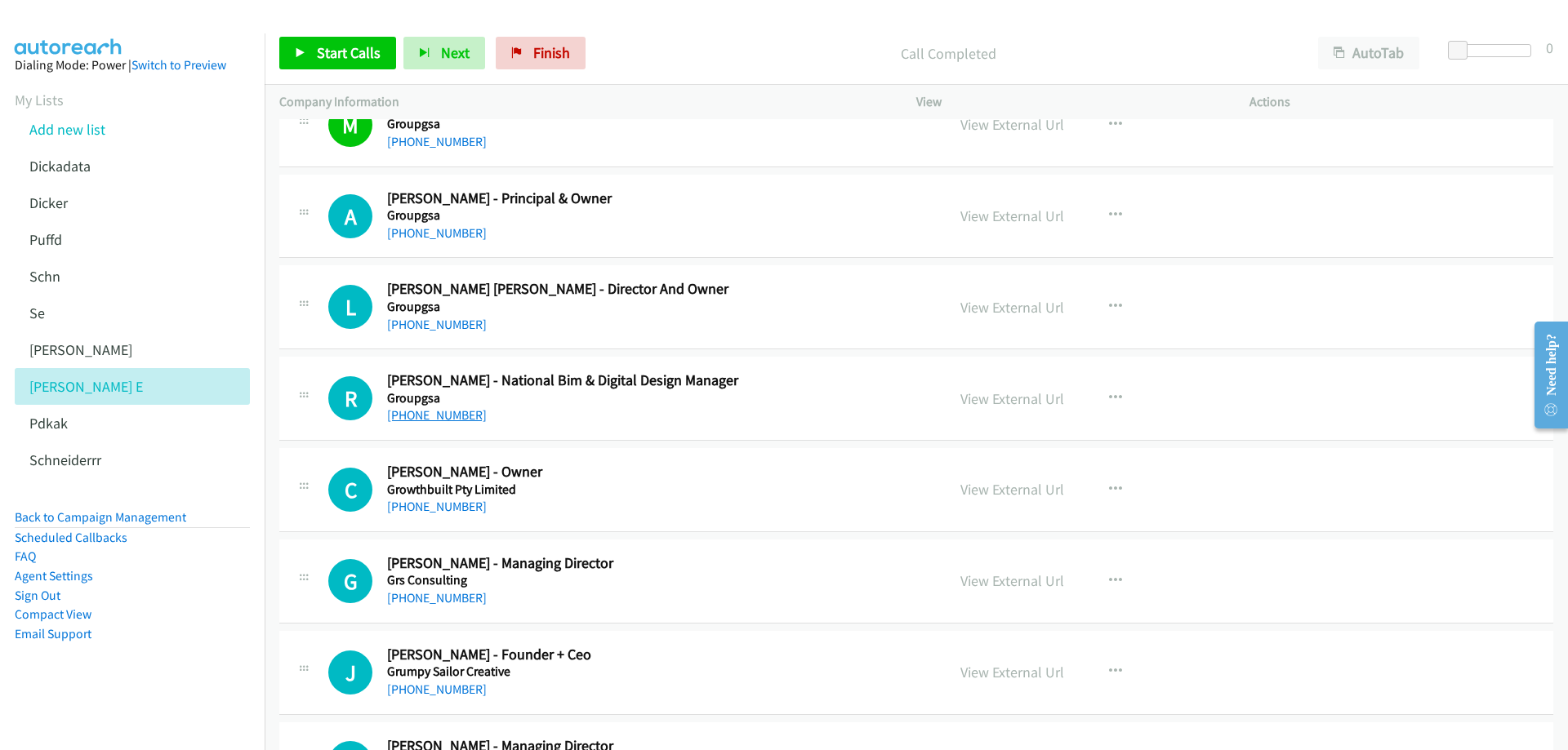
click at [437, 408] on link "[PHONE_NUMBER]" at bounding box center [437, 415] width 100 height 15
click at [1001, 396] on link "View External Url" at bounding box center [1012, 399] width 104 height 19
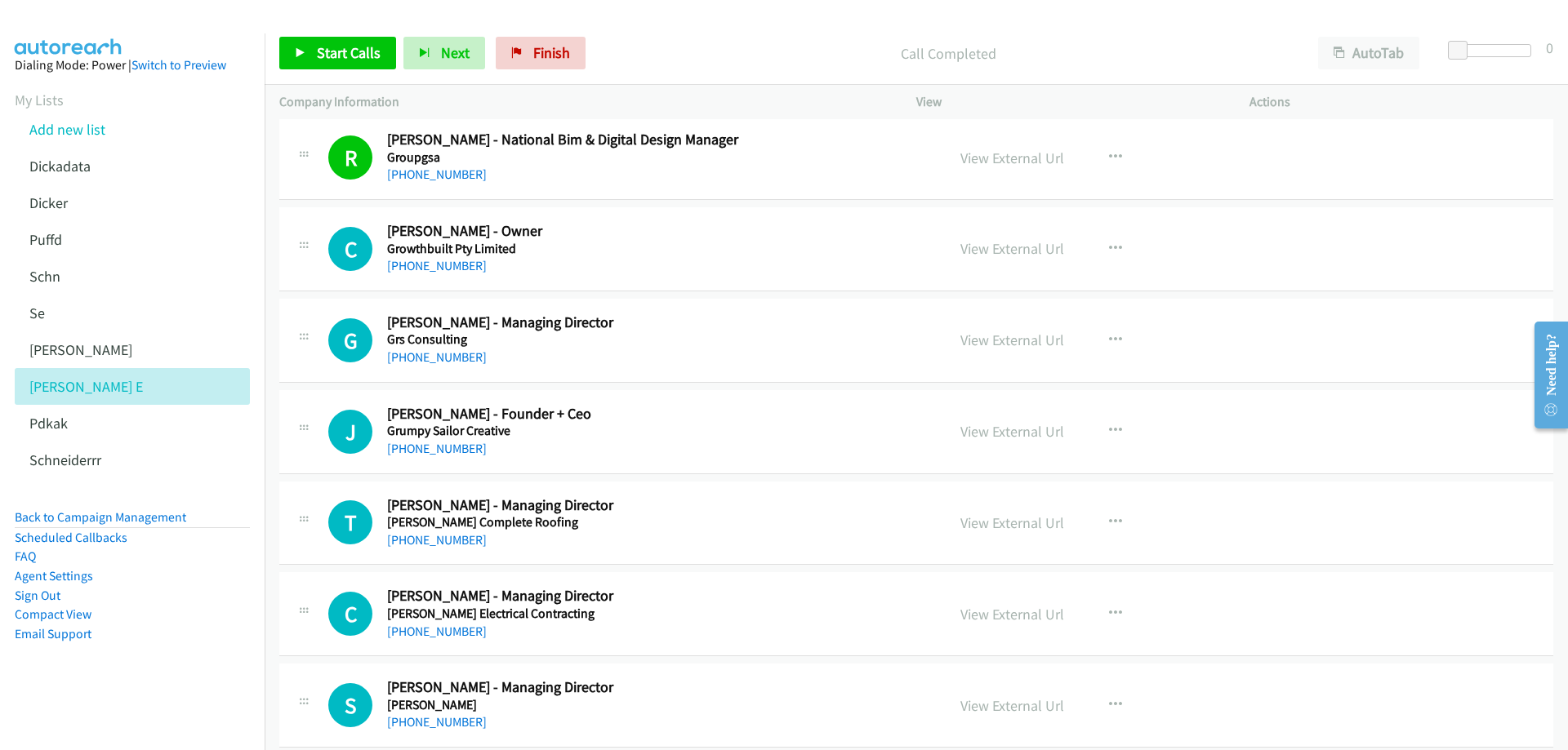
scroll to position [8408, 0]
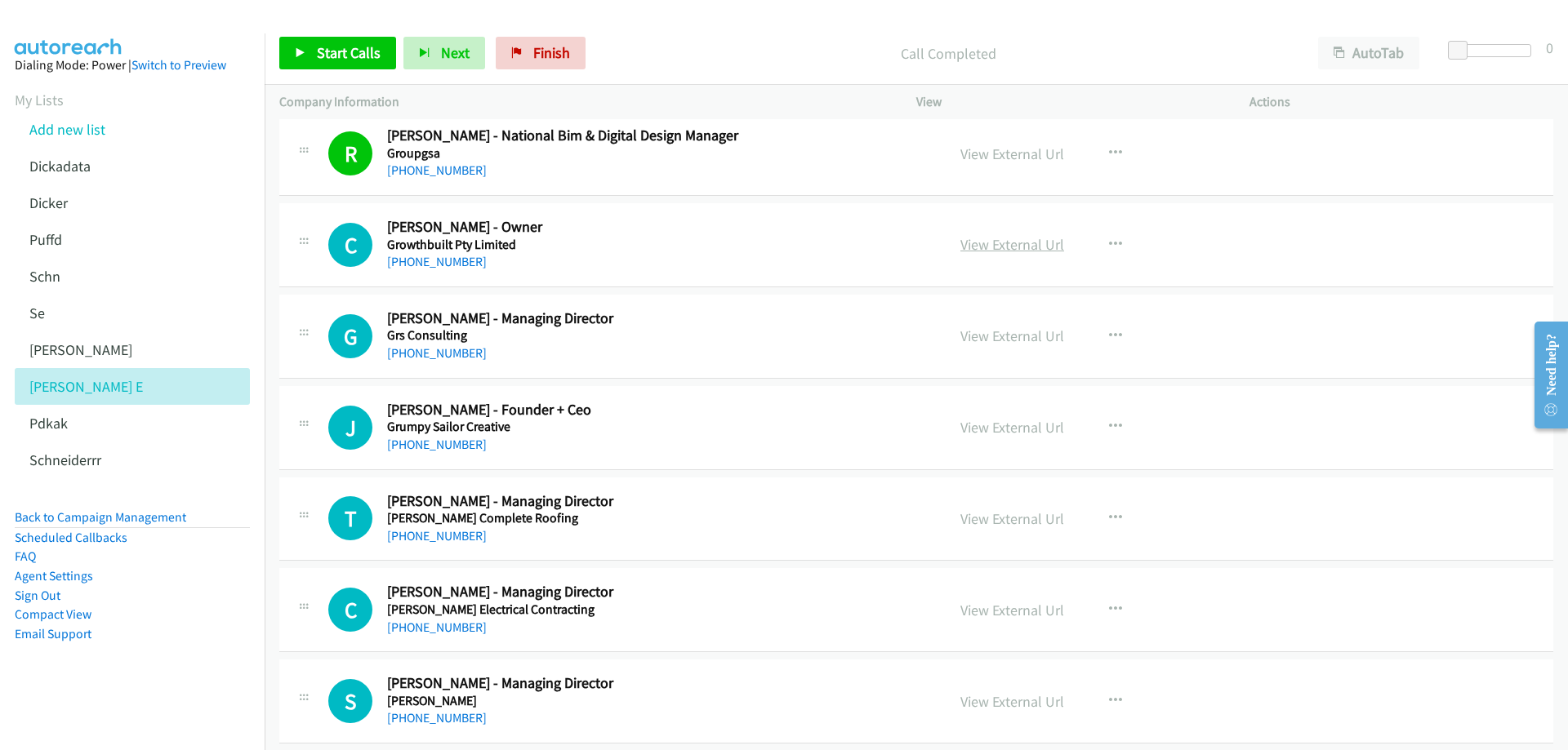
click at [1002, 243] on link "View External Url" at bounding box center [1012, 244] width 104 height 19
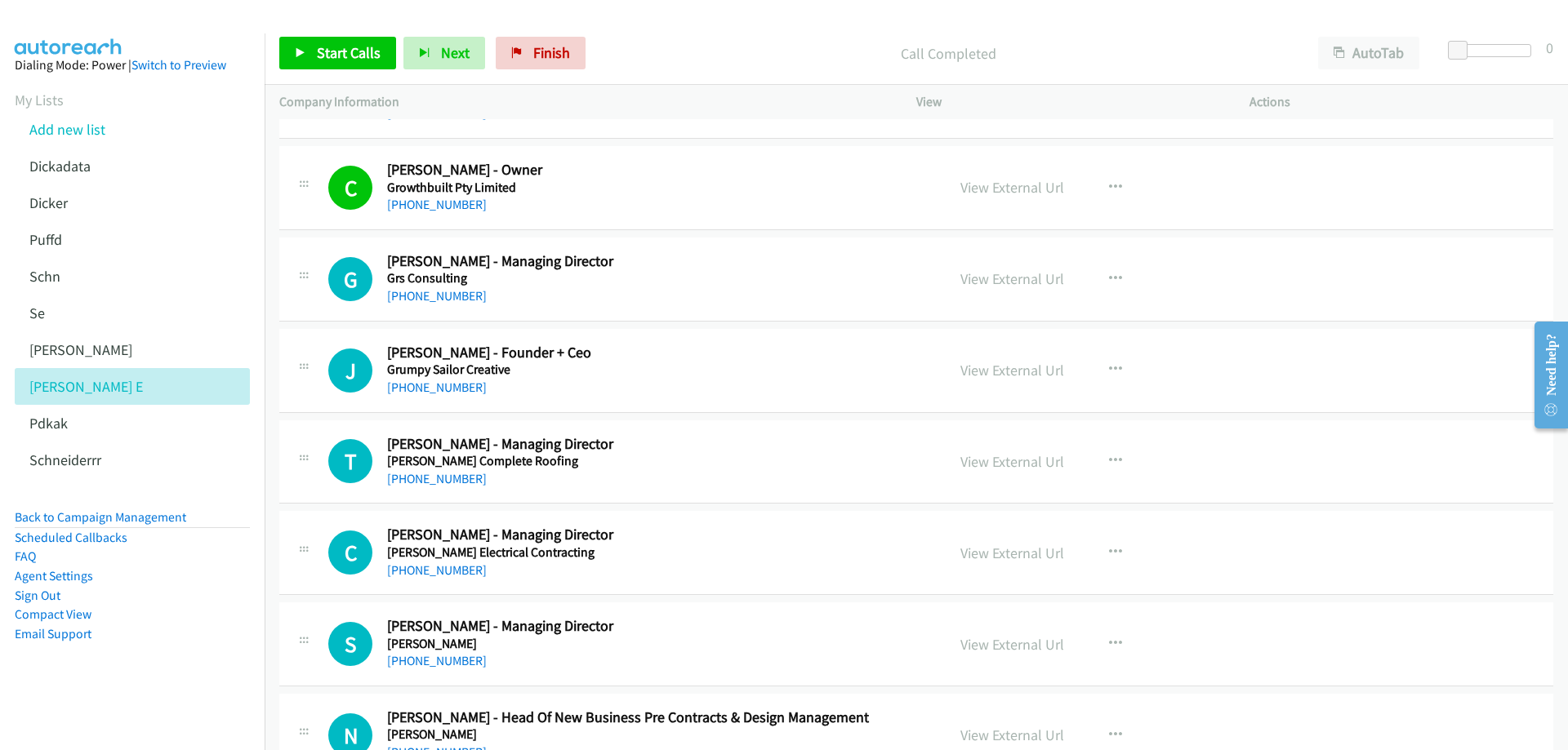
scroll to position [8489, 0]
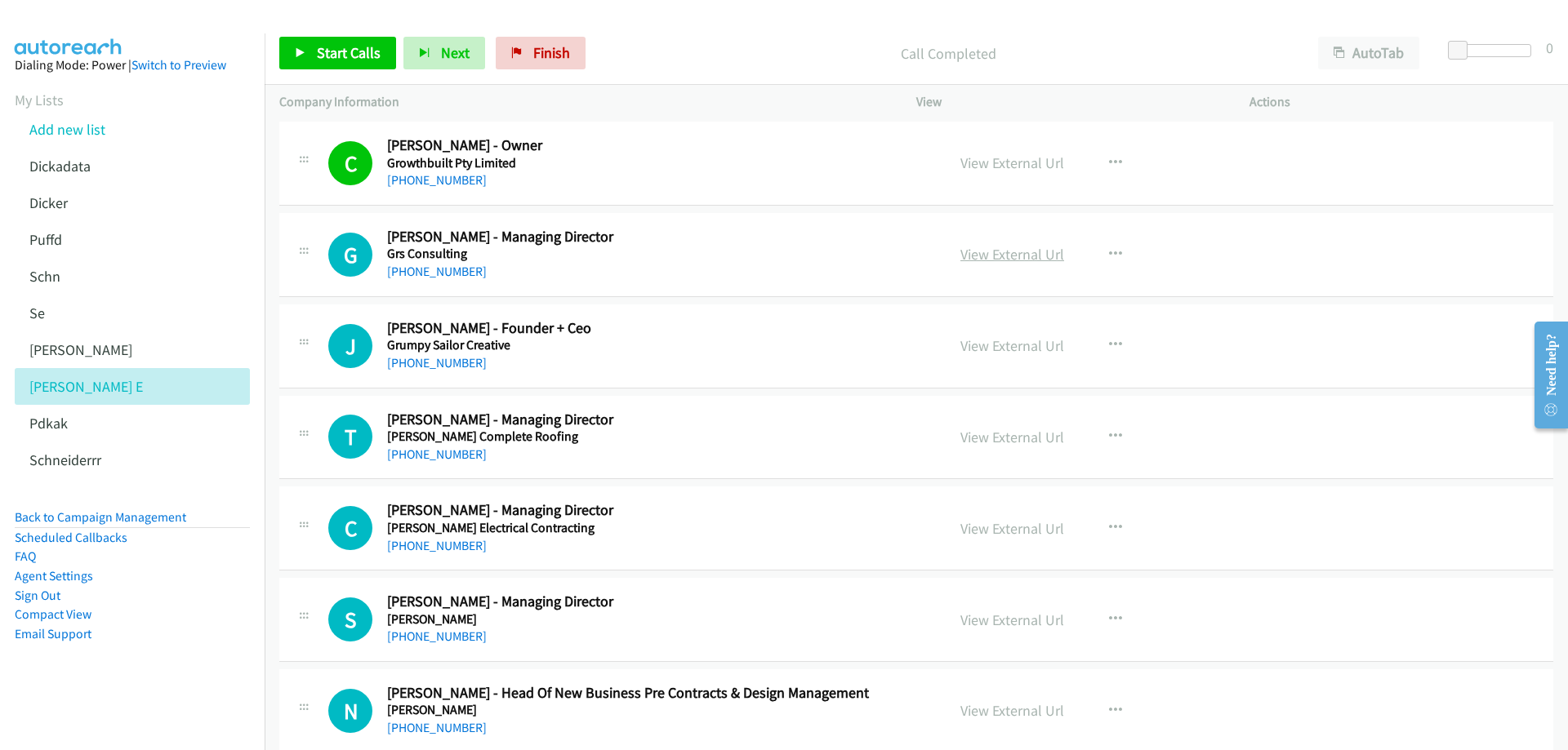
click at [1004, 256] on link "View External Url" at bounding box center [1012, 254] width 104 height 19
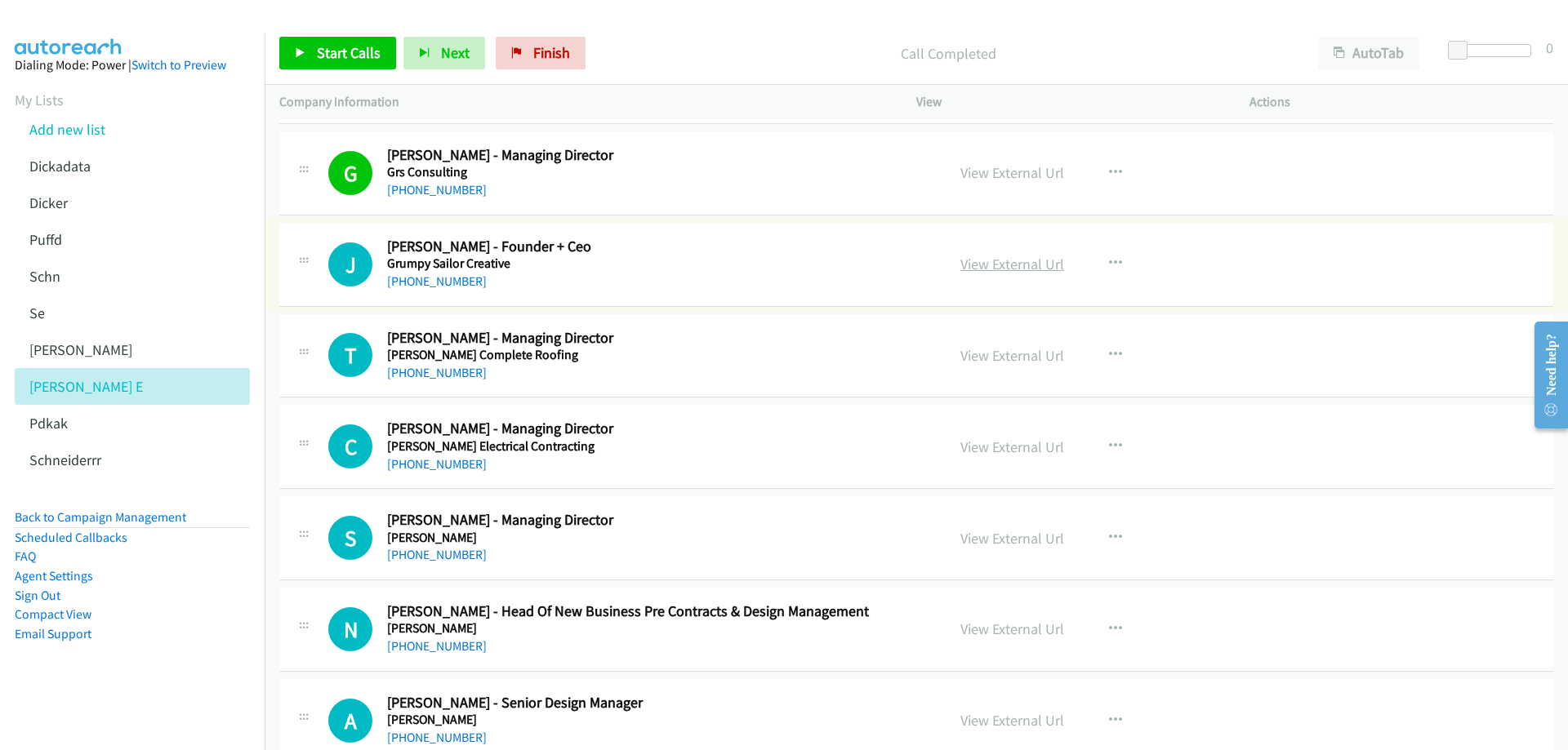
click at [1013, 263] on link "View External Url" at bounding box center [1012, 263] width 104 height 19
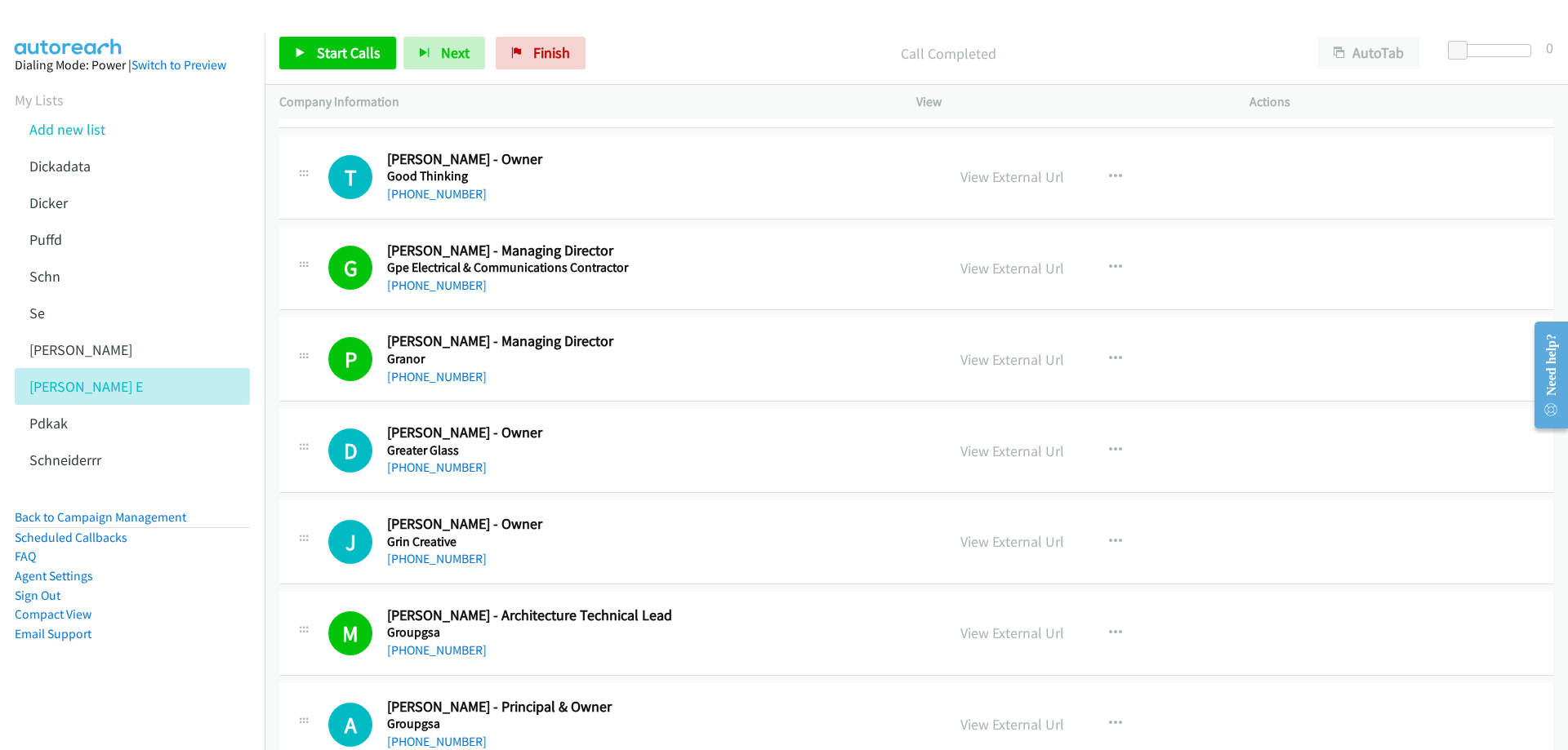
scroll to position [7347, 0]
